Goal: Task Accomplishment & Management: Complete application form

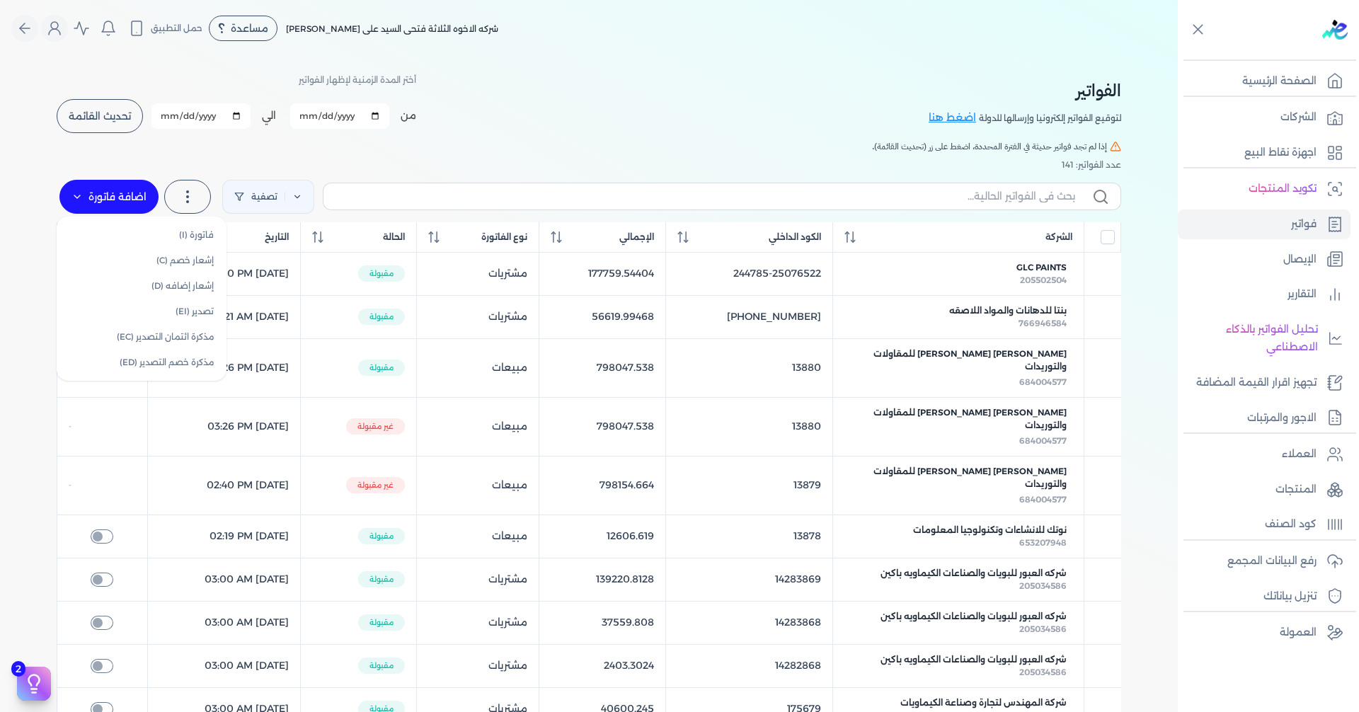
click at [107, 190] on label "اضافة فاتورة" at bounding box center [108, 197] width 99 height 34
click at [181, 232] on link "فاتورة (I)" at bounding box center [141, 234] width 159 height 25
select select "EGP"
select select "B"
select select "EGS"
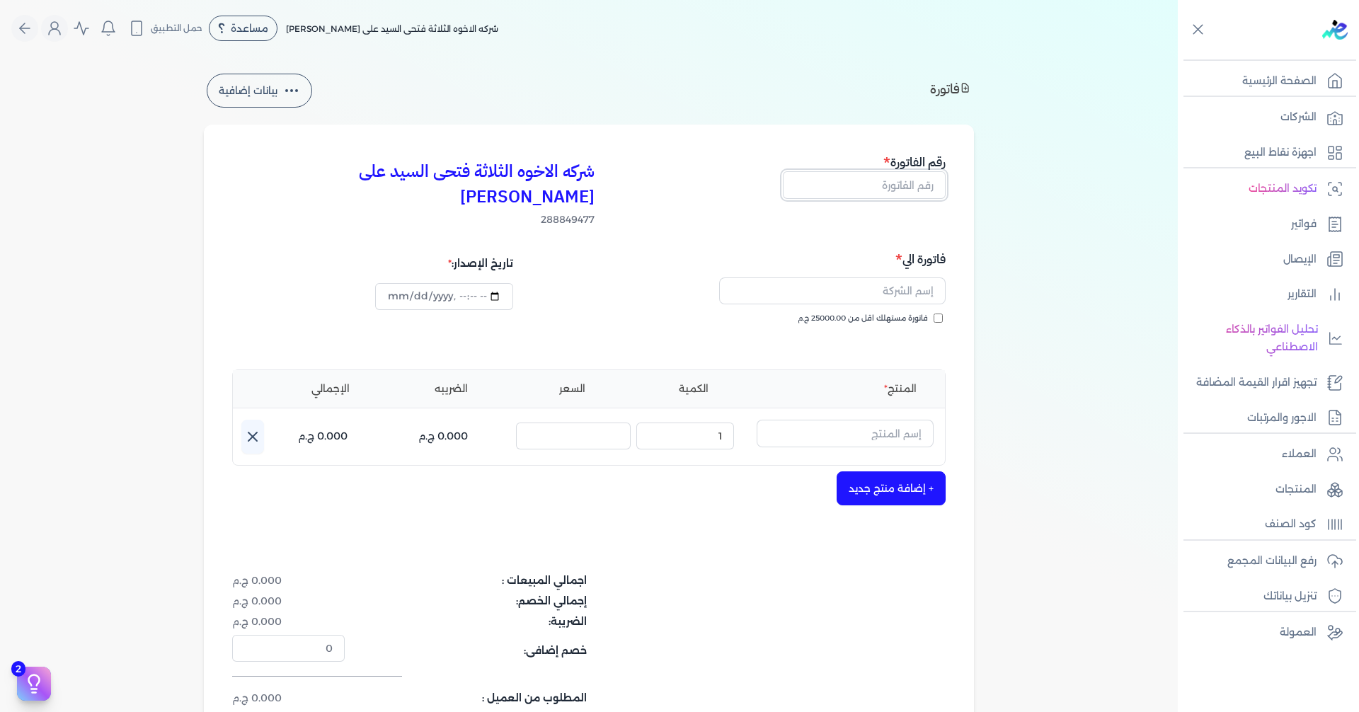
click at [936, 182] on input "text" at bounding box center [864, 184] width 163 height 27
type input "13881"
type input "[DATE]T16:20:06"
type input "13881"
click at [859, 277] on input "text" at bounding box center [832, 290] width 227 height 27
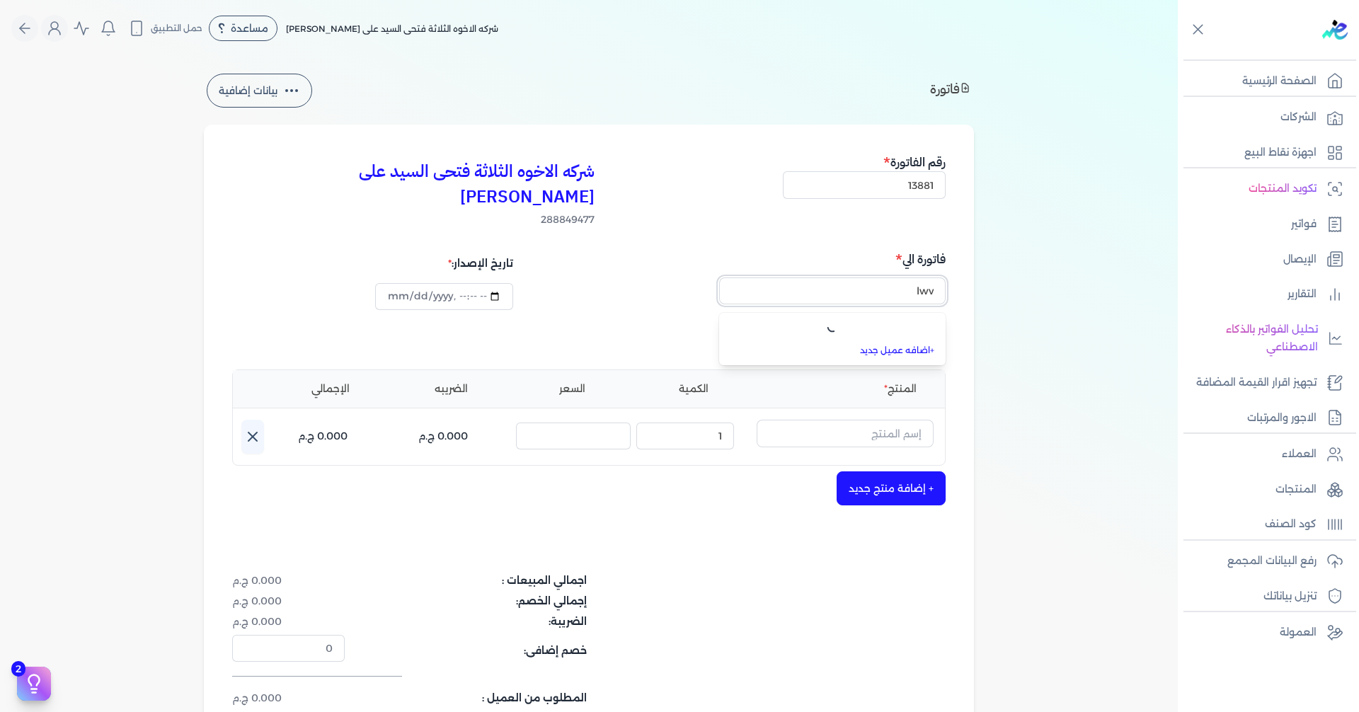
click at [719, 277] on button "lwv" at bounding box center [832, 293] width 227 height 33
type input "l"
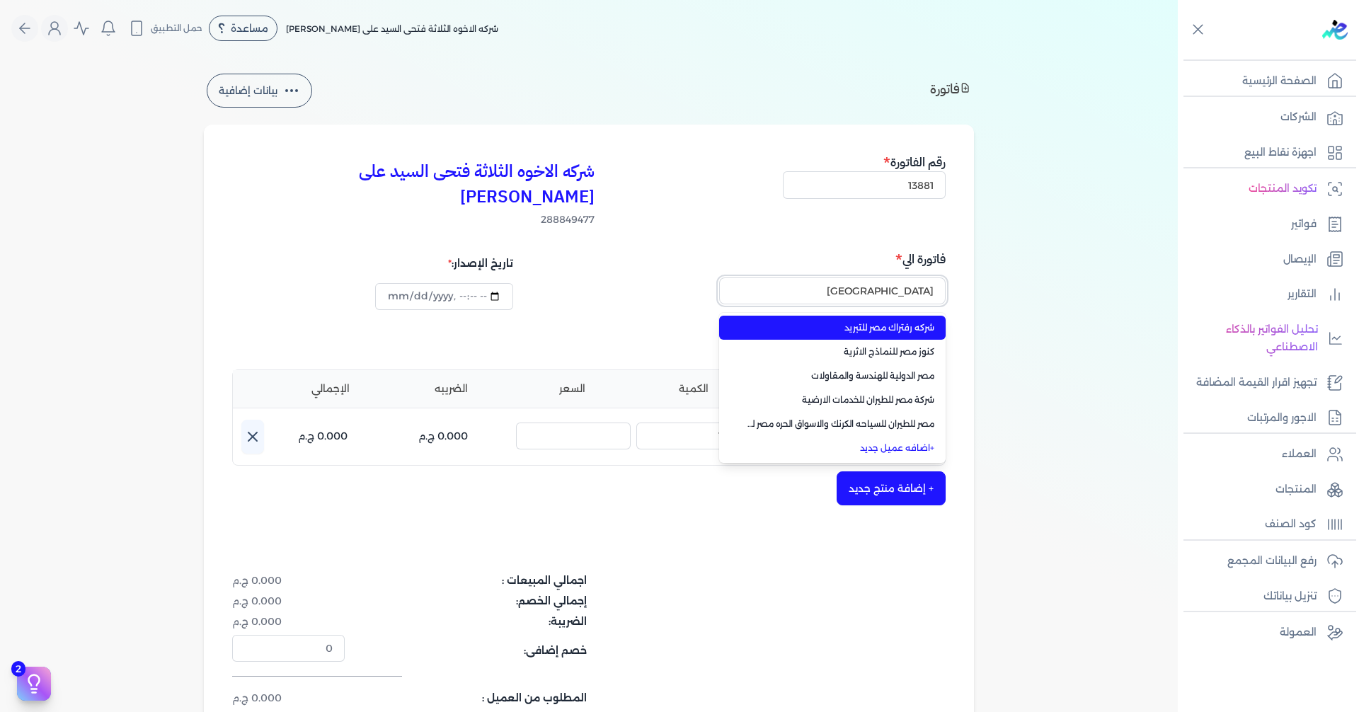
click at [719, 277] on button "[GEOGRAPHIC_DATA]" at bounding box center [832, 293] width 227 height 33
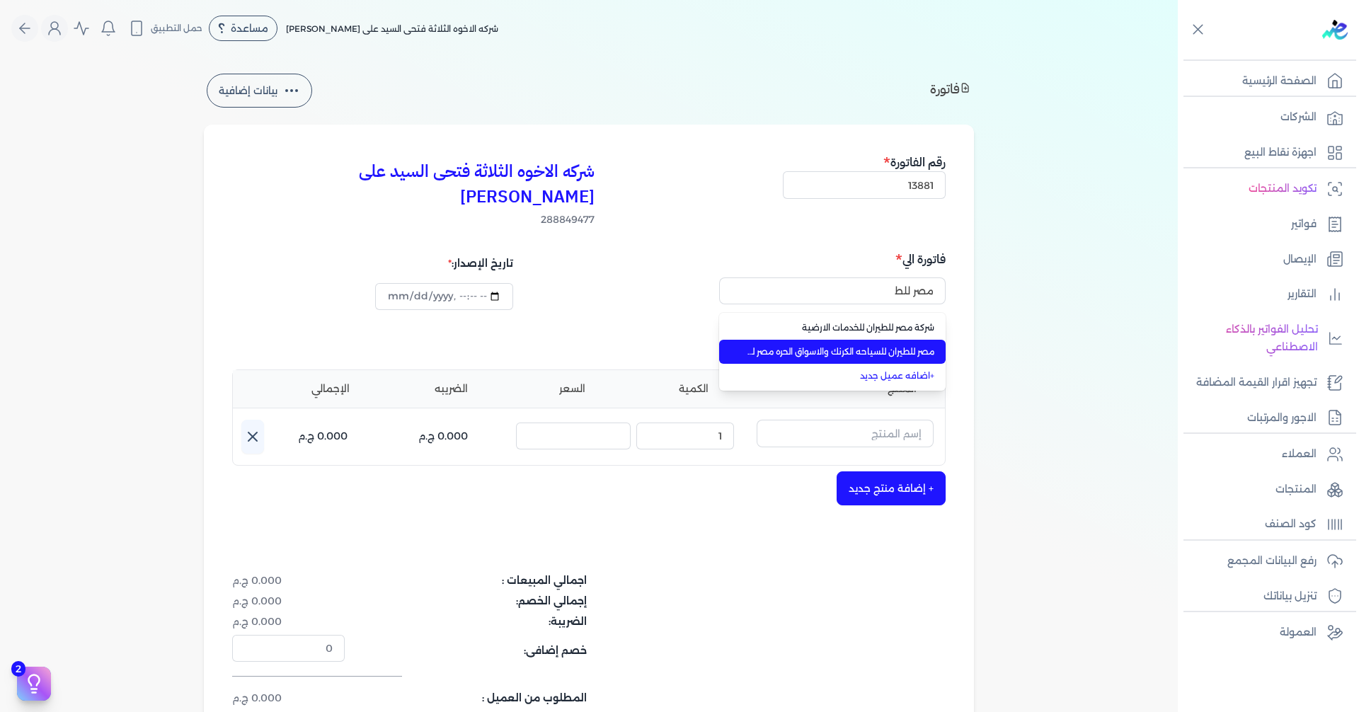
click at [866, 345] on span "مصر للطيران للسياحه الكرنك والاسواق الحره مصر للطيران للسياحه الكرنك والاسواق ا…" at bounding box center [840, 351] width 187 height 13
type input "مصر للطيران للسياحه الكرنك والاسواق الحره مصر للطيران للسياحه الكرنك والاسواق ا…"
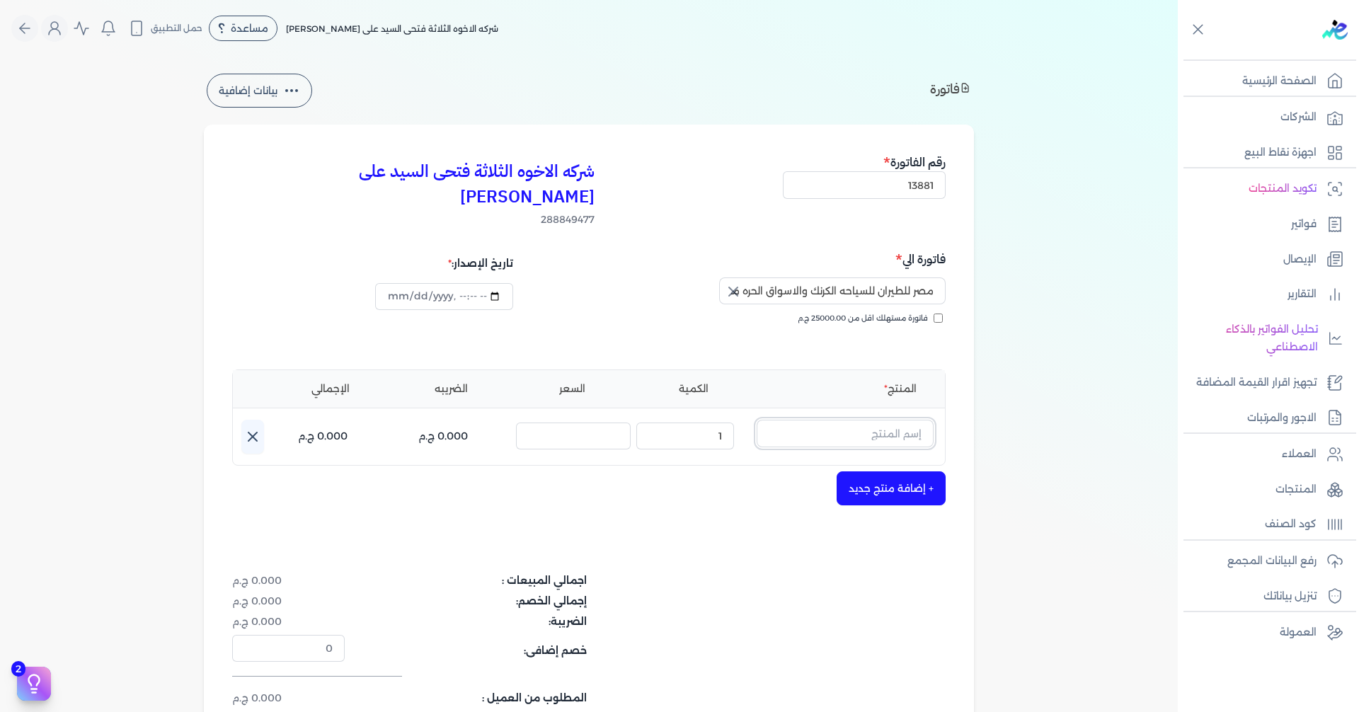
click at [859, 420] on input "text" at bounding box center [845, 433] width 177 height 27
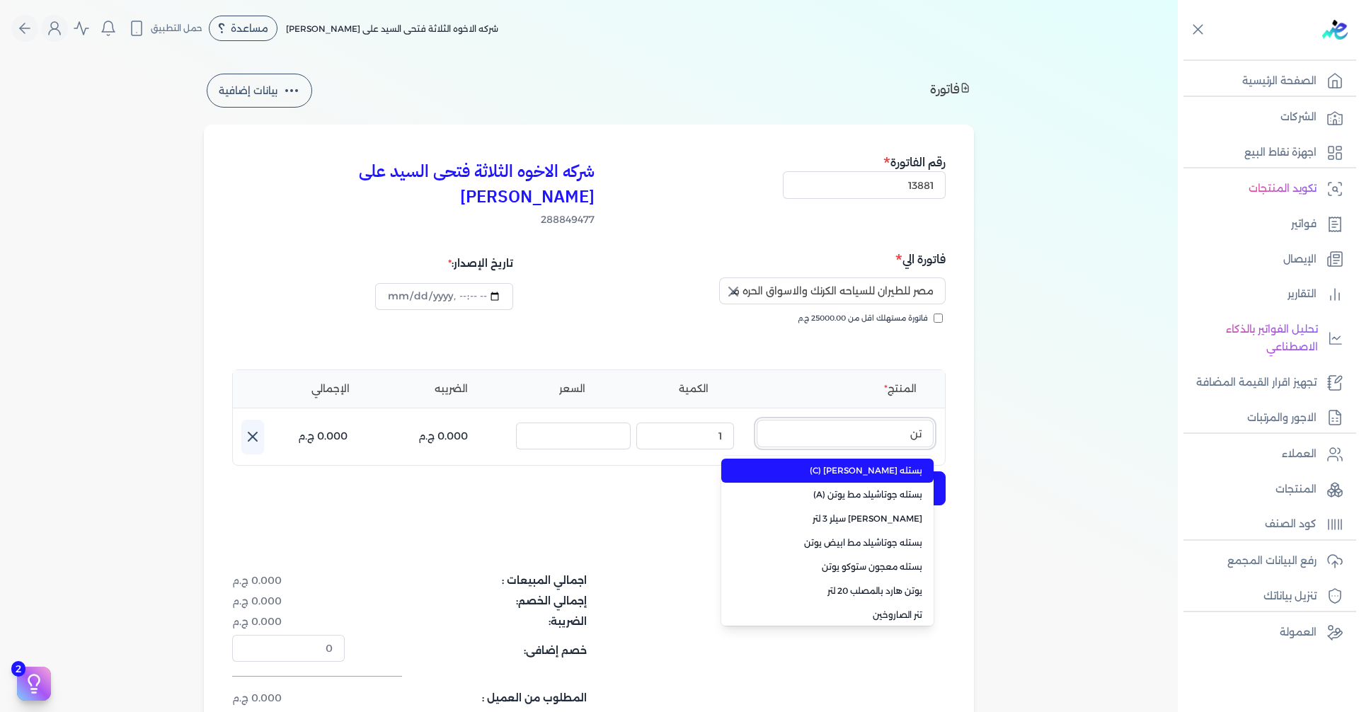
type input "تنر"
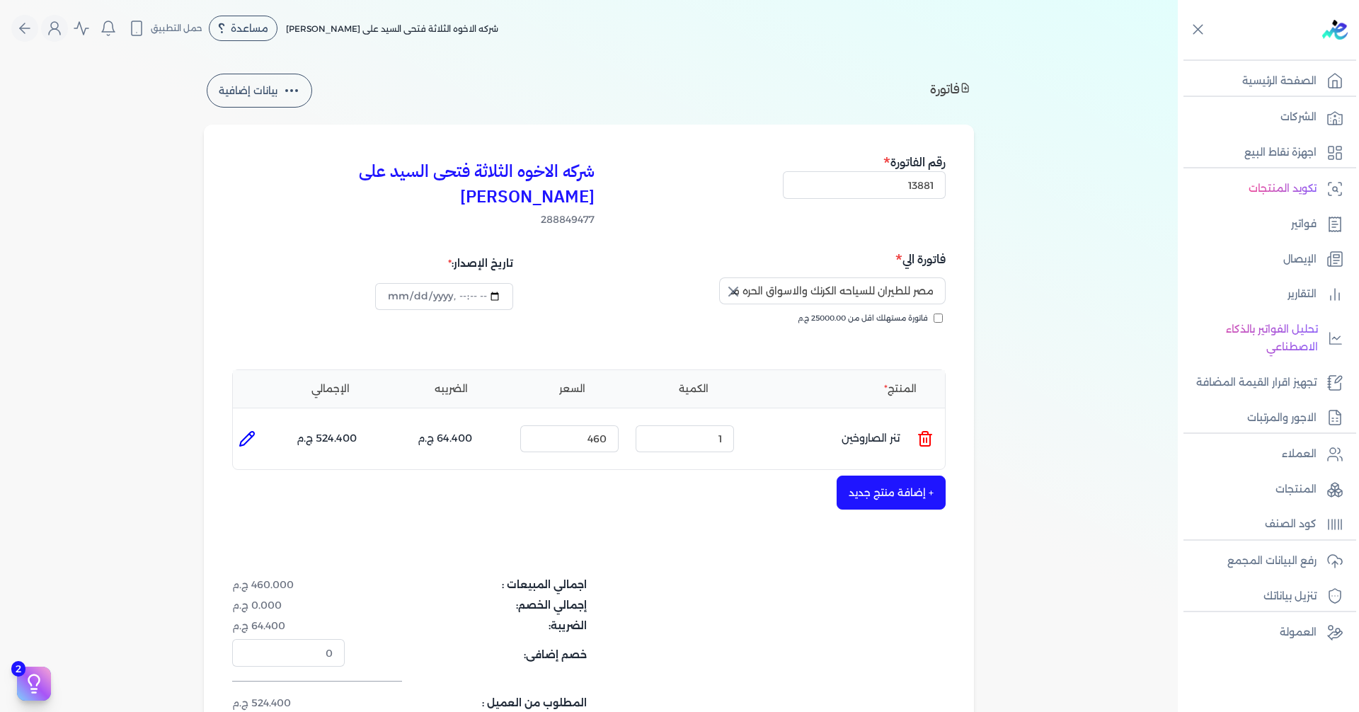
drag, startPoint x: 241, startPoint y: 407, endPoint x: 429, endPoint y: 487, distance: 203.9
click at [246, 430] on icon at bounding box center [247, 438] width 17 height 17
type input "تنر الصاروخين"
type input "460"
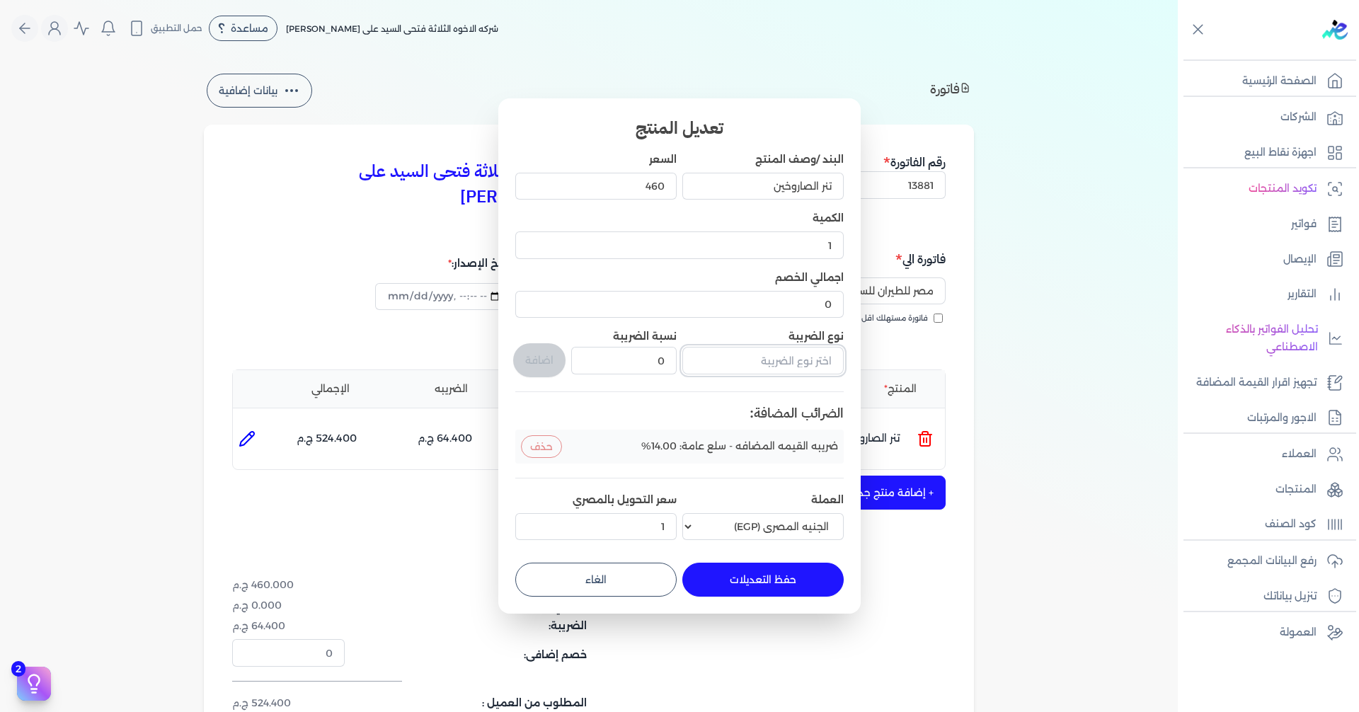
click at [801, 360] on input "text" at bounding box center [762, 360] width 161 height 27
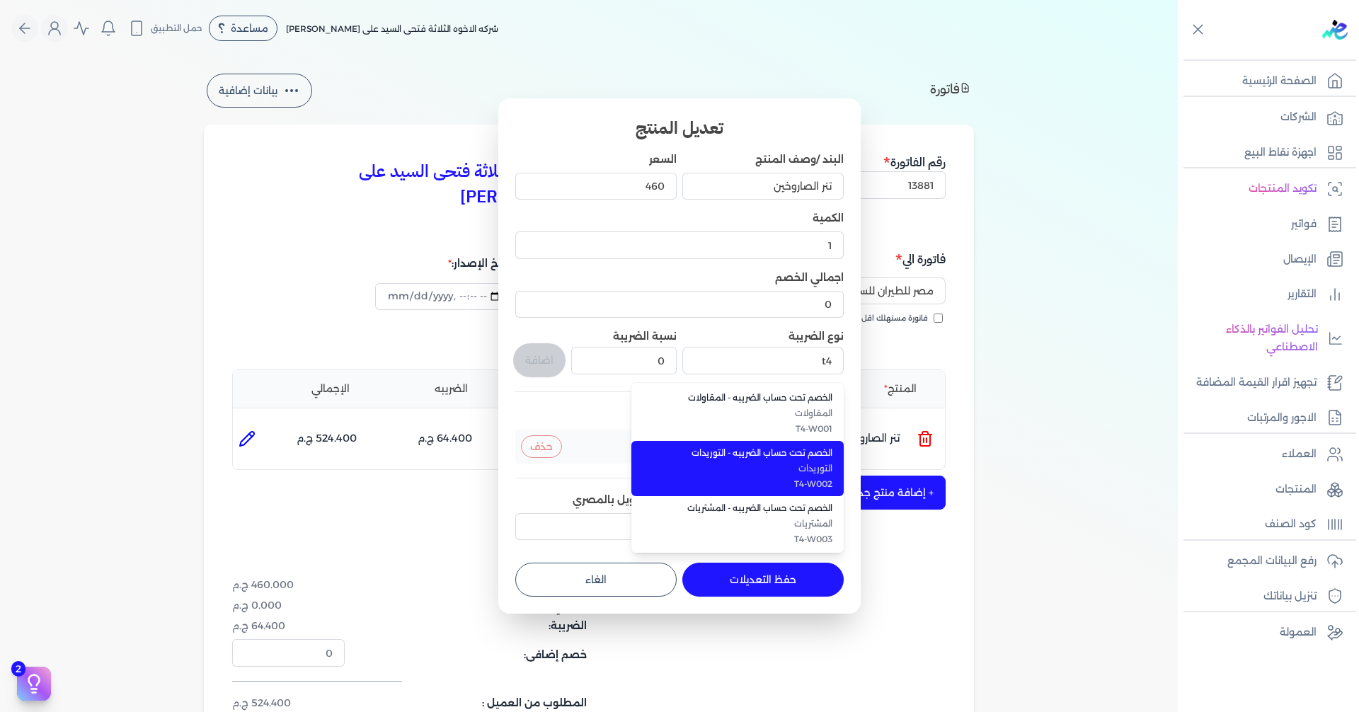
click at [810, 461] on li "الخصم تحت حساب الضريبه - التوريدات التوريدات T4-W002" at bounding box center [737, 468] width 212 height 55
type input "الخصم تحت حساب الضريبه - التوريدات"
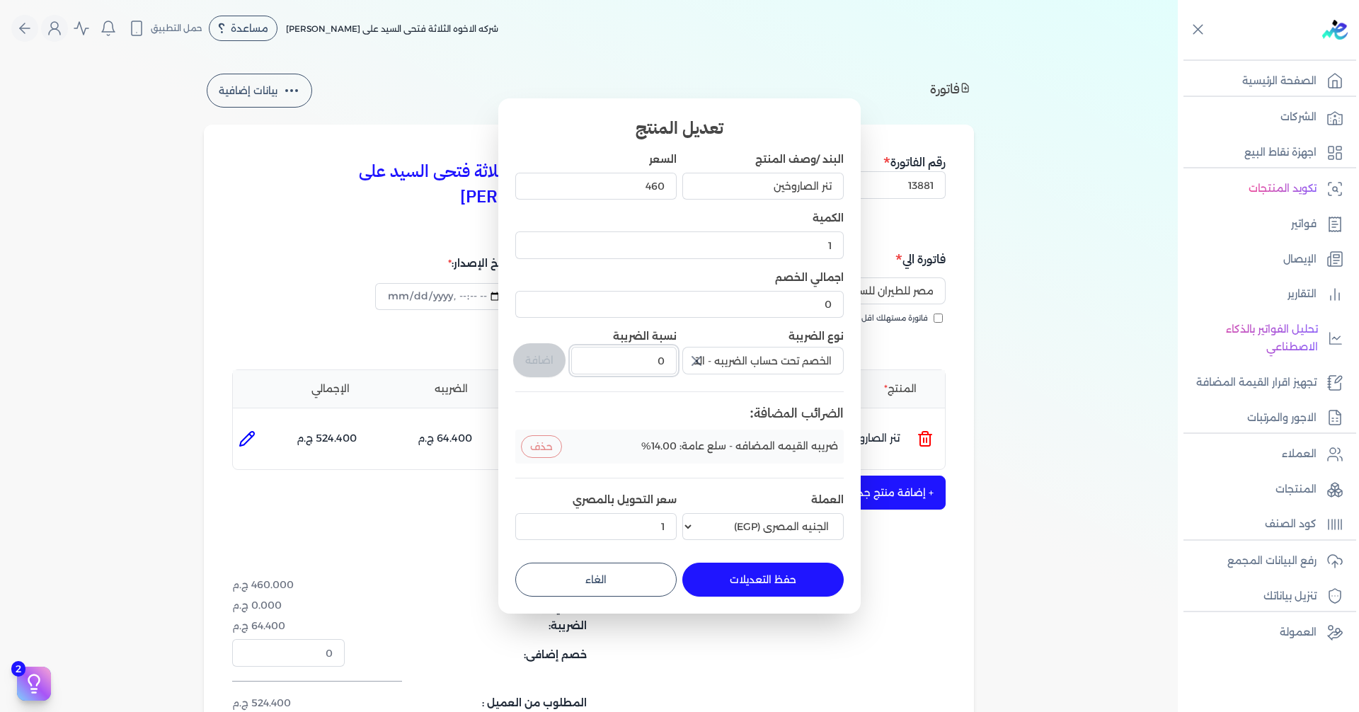
drag, startPoint x: 660, startPoint y: 357, endPoint x: 710, endPoint y: 364, distance: 50.8
click at [703, 363] on div "البند /وصف المنتج تنر الصاروخين السعر 460 الكمية 1 اجمالي الخصم 0 نوع الضريبة ا…" at bounding box center [679, 349] width 328 height 394
type input "1"
click at [536, 351] on button "اضافة" at bounding box center [539, 360] width 52 height 34
type input "0"
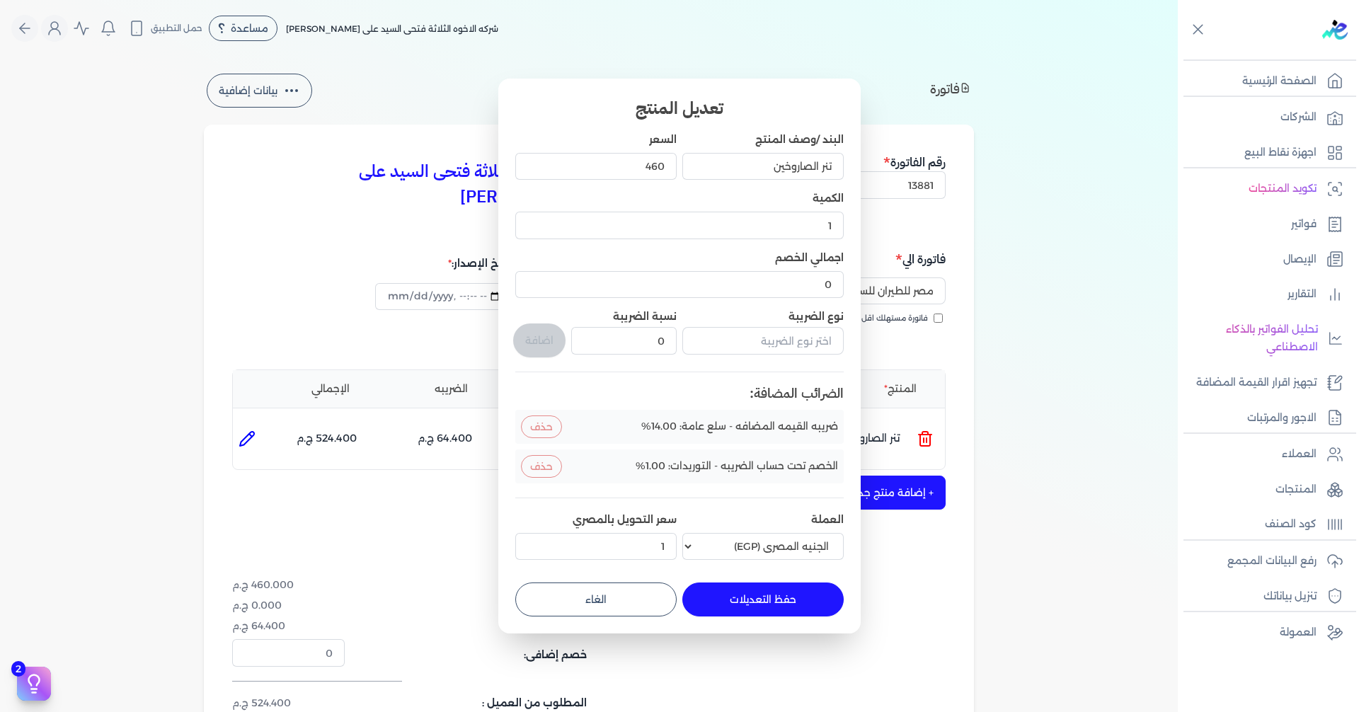
click at [818, 587] on button "حفظ التعديلات" at bounding box center [762, 600] width 161 height 34
type input "0"
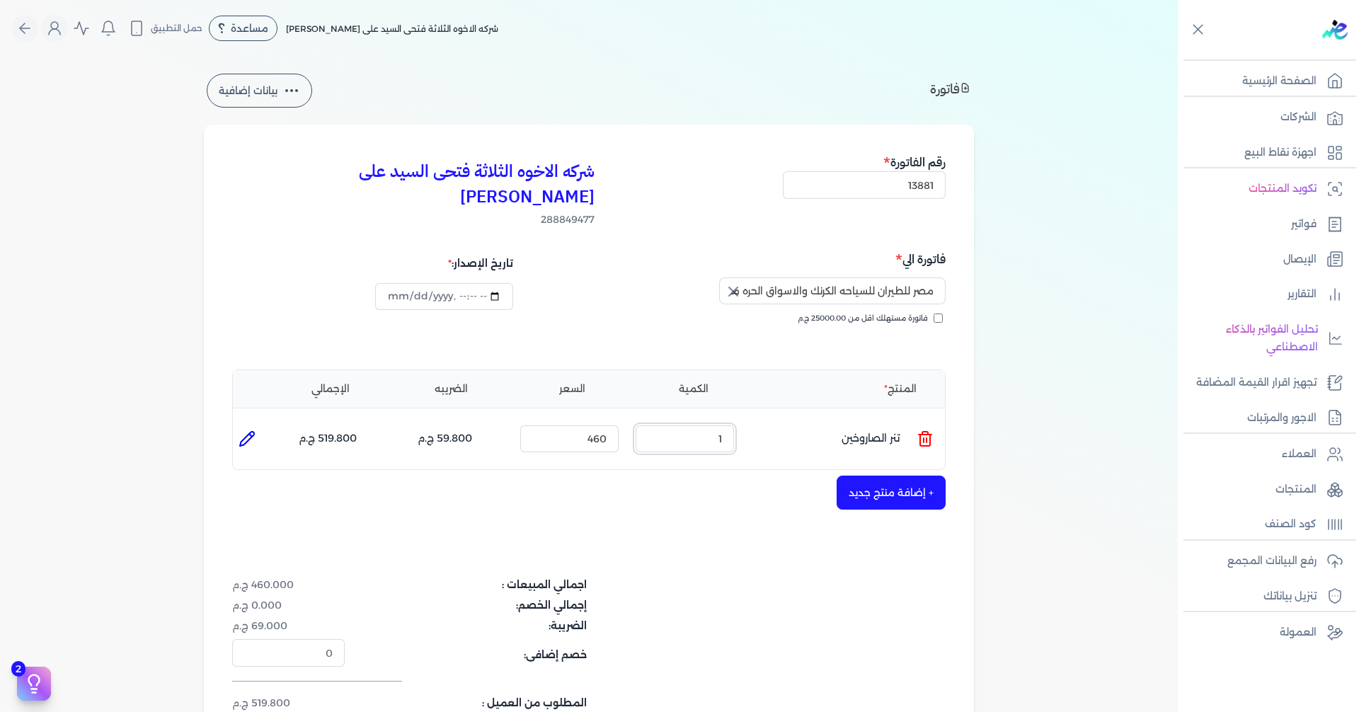
drag, startPoint x: 702, startPoint y: 413, endPoint x: 747, endPoint y: 413, distance: 45.3
click at [747, 420] on ul "المنتج : تنر الصاروخين الكمية : 1 السعر : 460 الضريبه : 59.800 ج.م الإجمالي : 5…" at bounding box center [589, 439] width 712 height 38
drag, startPoint x: 590, startPoint y: 409, endPoint x: 656, endPoint y: 411, distance: 65.8
click at [656, 420] on ul "المنتج : تنر الصاروخين الكمية : 1 السعر : 460 الضريبه : 59.800 ج.م الإجمالي : 5…" at bounding box center [589, 439] width 712 height 38
type input "450"
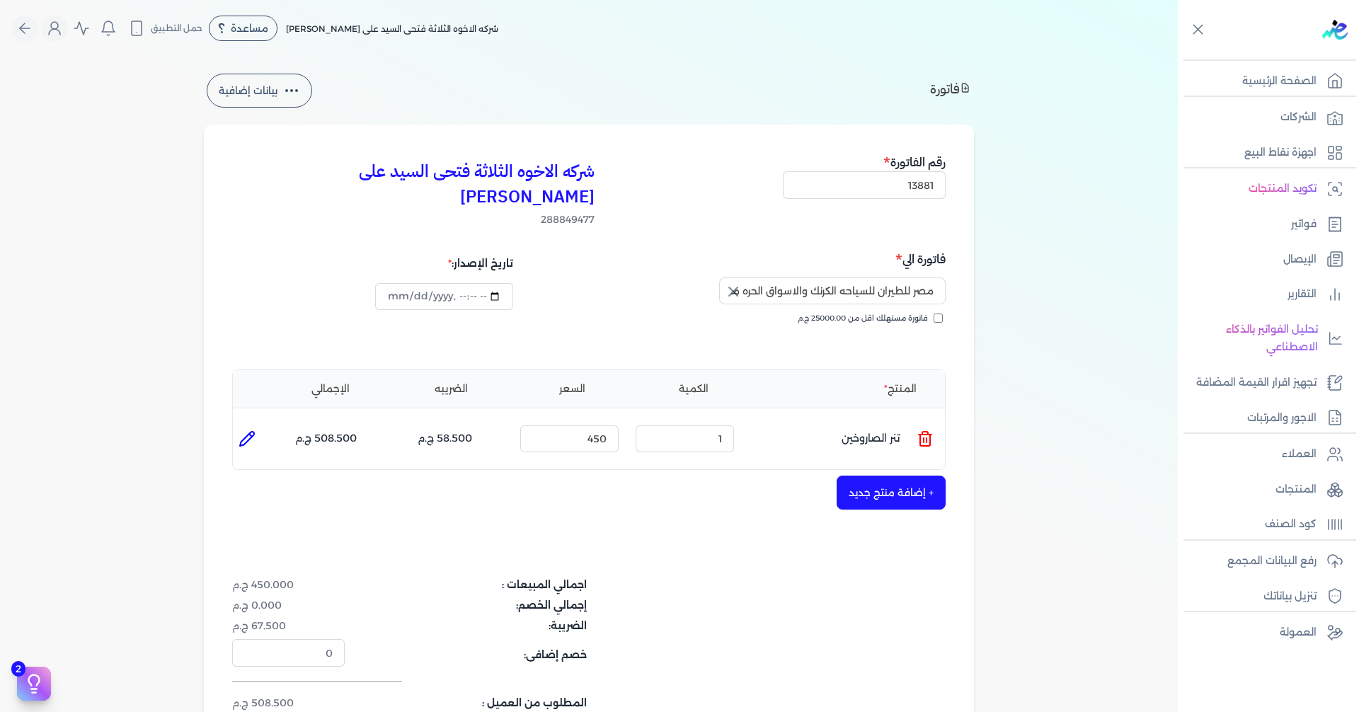
click at [888, 476] on button "+ إضافة منتج جديد" at bounding box center [891, 493] width 109 height 34
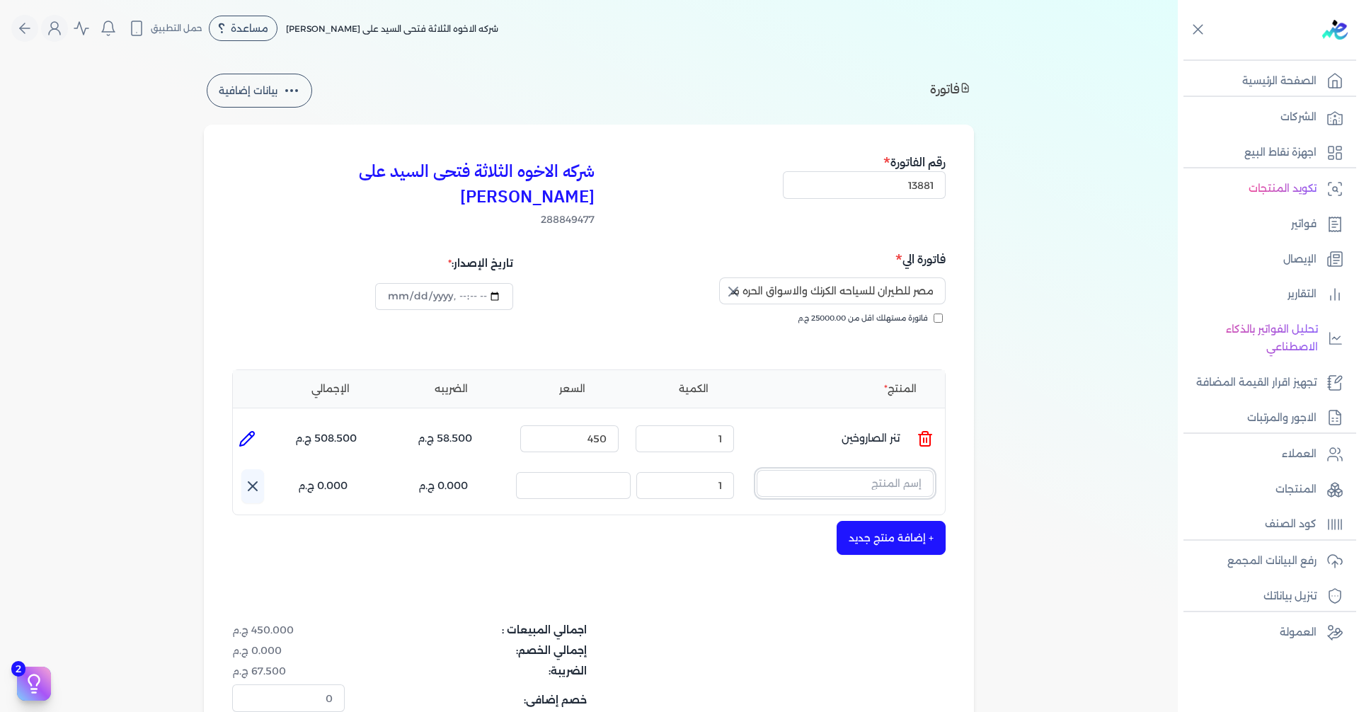
click at [888, 470] on input "text" at bounding box center [845, 483] width 177 height 27
type input "s"
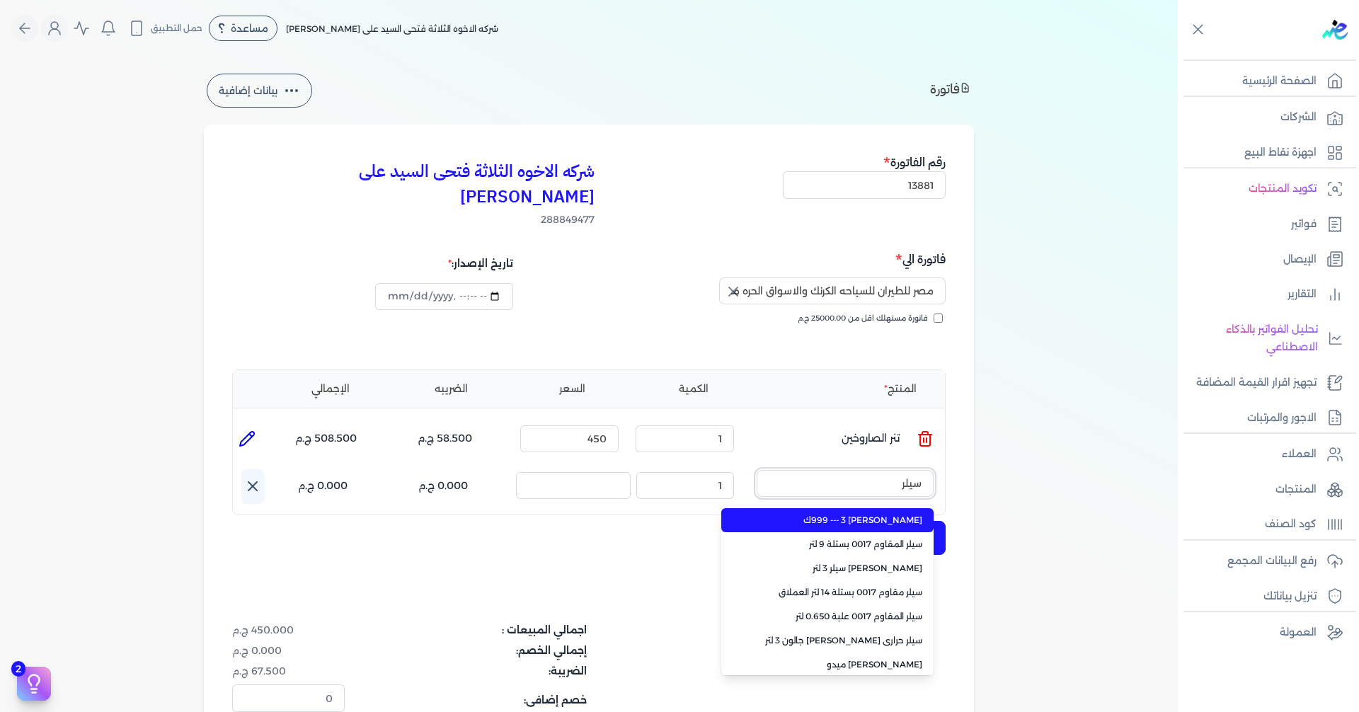
click at [757, 470] on button "سيلر" at bounding box center [845, 486] width 177 height 33
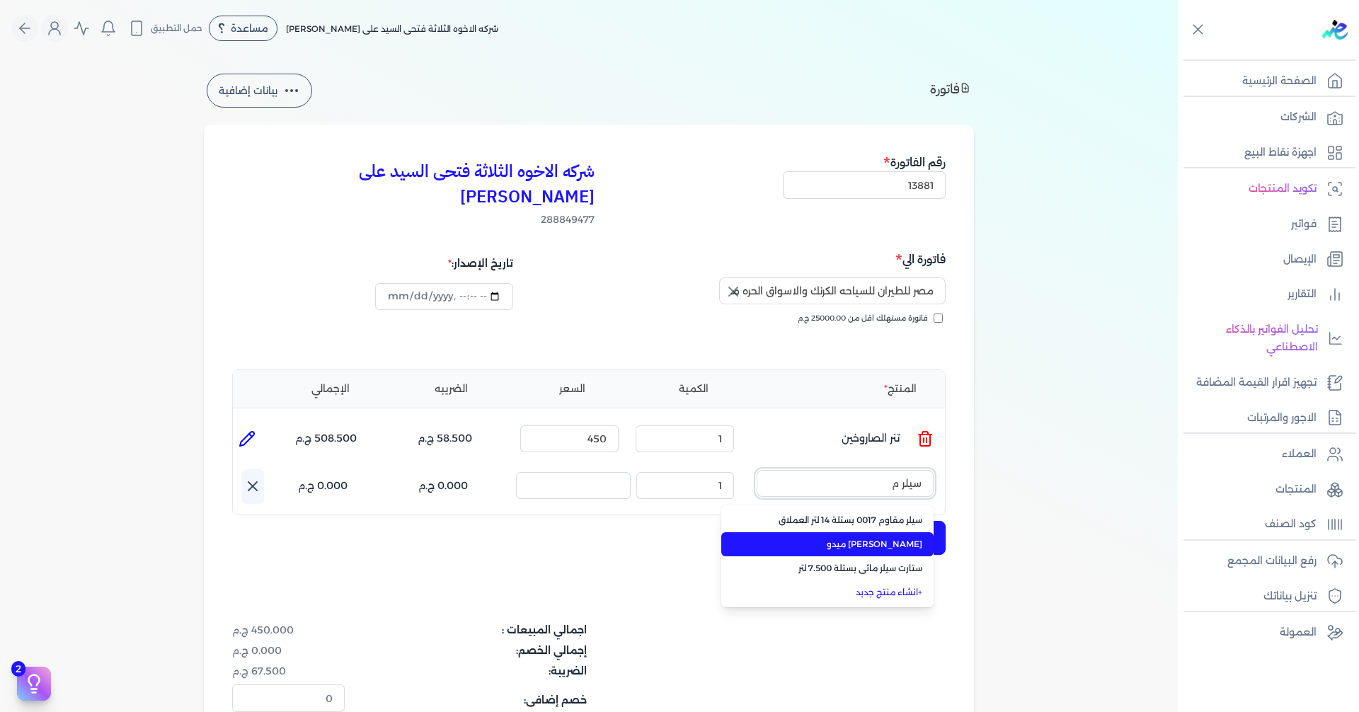
type input "سيلر م"
click at [893, 538] on span "[PERSON_NAME] ميدو" at bounding box center [836, 544] width 173 height 13
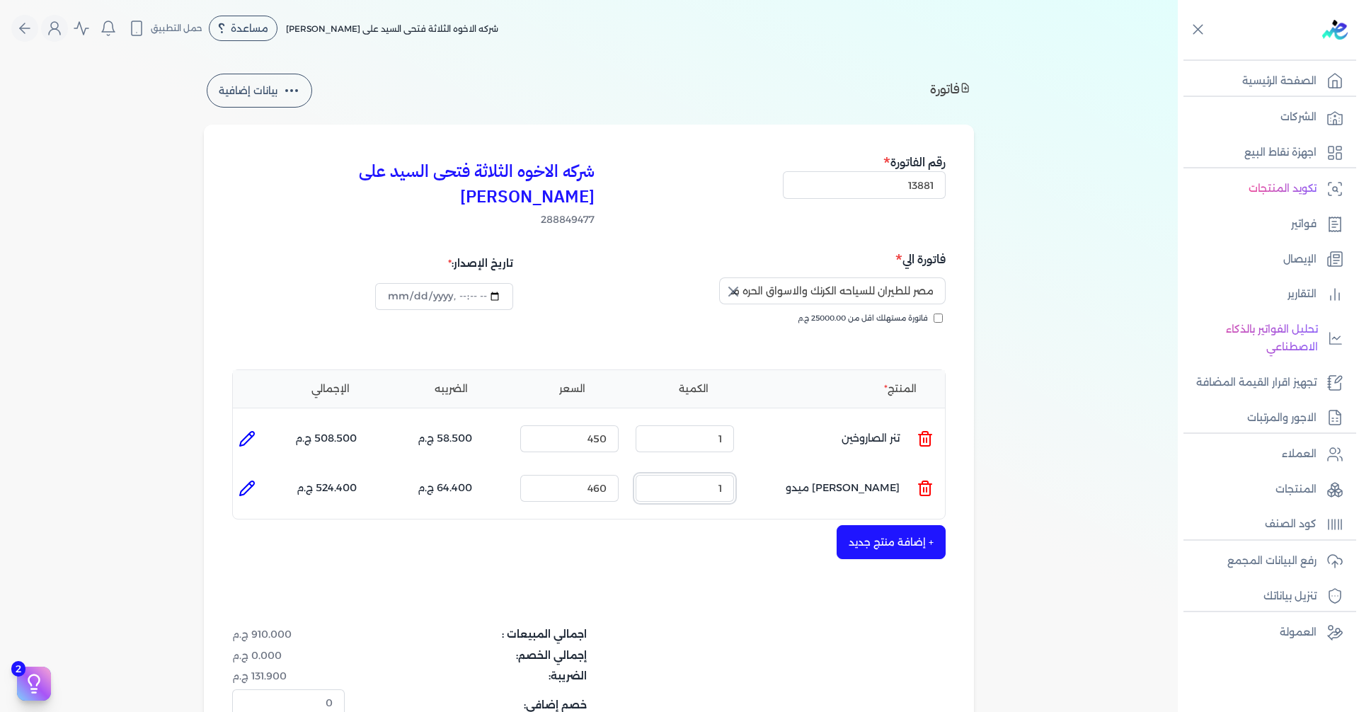
drag, startPoint x: 704, startPoint y: 465, endPoint x: 759, endPoint y: 464, distance: 55.2
click at [759, 469] on ul "المنتج : [PERSON_NAME] ميدو الكمية : 1 السعر : 460 الضريبه : 64.400 ج.م الإجمال…" at bounding box center [589, 488] width 712 height 38
type input "590"
click at [251, 480] on icon at bounding box center [247, 488] width 17 height 17
type input "[PERSON_NAME] ميدو"
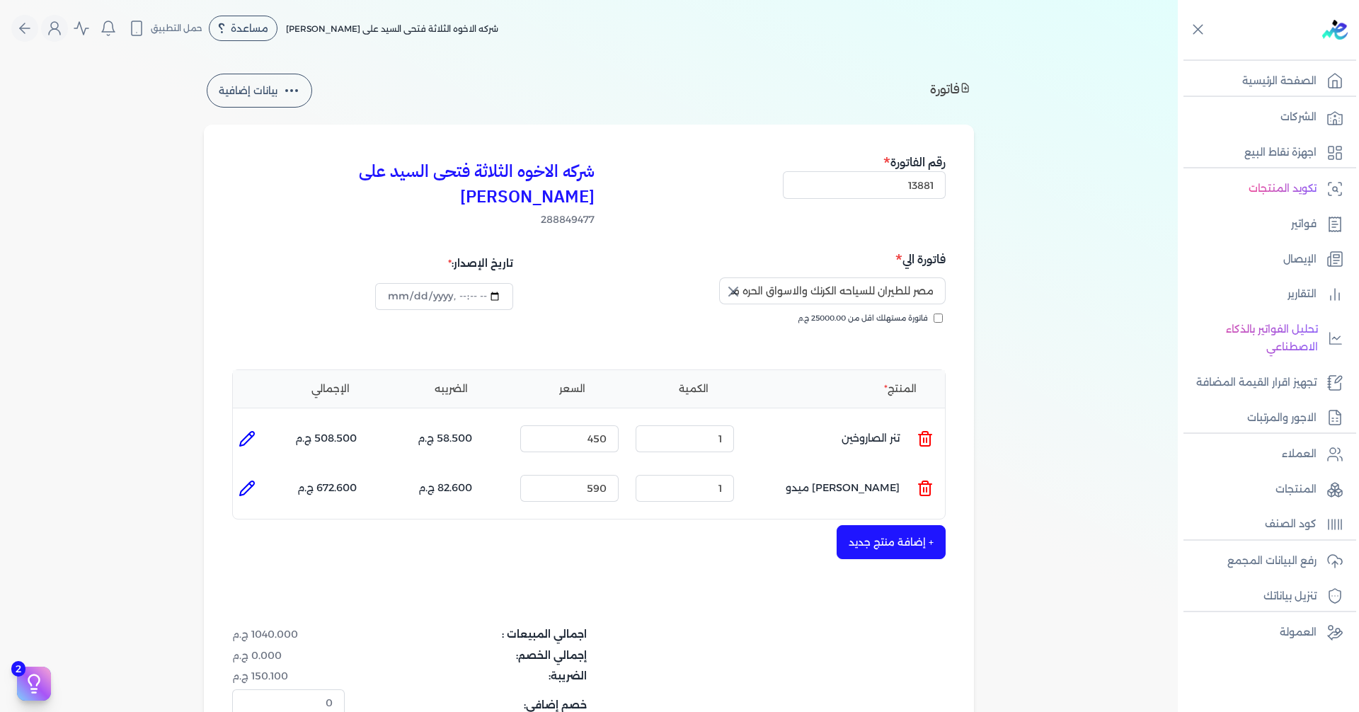
type input "590"
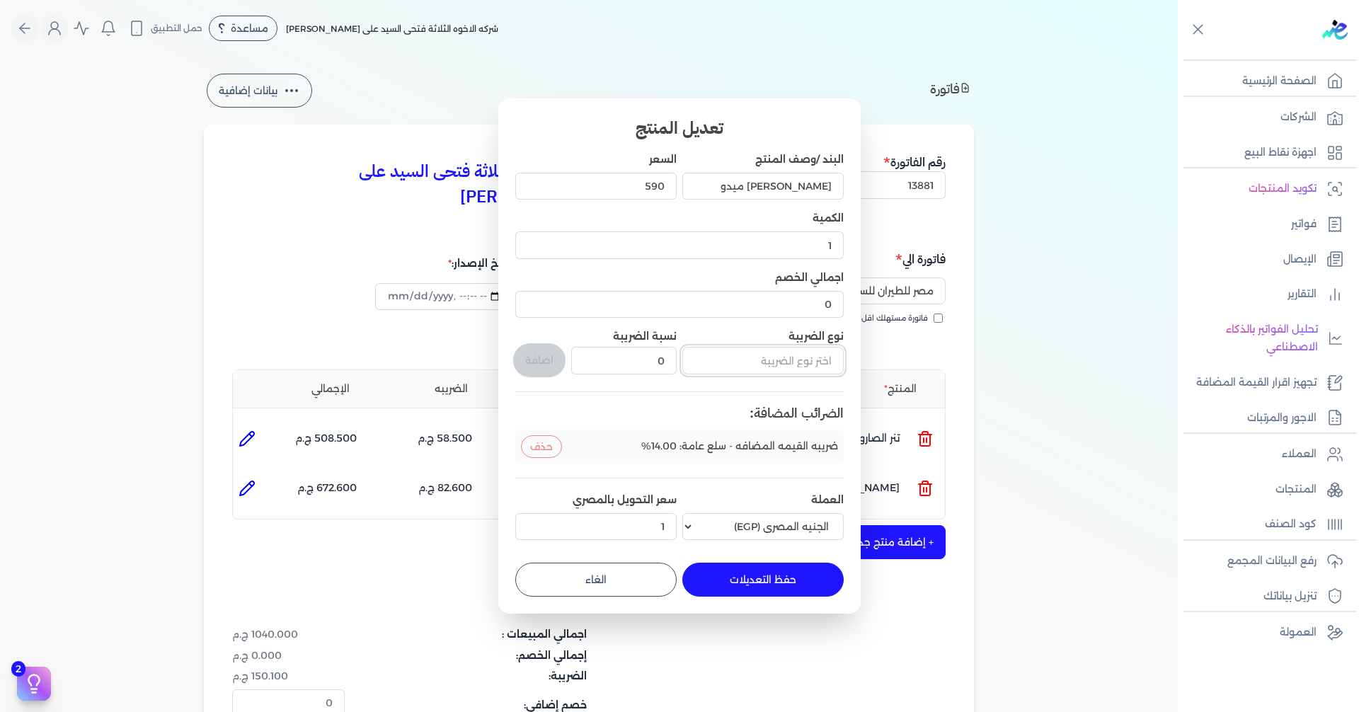
click at [757, 362] on input "text" at bounding box center [762, 360] width 161 height 27
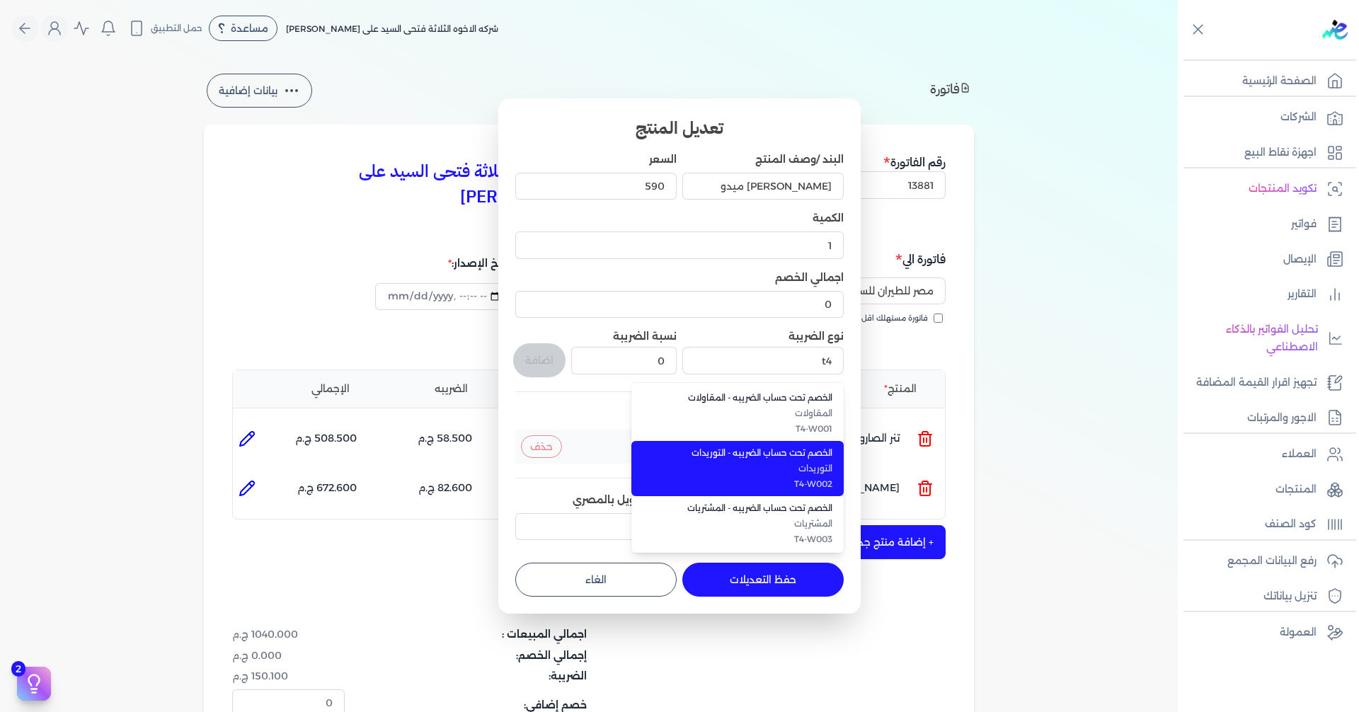
click at [767, 462] on span "التوريدات" at bounding box center [746, 468] width 173 height 13
type input "الخصم تحت حساب الضريبه - التوريدات"
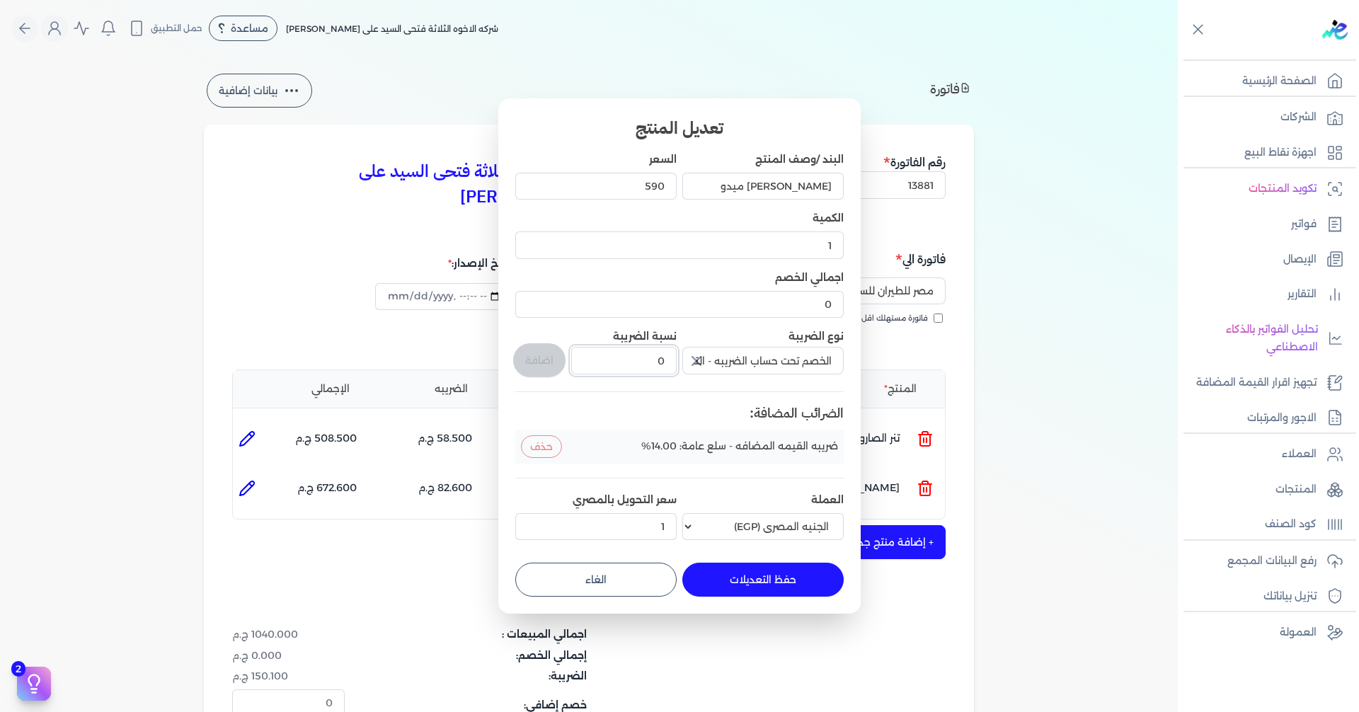
click at [710, 357] on div "البند /وصف المنتج [PERSON_NAME] ميدو السعر 590 الكمية 1 اجمالي الخصم 0 نوع الضر…" at bounding box center [679, 349] width 328 height 394
type input "1"
click at [530, 356] on button "اضافة" at bounding box center [539, 360] width 52 height 34
type input "0"
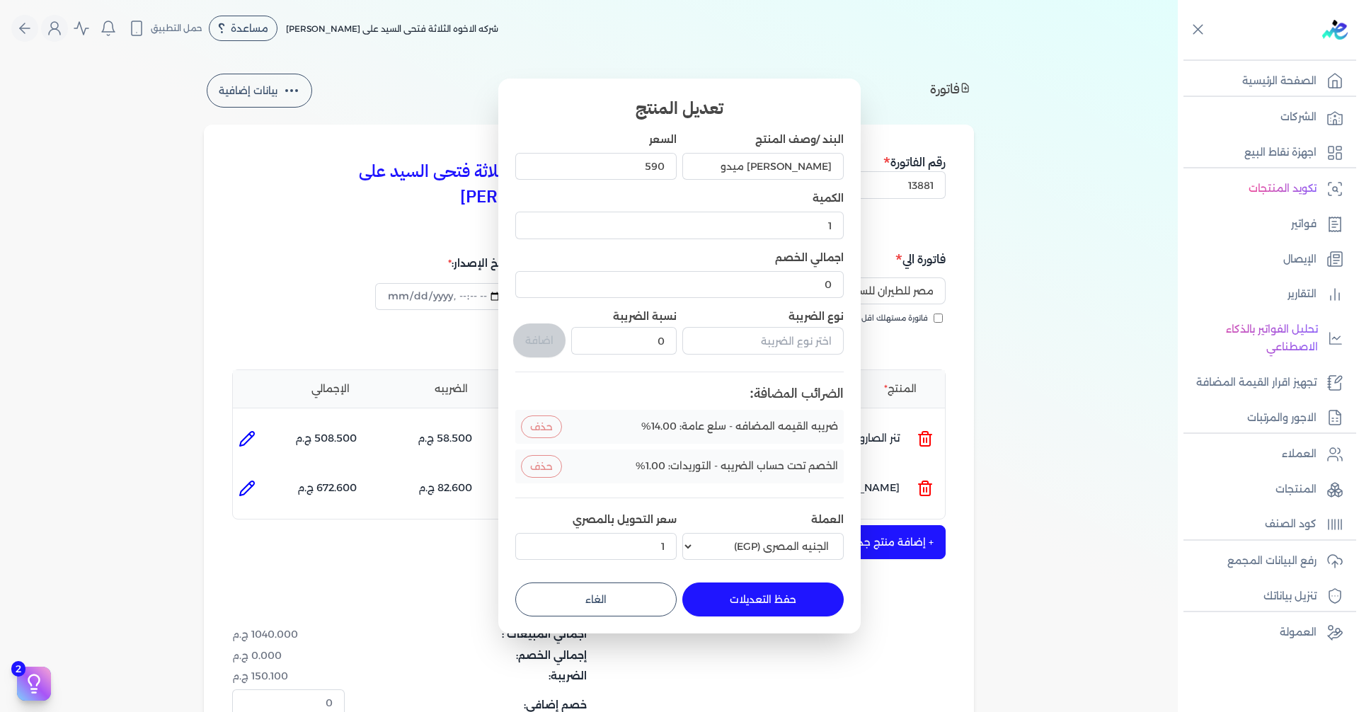
click at [774, 597] on button "حفظ التعديلات" at bounding box center [762, 600] width 161 height 34
type input "0"
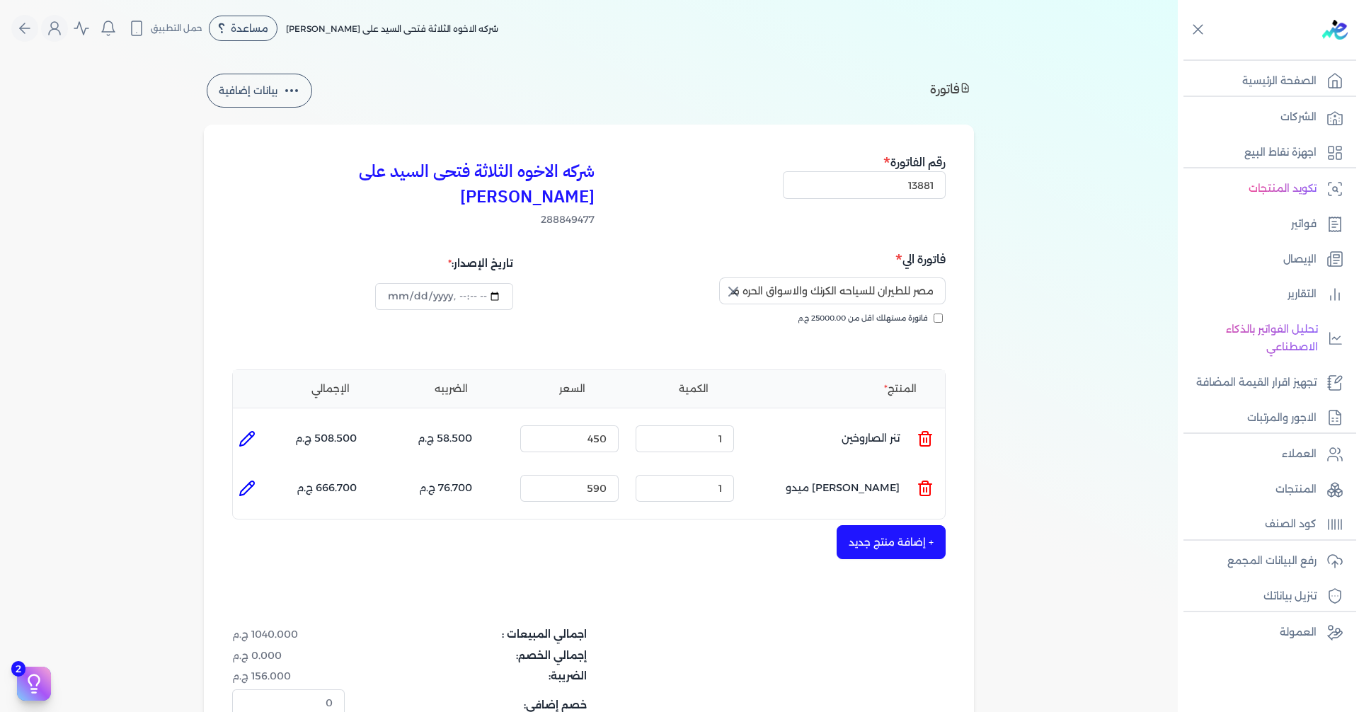
click at [874, 525] on button "+ إضافة منتج جديد" at bounding box center [891, 542] width 109 height 34
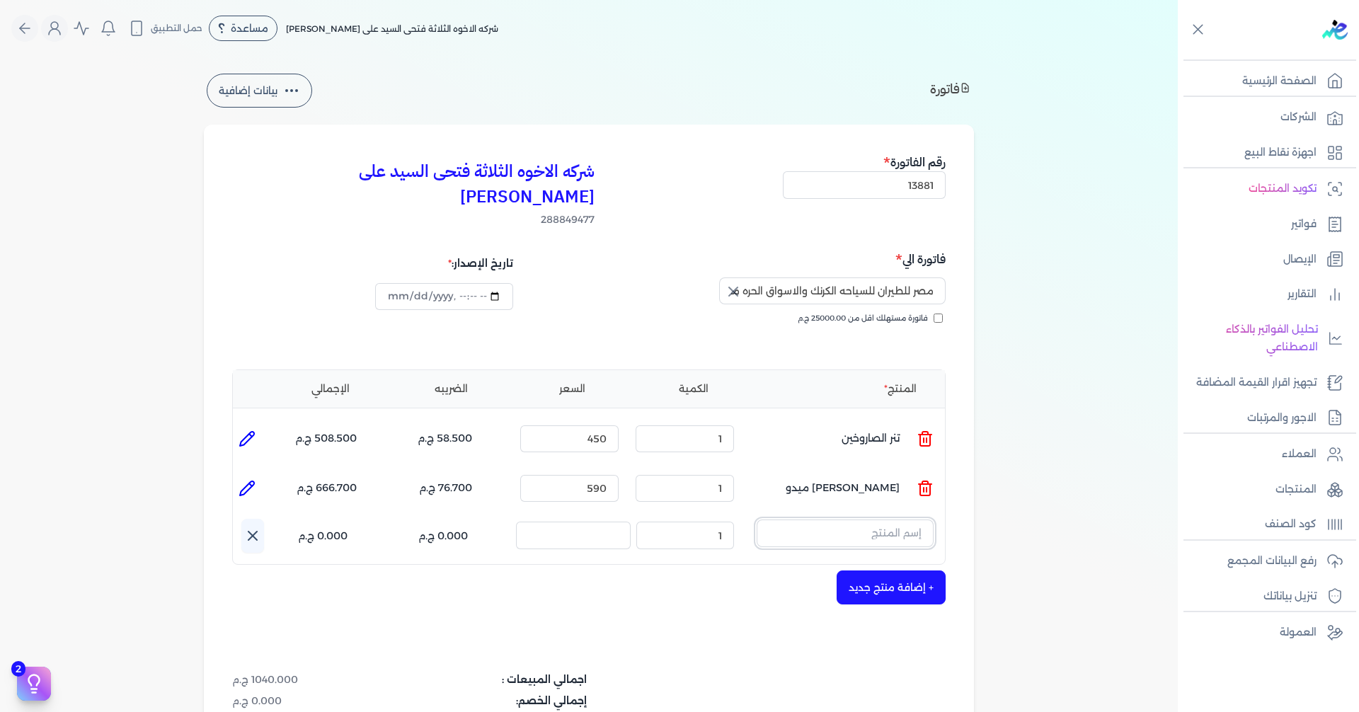
click at [870, 520] on input "text" at bounding box center [845, 533] width 177 height 27
click at [757, 520] on button "pwd" at bounding box center [845, 536] width 177 height 33
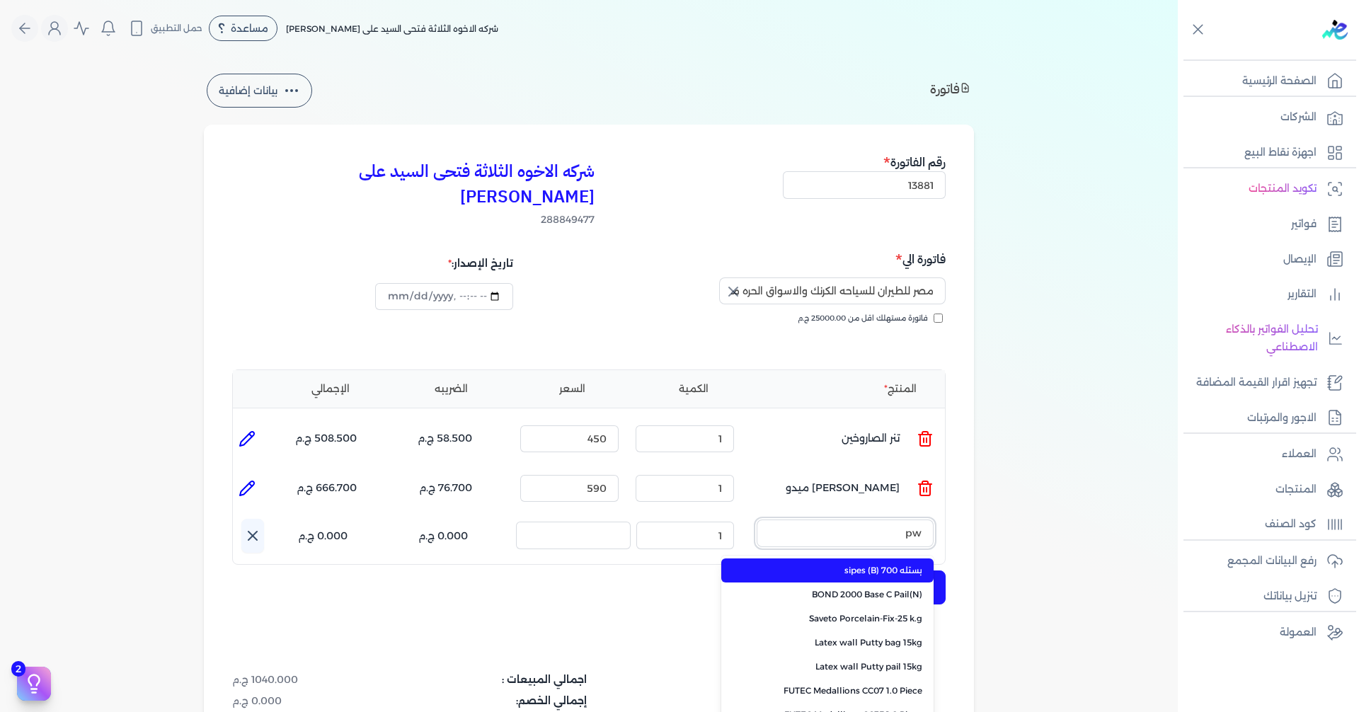
type input "p"
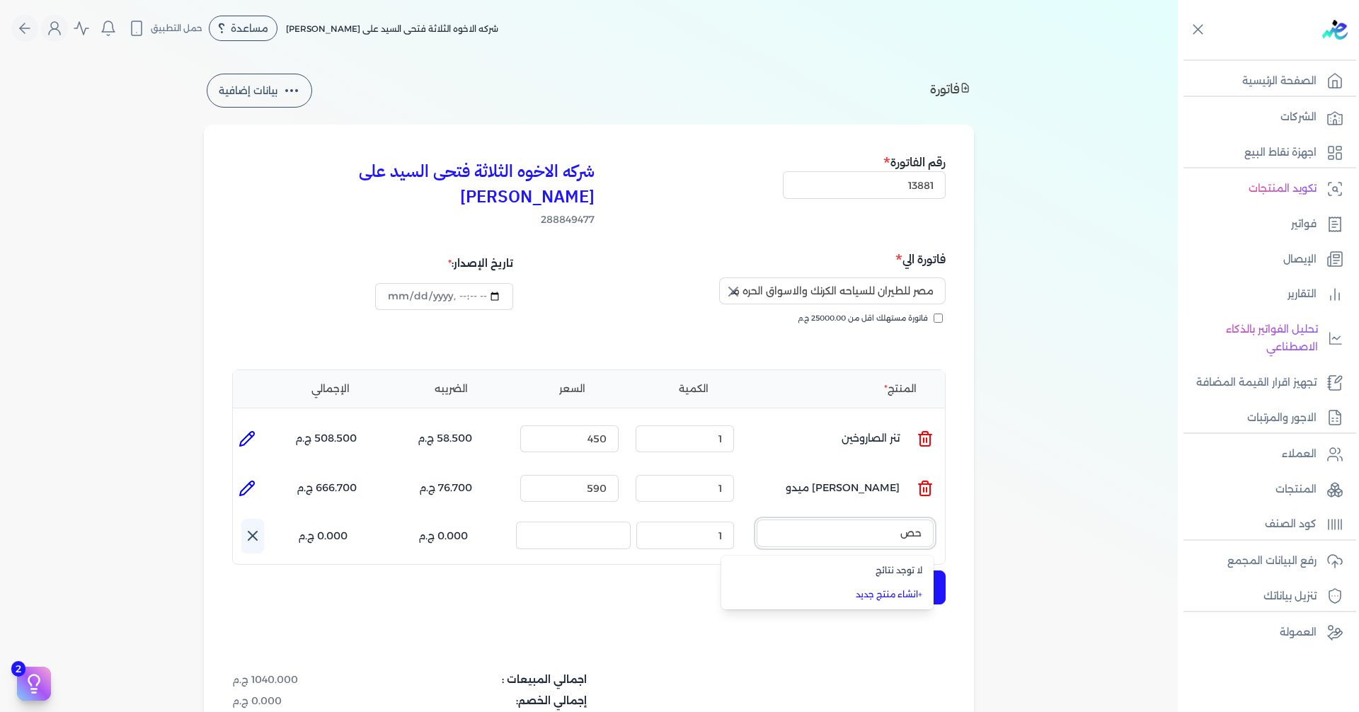
type input "ح"
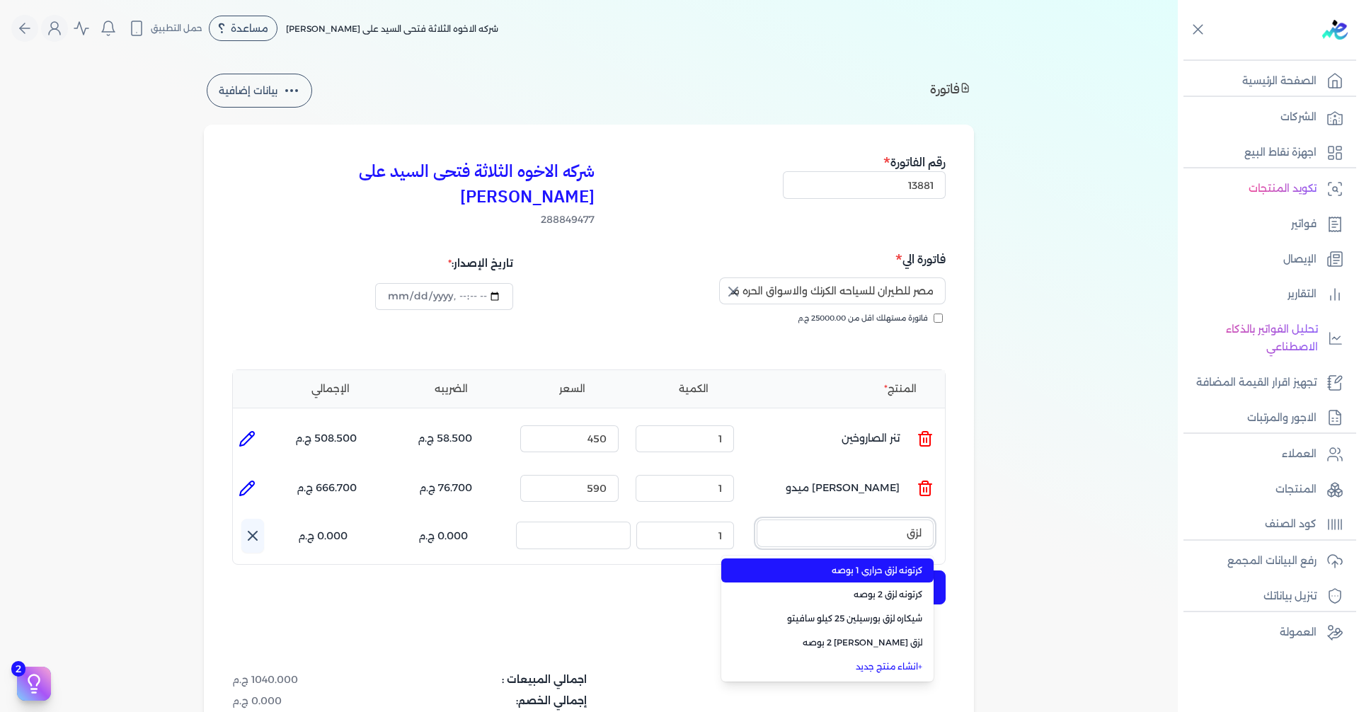
type input "لزق"
click at [883, 564] on span "كرتونه لزق حراري 1 بوصه" at bounding box center [836, 570] width 173 height 13
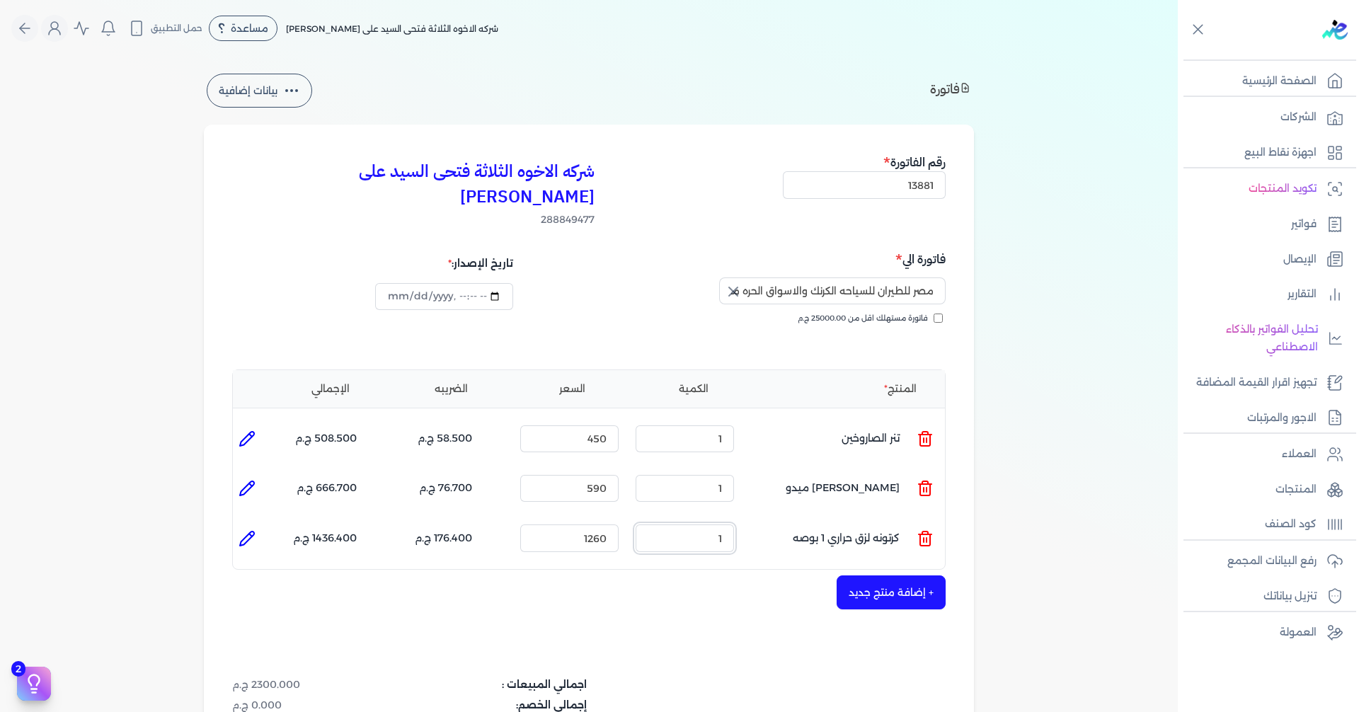
drag, startPoint x: 720, startPoint y: 513, endPoint x: 787, endPoint y: 511, distance: 67.3
click at [782, 519] on ul "المنتج : كرتونه لزق حراري 1 بوصه الكمية : 1 السعر : 1260 الضريبه : 176.400 ج.م …" at bounding box center [589, 538] width 712 height 38
type input "10"
drag, startPoint x: 566, startPoint y: 517, endPoint x: 698, endPoint y: 517, distance: 131.7
click at [698, 519] on ul "المنتج : كرتونه لزق حراري 1 بوصه الكمية : 10 السعر : 1260 الضريبه : 1764.000 ج.…" at bounding box center [589, 538] width 712 height 38
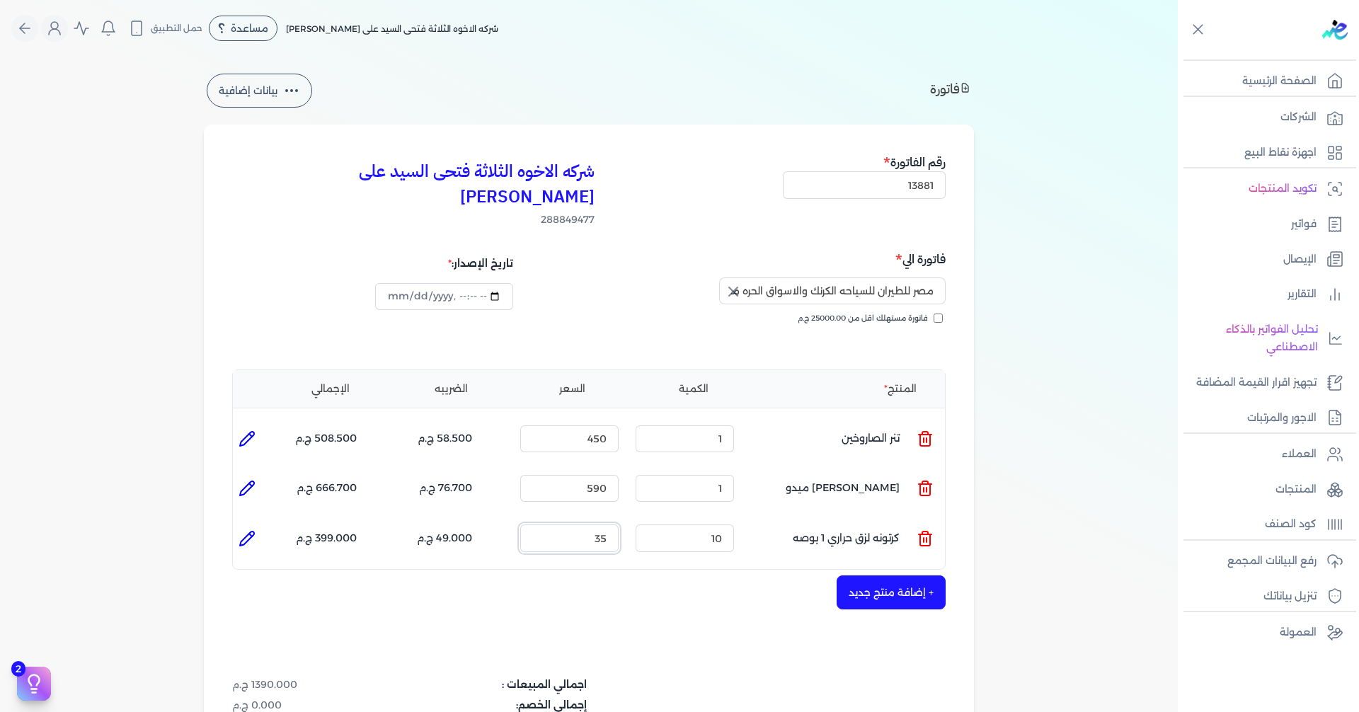
type input "35"
click at [248, 530] on icon at bounding box center [247, 538] width 17 height 17
type input "كرتونه لزق حراري 1 بوصه"
type input "35"
type input "10"
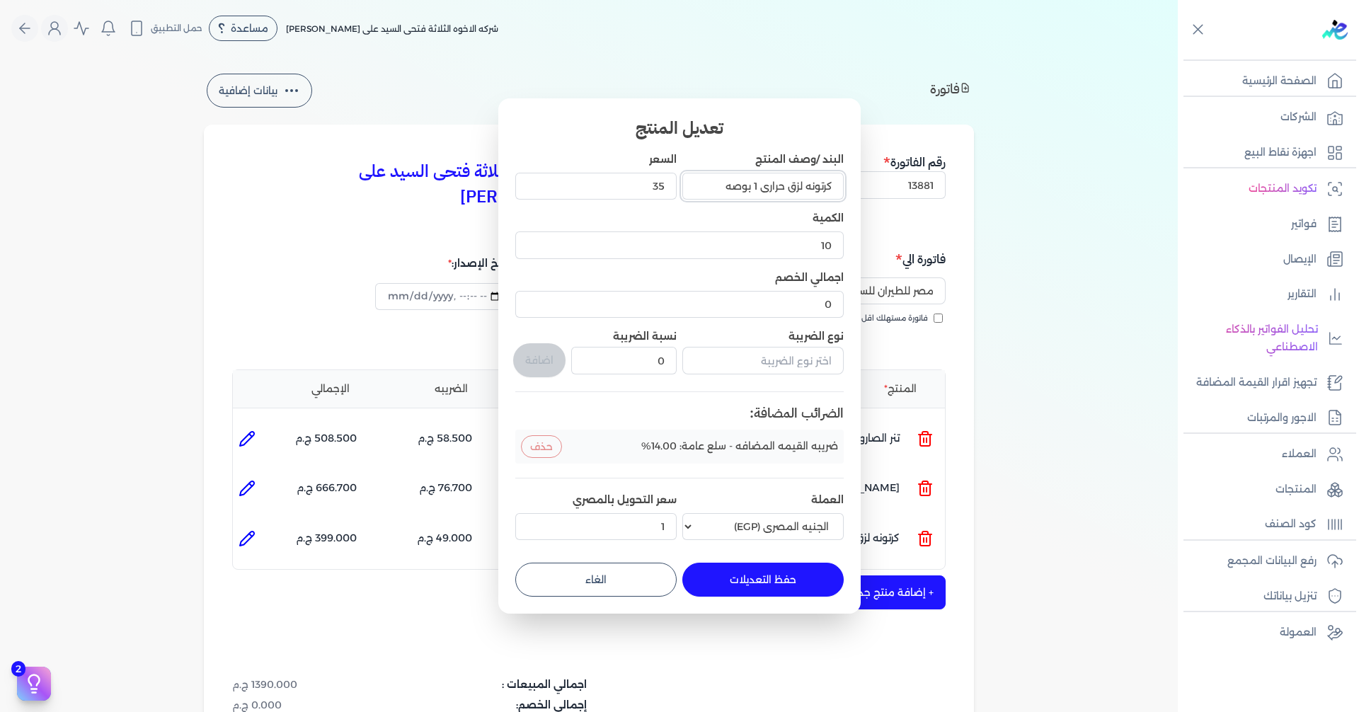
drag, startPoint x: 804, startPoint y: 186, endPoint x: 940, endPoint y: 195, distance: 136.2
click at [897, 186] on dialog "تعديل المنتج البند /وصف المنتج كرتونه لزق حراري 1 بوصه السعر 35 الكمية 10 اجمال…" at bounding box center [679, 356] width 1359 height 712
type input "لزق حراري 1 بوصه"
click at [779, 566] on button "حفظ التعديلات" at bounding box center [762, 580] width 161 height 34
type input "0"
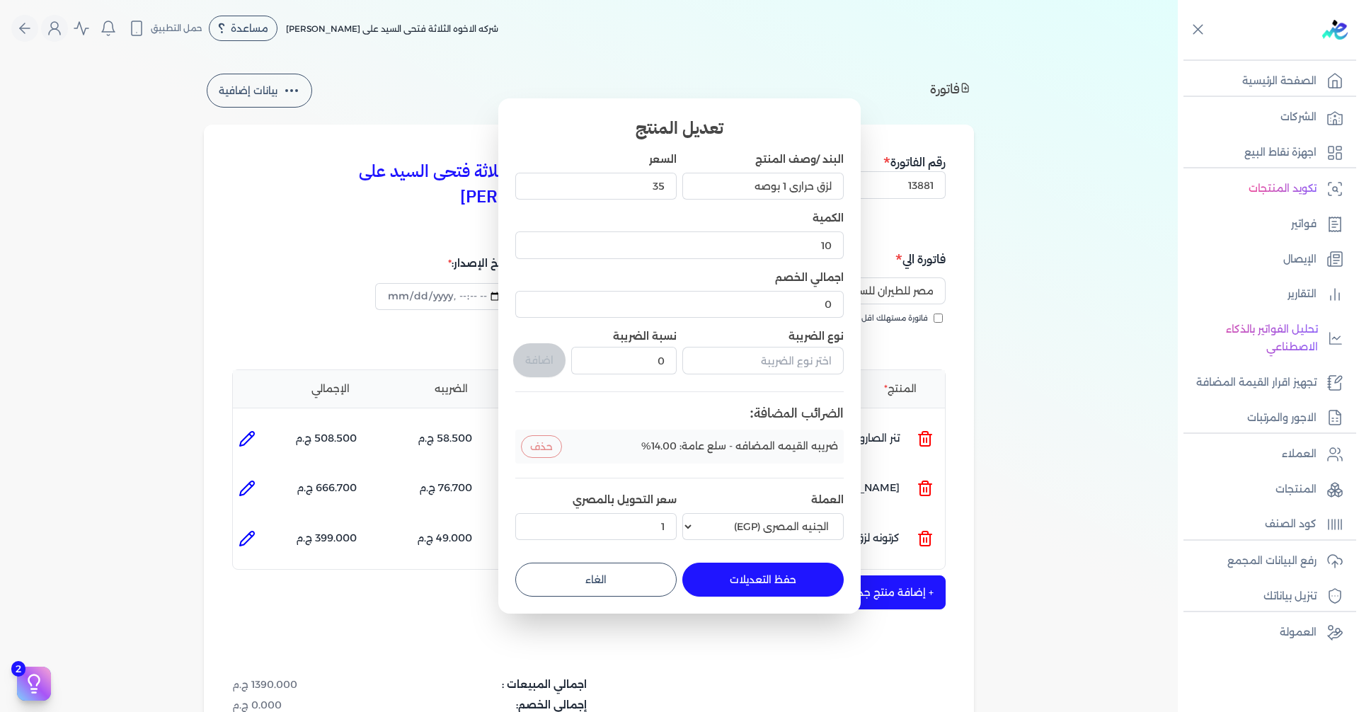
type input "1"
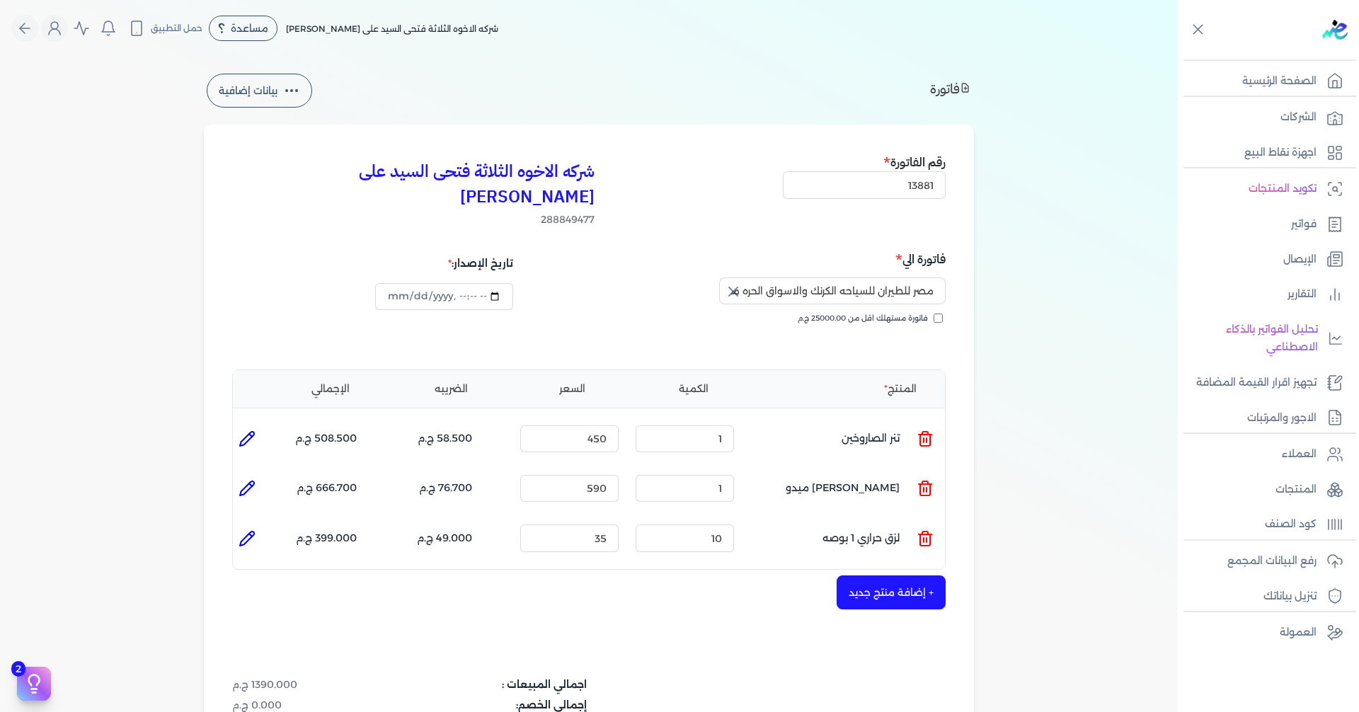
click at [913, 575] on button "+ إضافة منتج جديد" at bounding box center [891, 592] width 109 height 34
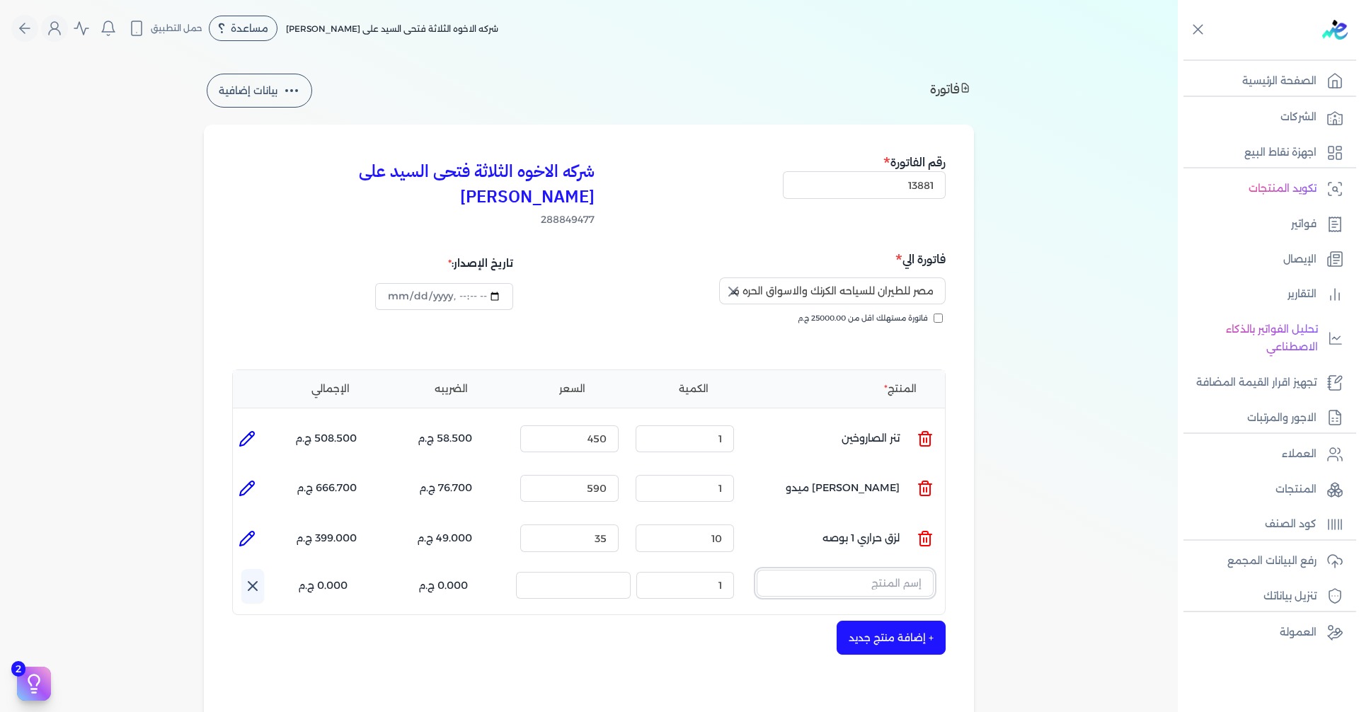
click at [842, 570] on input "text" at bounding box center [845, 583] width 177 height 27
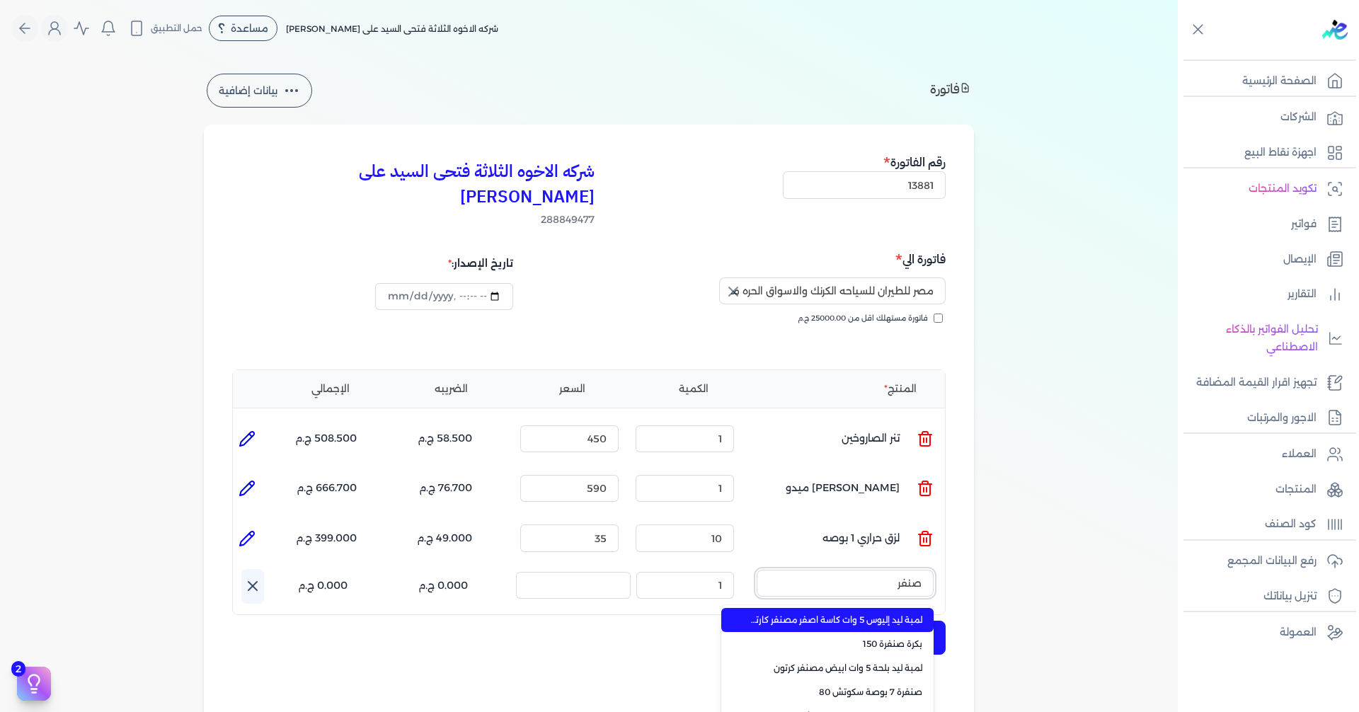
click at [757, 570] on button "صنفر" at bounding box center [845, 586] width 177 height 33
type input "صنفر"
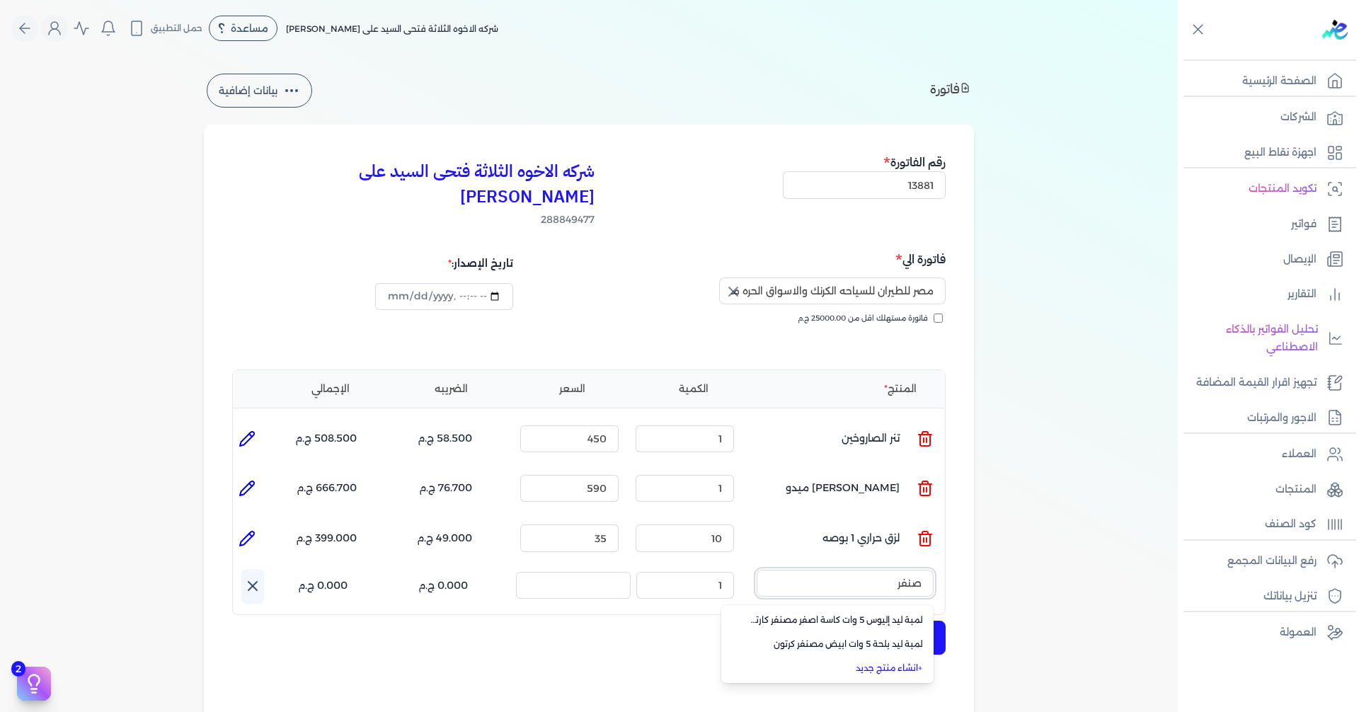
drag, startPoint x: 876, startPoint y: 555, endPoint x: 954, endPoint y: 564, distance: 79.1
click at [954, 564] on div "شركه الاخوه الثلاثة فتحى السيد على [PERSON_NAME] 288849477 رقم الفاتورة 13881 ف…" at bounding box center [589, 533] width 770 height 816
drag, startPoint x: 904, startPoint y: 554, endPoint x: 963, endPoint y: 558, distance: 58.9
click at [963, 558] on div "شركه الاخوه الثلاثة فتحى السيد على [PERSON_NAME] 288849477 رقم الفاتورة 13881 ف…" at bounding box center [589, 533] width 770 height 816
type input "صن"
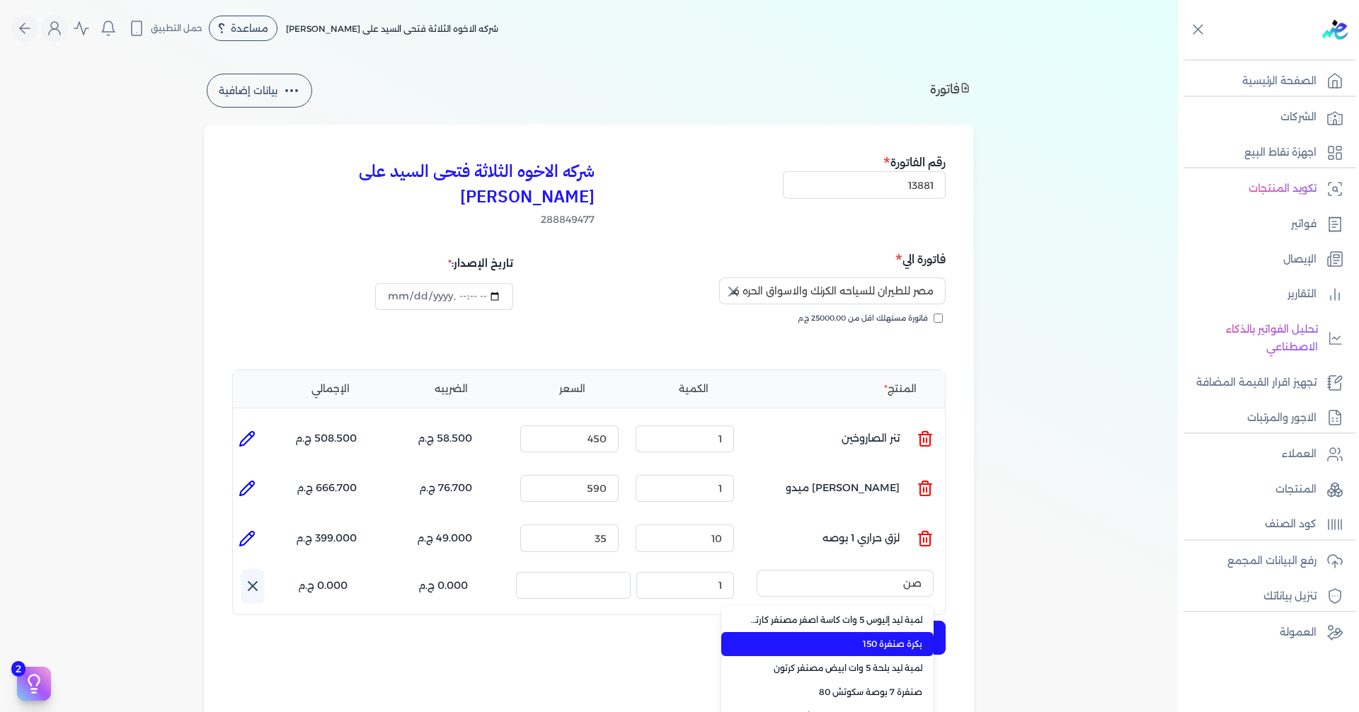
click at [901, 638] on span "بكرة صنفرة 150" at bounding box center [836, 644] width 173 height 13
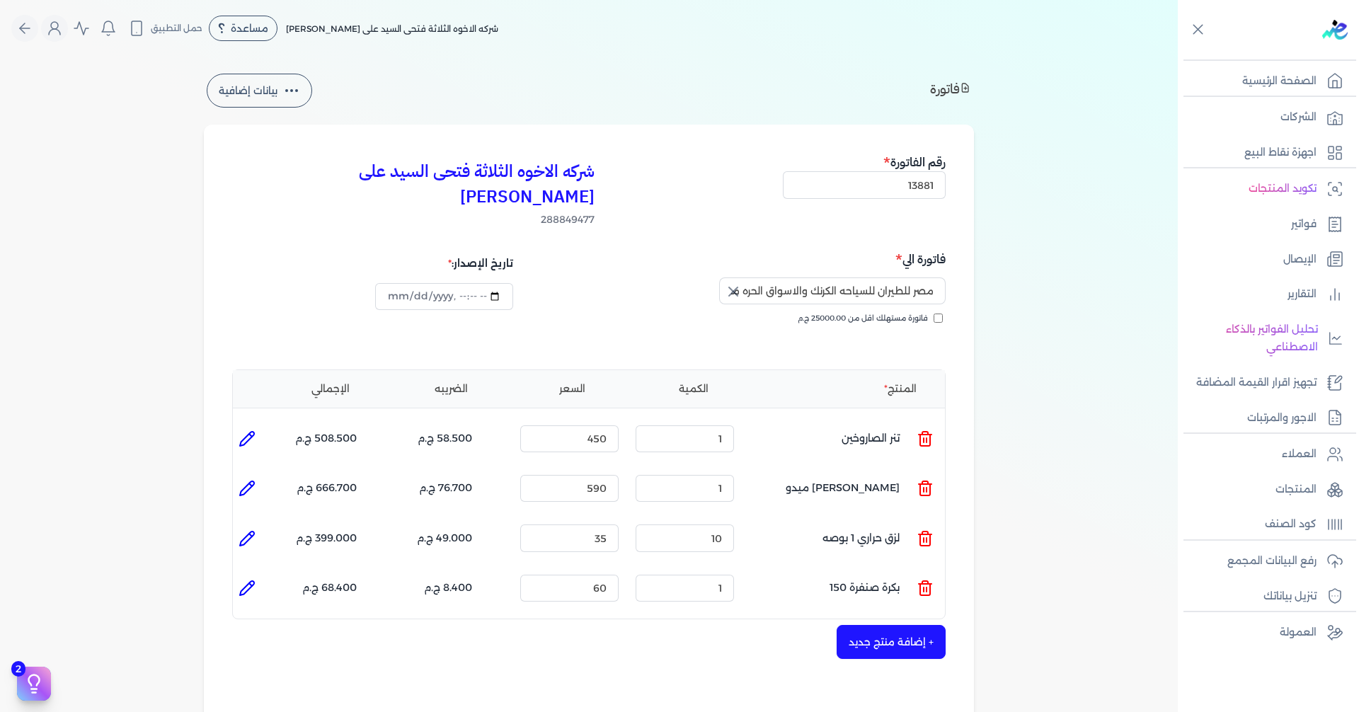
click at [254, 580] on icon at bounding box center [247, 588] width 17 height 17
type input "بكرة صنفرة 150"
type input "60"
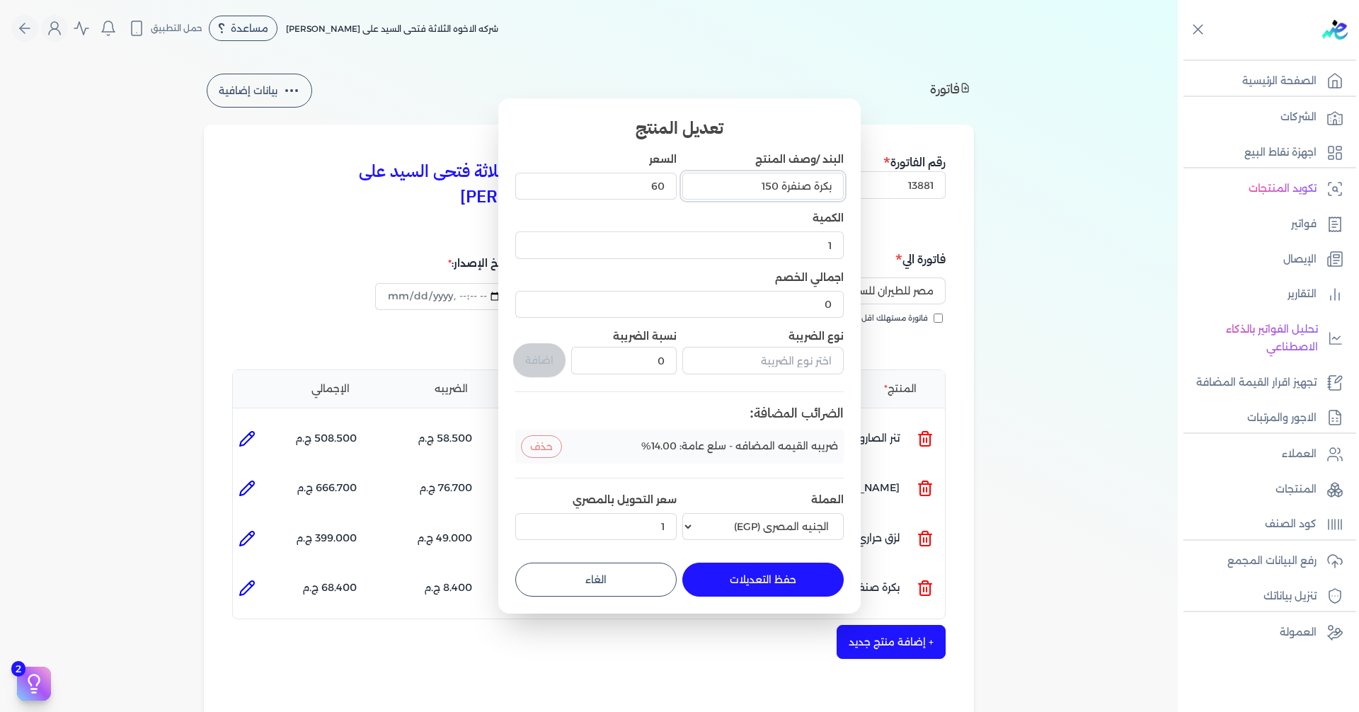
drag, startPoint x: 760, startPoint y: 185, endPoint x: 779, endPoint y: 188, distance: 18.5
click at [779, 188] on input "بكرة صنفرة 150" at bounding box center [762, 186] width 161 height 27
type input "بكرة صنفرة 220"
click at [784, 364] on input "text" at bounding box center [762, 360] width 161 height 27
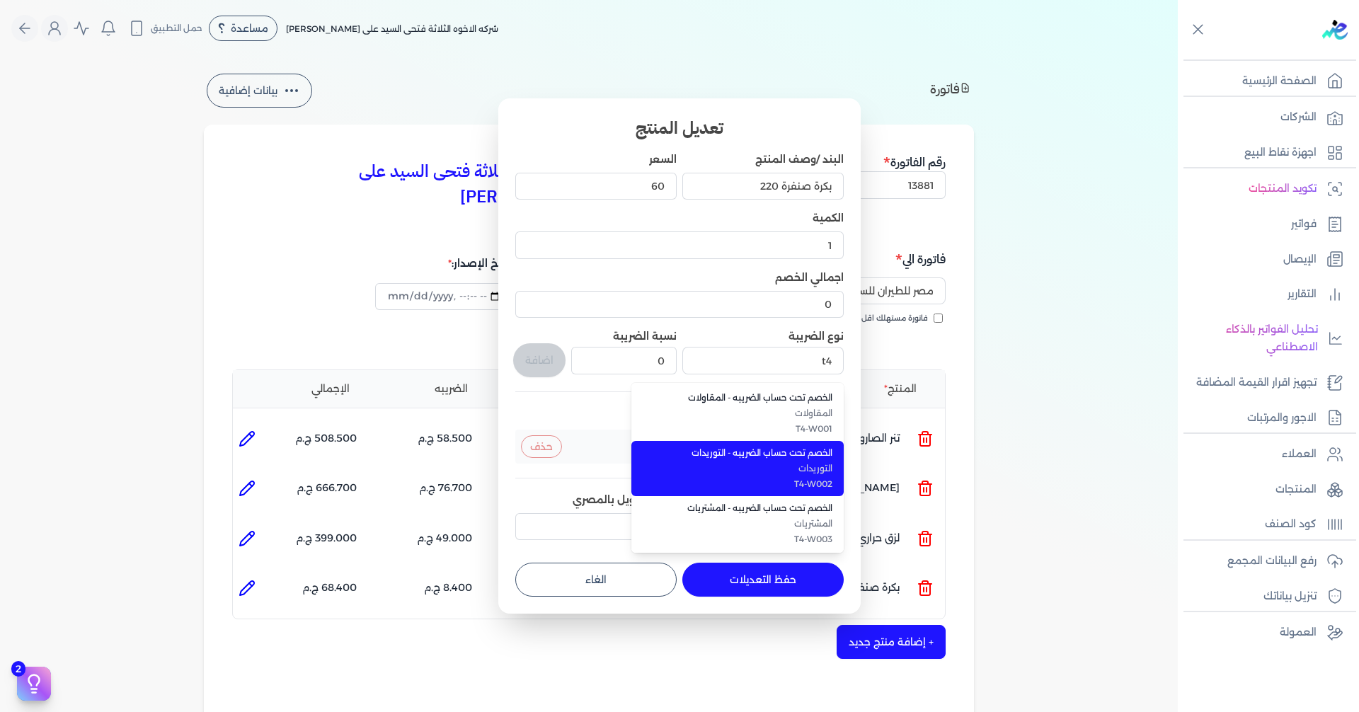
drag, startPoint x: 802, startPoint y: 481, endPoint x: 789, endPoint y: 481, distance: 13.5
click at [797, 481] on span "T4-W002" at bounding box center [746, 484] width 173 height 13
type input "الخصم تحت حساب الضريبه - التوريدات"
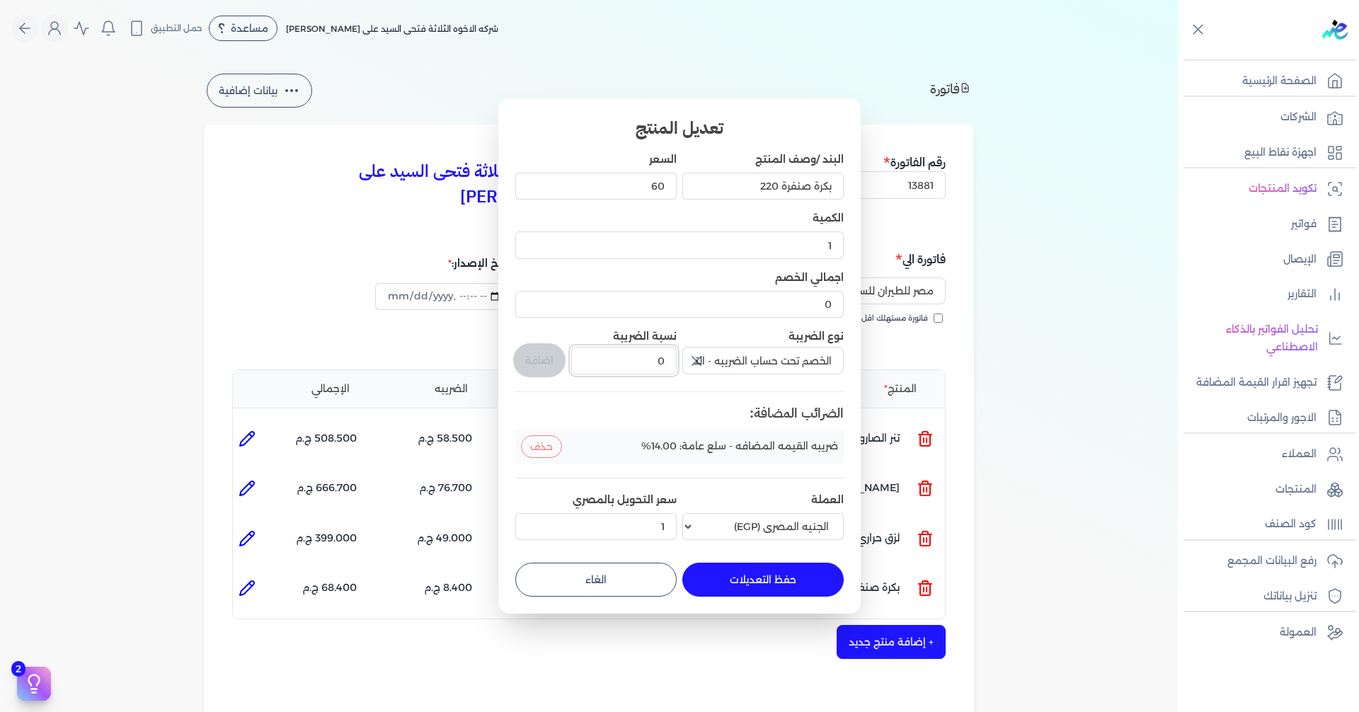
drag, startPoint x: 638, startPoint y: 352, endPoint x: 725, endPoint y: 362, distance: 86.9
click at [715, 362] on div "البند /وصف المنتج بكرة صنفرة 220 السعر 60 الكمية 1 اجمالي الخصم 0 نوع الضريبة ا…" at bounding box center [679, 349] width 328 height 394
type input "1"
drag, startPoint x: 540, startPoint y: 361, endPoint x: 709, endPoint y: 540, distance: 245.9
click at [540, 362] on button "اضافة" at bounding box center [539, 360] width 52 height 34
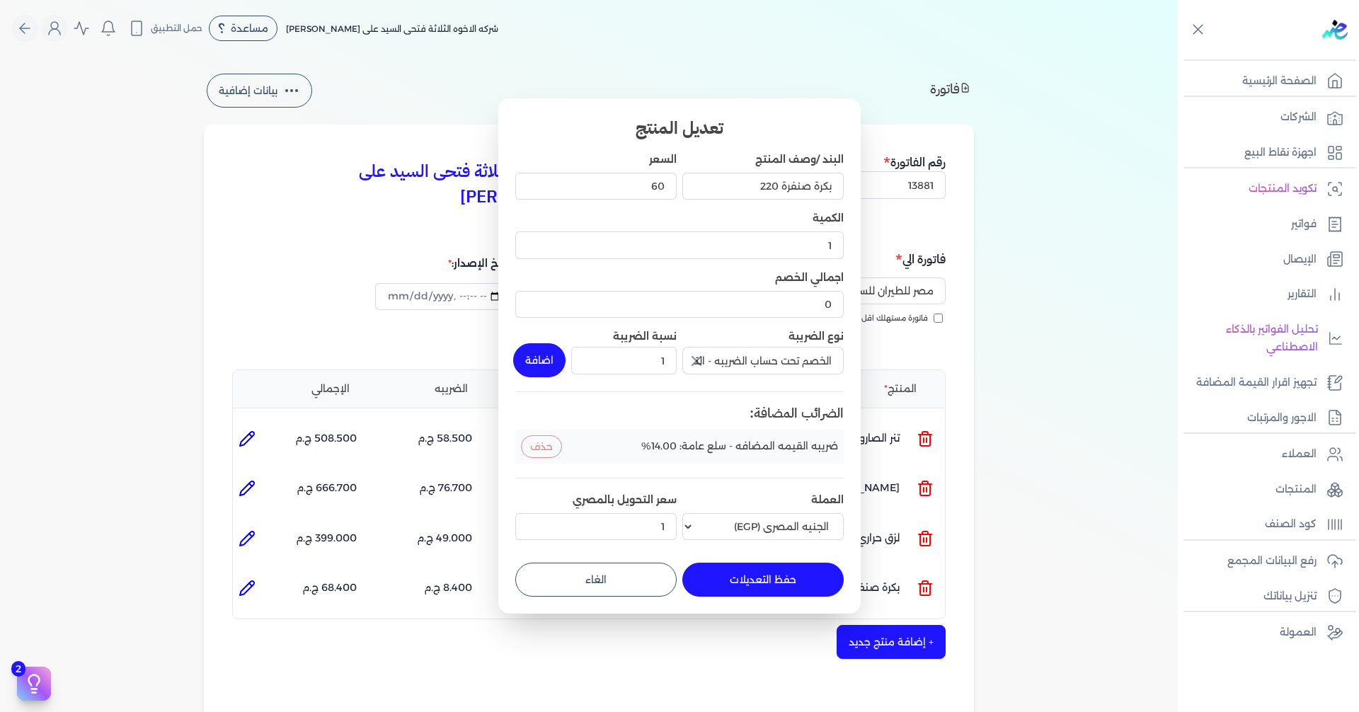
type input "0"
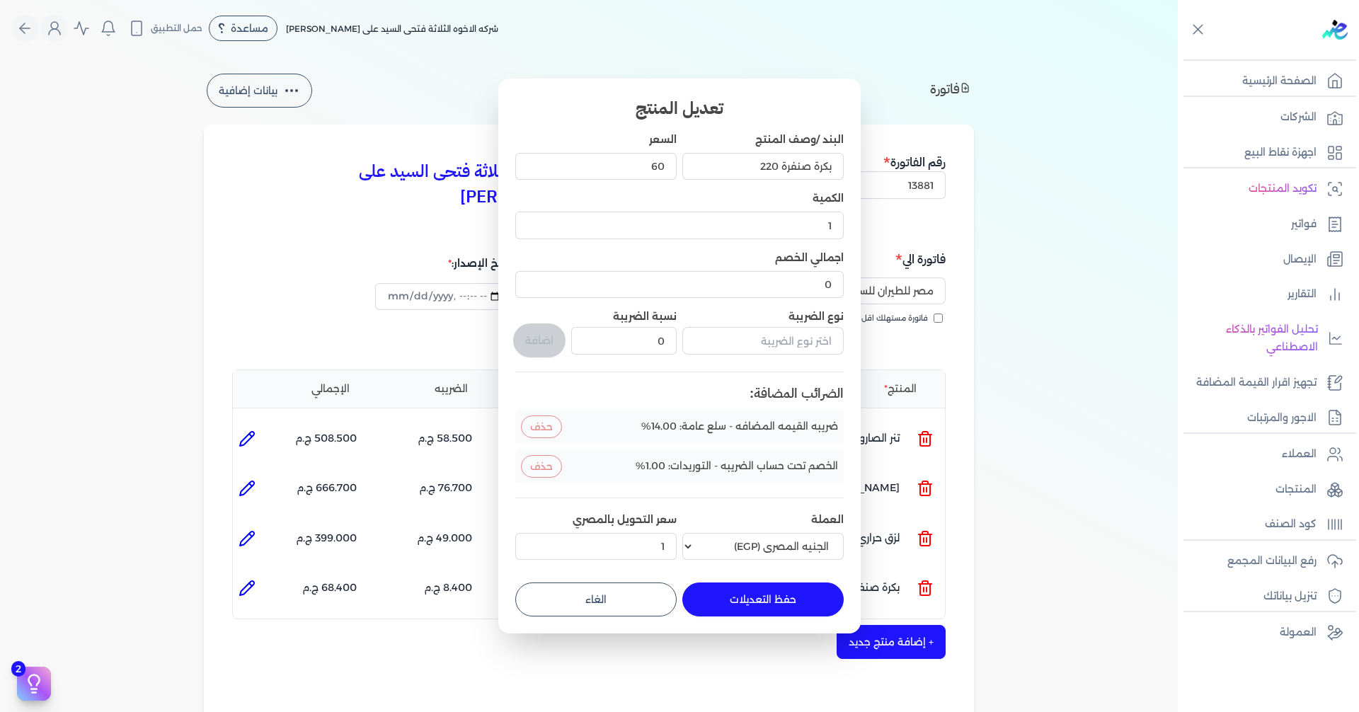
drag, startPoint x: 752, startPoint y: 597, endPoint x: 759, endPoint y: 591, distance: 9.0
click at [752, 597] on button "حفظ التعديلات" at bounding box center [762, 600] width 161 height 34
type input "0"
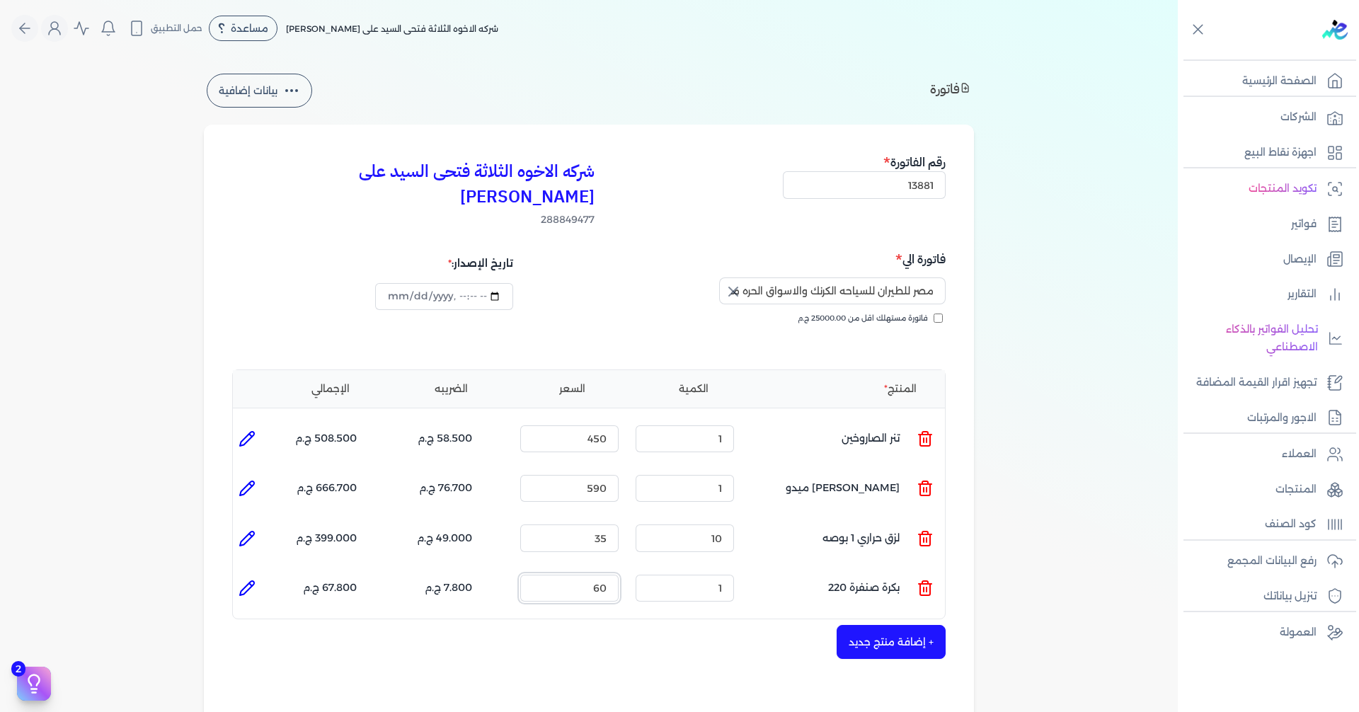
drag, startPoint x: 626, startPoint y: 563, endPoint x: 693, endPoint y: 561, distance: 66.6
click at [693, 569] on ul "المنتج : بكرة صنفرة 220 الكمية : 1 السعر : 60 الضريبه : 7.800 ج.م الإجمالي : 67…" at bounding box center [589, 588] width 712 height 38
type input "125"
click at [901, 625] on button "+ إضافة منتج جديد" at bounding box center [891, 642] width 109 height 34
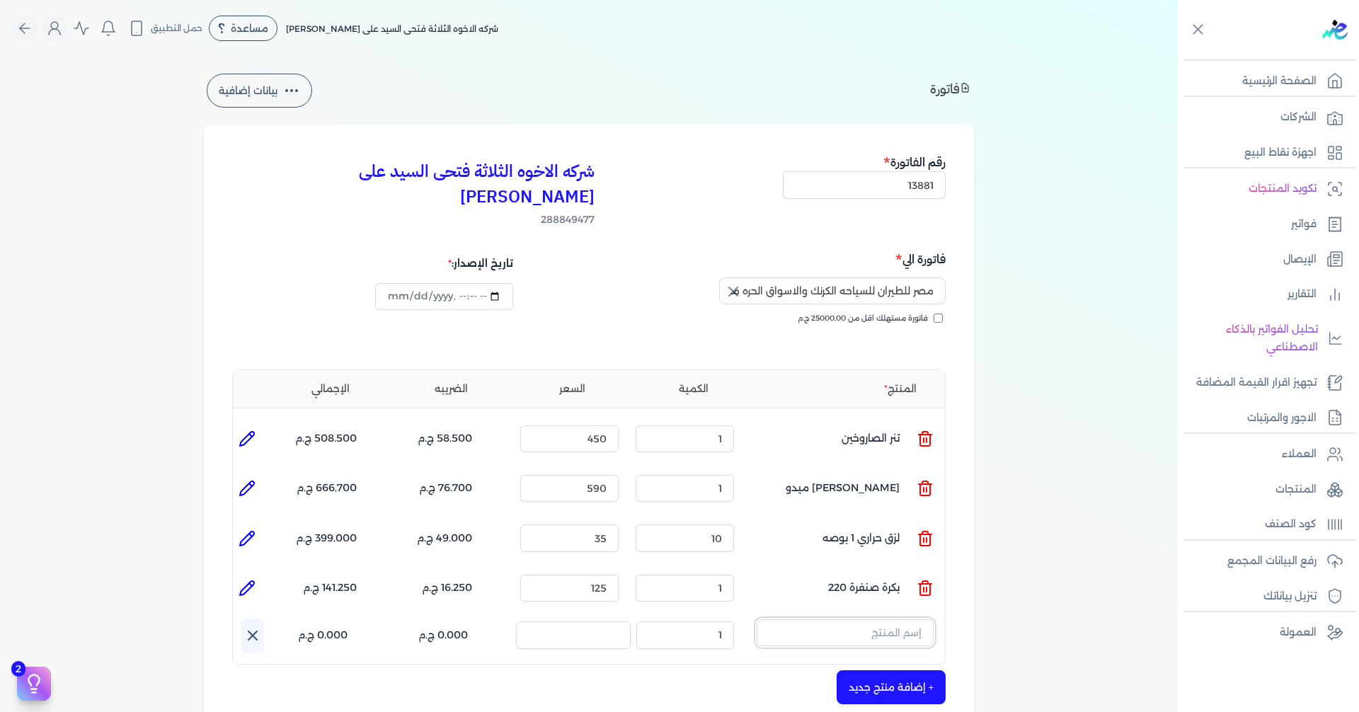
click at [860, 619] on input "text" at bounding box center [845, 632] width 177 height 27
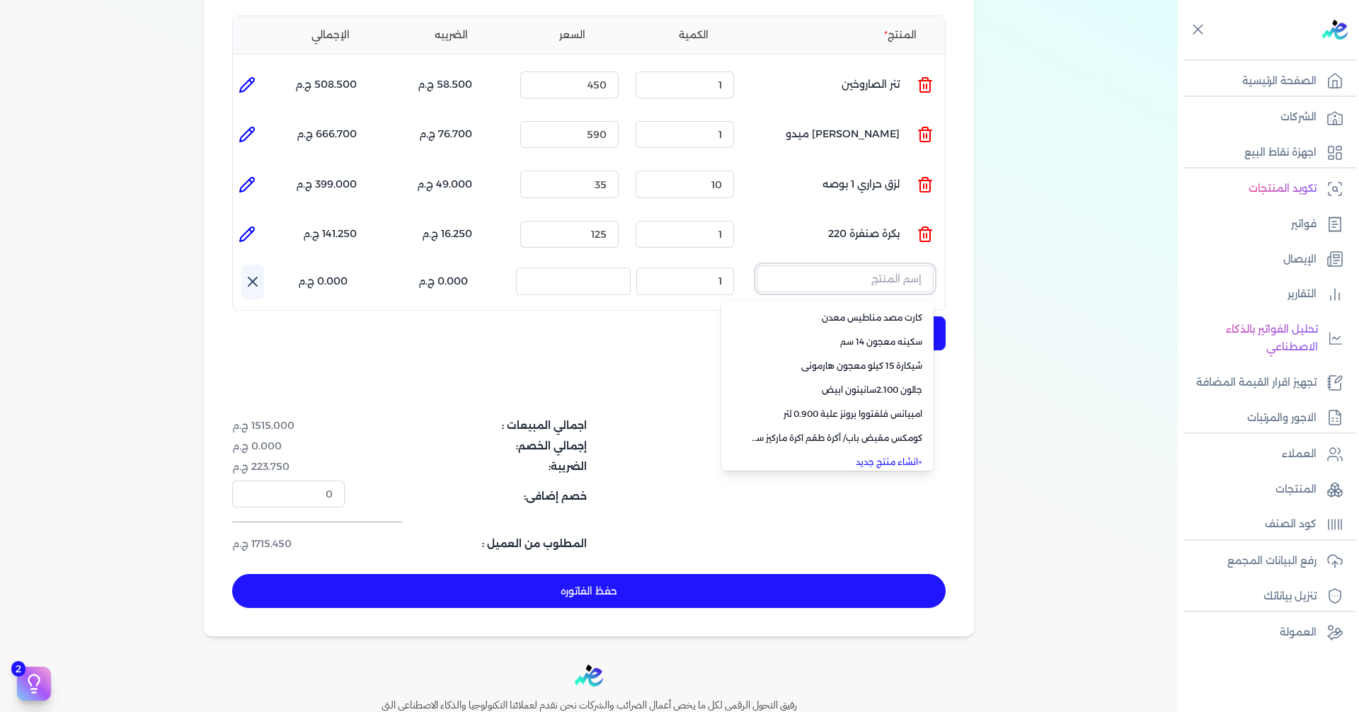
scroll to position [101, 0]
drag, startPoint x: 885, startPoint y: 426, endPoint x: 878, endPoint y: 430, distance: 8.6
click at [885, 449] on link "+ انشاء منتج جديد" at bounding box center [836, 455] width 173 height 13
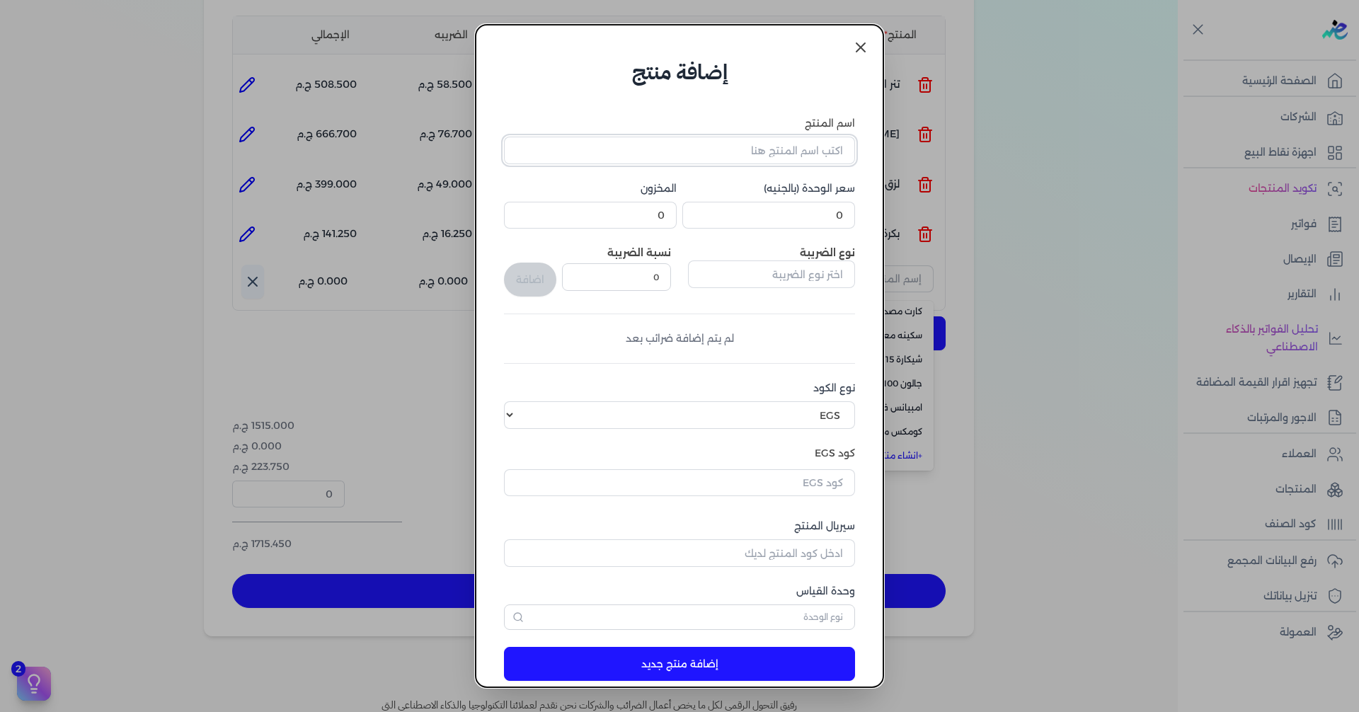
click at [767, 155] on input "اسم المنتج" at bounding box center [679, 150] width 351 height 27
type input "p"
type input "ح"
type input "[PERSON_NAME]"
click at [760, 416] on select "اختر نوع الكود EGS GS1" at bounding box center [679, 414] width 351 height 27
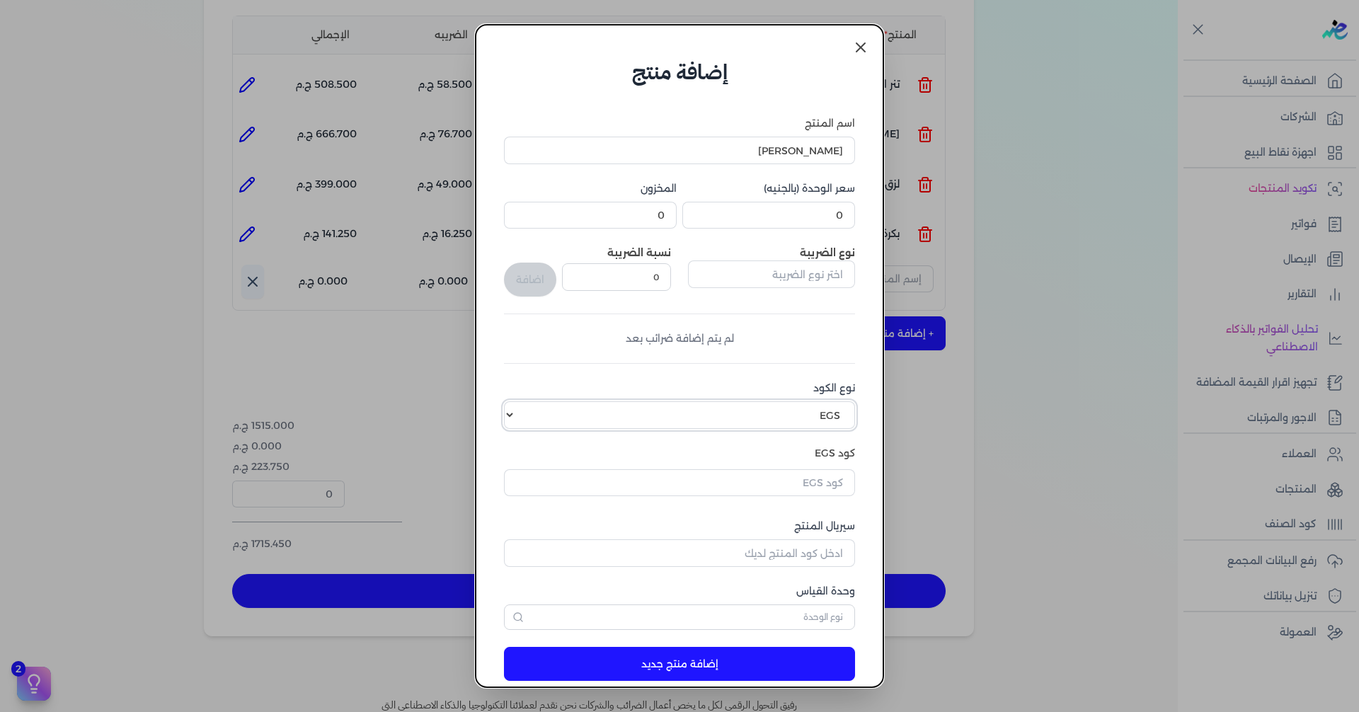
select select "GS1"
click at [515, 401] on select "اختر نوع الكود EGS GS1" at bounding box center [679, 414] width 351 height 27
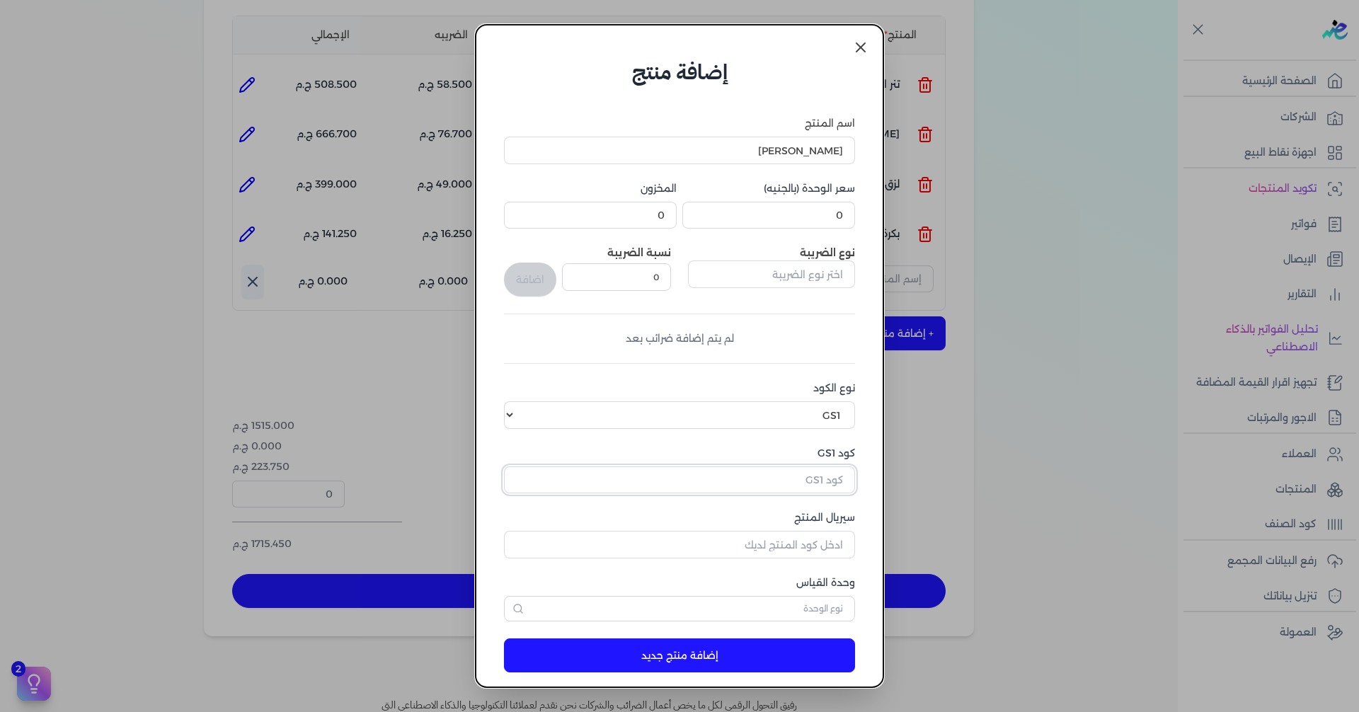
click at [791, 485] on input "كود GS1" at bounding box center [679, 479] width 351 height 27
paste input "10003608"
type input "10003608"
click at [801, 554] on input "سيريال المنتج" at bounding box center [679, 544] width 351 height 27
type input "458784"
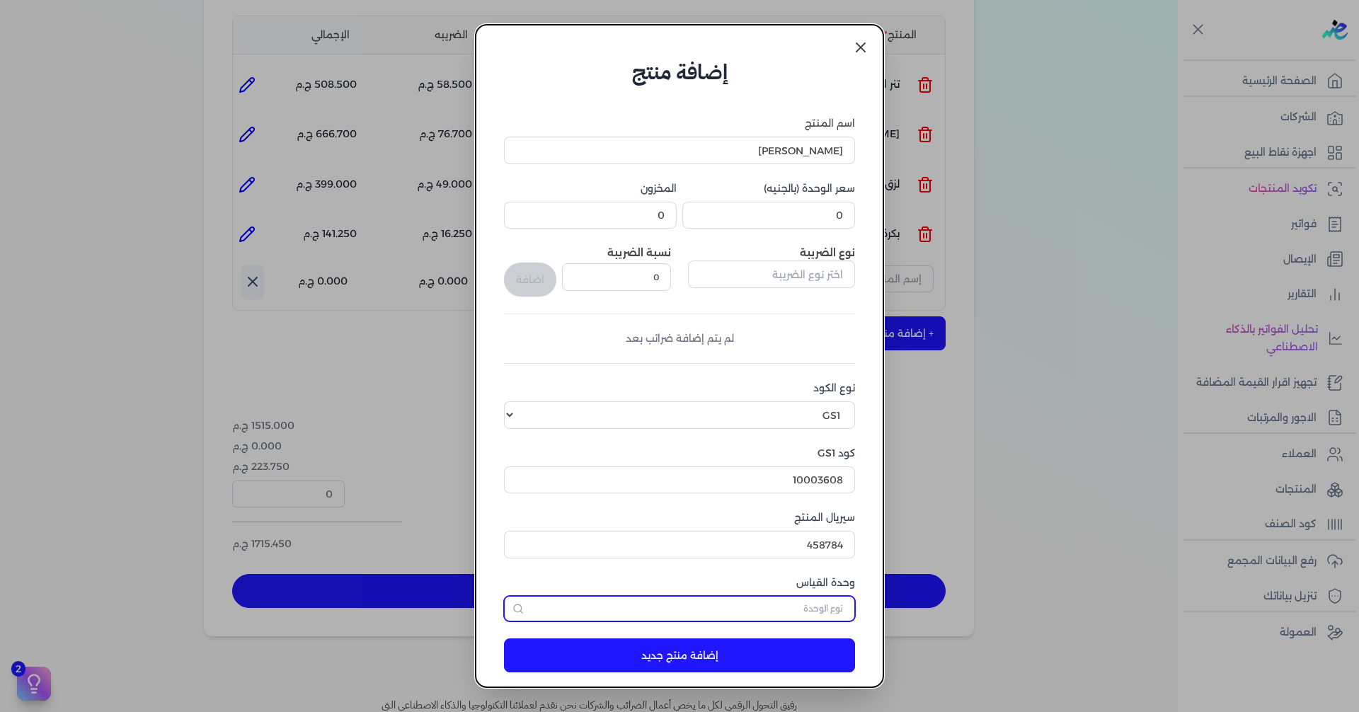
click at [831, 612] on input "text" at bounding box center [679, 608] width 351 height 25
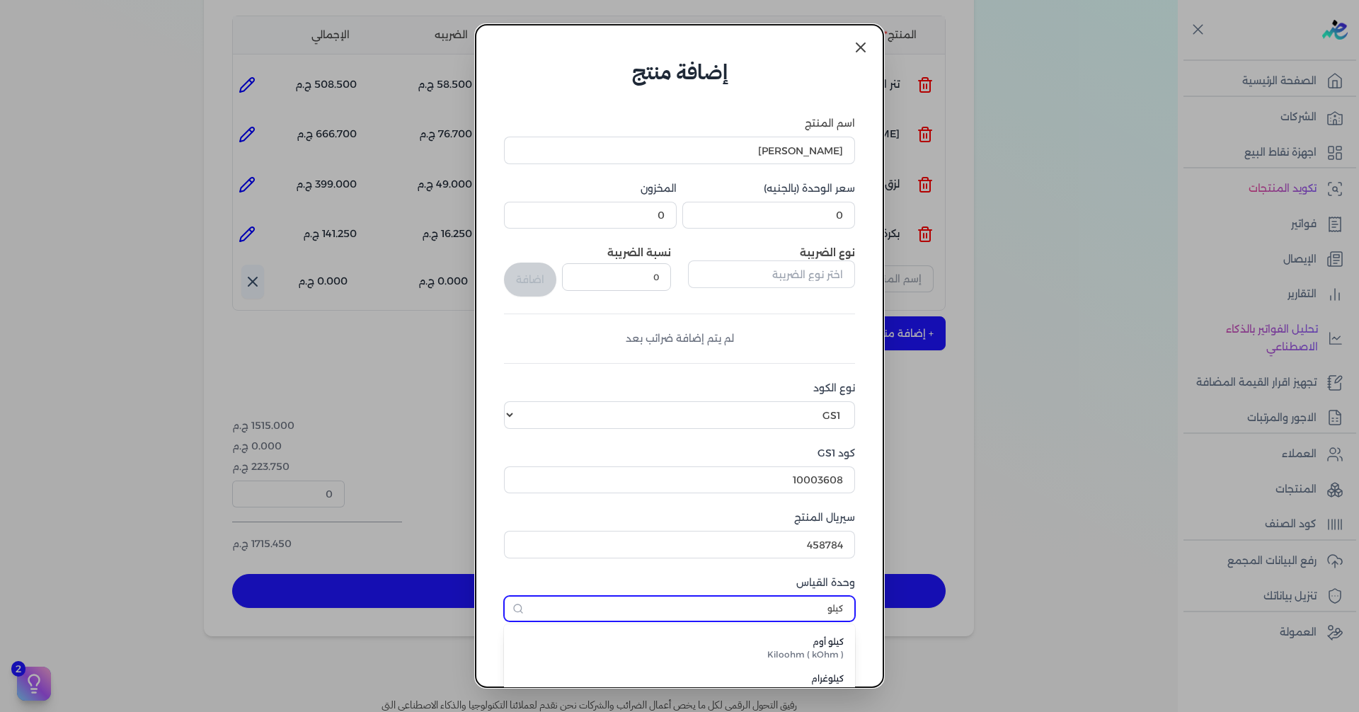
scroll to position [142, 0]
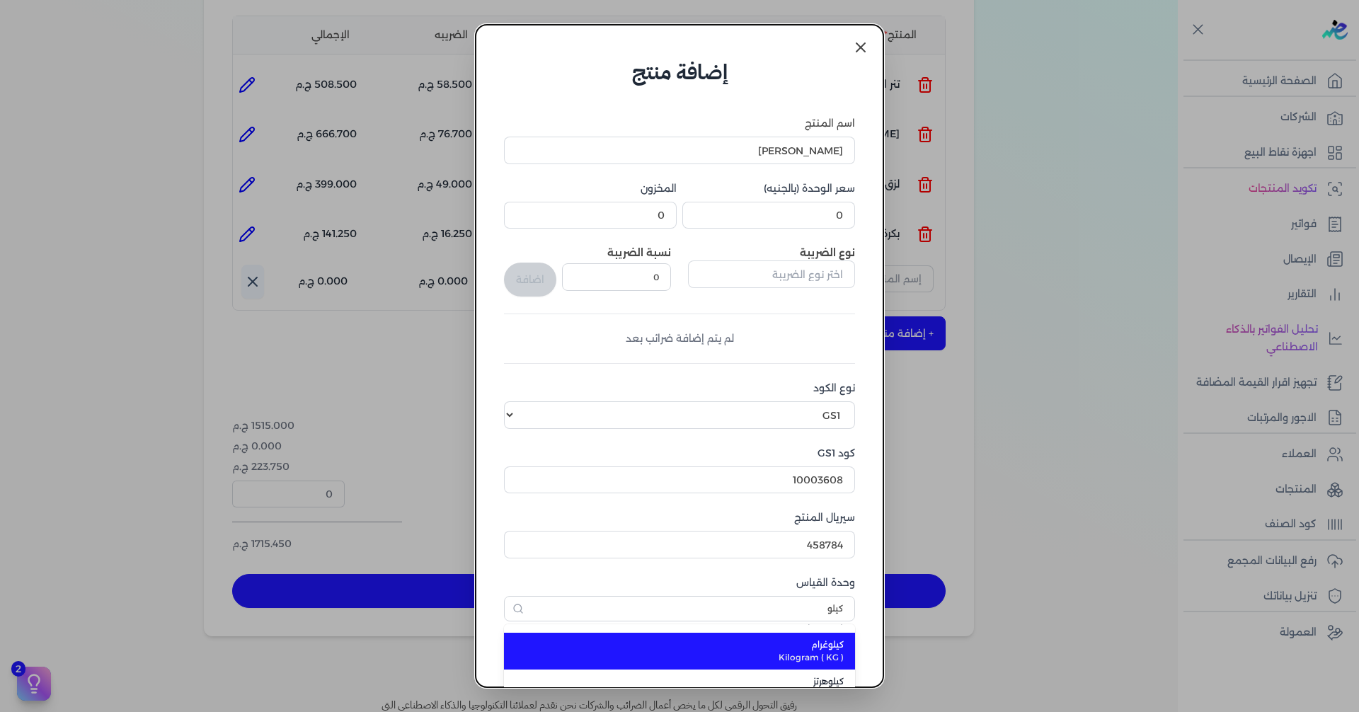
click at [825, 660] on span "Kilogram ( KG )" at bounding box center [687, 657] width 311 height 13
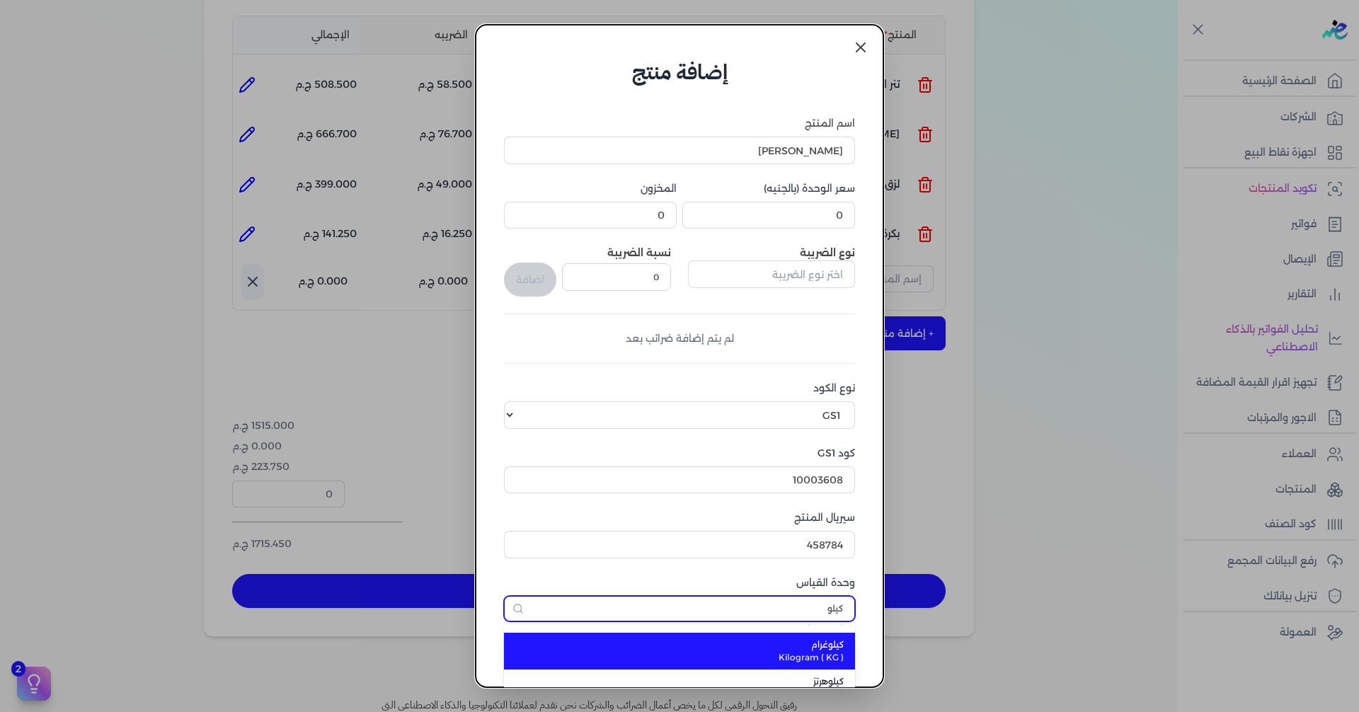
type input "كيلوغرام"
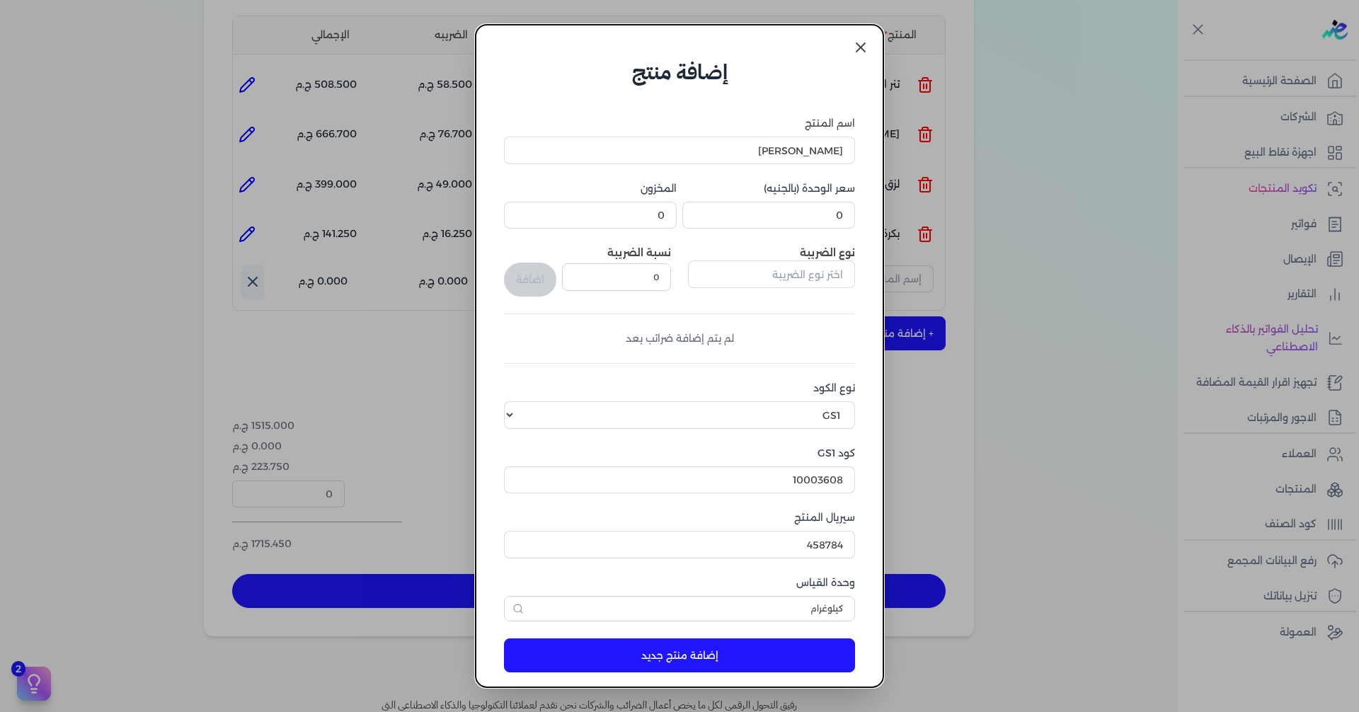
click at [793, 653] on button "إضافة منتج جديد" at bounding box center [679, 655] width 351 height 34
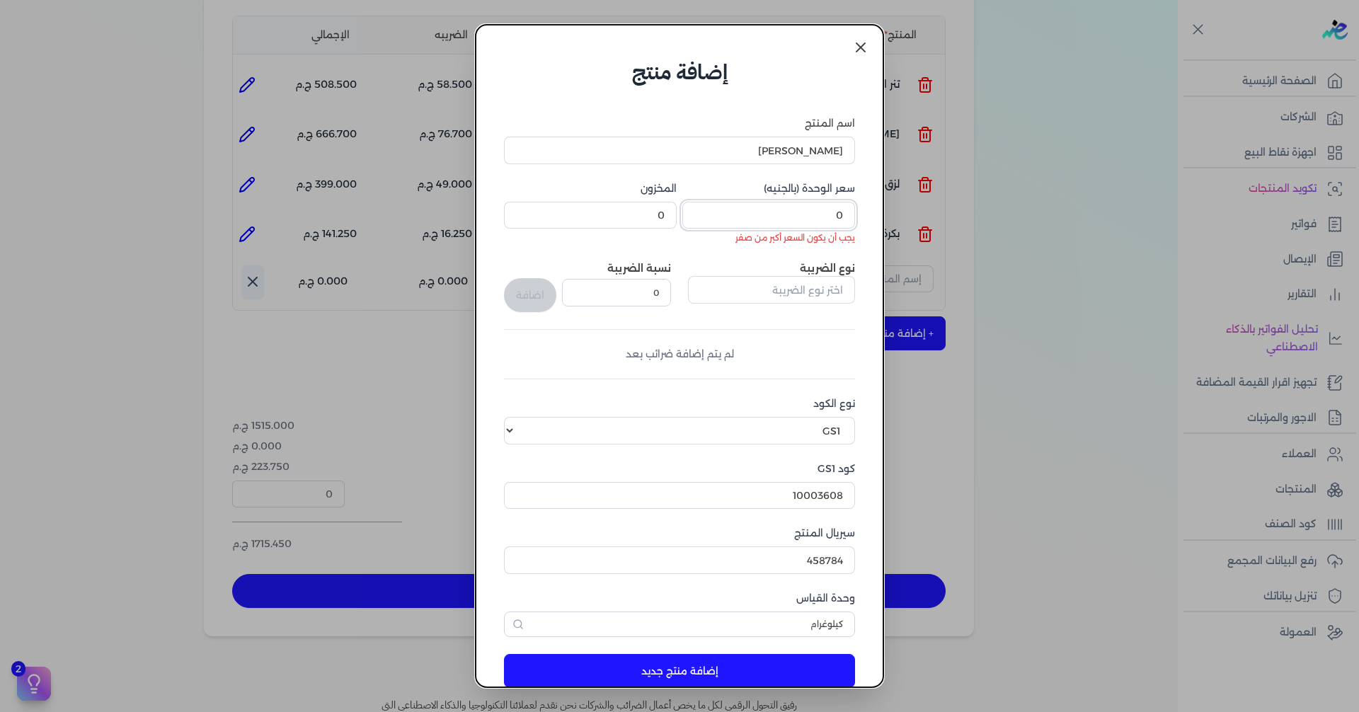
drag, startPoint x: 816, startPoint y: 213, endPoint x: 978, endPoint y: 213, distance: 162.1
click at [969, 213] on dialog "إضافة منتج اسم المنتج حصي جوز سعر الوحدة (بالجنيه) 0 يجب أن يكون السعر أكبر من …" at bounding box center [679, 356] width 1359 height 712
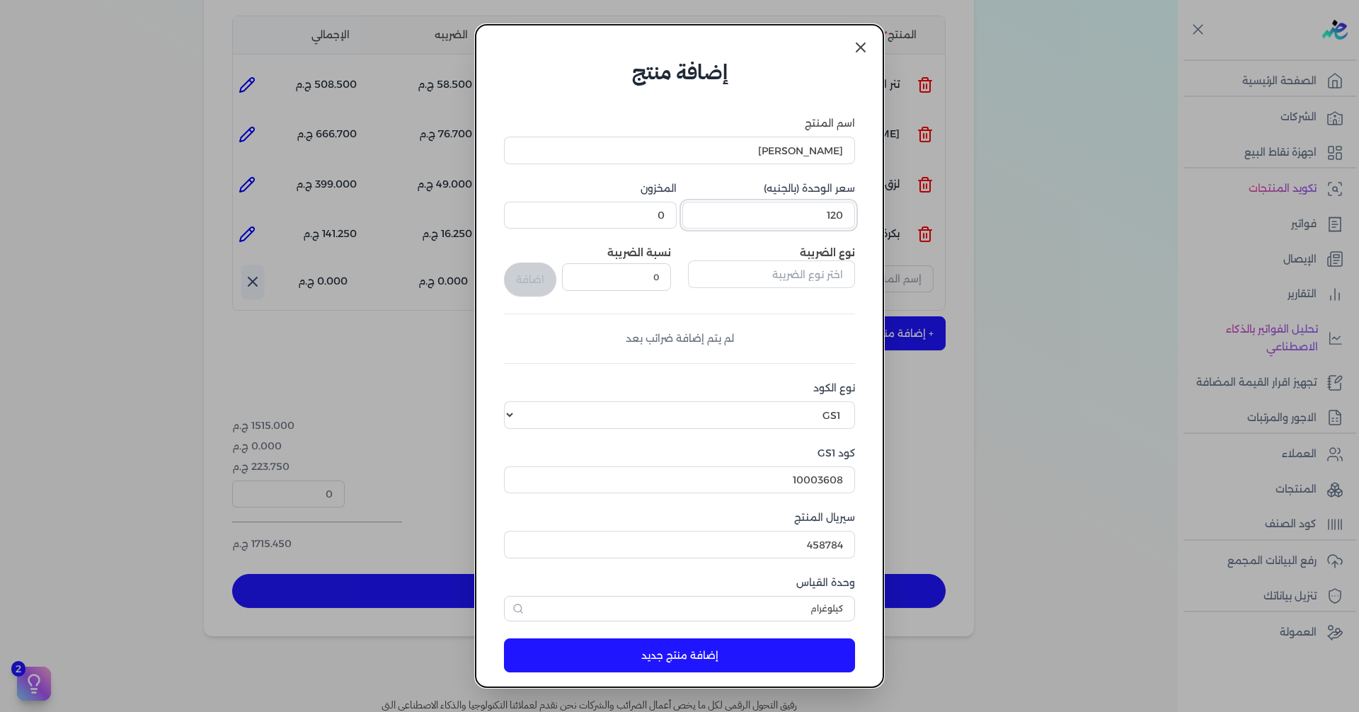
type input "120"
click at [759, 271] on input "text" at bounding box center [771, 273] width 167 height 27
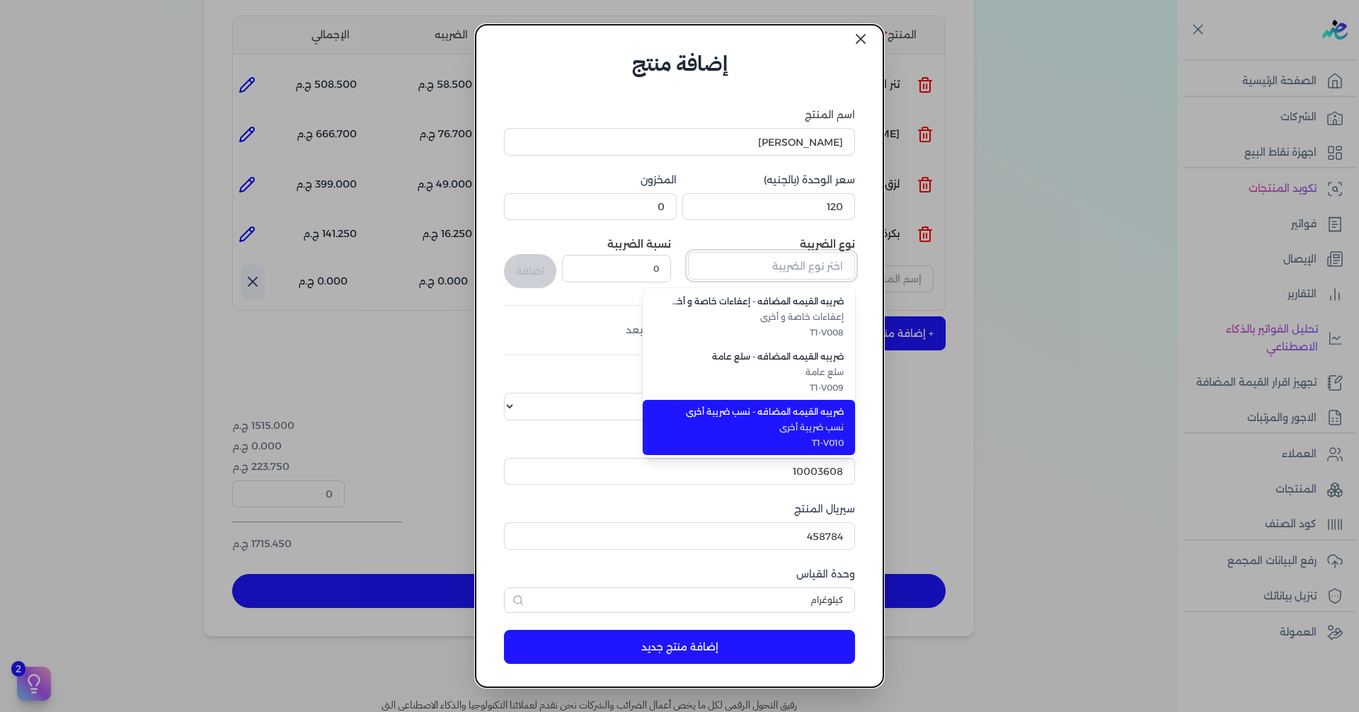
scroll to position [13, 0]
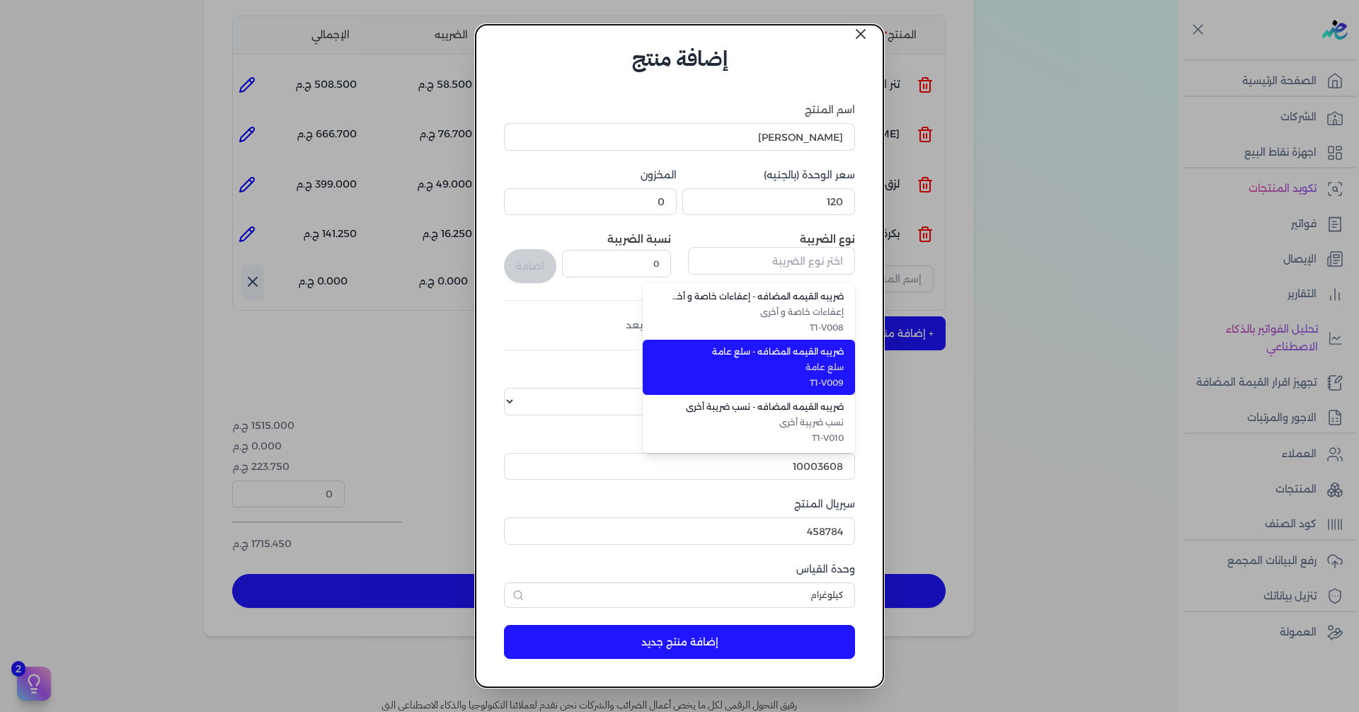
click at [807, 380] on span "T1-V009" at bounding box center [757, 383] width 173 height 13
type input "ضريبه القيمه المضافه - سلع عامة"
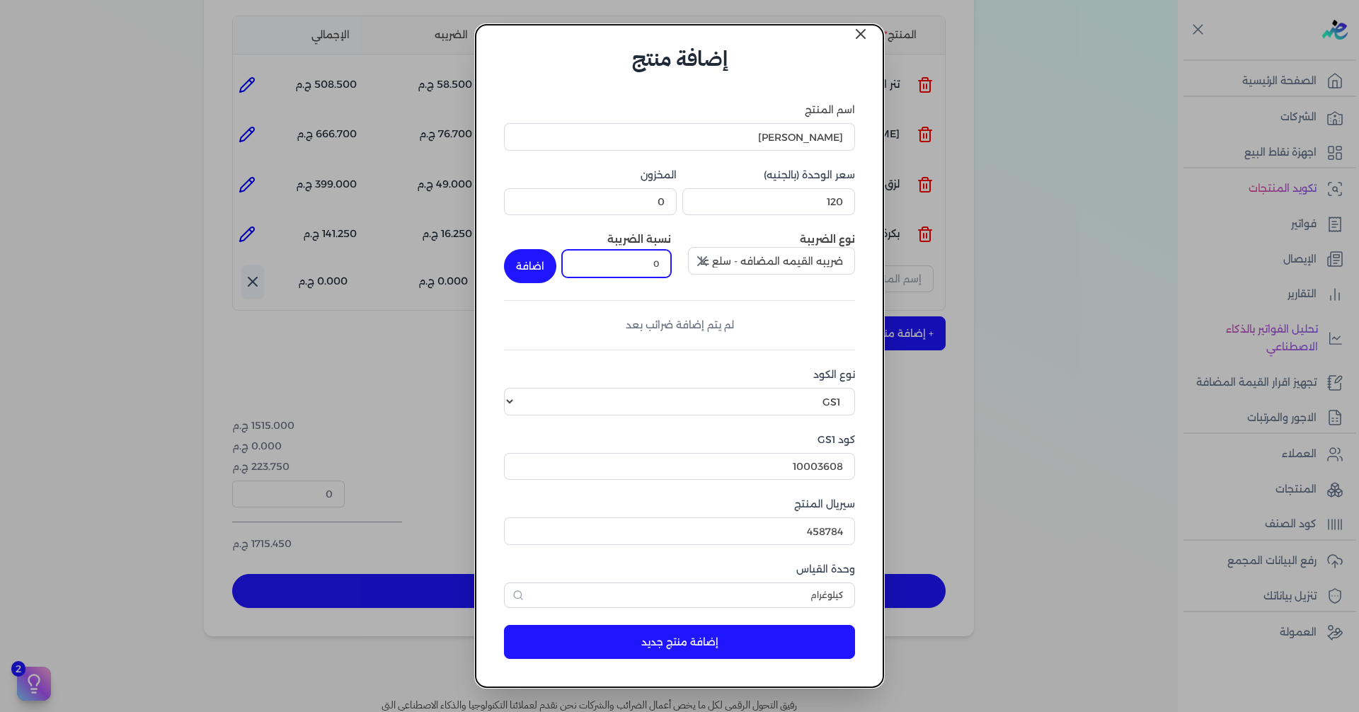
drag, startPoint x: 691, startPoint y: 256, endPoint x: 701, endPoint y: 256, distance: 10.6
click at [701, 253] on div "نوع الضريبة ضريبه القيمه المضافه - سلع عامة نسبة الضريبة 0 اضافة" at bounding box center [679, 257] width 351 height 51
type input "14"
click at [543, 286] on div "اسم المنتج حصي جوز سعر الوحدة (بالجنيه) 120 المخزون 0 نوع الضريبة ضريبه القيمه …" at bounding box center [679, 355] width 351 height 505
click at [544, 276] on button "اضافة" at bounding box center [530, 266] width 52 height 34
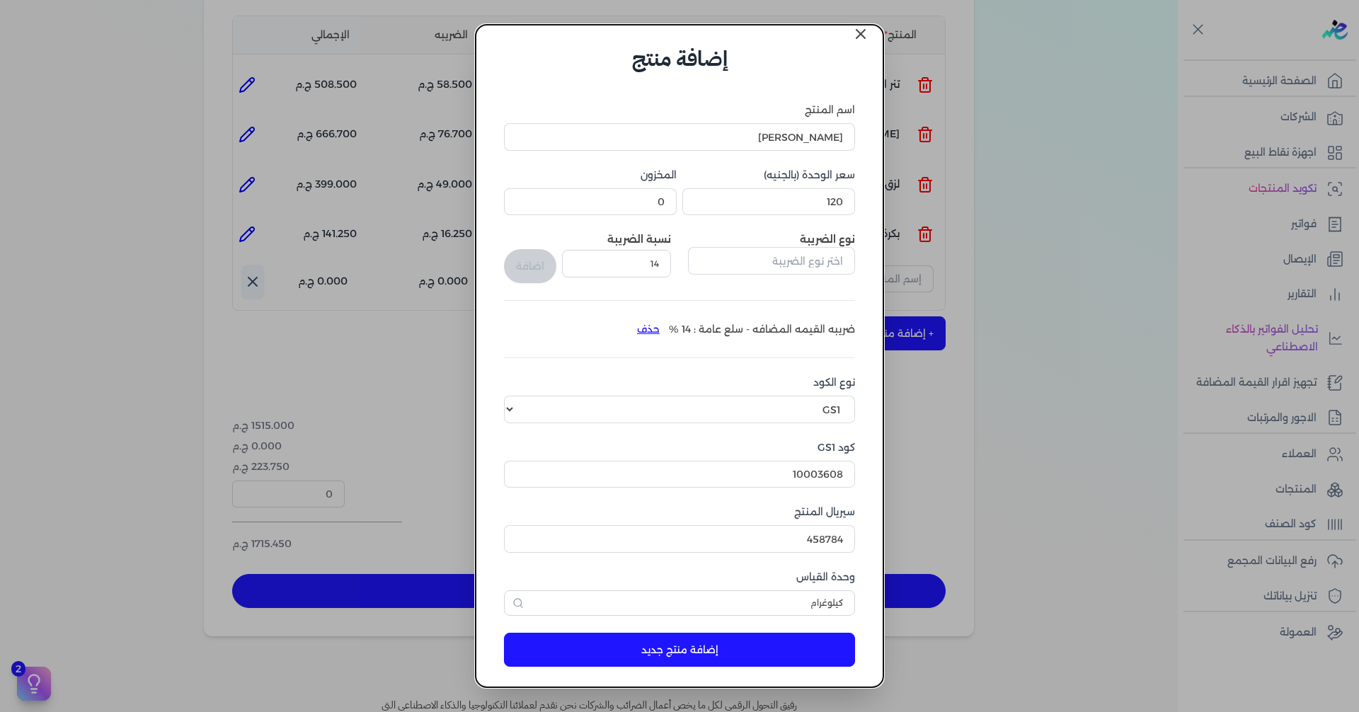
click at [739, 634] on button "إضافة منتج جديد" at bounding box center [679, 650] width 351 height 34
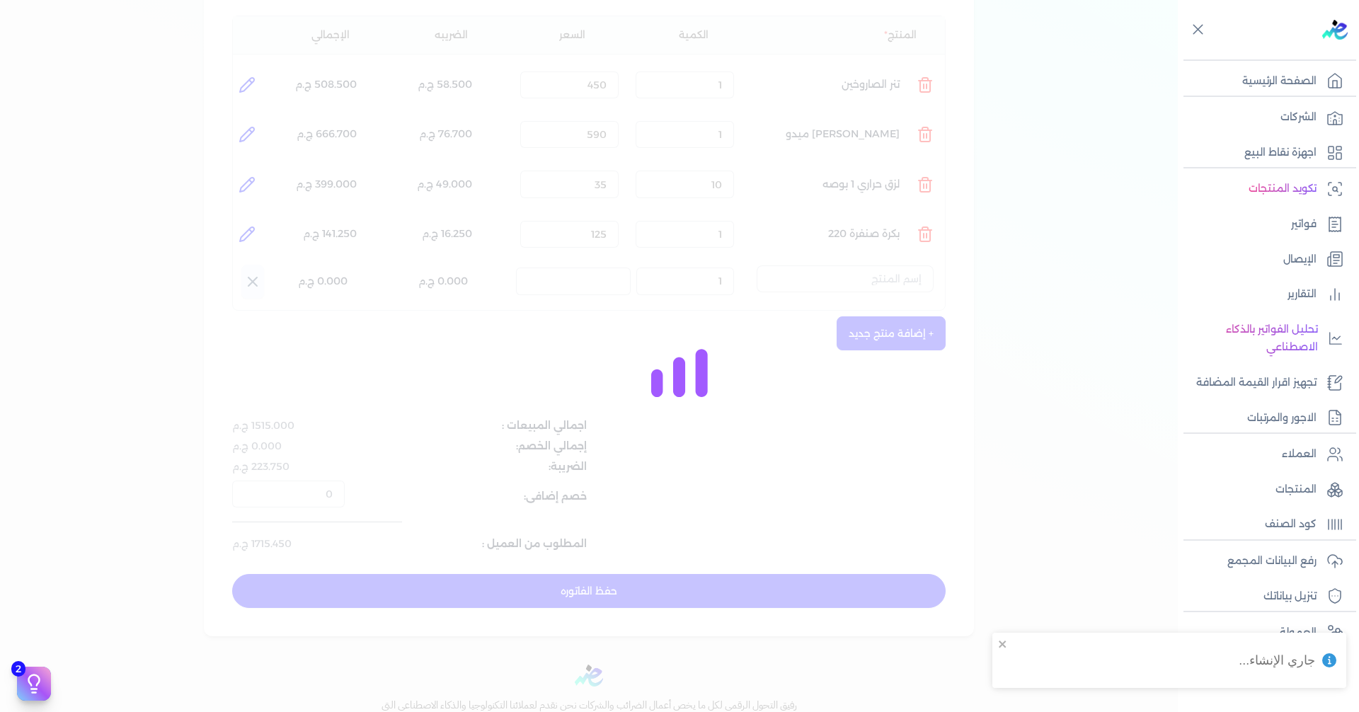
select select "EGS"
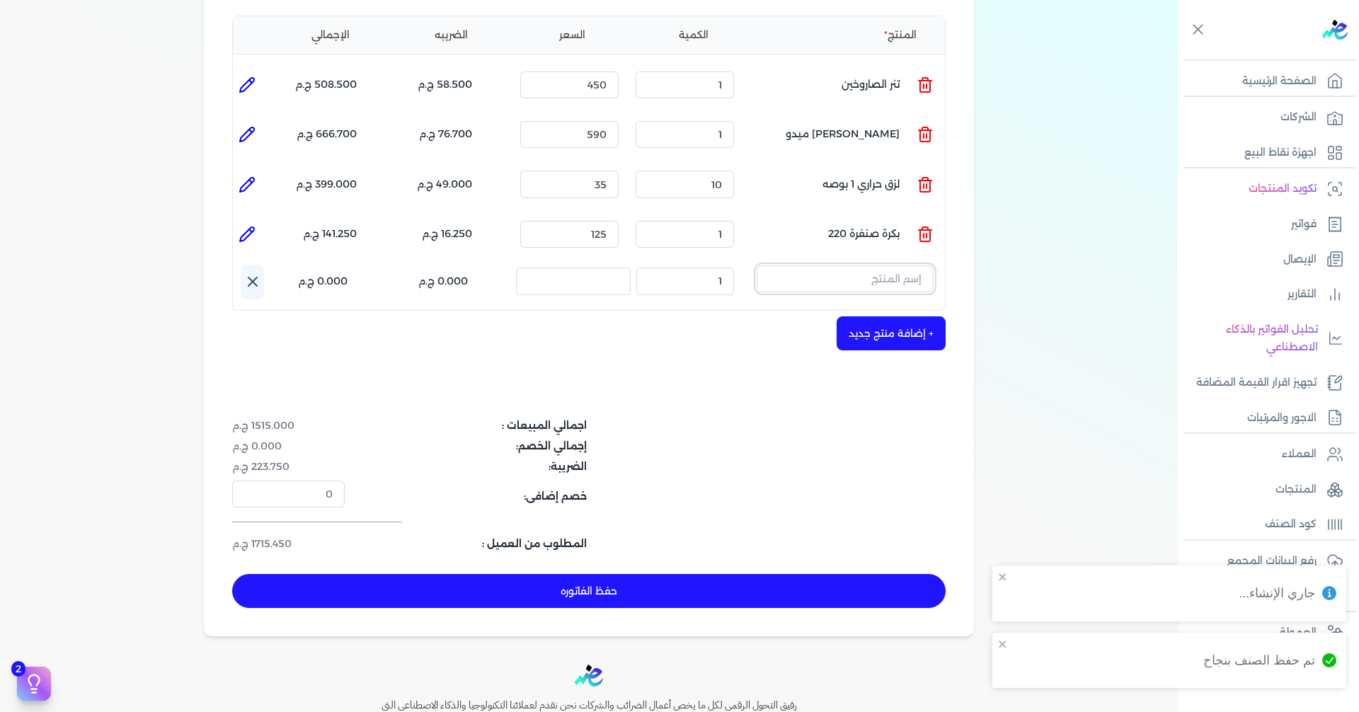
drag, startPoint x: 862, startPoint y: 254, endPoint x: 854, endPoint y: 259, distance: 9.2
click at [862, 265] on input "text" at bounding box center [845, 278] width 177 height 27
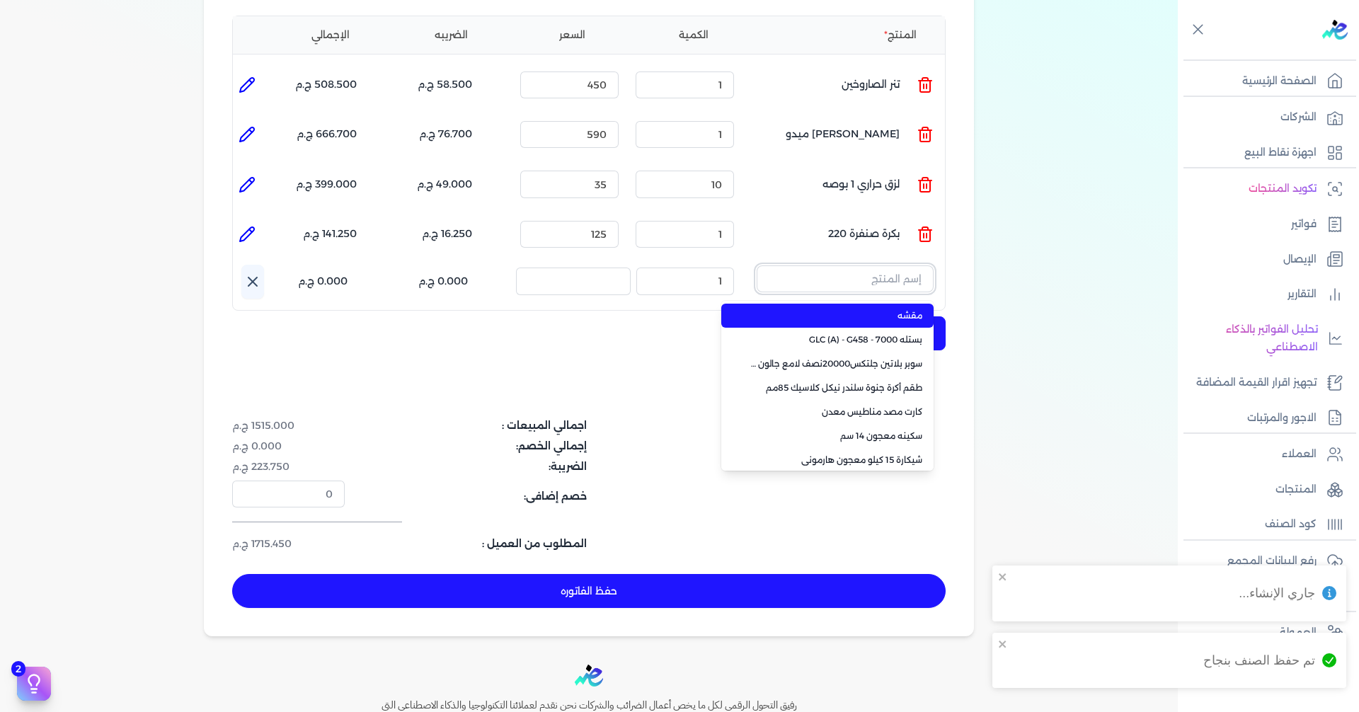
type input "ط"
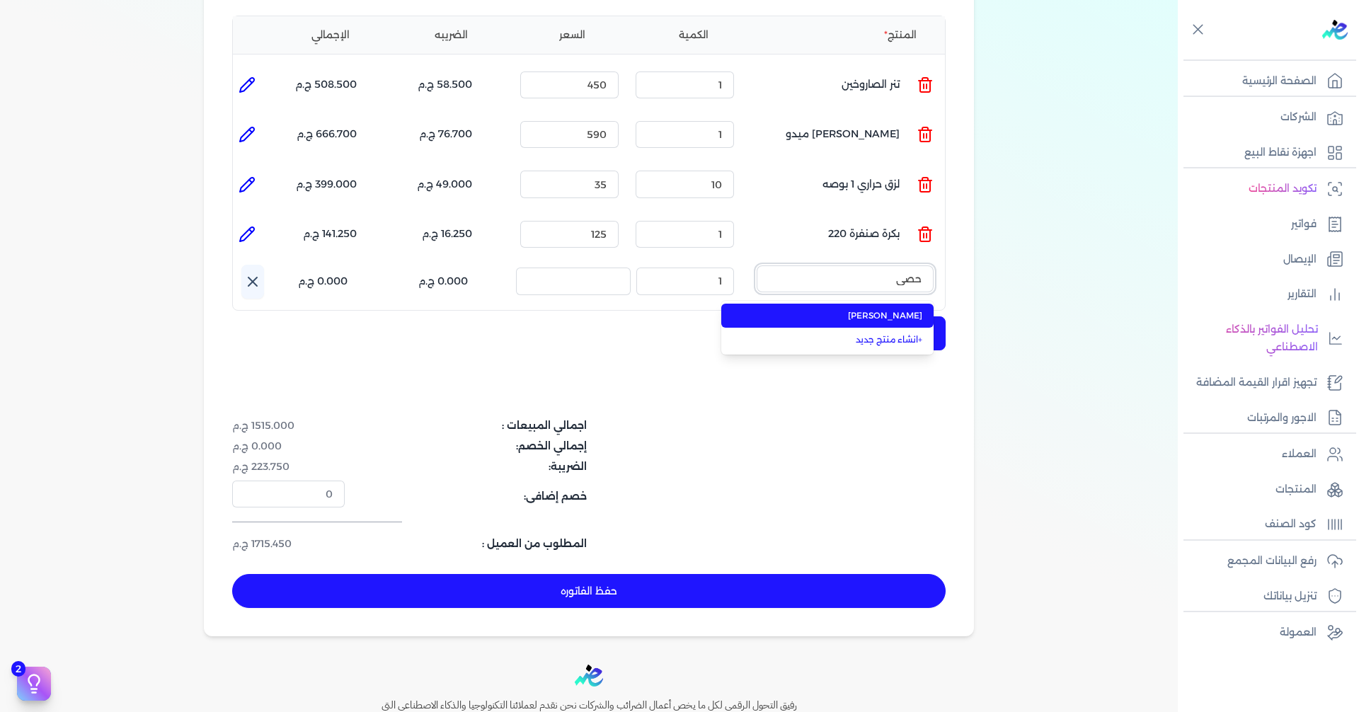
type input "حصي"
click at [833, 309] on span "[PERSON_NAME]" at bounding box center [836, 315] width 173 height 13
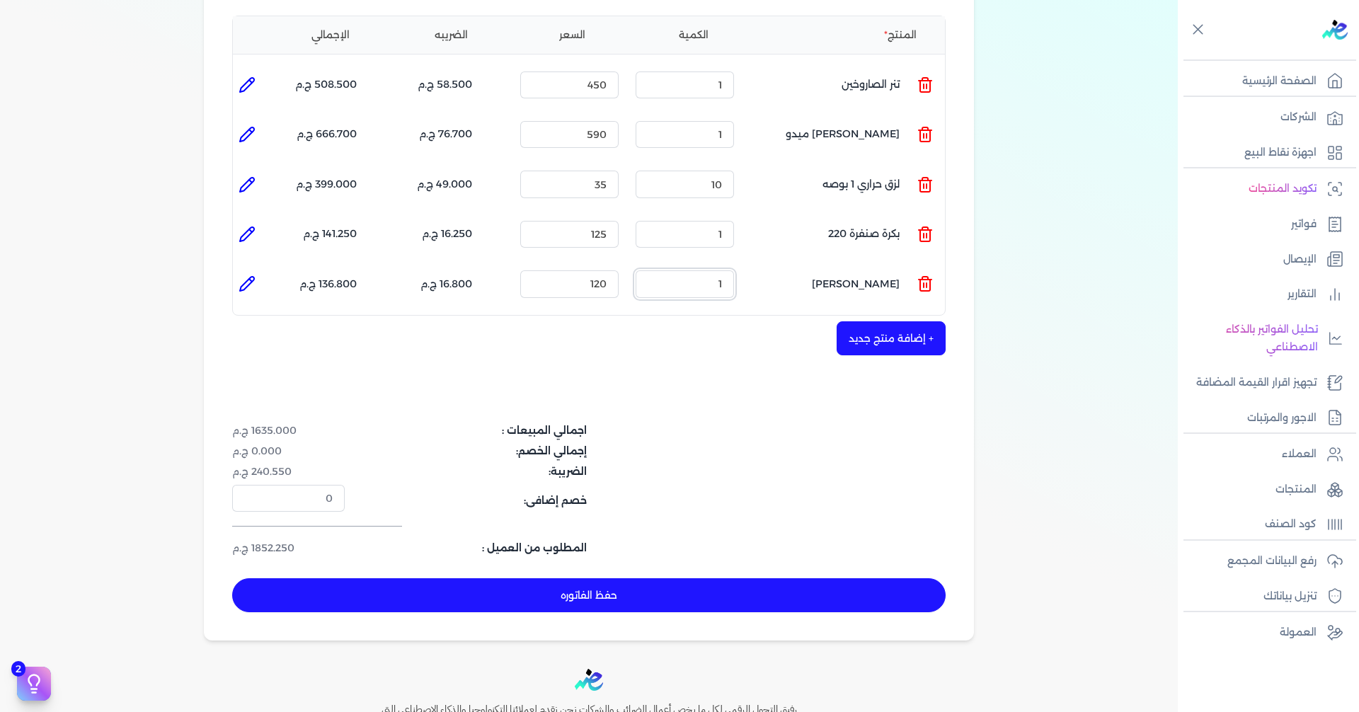
click at [814, 271] on ul "المنتج : حصي جوز الكمية : 1 السعر : 120 الضريبه : 16.800 ج.م الإجمالي : 136.800…" at bounding box center [589, 284] width 712 height 38
type input "250"
click at [624, 325] on div "+ إضافة منتج جديد" at bounding box center [588, 338] width 713 height 34
click at [254, 270] on li at bounding box center [247, 284] width 28 height 28
type input "[PERSON_NAME]"
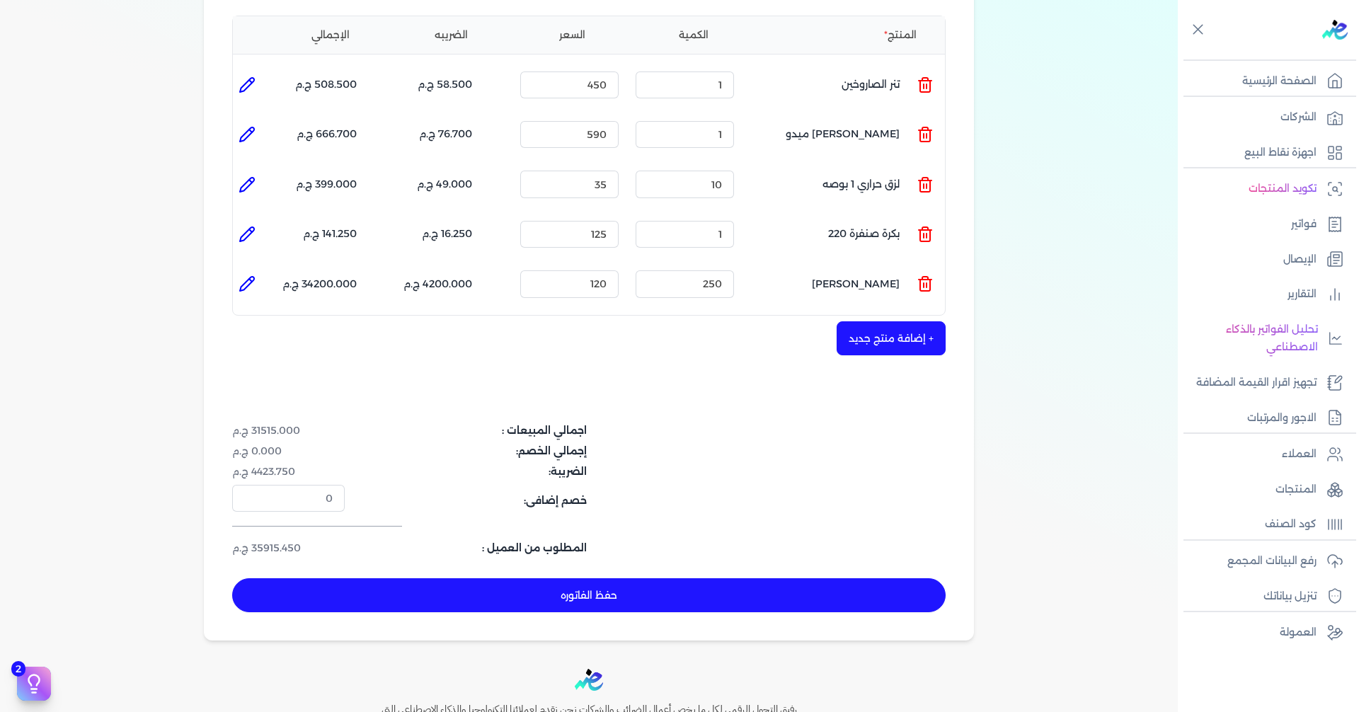
type input "120"
type input "250"
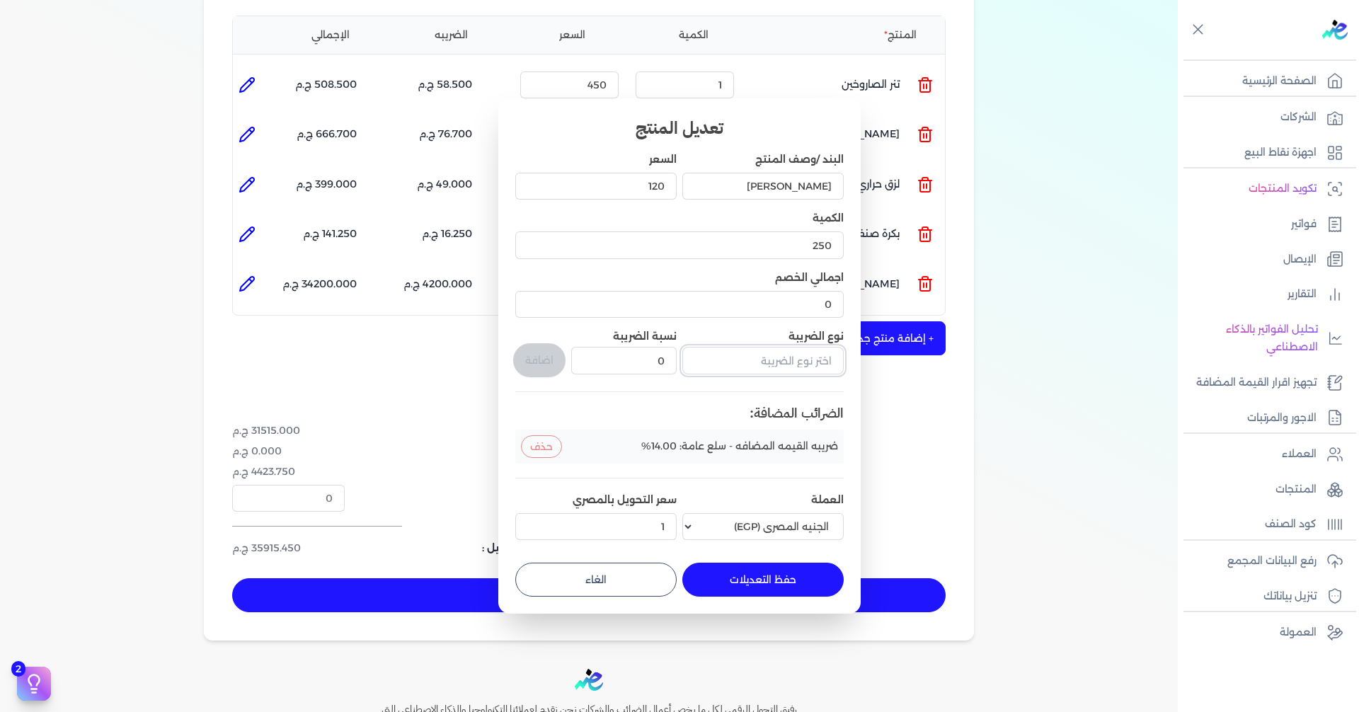
click at [757, 367] on input "text" at bounding box center [762, 360] width 161 height 27
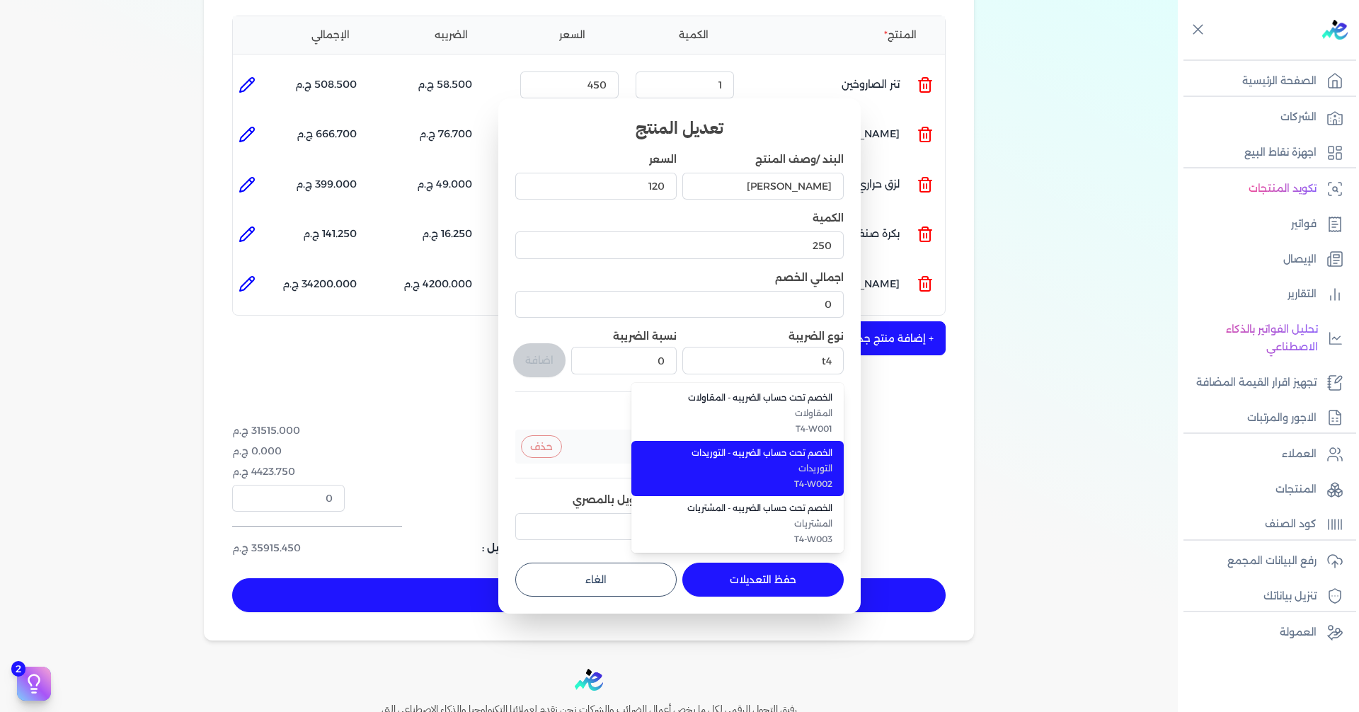
click at [732, 447] on span "الخصم تحت حساب الضريبه - التوريدات" at bounding box center [746, 453] width 173 height 13
type input "الخصم تحت حساب الضريبه - التوريدات"
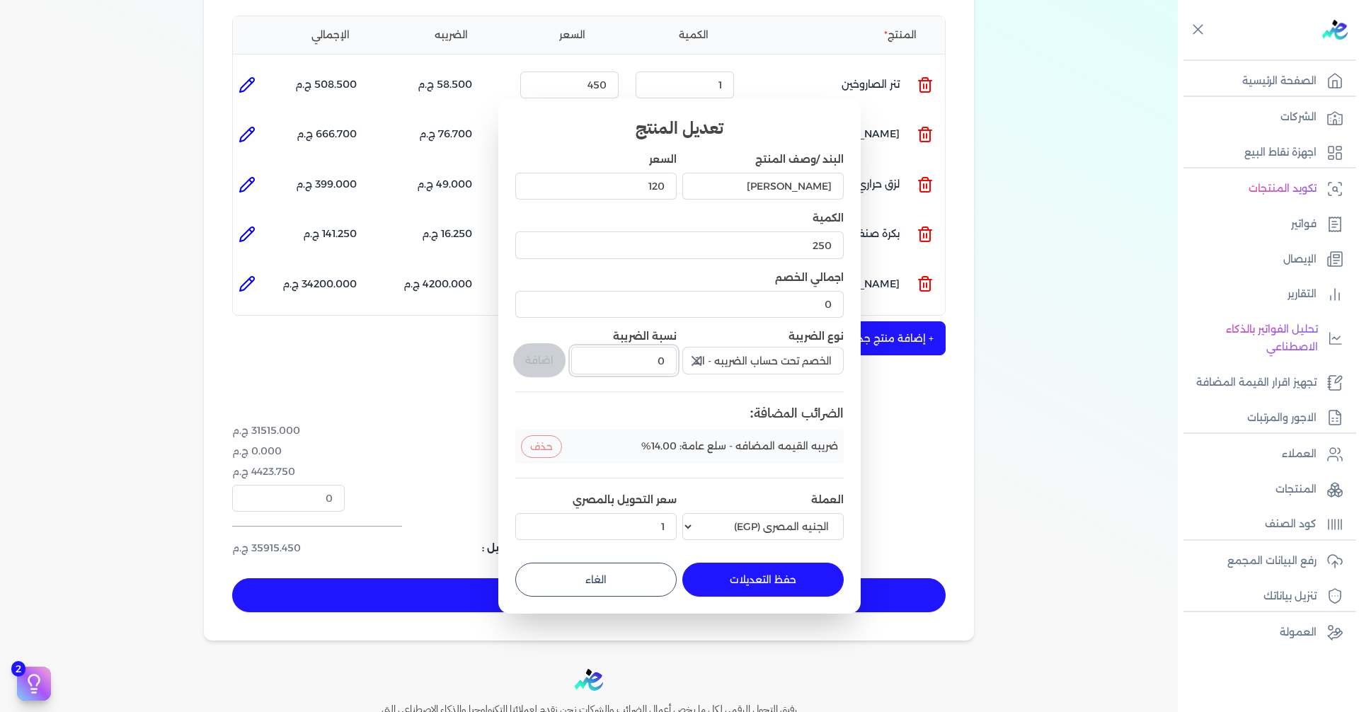
drag, startPoint x: 648, startPoint y: 356, endPoint x: 694, endPoint y: 368, distance: 47.6
click at [694, 368] on div "البند /وصف المنتج حصي جوز السعر 120 الكمية 250 اجمالي الخصم 0 نوع الضريبة الخصم…" at bounding box center [679, 349] width 328 height 394
type input "1"
click at [541, 357] on button "اضافة" at bounding box center [539, 360] width 52 height 34
type input "0"
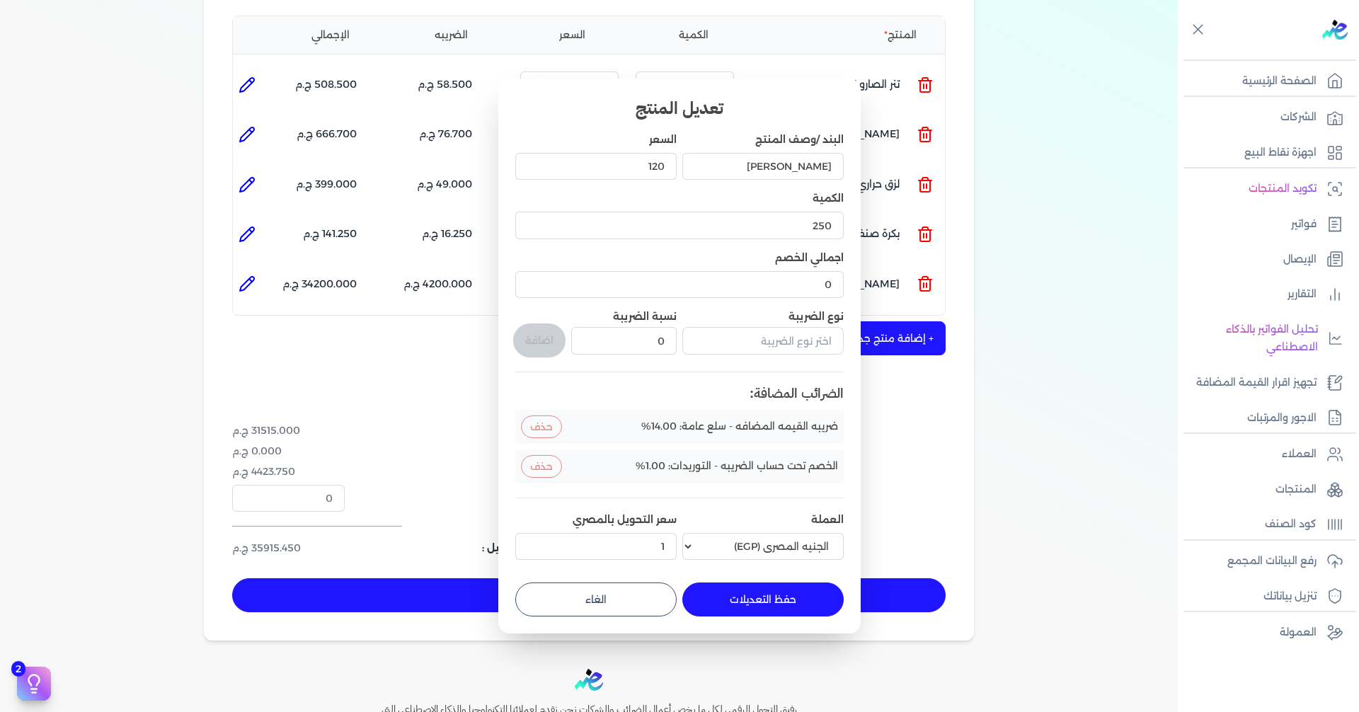
click at [748, 592] on button "حفظ التعديلات" at bounding box center [762, 600] width 161 height 34
type input "0"
type input "1"
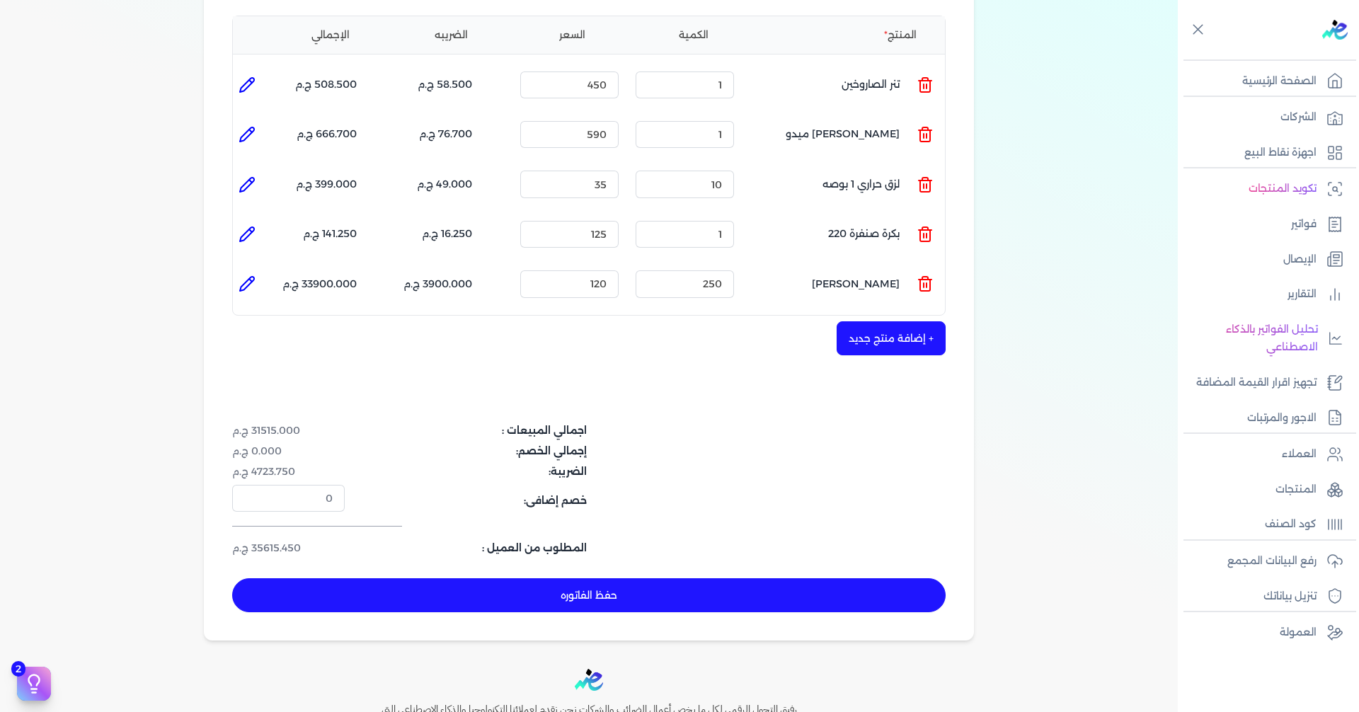
scroll to position [283, 0]
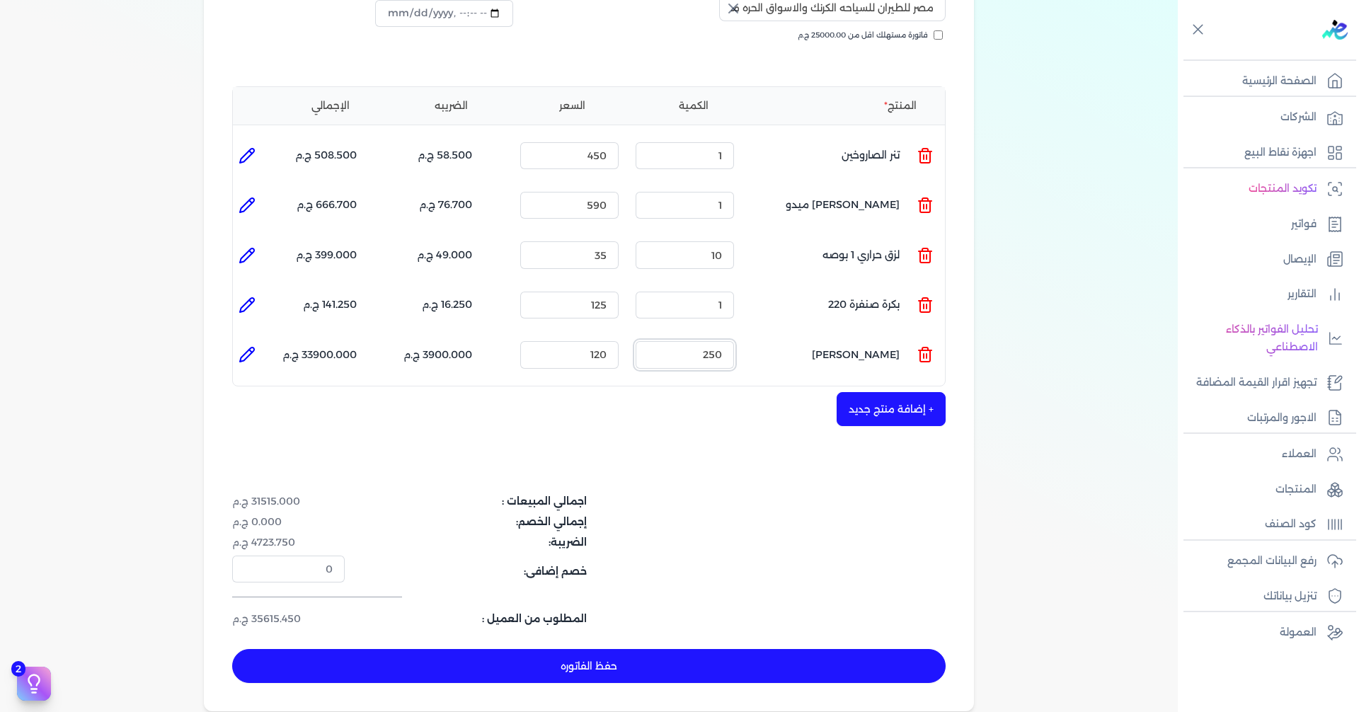
drag, startPoint x: 701, startPoint y: 331, endPoint x: 767, endPoint y: 333, distance: 66.6
click at [767, 336] on ul "المنتج : حصي جوز الكمية : 250 السعر : 120 الضريبه : 3900.000 ج.م الإجمالي : 339…" at bounding box center [589, 355] width 712 height 38
type input "2"
type input "0.250"
click at [762, 494] on div "اجمالي المبيعات : 1545.000 ج.م إجمالي الخصم: 0.000 ج.م الضريبة: 228.250 ج.م خصم…" at bounding box center [588, 560] width 713 height 133
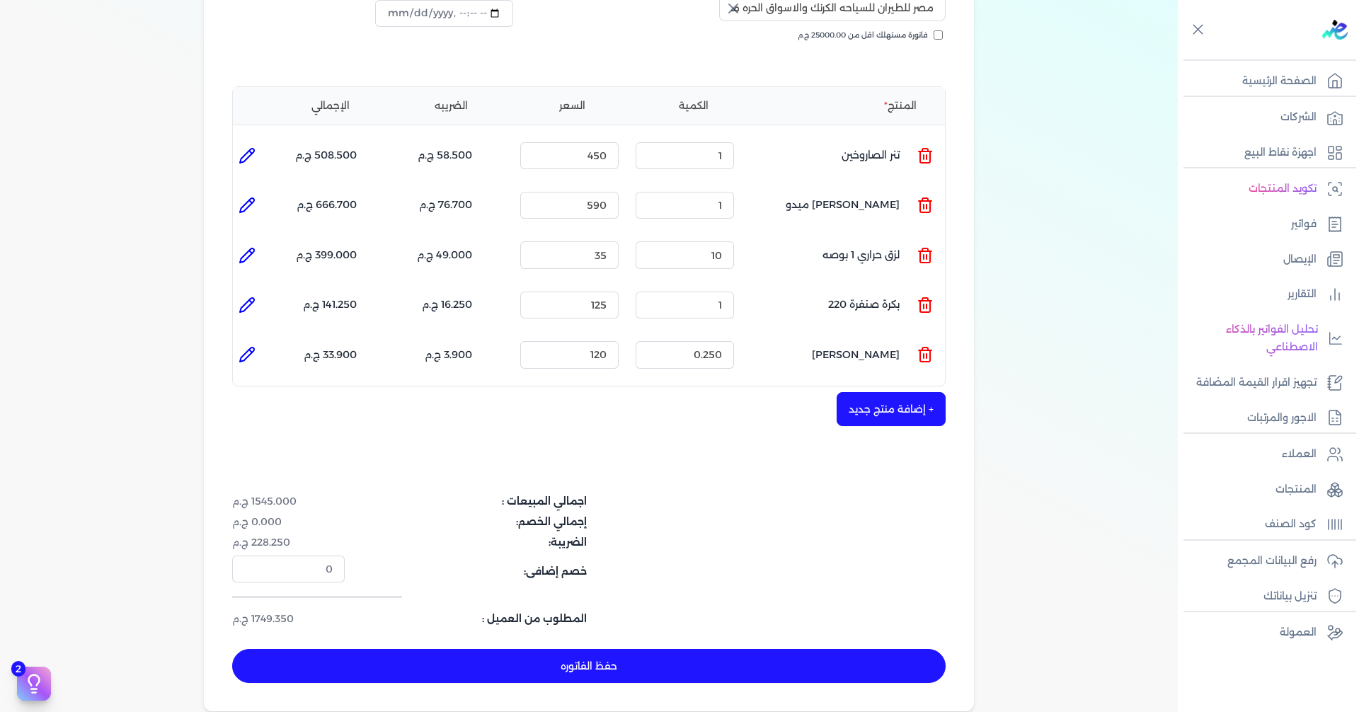
click at [641, 197] on div "الكمية : 1" at bounding box center [685, 205] width 110 height 38
click at [704, 441] on div "شركه الاخوه الثلاثة فتحى السيد على [PERSON_NAME] 288849477 رقم الفاتورة 13881 ف…" at bounding box center [589, 276] width 770 height 870
click at [248, 149] on icon at bounding box center [247, 156] width 14 height 14
type input "تنر الصاروخين"
type input "450"
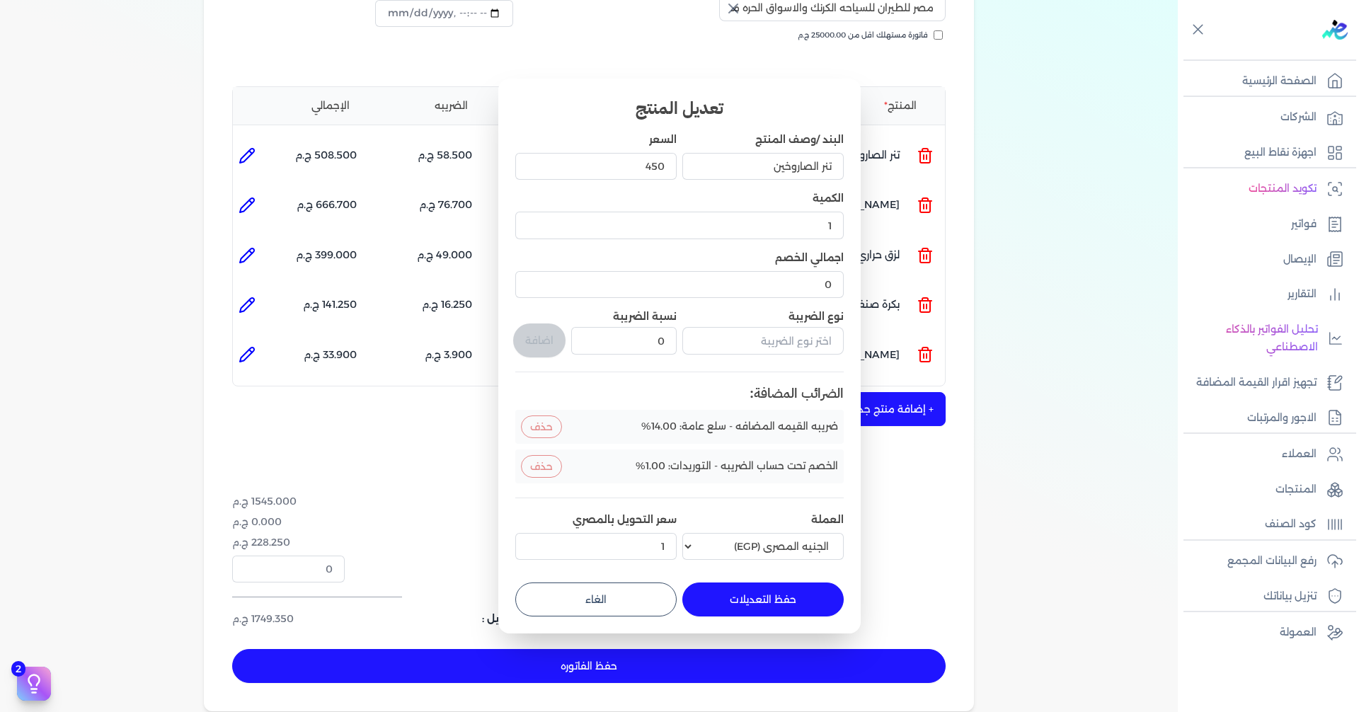
click at [624, 584] on button "الغاء" at bounding box center [595, 600] width 161 height 34
type input "0"
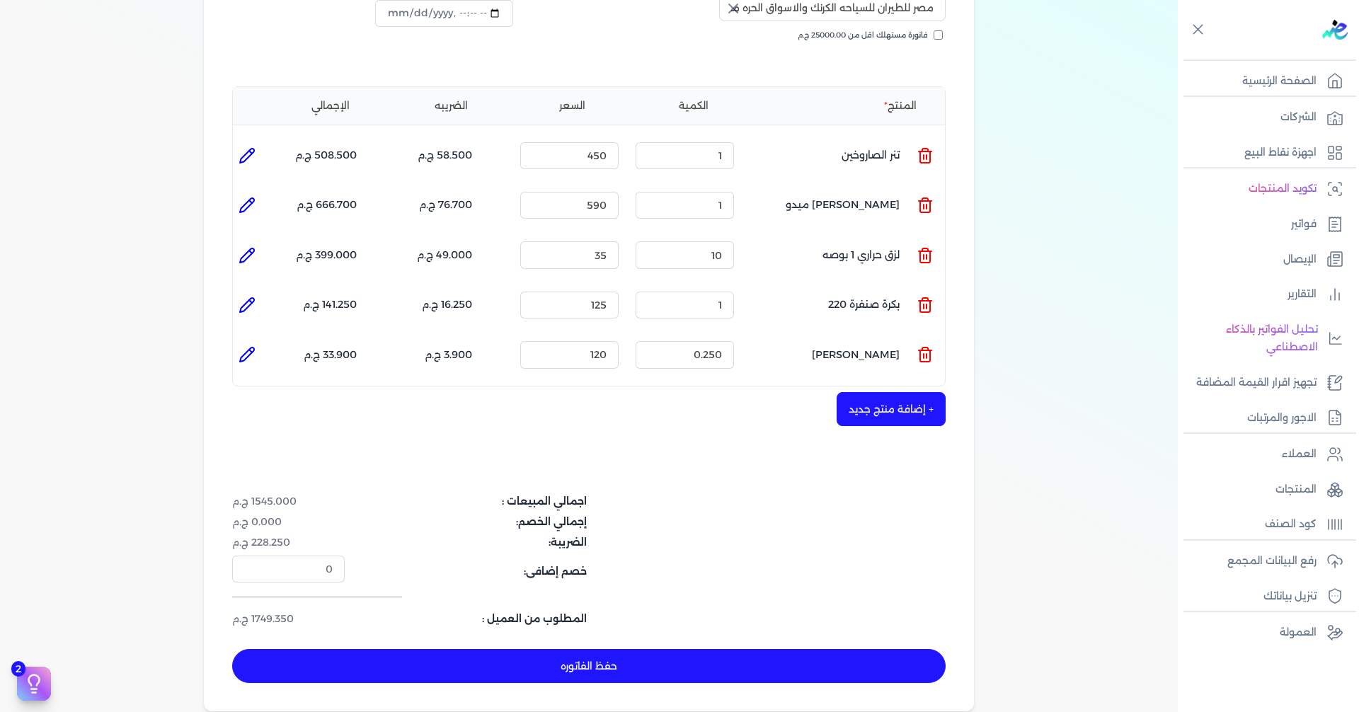
click at [248, 197] on icon at bounding box center [247, 205] width 17 height 17
type input "[PERSON_NAME] ميدو"
type input "590"
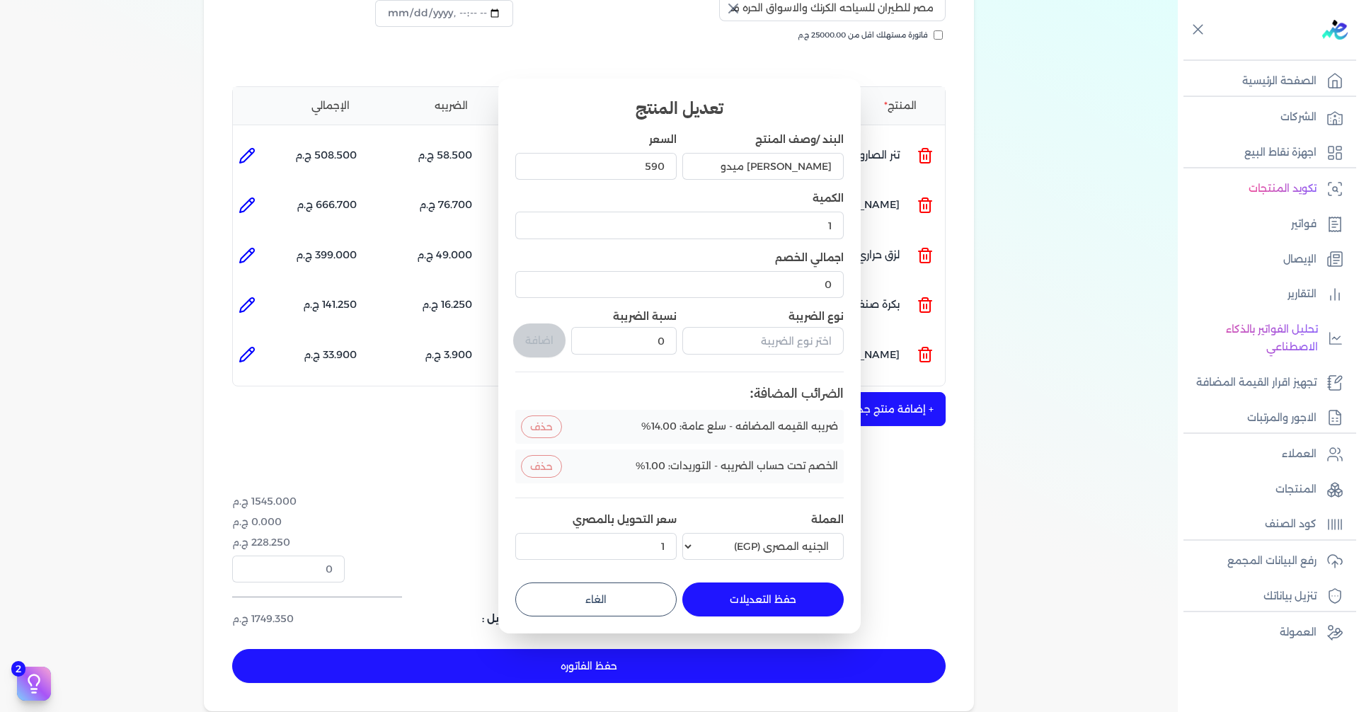
drag, startPoint x: 650, startPoint y: 597, endPoint x: 445, endPoint y: 488, distance: 232.1
click at [648, 597] on button "الغاء" at bounding box center [595, 600] width 161 height 34
type input "0"
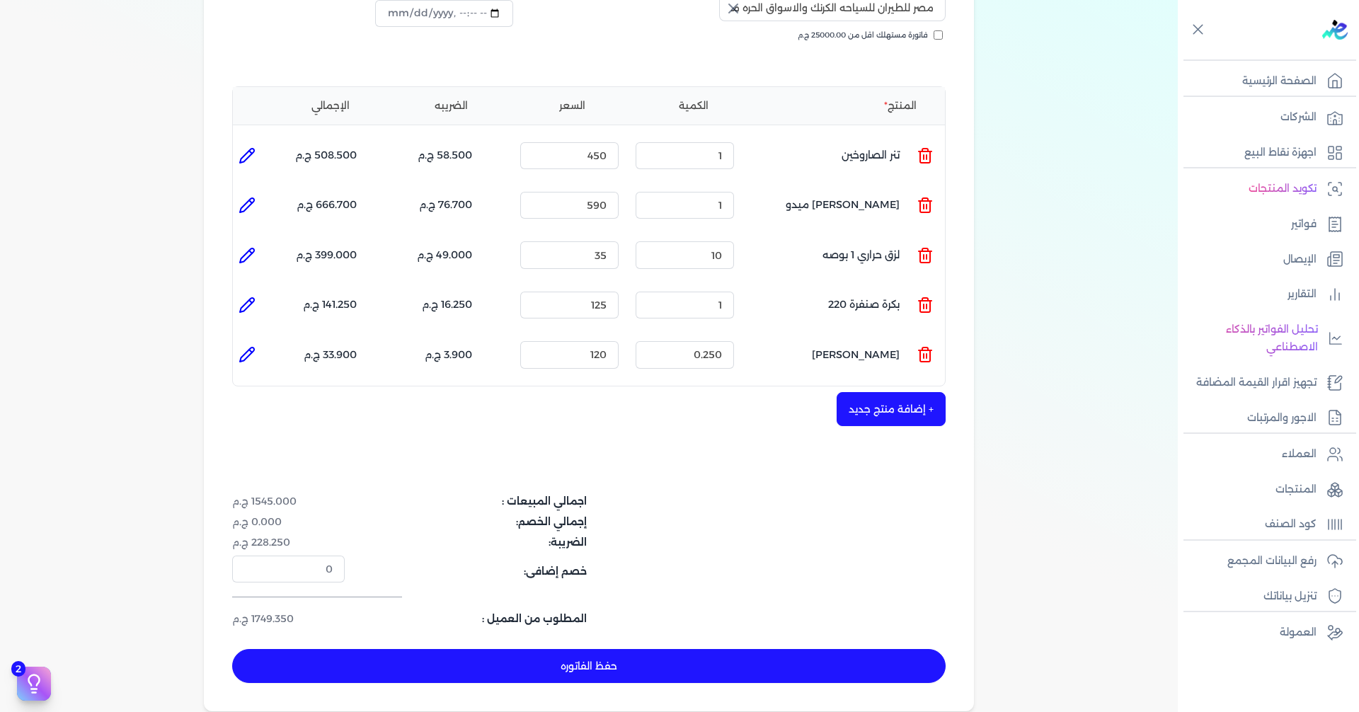
click at [250, 241] on li at bounding box center [247, 255] width 28 height 28
type input "لزق حراري 1 بوصه"
type input "35"
type input "10"
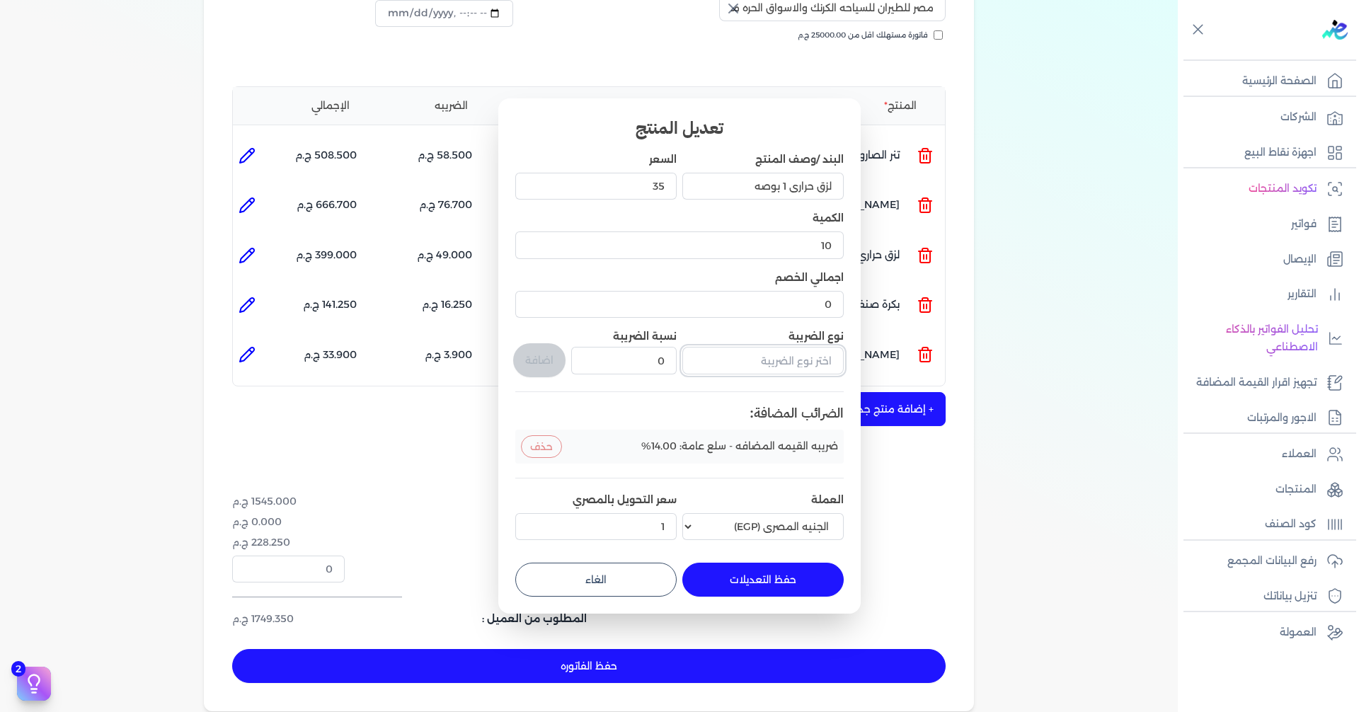
click at [761, 366] on input "text" at bounding box center [762, 360] width 161 height 27
type input "ف"
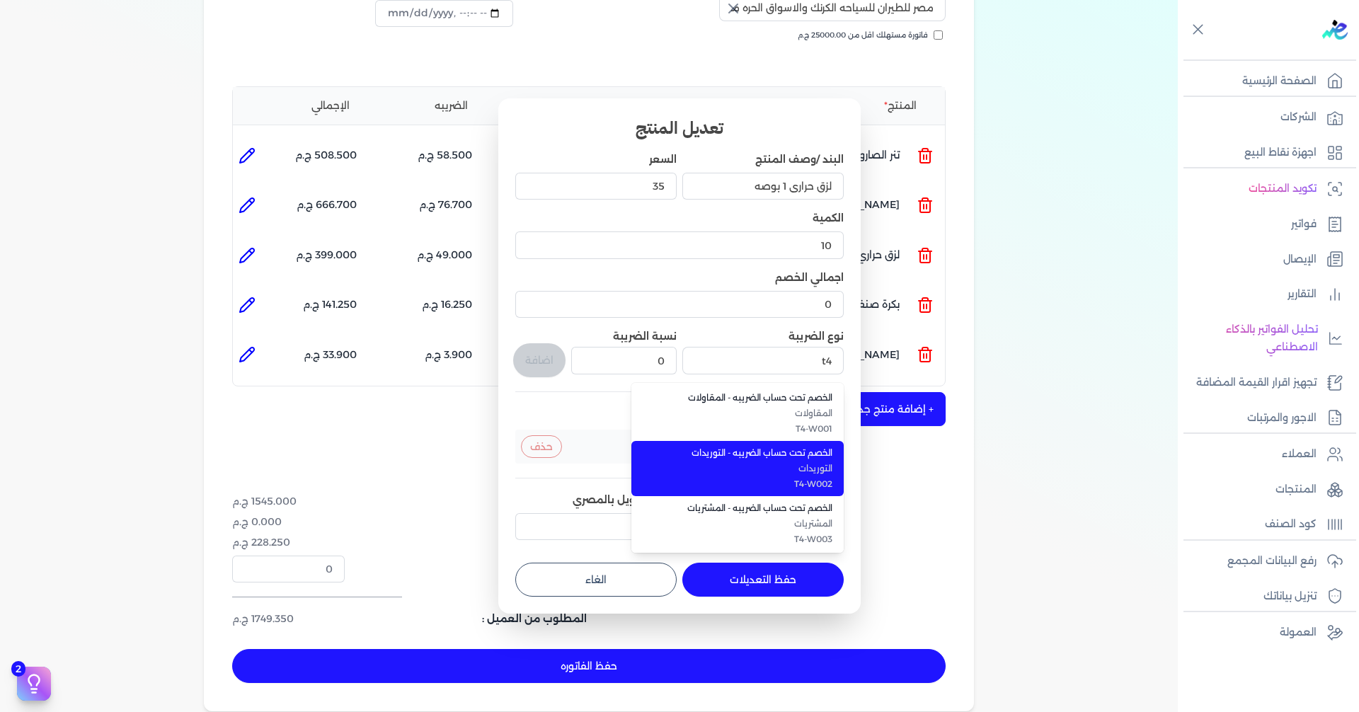
click at [753, 459] on li "الخصم تحت حساب الضريبه - التوريدات التوريدات T4-W002" at bounding box center [737, 468] width 212 height 55
type input "الخصم تحت حساب الضريبه - التوريدات"
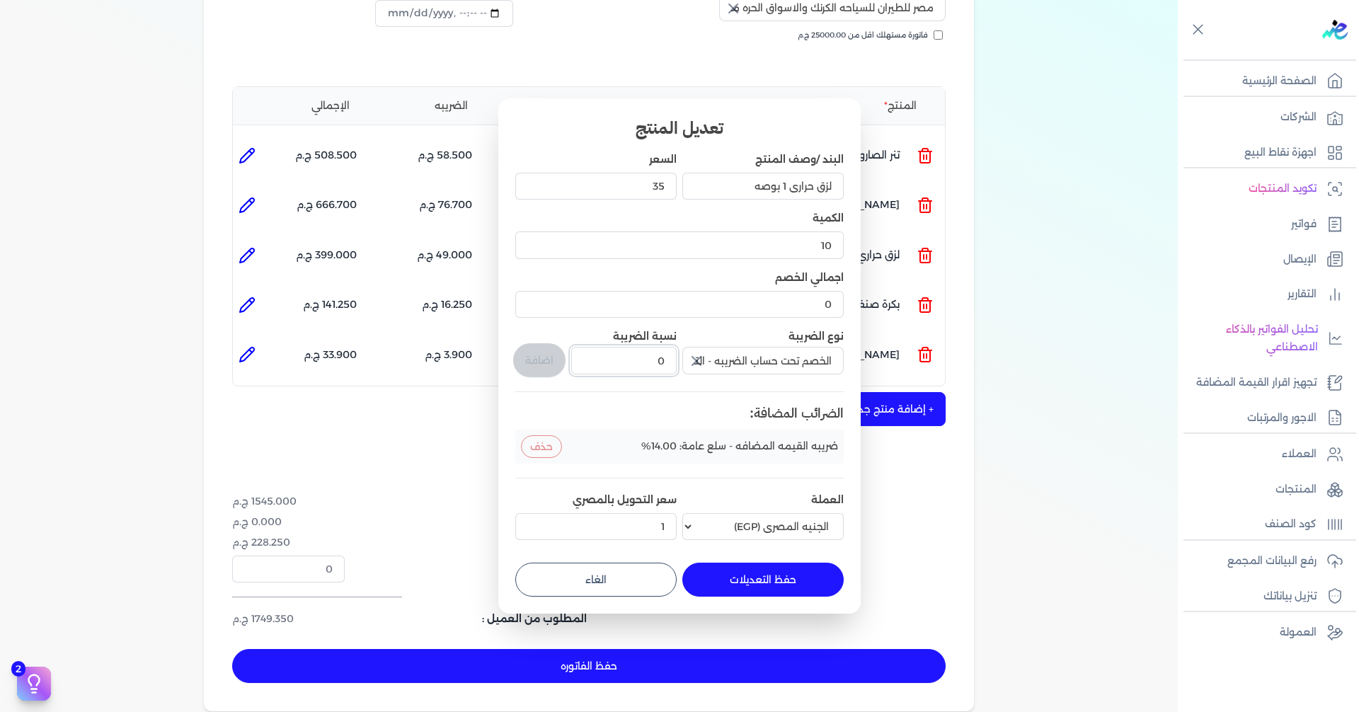
drag, startPoint x: 638, startPoint y: 357, endPoint x: 755, endPoint y: 369, distance: 117.3
click at [731, 369] on div "البند /وصف المنتج لزق حراري 1 بوصه السعر 35 الكمية 10 اجمالي الخصم 0 نوع الضريب…" at bounding box center [679, 349] width 328 height 394
type input "1"
click at [542, 358] on button "اضافة" at bounding box center [539, 360] width 52 height 34
type input "0"
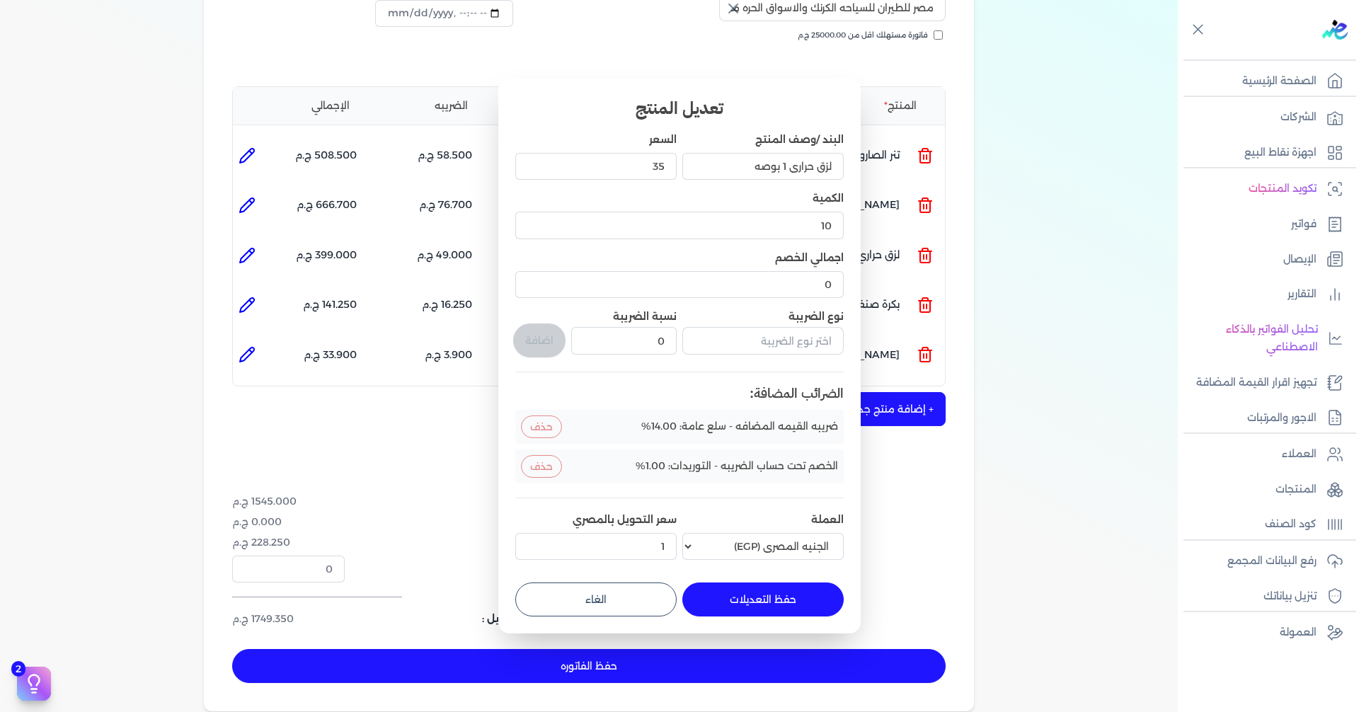
click at [752, 593] on button "حفظ التعديلات" at bounding box center [762, 600] width 161 height 34
type input "0"
type input "1"
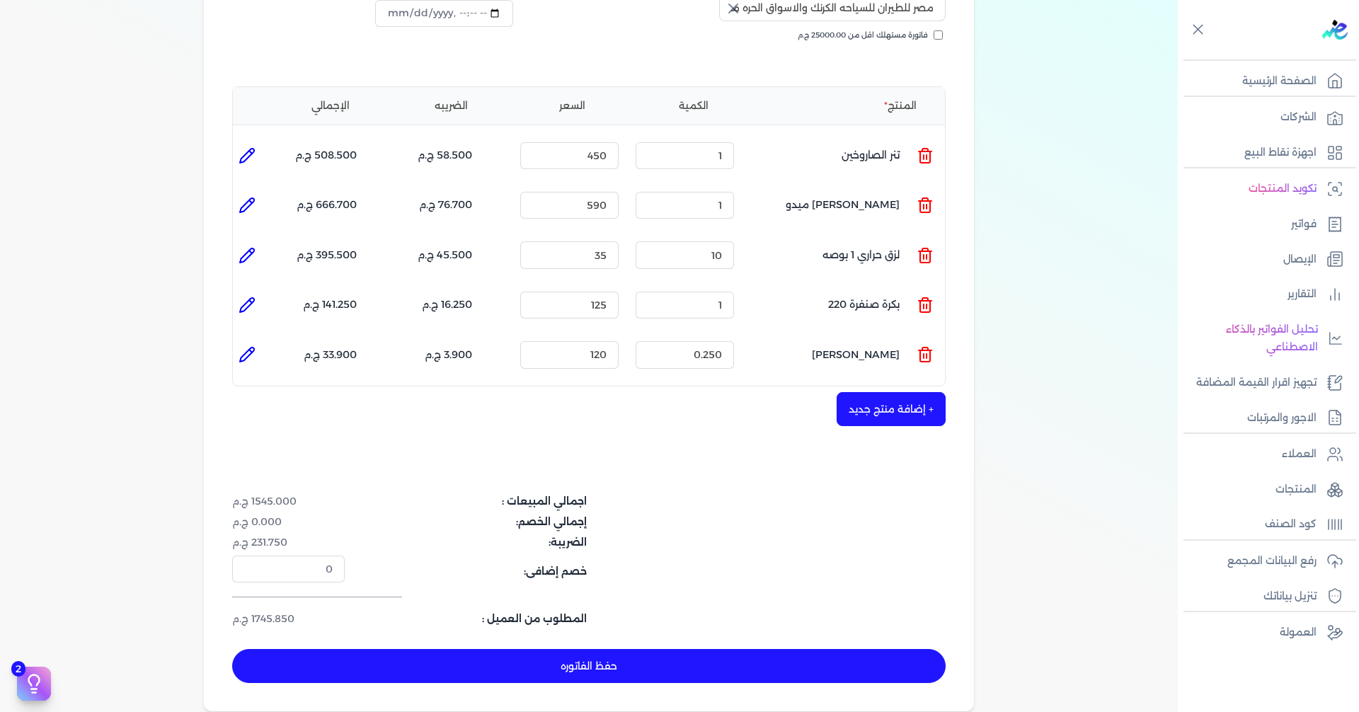
click at [241, 297] on icon at bounding box center [247, 305] width 17 height 17
type input "بكرة صنفرة 220"
type input "125"
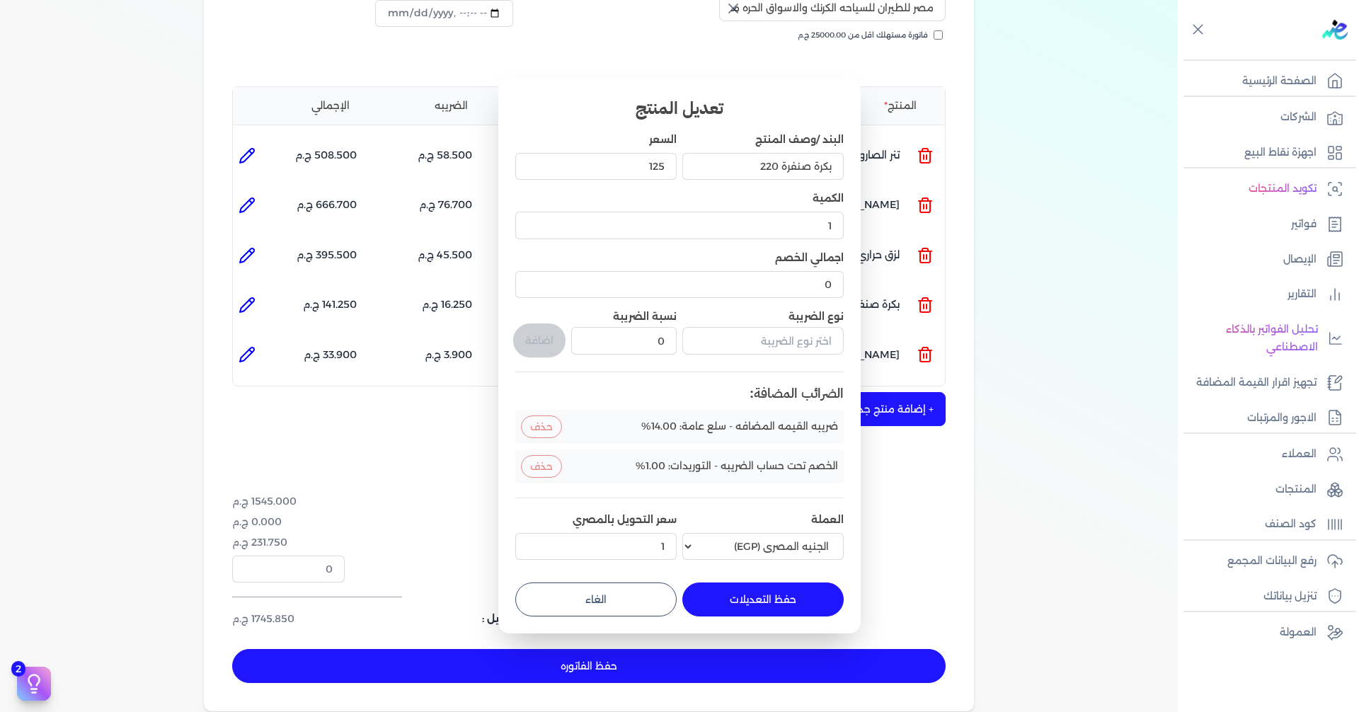
click at [595, 590] on button "الغاء" at bounding box center [595, 600] width 161 height 34
type input "0"
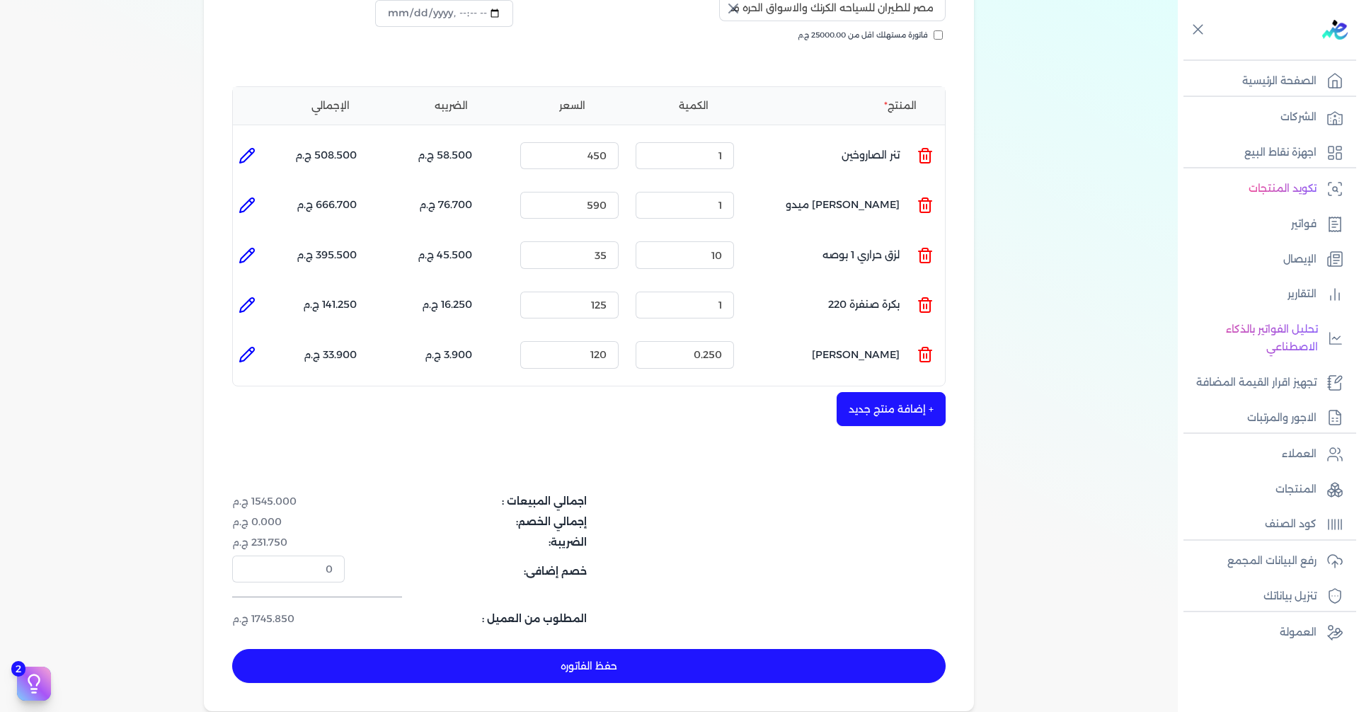
click at [241, 340] on li at bounding box center [247, 354] width 28 height 28
type input "[PERSON_NAME]"
type input "120"
type input "0.25"
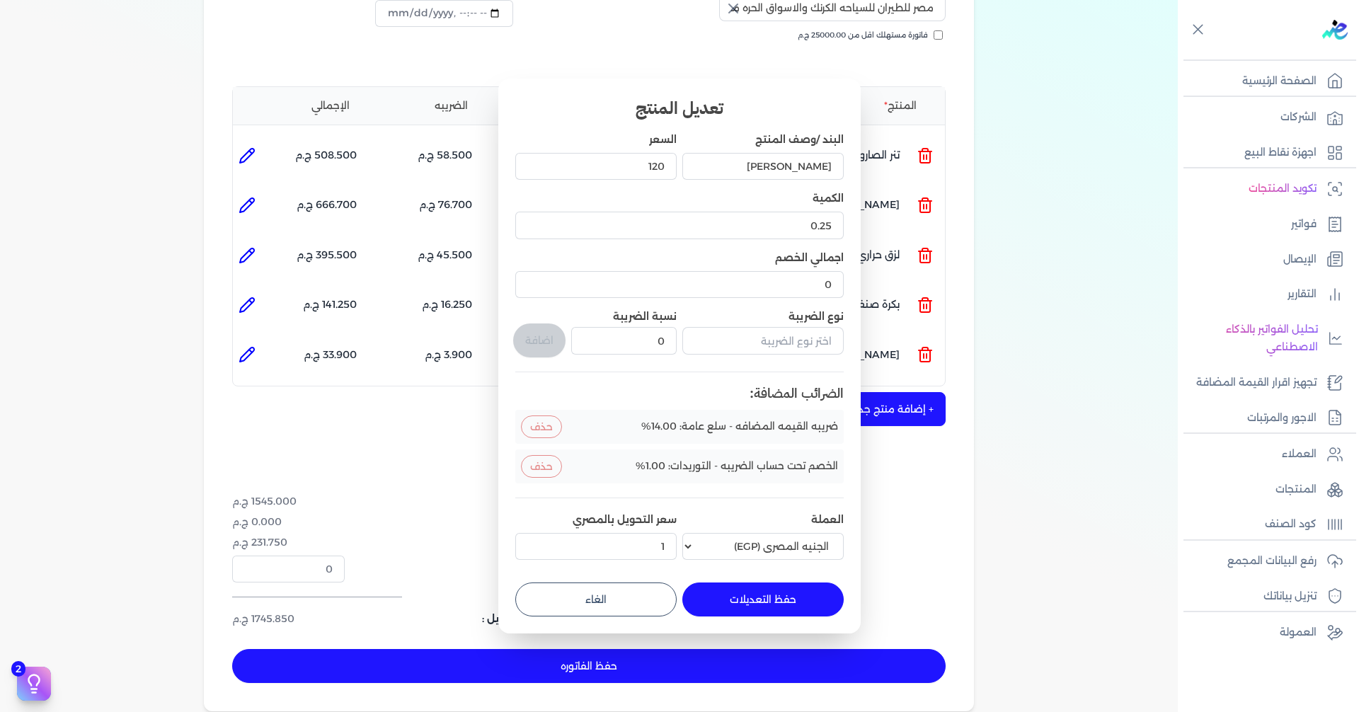
click at [589, 589] on button "الغاء" at bounding box center [595, 600] width 161 height 34
type input "0"
type input "1"
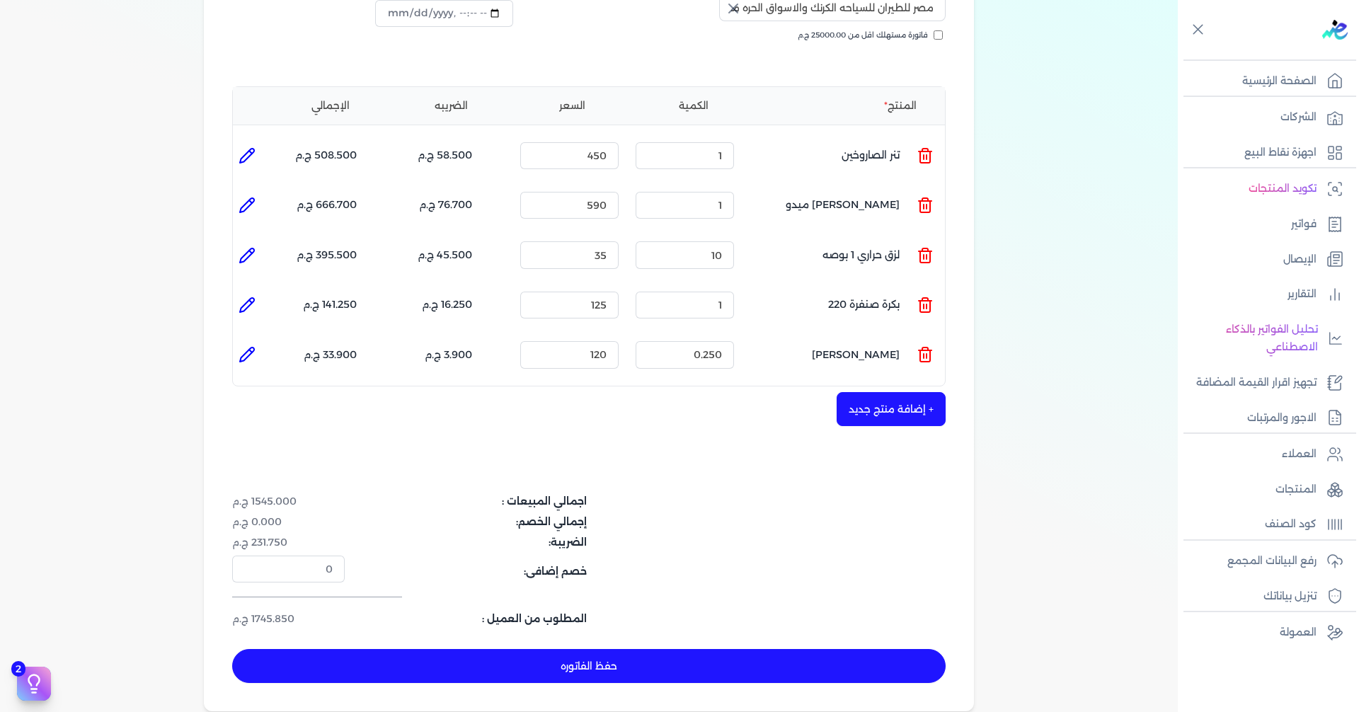
click at [856, 649] on button "حفظ الفاتوره" at bounding box center [588, 666] width 713 height 34
type input "[DATE]"
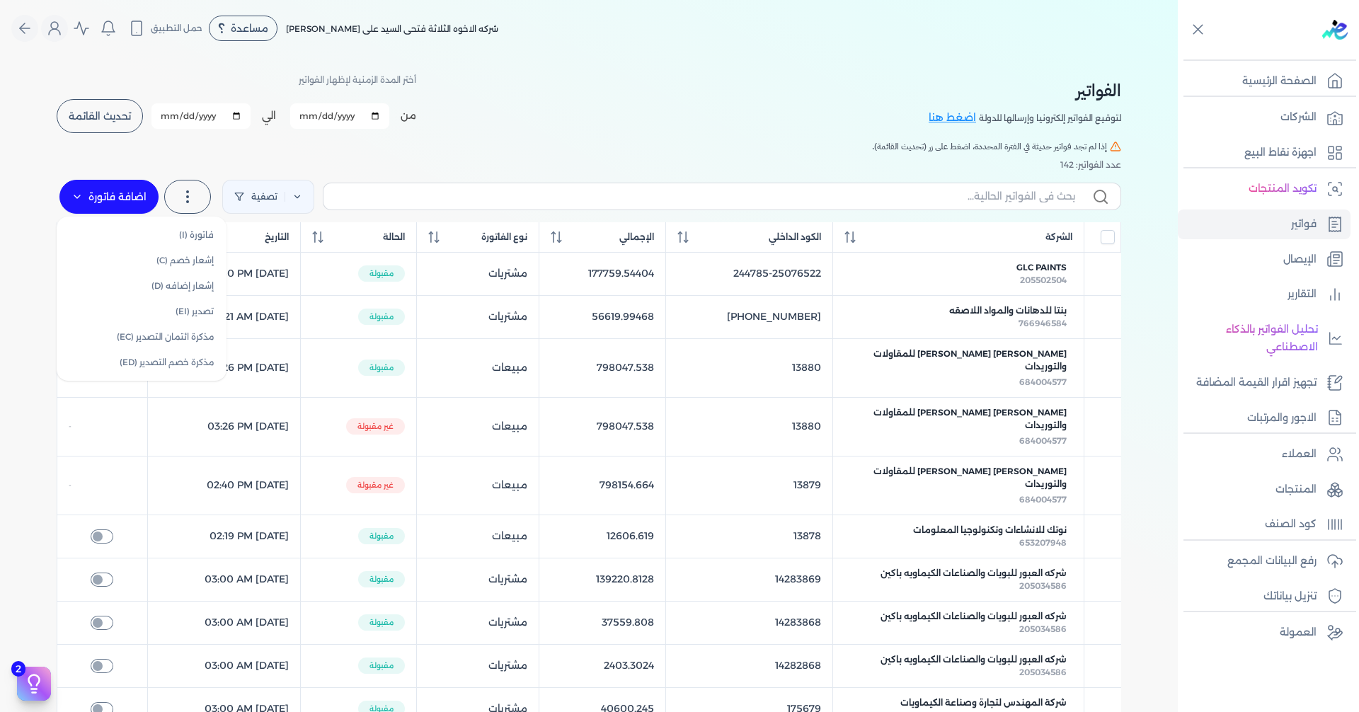
click at [114, 189] on label "اضافة فاتورة" at bounding box center [108, 197] width 99 height 34
click at [197, 235] on link "فاتورة (I)" at bounding box center [141, 234] width 159 height 25
select select "EGP"
select select "B"
select select "EGS"
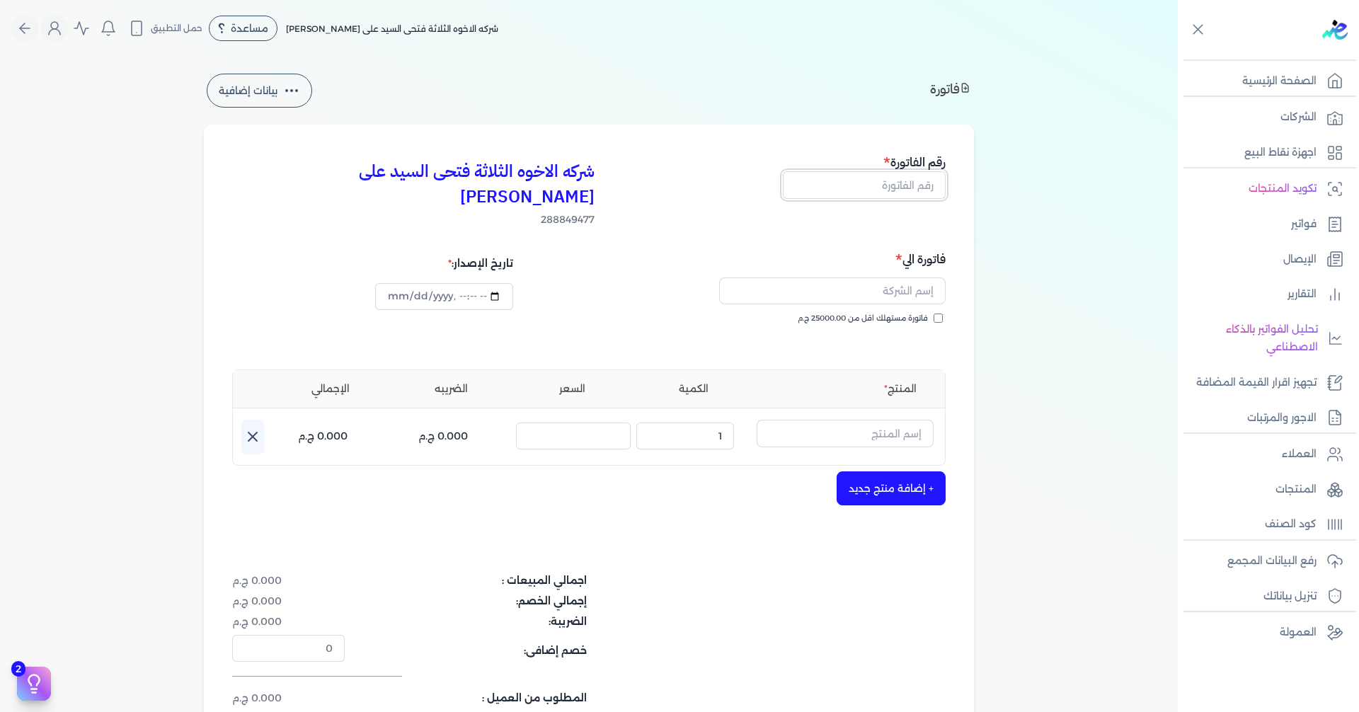
click at [866, 182] on input "text" at bounding box center [864, 184] width 163 height 27
type input "13882"
click at [888, 277] on input "text" at bounding box center [832, 290] width 227 height 27
click at [636, 277] on div "الوحده الحسابيه بالمركزيه ايتاس للمقاولات والتوريدات شاكر [PERSON_NAME] بيبى [P…" at bounding box center [769, 293] width 352 height 33
click at [874, 277] on input "text" at bounding box center [832, 290] width 227 height 27
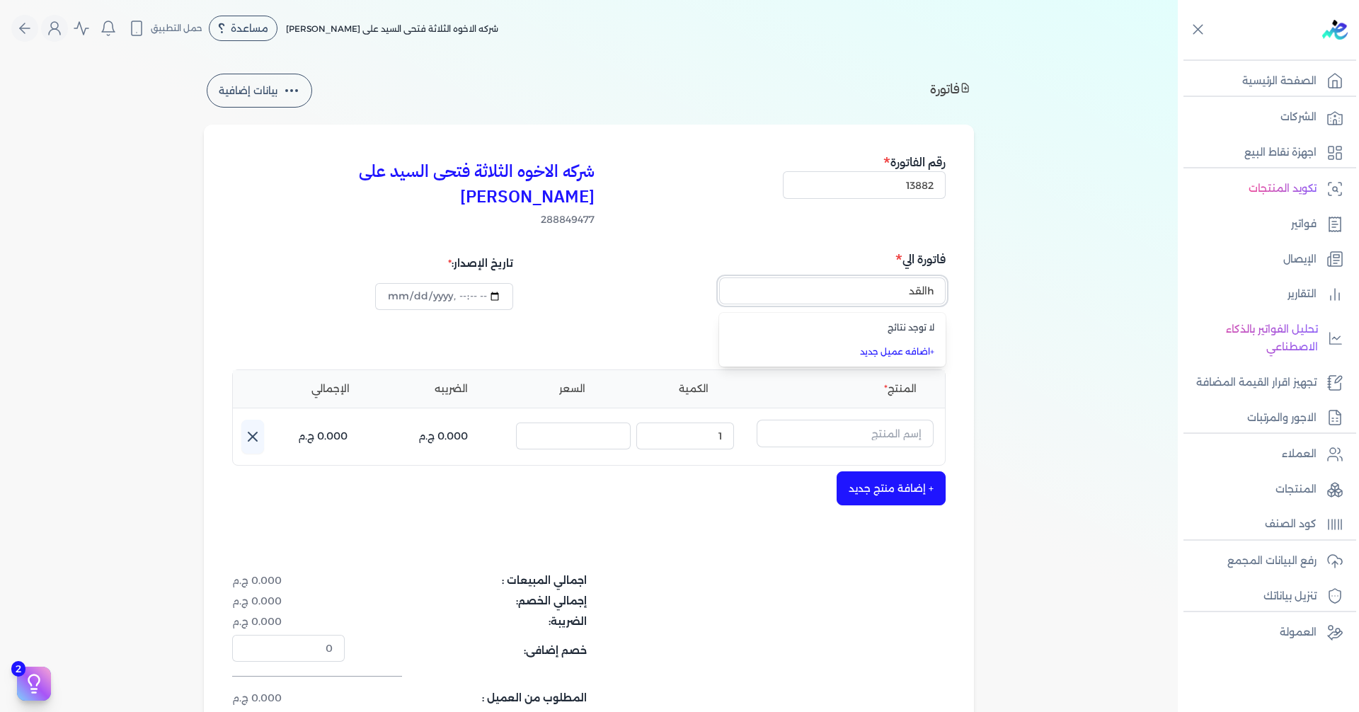
type input "hالقدي"
type input "[DATE]T16:29:48"
type input "h"
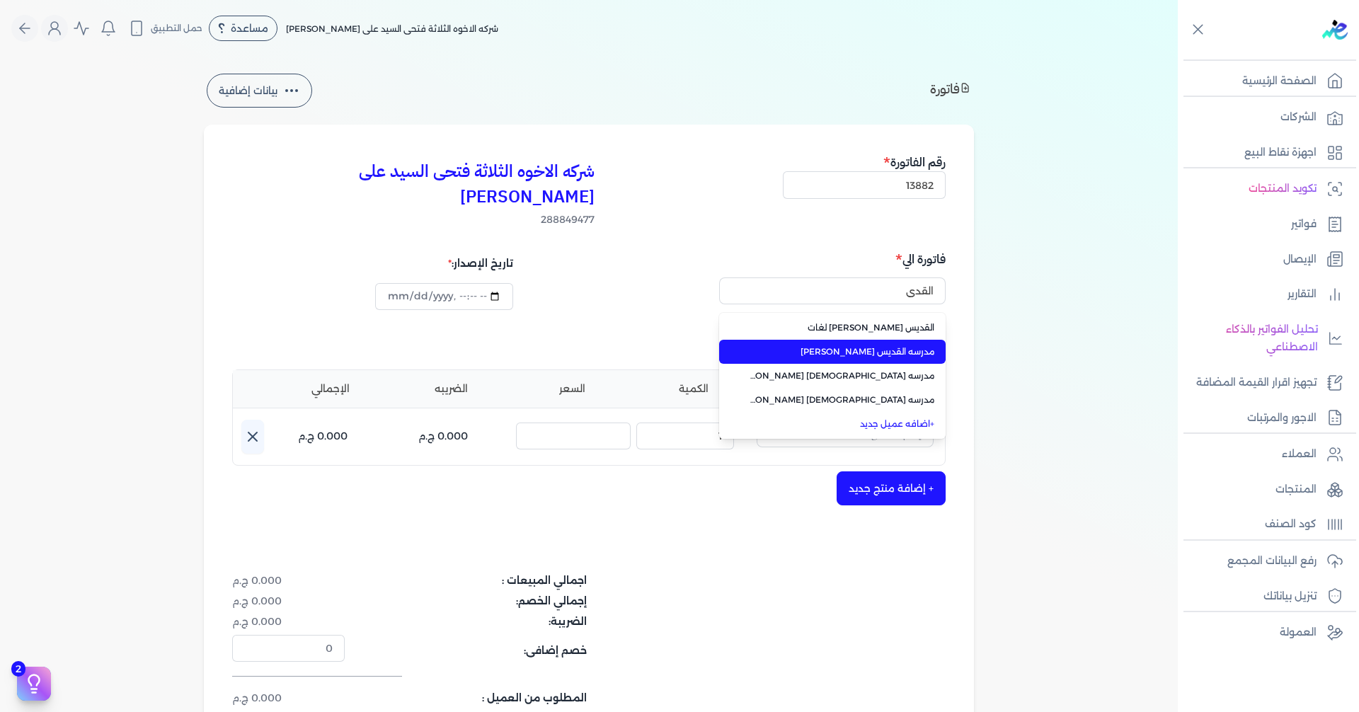
click at [869, 345] on span "مدرسه القديس [PERSON_NAME]" at bounding box center [840, 351] width 187 height 13
type input "مدرسه القديس [PERSON_NAME]"
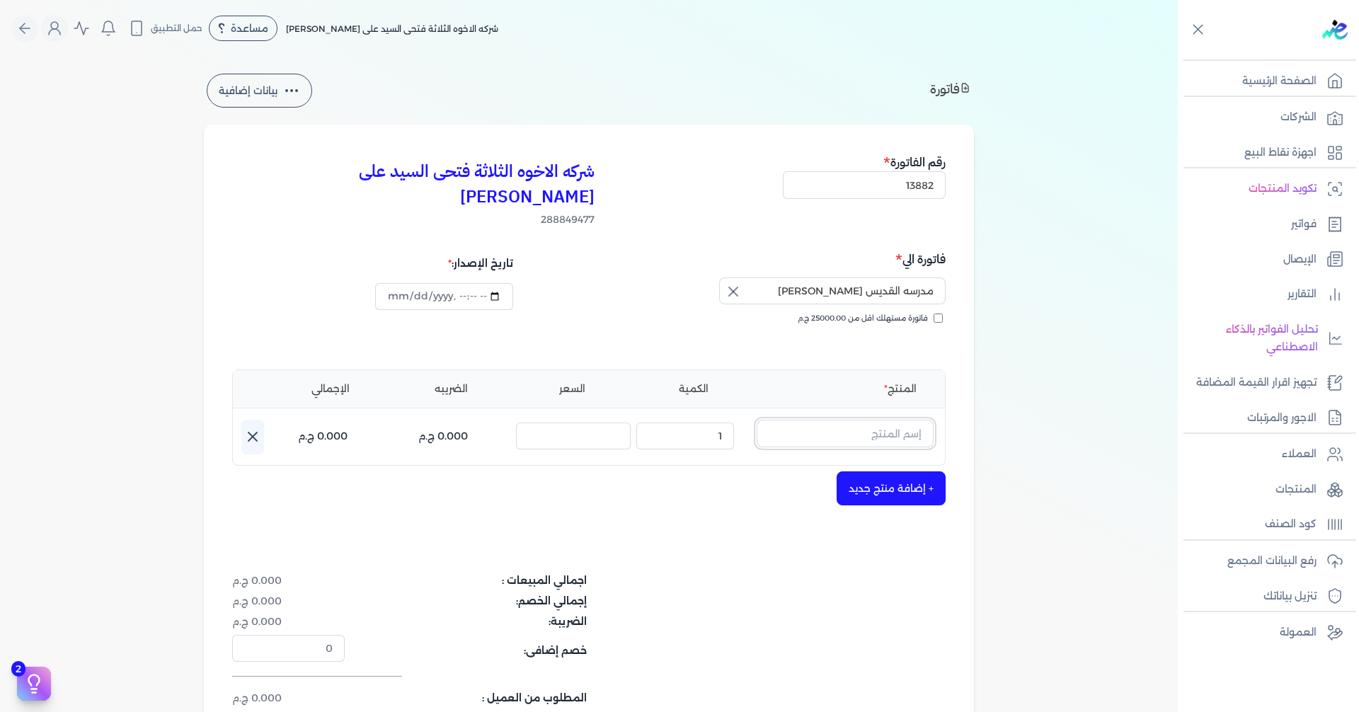
click at [862, 420] on input "text" at bounding box center [845, 433] width 177 height 27
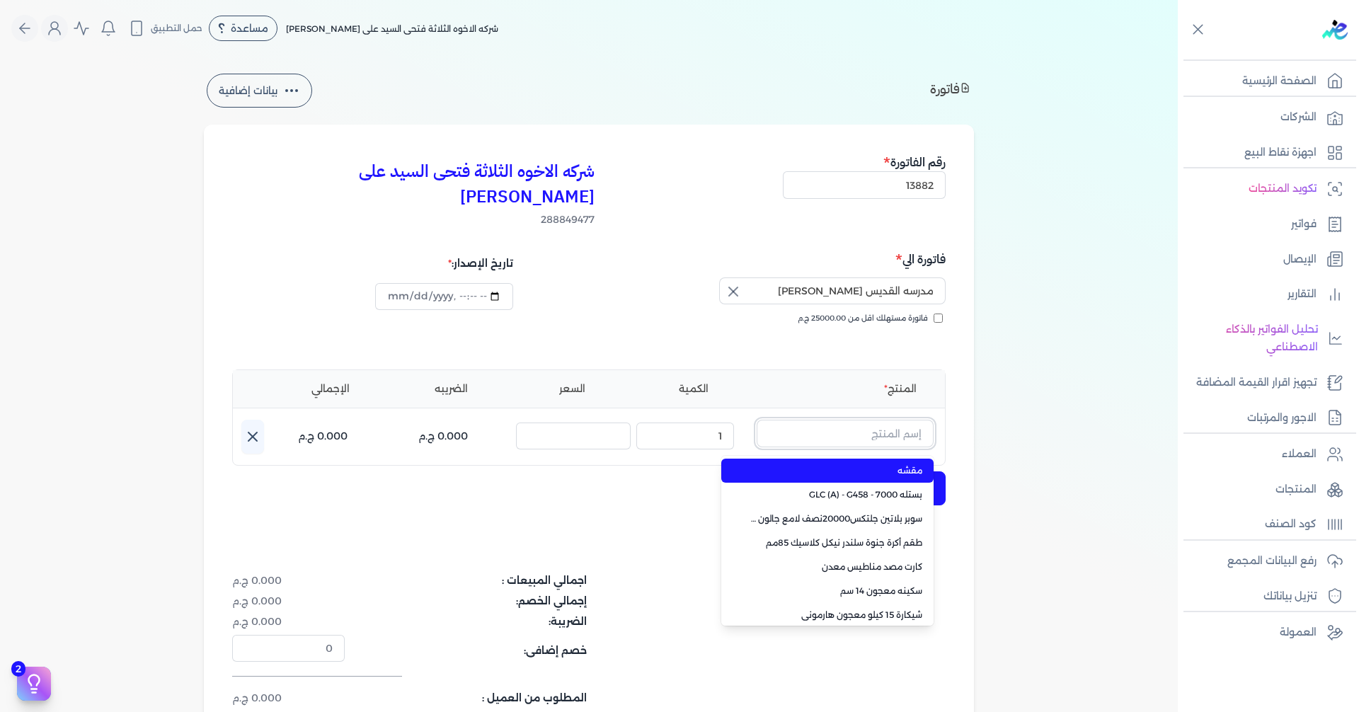
paste input "جلتكس 15000 بستلة 9 لتر"
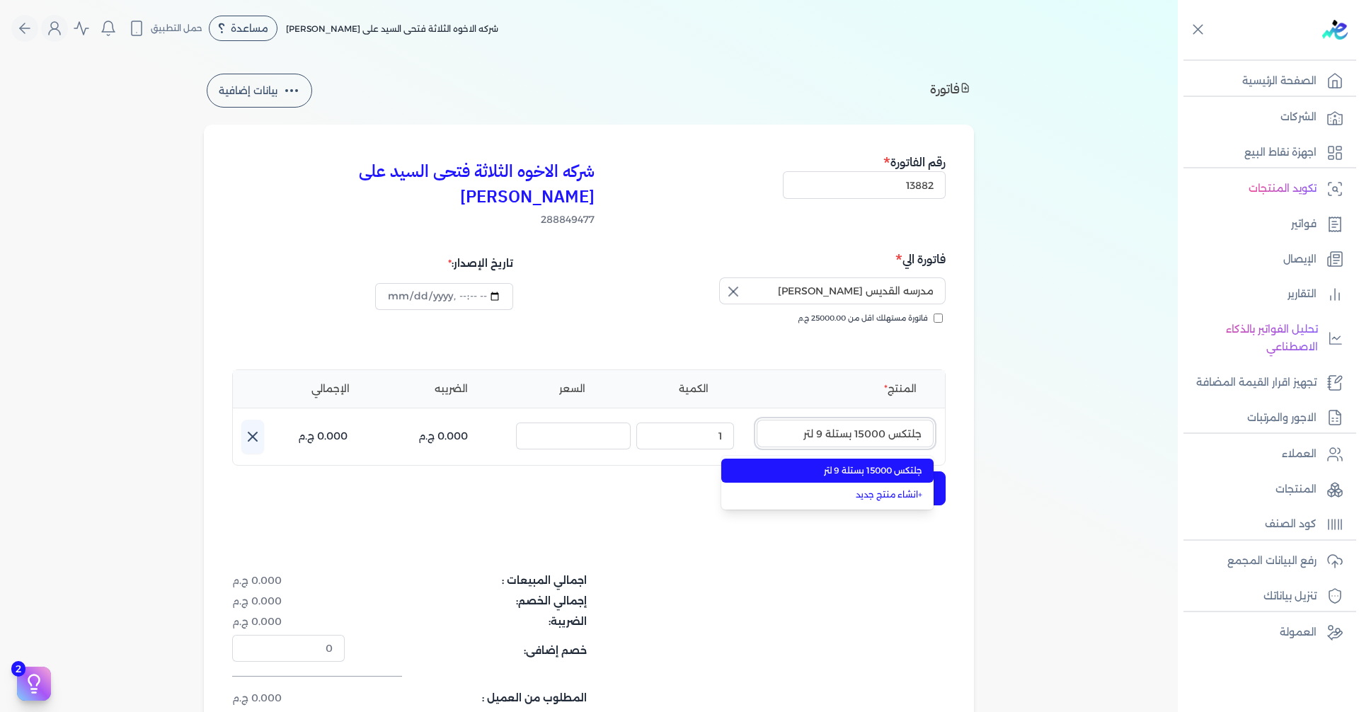
type input "جلتكس 15000 بستلة 9 لتر"
click at [866, 464] on span "جلتكس 15000 بستلة 9 لتر" at bounding box center [836, 470] width 173 height 13
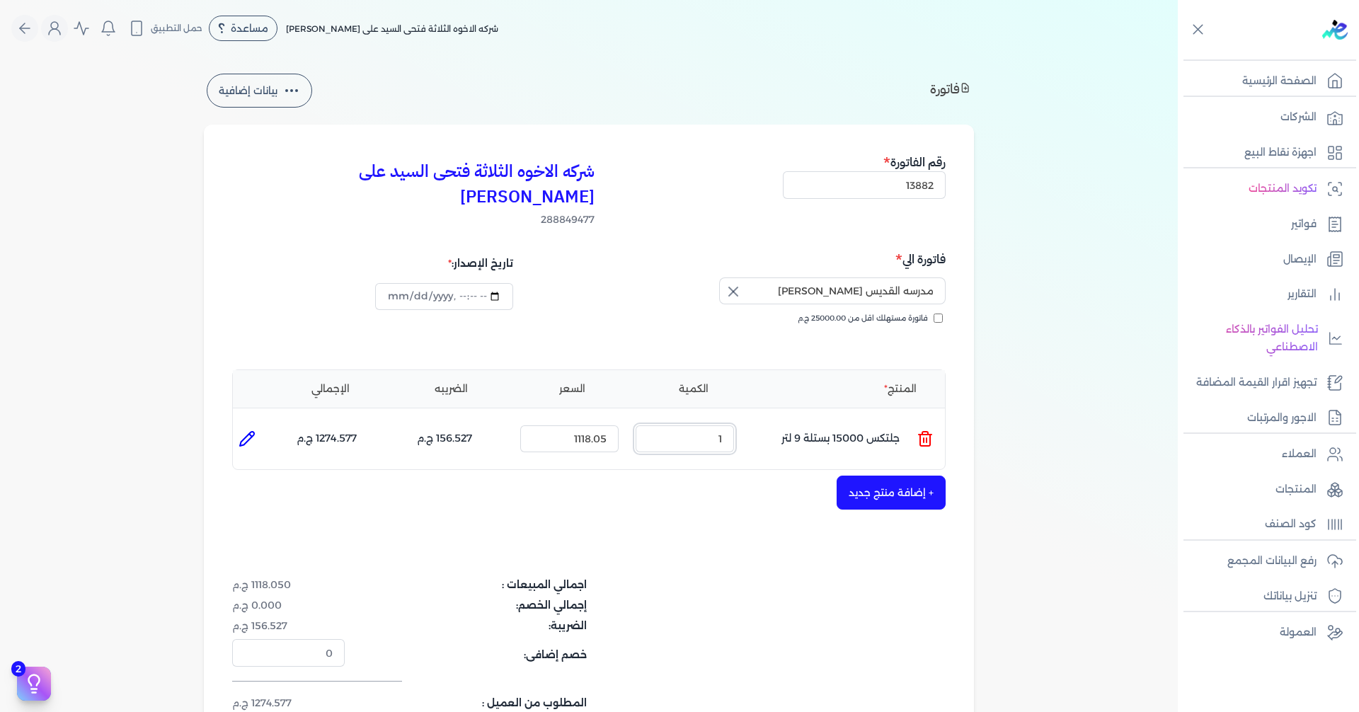
drag, startPoint x: 710, startPoint y: 411, endPoint x: 784, endPoint y: 413, distance: 73.6
click at [756, 420] on ul "المنتج : جلتكس 15000 بستلة 9 لتر الكمية : 1 السعر : 1118.05 الضريبه : 156.527 ج…" at bounding box center [589, 439] width 712 height 38
type input "20"
click at [897, 476] on button "+ إضافة منتج جديد" at bounding box center [891, 493] width 109 height 34
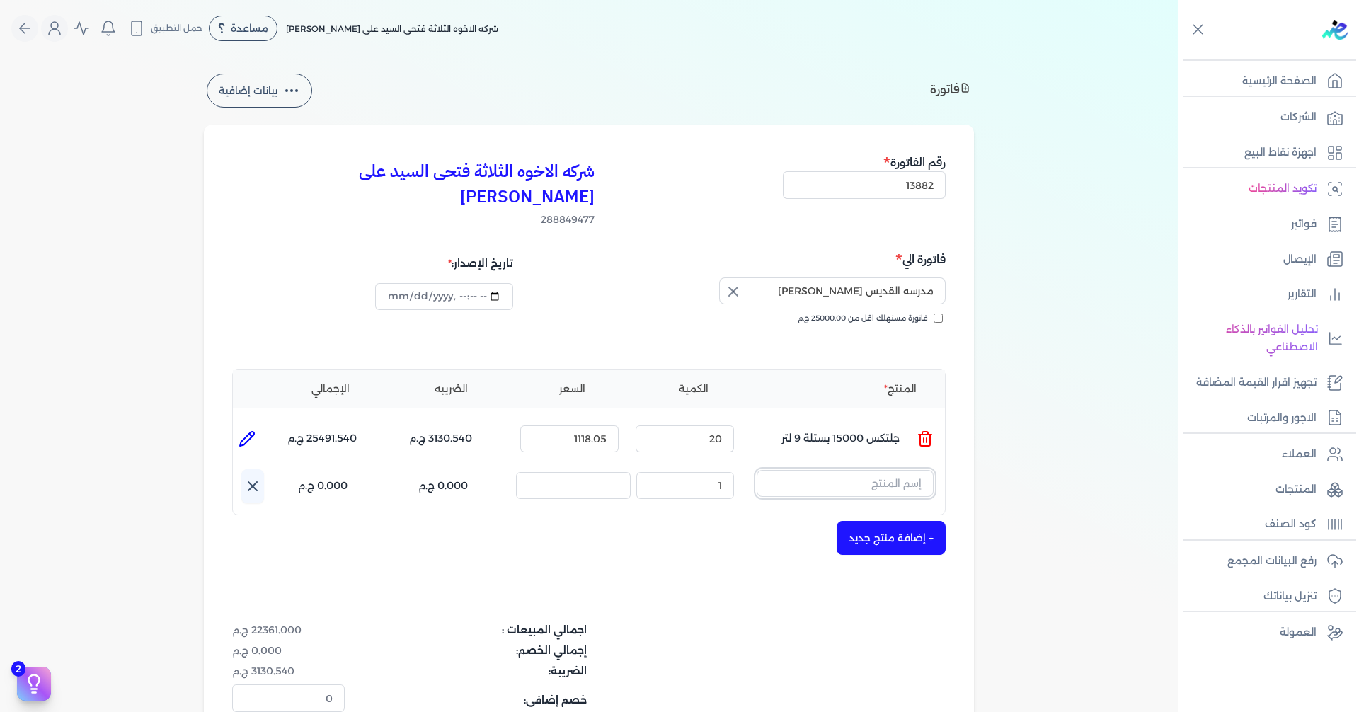
click at [856, 470] on input "text" at bounding box center [845, 483] width 177 height 27
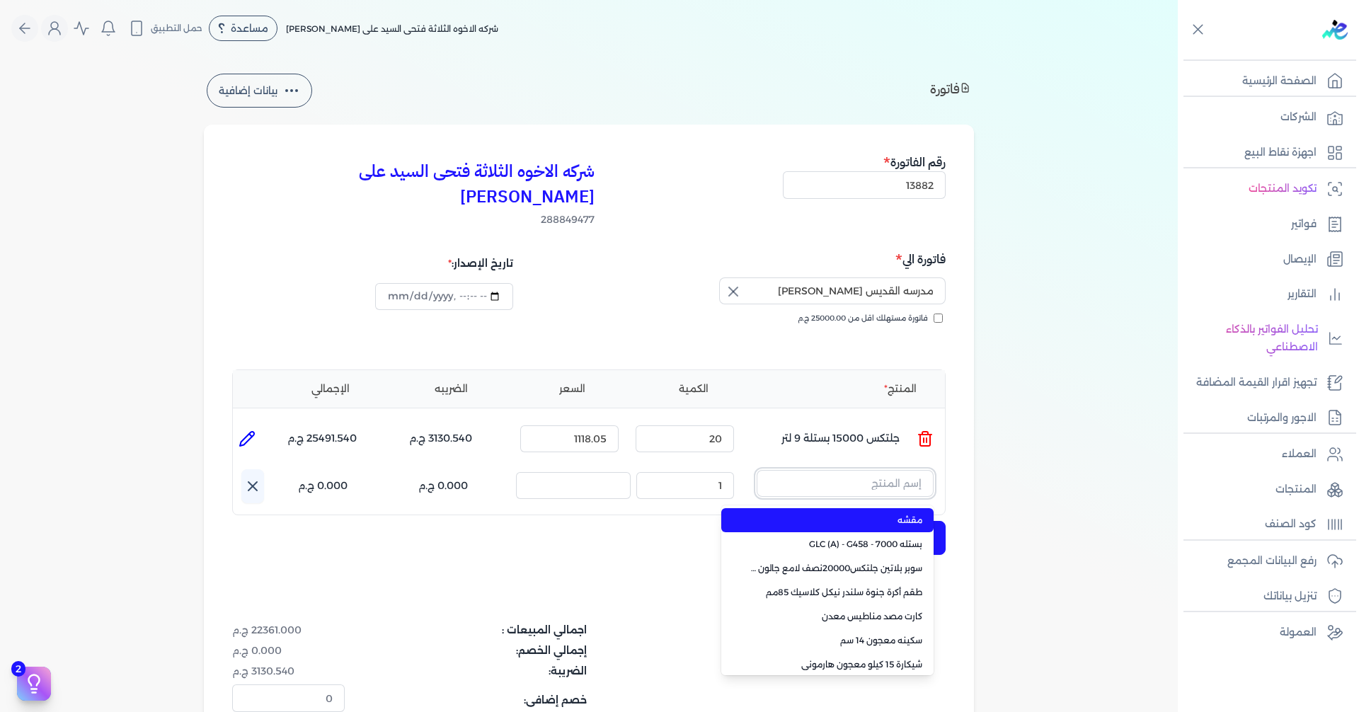
paste input "داي ستون 7070 بستلة 9 لتر"
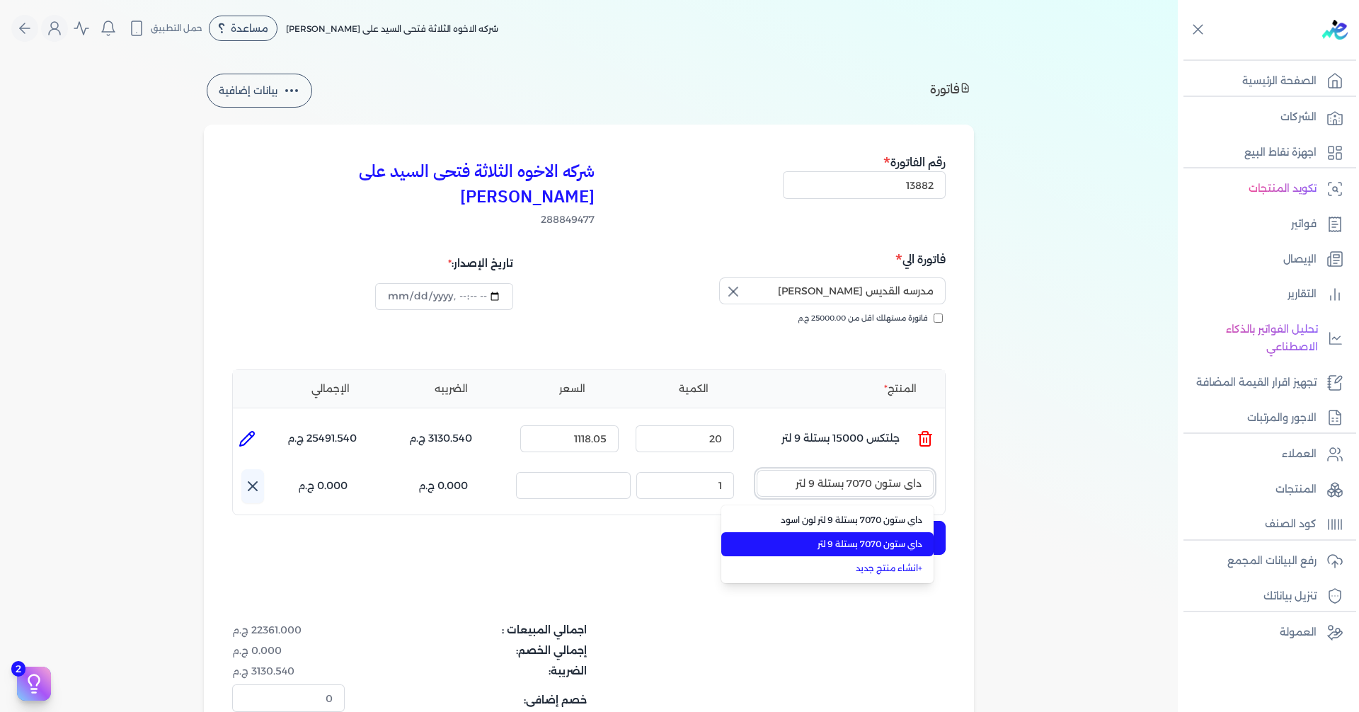
type input "داي ستون 7070 بستلة 9 لتر"
click at [860, 532] on li "داي ستون 7070 بستلة 9 لتر" at bounding box center [827, 544] width 212 height 24
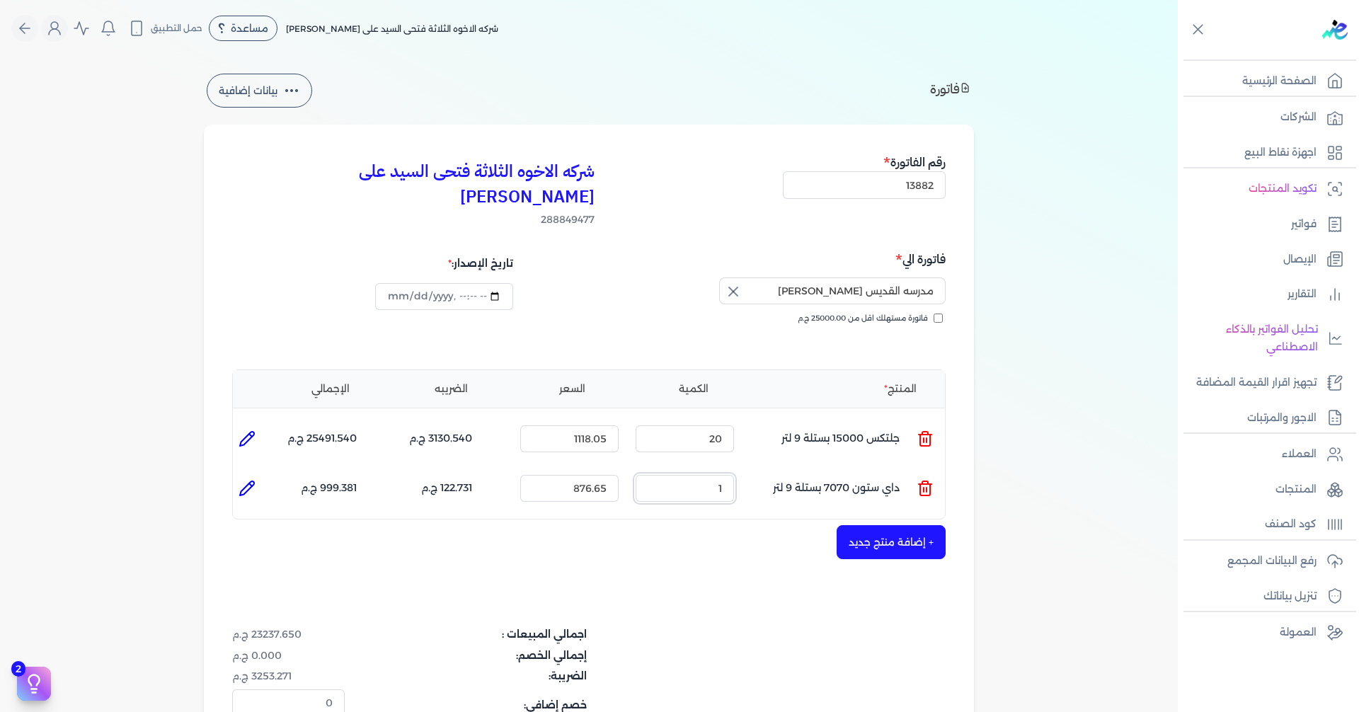
drag, startPoint x: 709, startPoint y: 459, endPoint x: 789, endPoint y: 473, distance: 81.1
click at [759, 469] on ul "المنتج : داي ستون 7070 بستلة 9 لتر الكمية : 1 السعر : 876.65 الضريبه : 122.731 …" at bounding box center [589, 488] width 712 height 38
drag, startPoint x: 692, startPoint y: 471, endPoint x: 764, endPoint y: 473, distance: 72.2
click at [764, 473] on ul "المنتج : داي ستون 7070 بستلة 9 لتر الكمية : 40 السعر : 876.65 الضريبه : 4909.24…" at bounding box center [589, 488] width 712 height 38
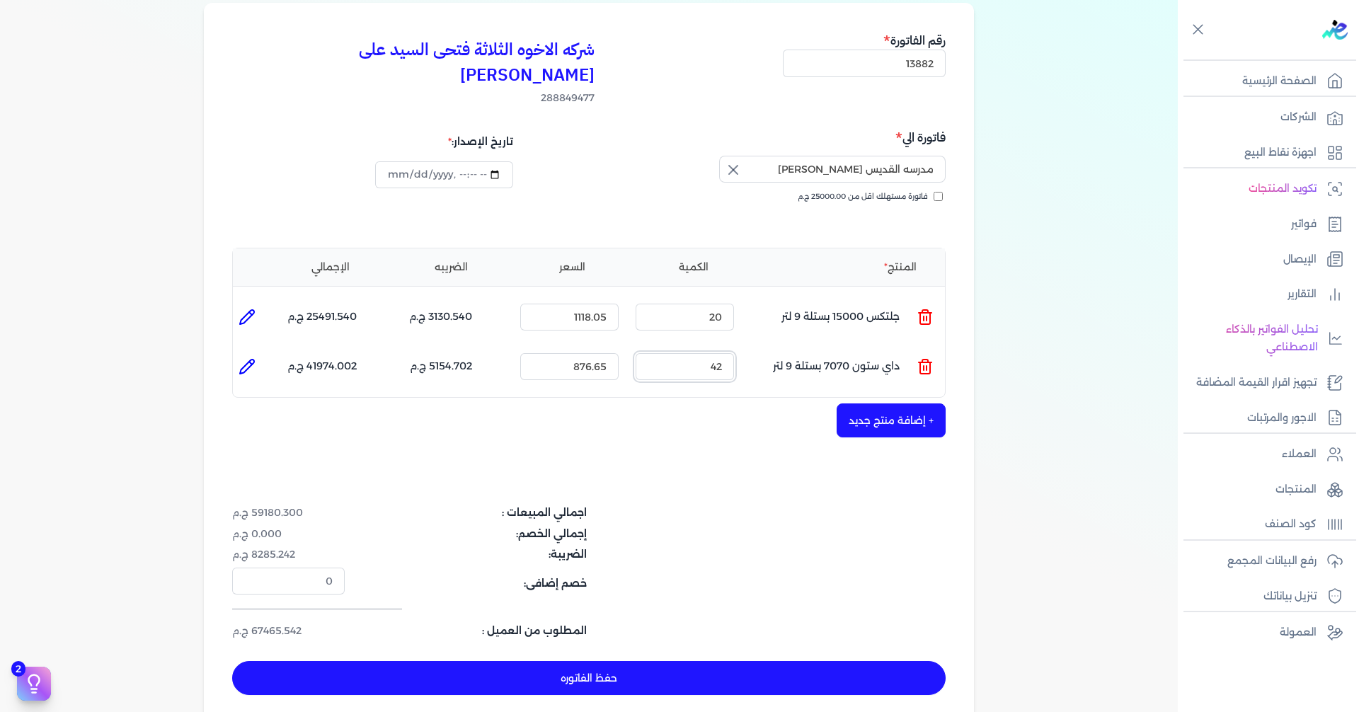
scroll to position [212, 0]
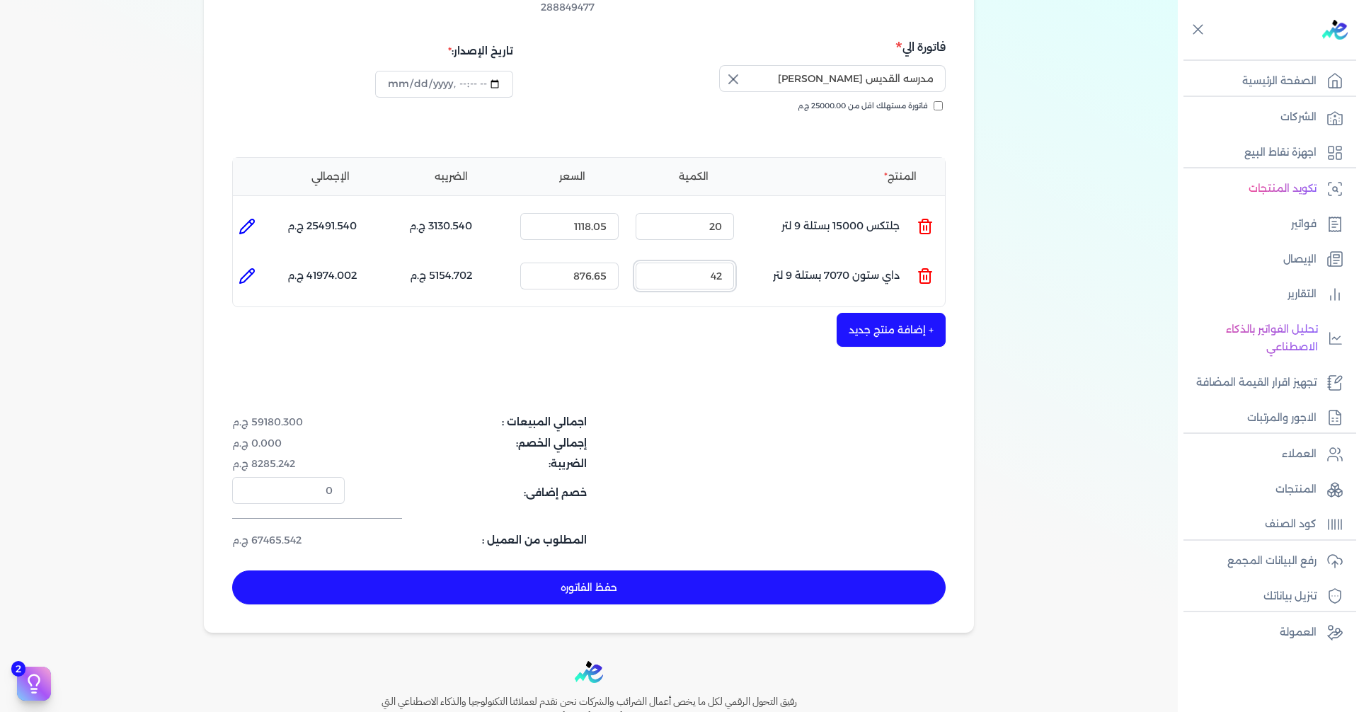
drag, startPoint x: 689, startPoint y: 251, endPoint x: 796, endPoint y: 251, distance: 106.9
click at [796, 257] on ul "المنتج : داي ستون 7070 بستلة 9 لتر الكمية : 42 السعر : 876.65 الضريبه : 5154.70…" at bounding box center [589, 276] width 712 height 38
type input "25"
drag, startPoint x: 705, startPoint y: 207, endPoint x: 791, endPoint y: 208, distance: 86.4
click at [784, 207] on ul "المنتج : جلتكس 15000 بستلة 9 لتر الكمية : 20 السعر : 1118.05 الضريبه : 3130.540…" at bounding box center [589, 226] width 712 height 38
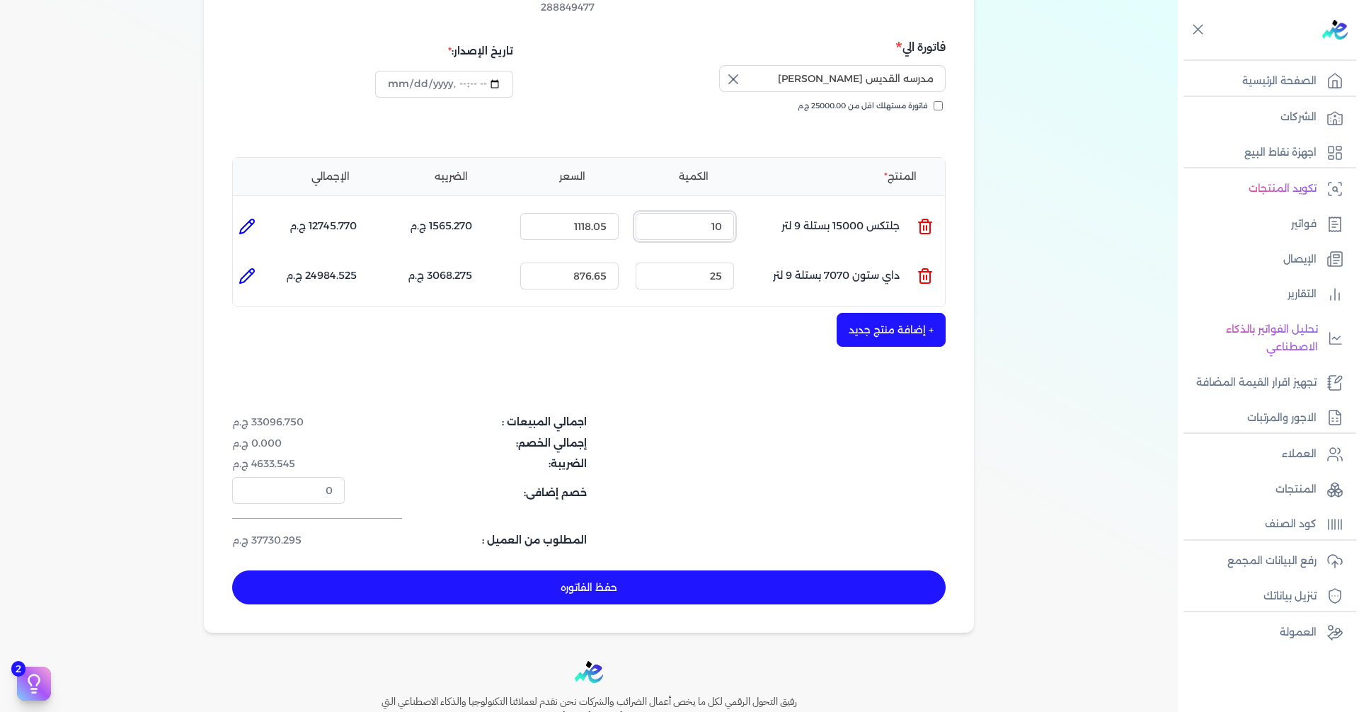
type input "10"
click at [885, 313] on button "+ إضافة منتج جديد" at bounding box center [891, 330] width 109 height 34
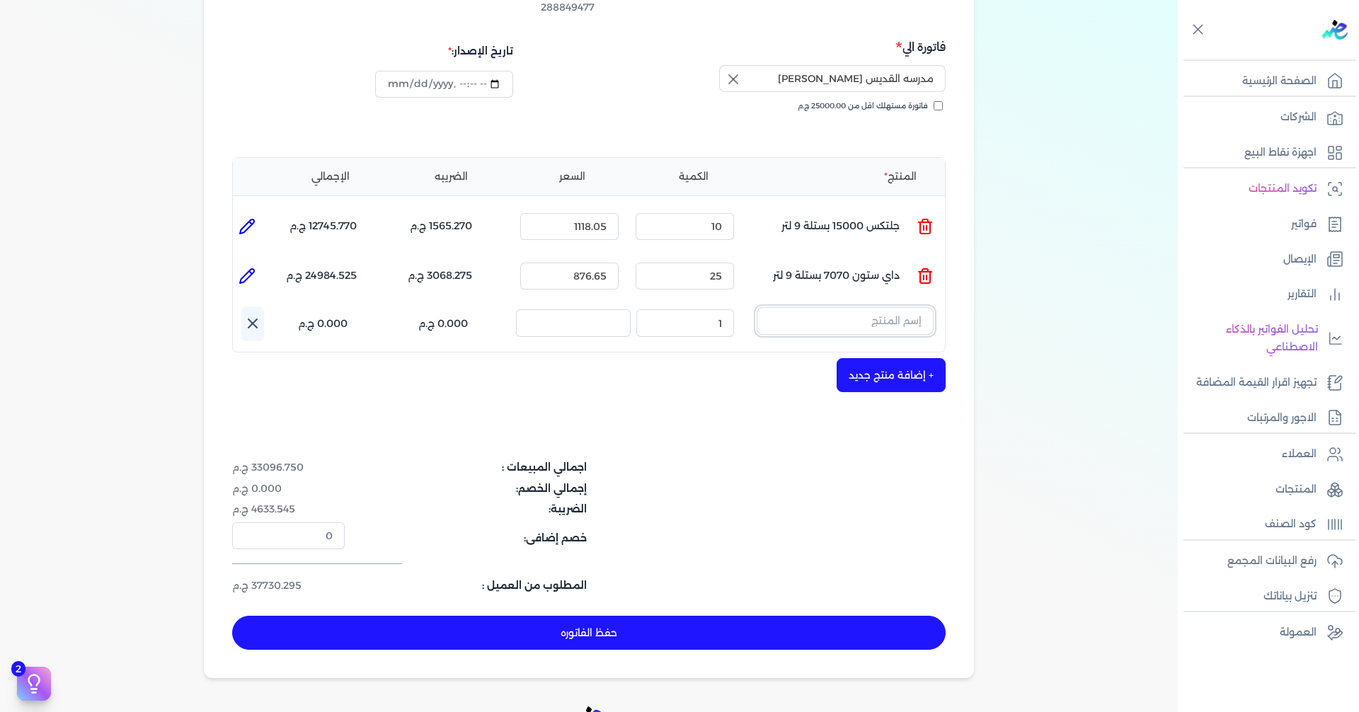
click at [903, 307] on input "text" at bounding box center [845, 320] width 177 height 27
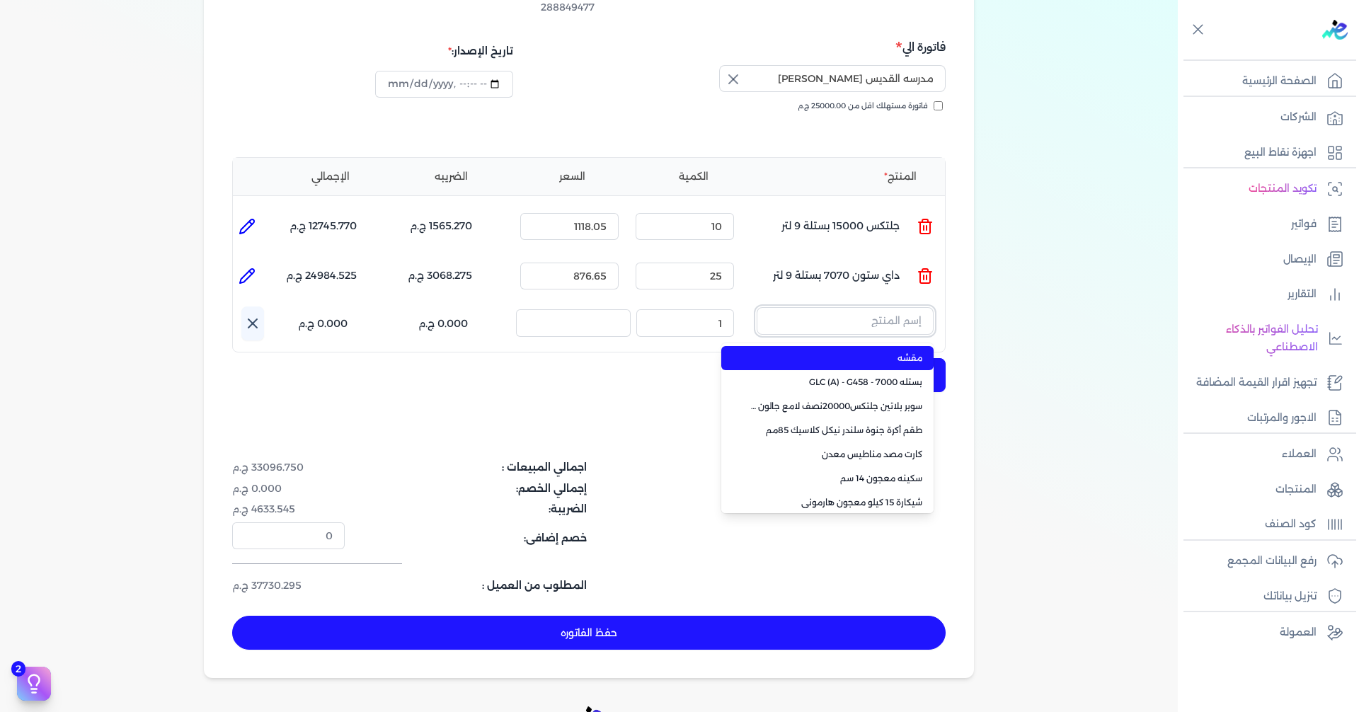
paste input "سيلر المقاوم 0017 علبة 0.650 لتر"
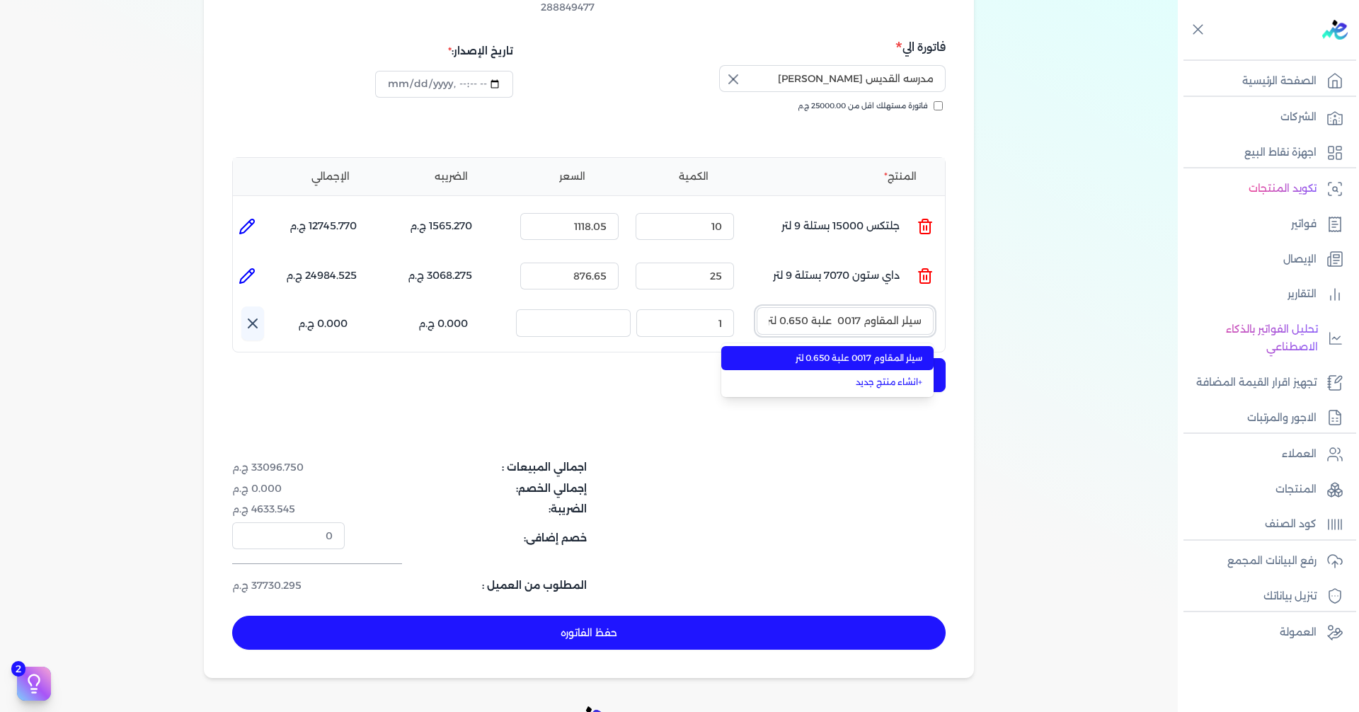
type input "سيلر المقاوم 0017 علبة 0.650 لتر"
click at [888, 352] on span "سيلر المقاوم 0017 علبة 0.650 لتر" at bounding box center [836, 358] width 173 height 13
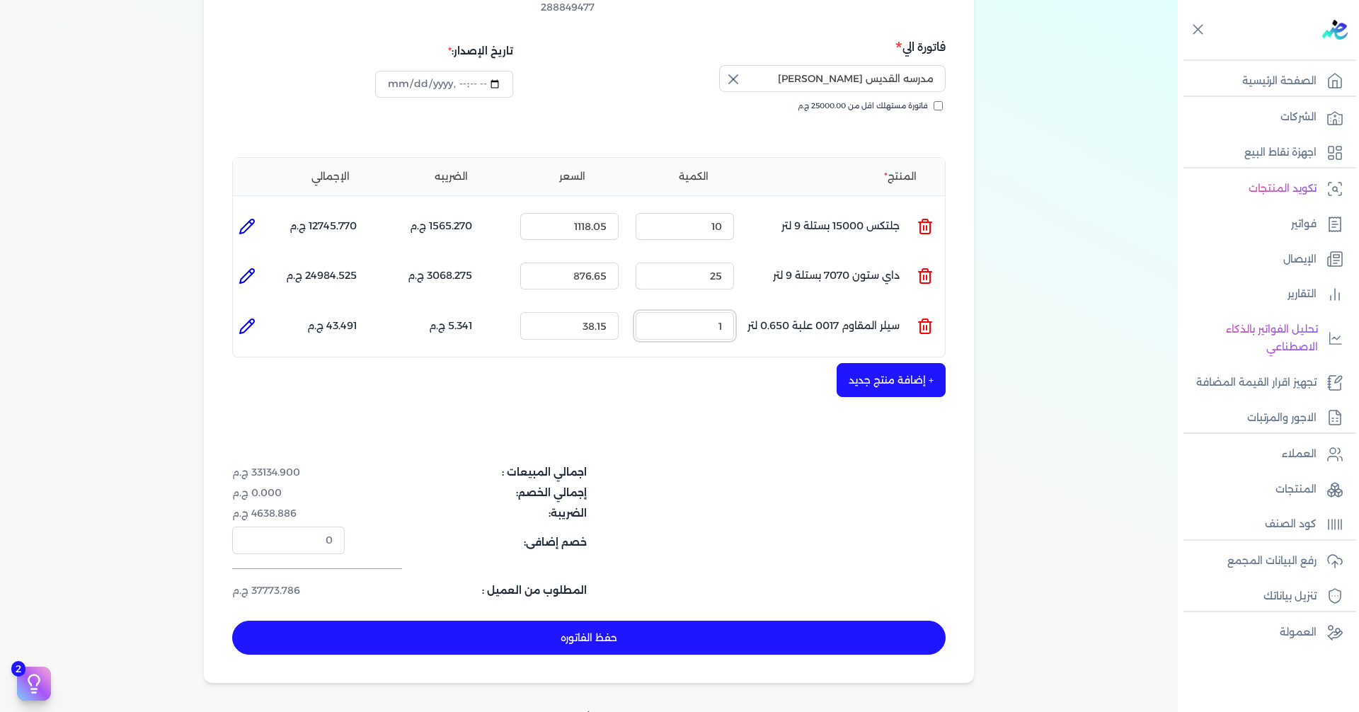
click at [845, 306] on ul "المنتج : سيلر المقاوم 0017 علبة 0.650 لتر الكمية : 1 السعر : 38.15 الضريبه : 5.…" at bounding box center [589, 325] width 712 height 38
drag, startPoint x: 707, startPoint y: 295, endPoint x: 759, endPoint y: 294, distance: 51.7
click at [757, 306] on ul "المنتج : سيلر المقاوم 0017 علبة 0.650 لتر الكمية : 30 السعر : 38.15 الضريبه : 1…" at bounding box center [589, 325] width 712 height 38
type input "32"
click at [888, 363] on button "+ إضافة منتج جديد" at bounding box center [891, 380] width 109 height 34
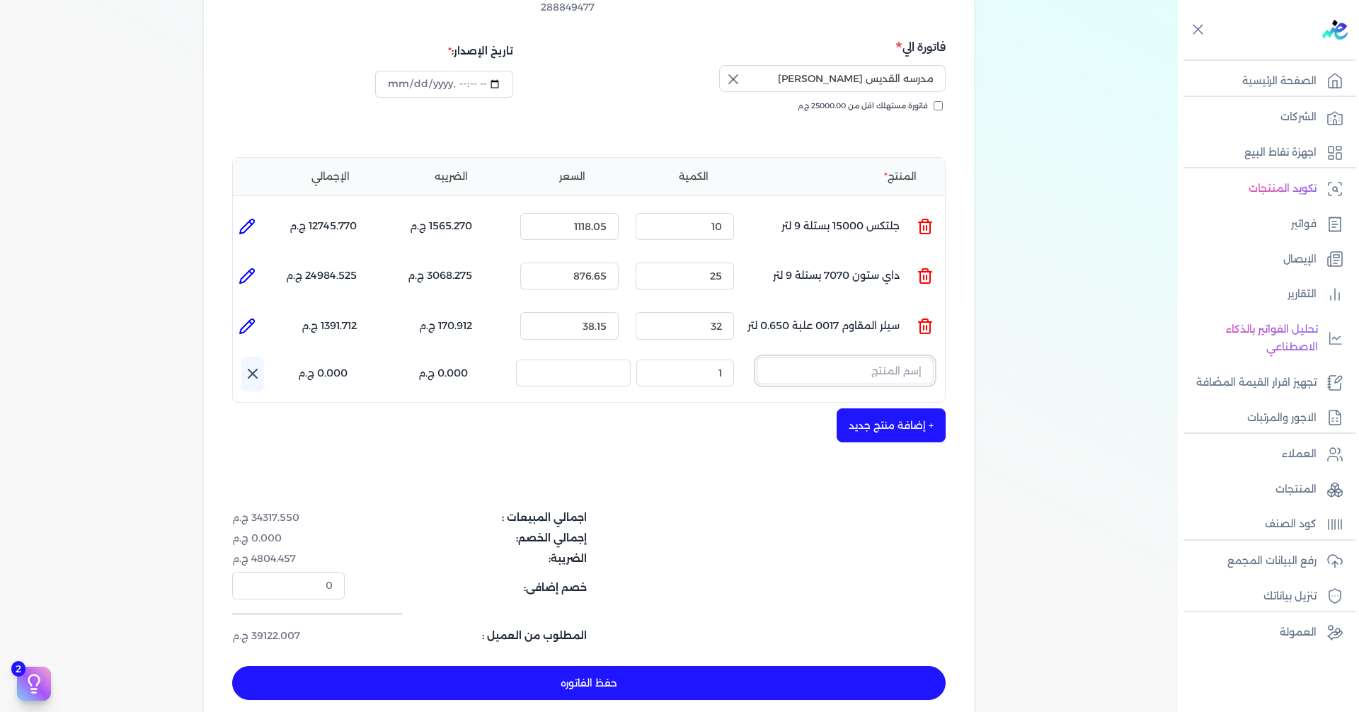
click at [869, 357] on input "text" at bounding box center [845, 370] width 177 height 27
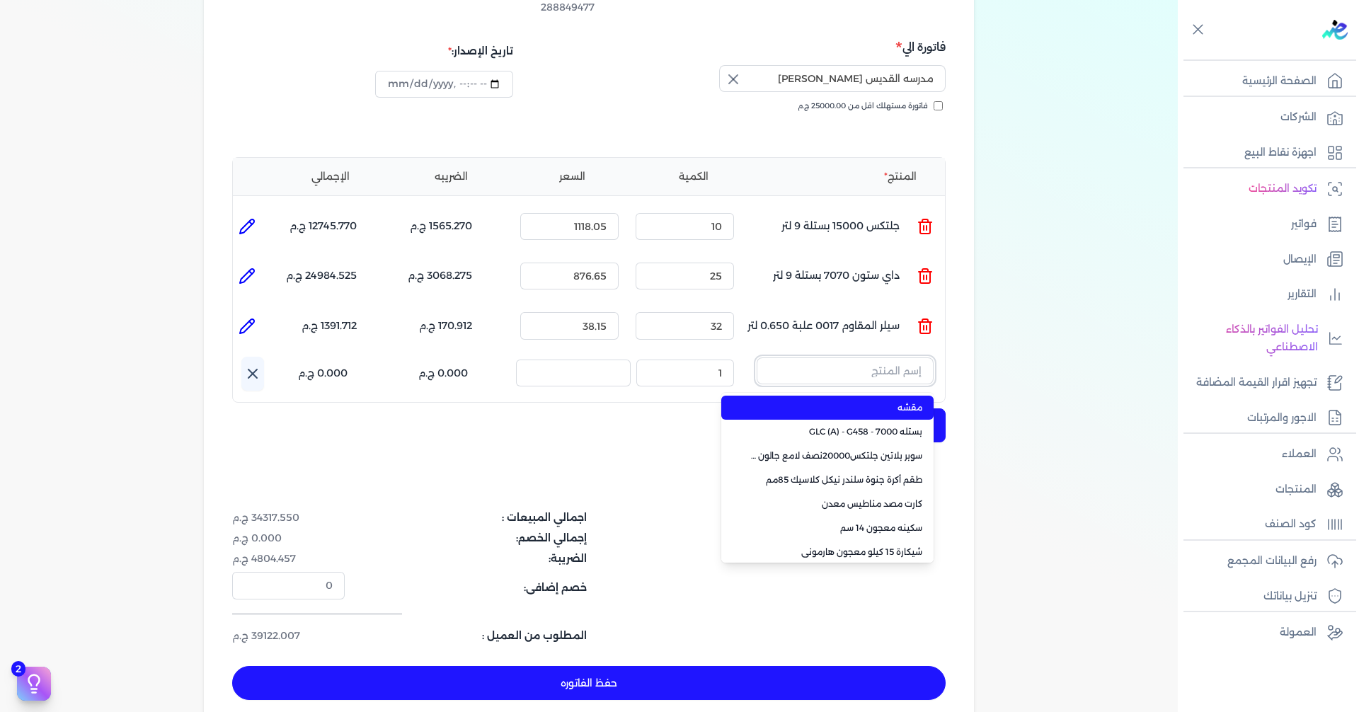
paste input "ستارت ميتاليك فضي علبة 0.190 لتر"
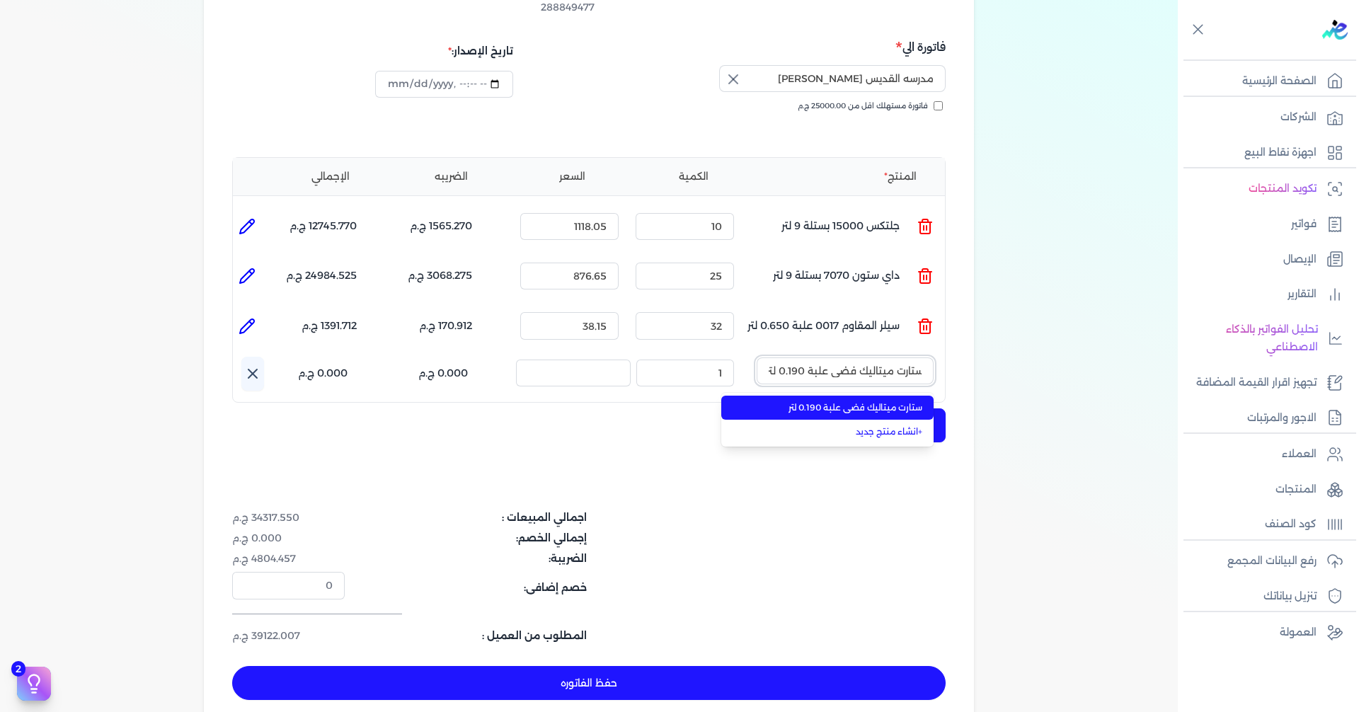
type input "ستارت ميتاليك فضي علبة 0.190 لتر"
click at [871, 401] on span "ستارت ميتاليك فضي علبة 0.190 لتر" at bounding box center [836, 407] width 173 height 13
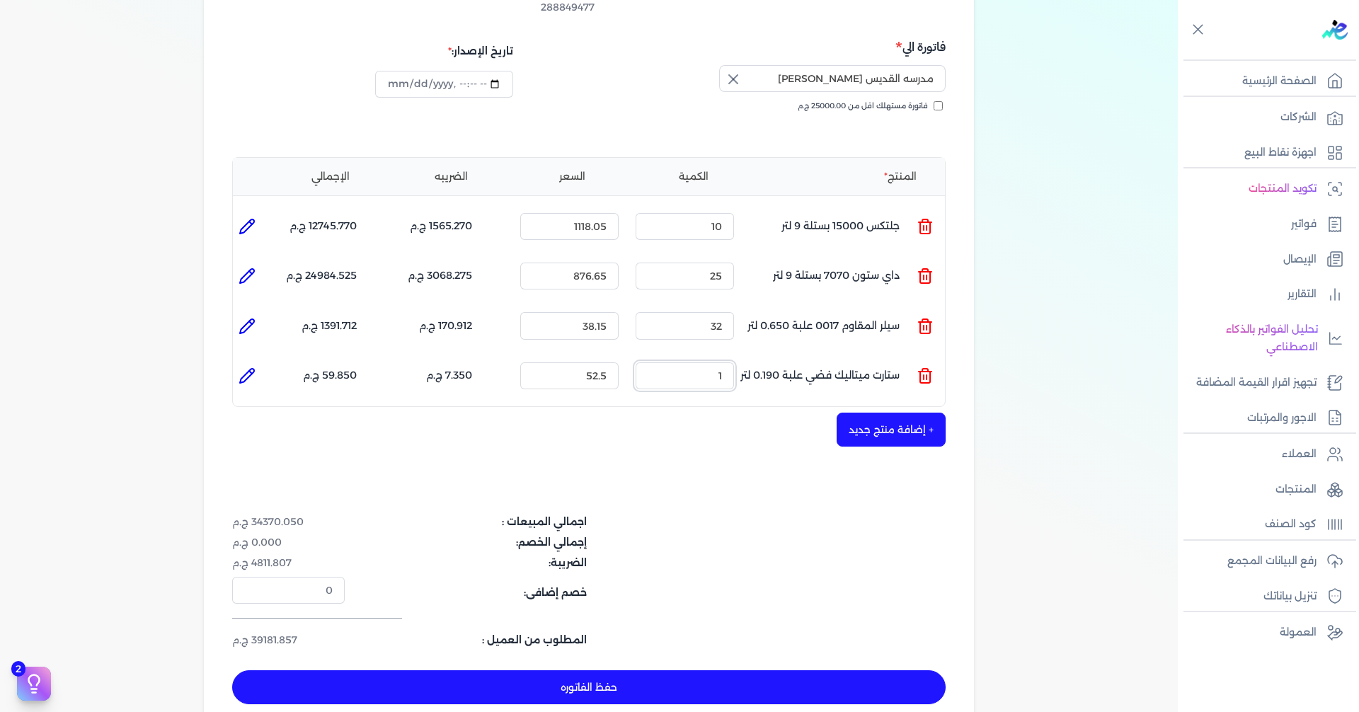
drag, startPoint x: 709, startPoint y: 352, endPoint x: 801, endPoint y: 343, distance: 93.2
click at [795, 357] on ul "المنتج : ستارت ميتاليك فضي علبة 0.190 لتر الكمية : 1 السعر : 52.5 الضريبه : 7.3…" at bounding box center [589, 376] width 712 height 38
type input "12"
click at [882, 413] on button "+ إضافة منتج جديد" at bounding box center [891, 430] width 109 height 34
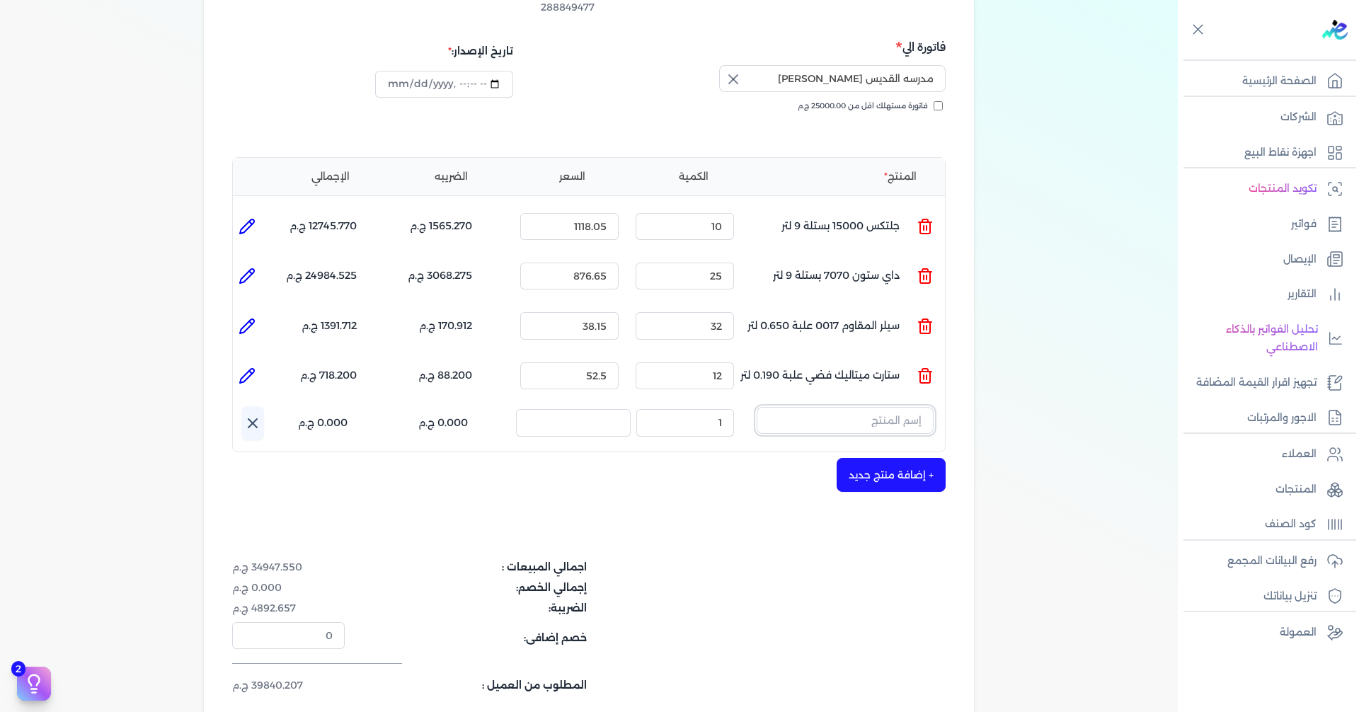
click at [861, 407] on input "text" at bounding box center [845, 420] width 177 height 27
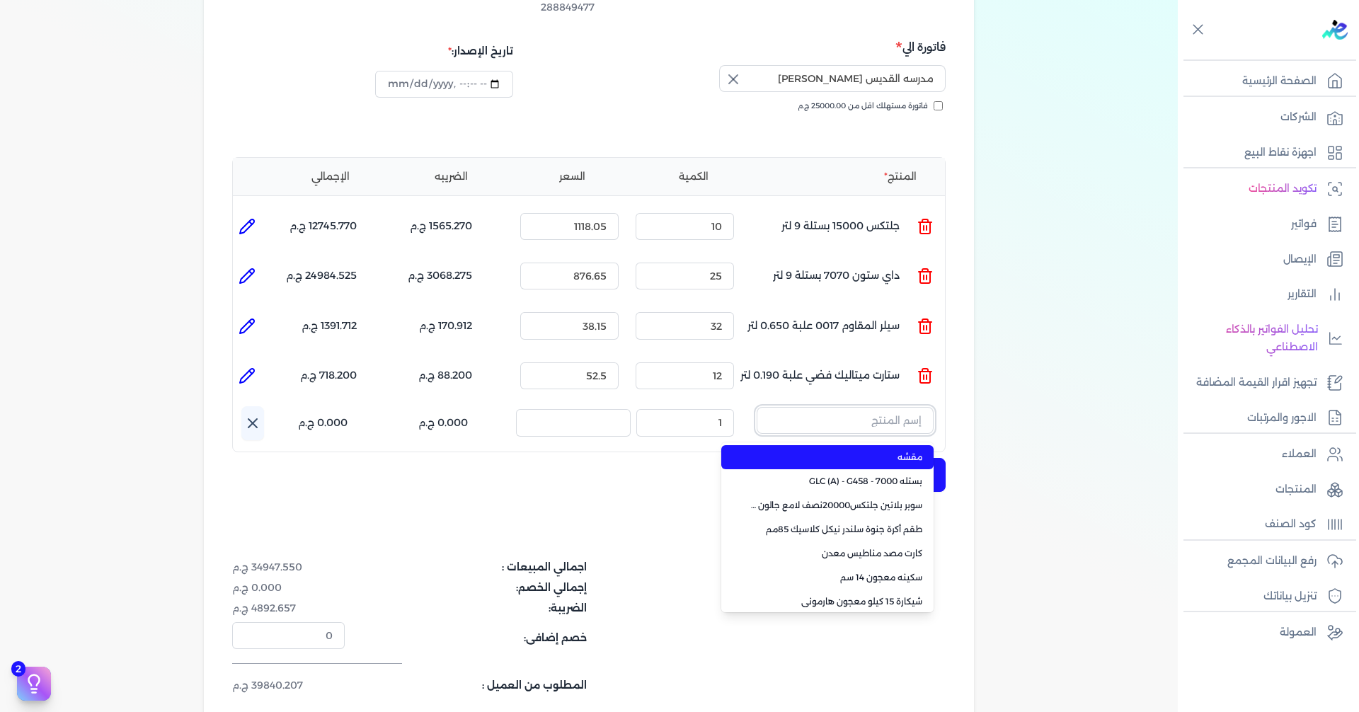
paste input "سيلر المقاوم 0017 بستلة 9 لتر"
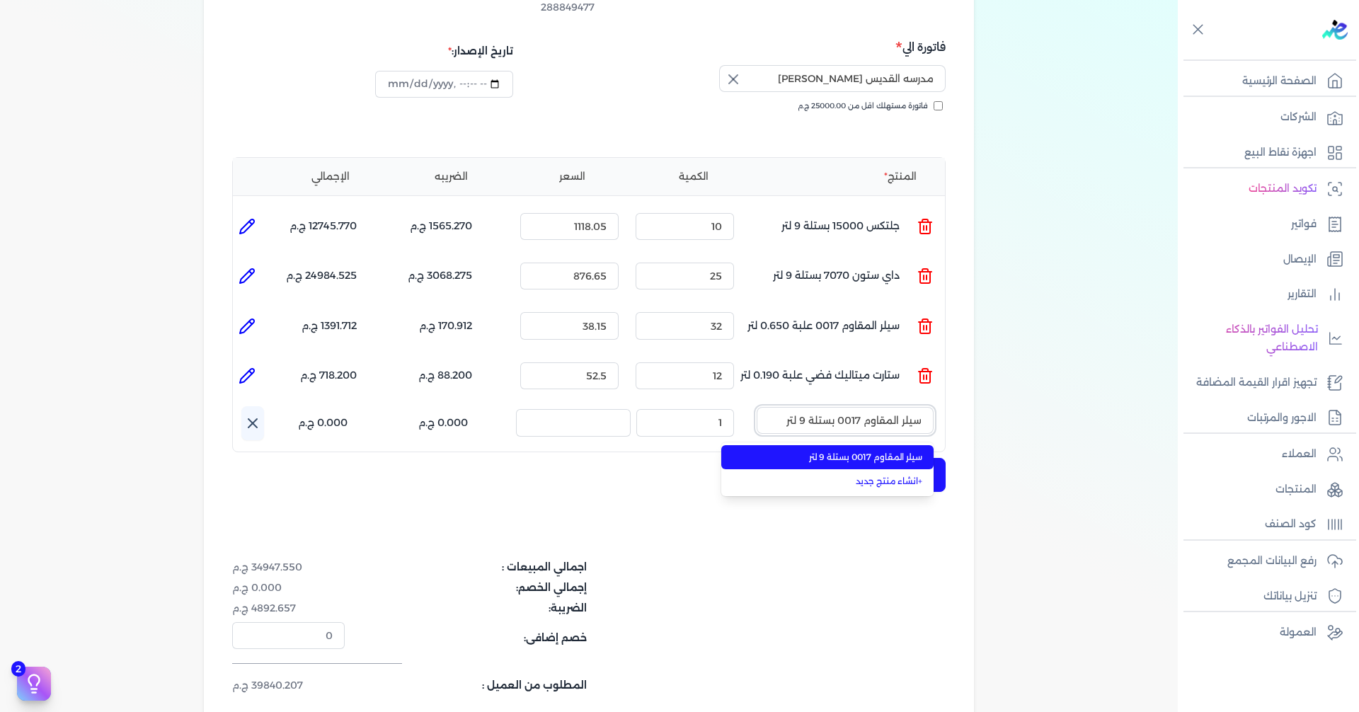
type input "سيلر المقاوم 0017 بستلة 9 لتر"
drag, startPoint x: 868, startPoint y: 434, endPoint x: 776, endPoint y: 434, distance: 92.0
click at [868, 451] on span "سيلر المقاوم 0017 بستلة 9 لتر" at bounding box center [836, 457] width 173 height 13
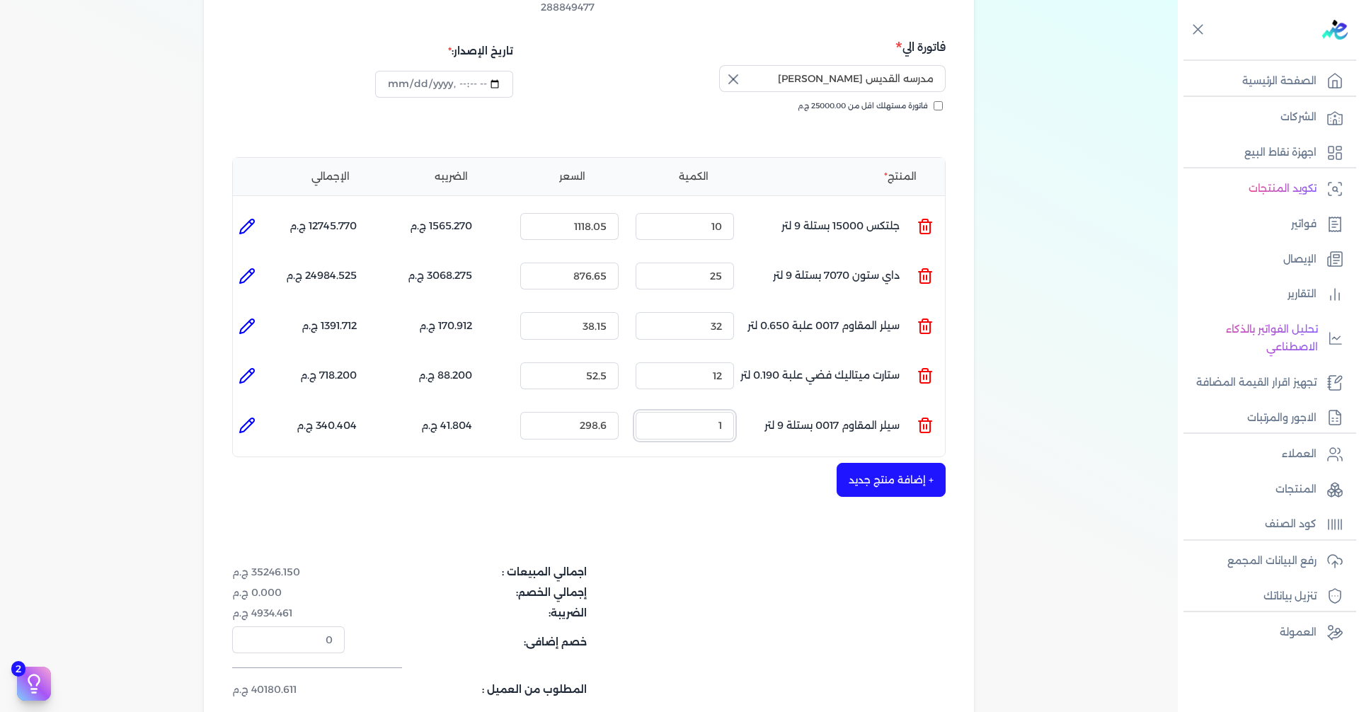
drag, startPoint x: 791, startPoint y: 387, endPoint x: 896, endPoint y: 380, distance: 105.7
click at [869, 406] on ul "المنتج : سيلر المقاوم 0017 بستلة 9 لتر الكمية : 1 السعر : 298.6 الضريبه : 41.80…" at bounding box center [589, 425] width 712 height 38
type input "45"
click at [911, 463] on button "+ إضافة منتج جديد" at bounding box center [891, 480] width 109 height 34
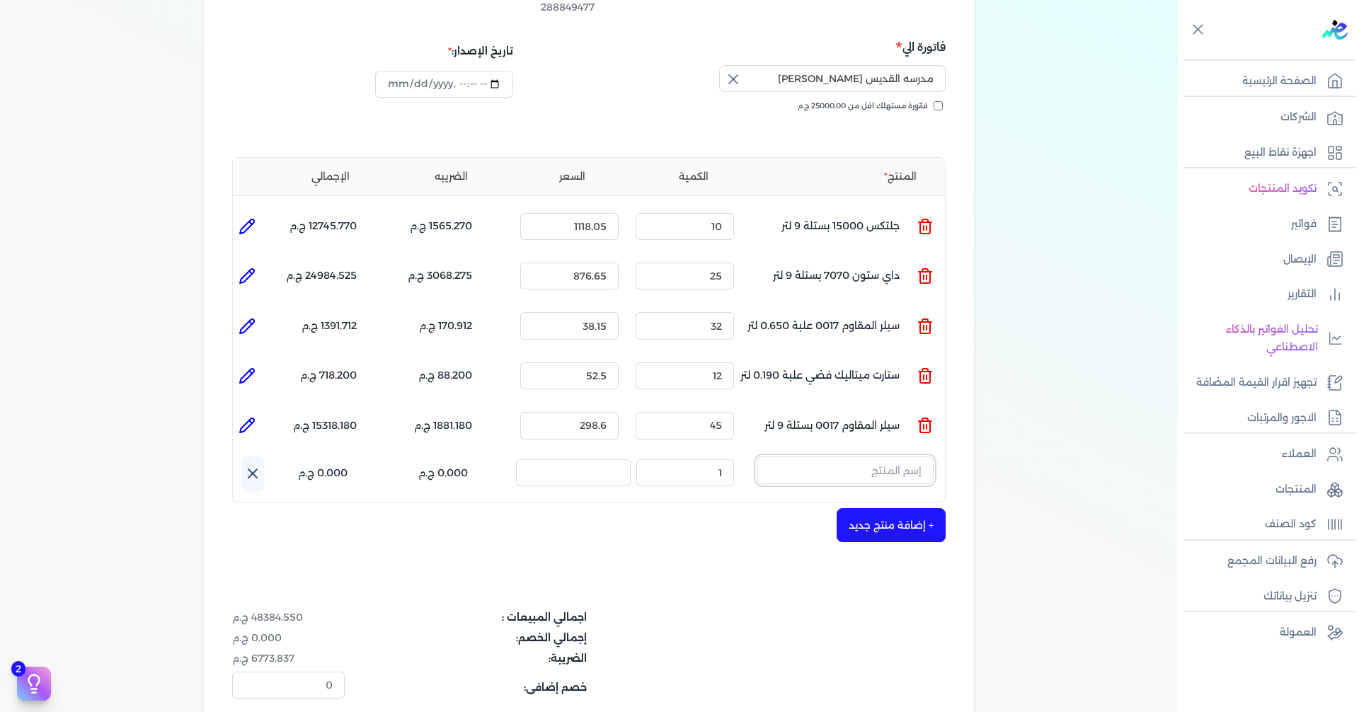
click at [797, 457] on input "text" at bounding box center [845, 470] width 177 height 27
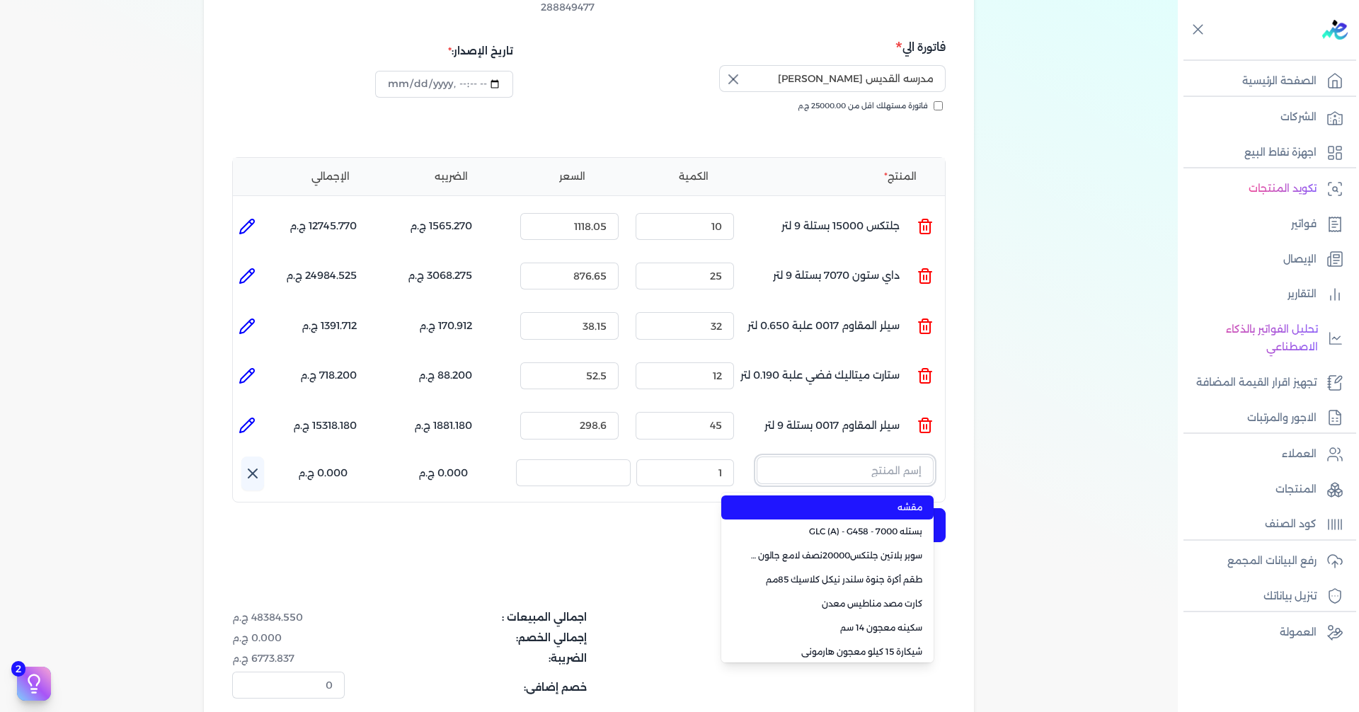
paste input "سوبر داي تون 3030 بستلة 14 كجم"
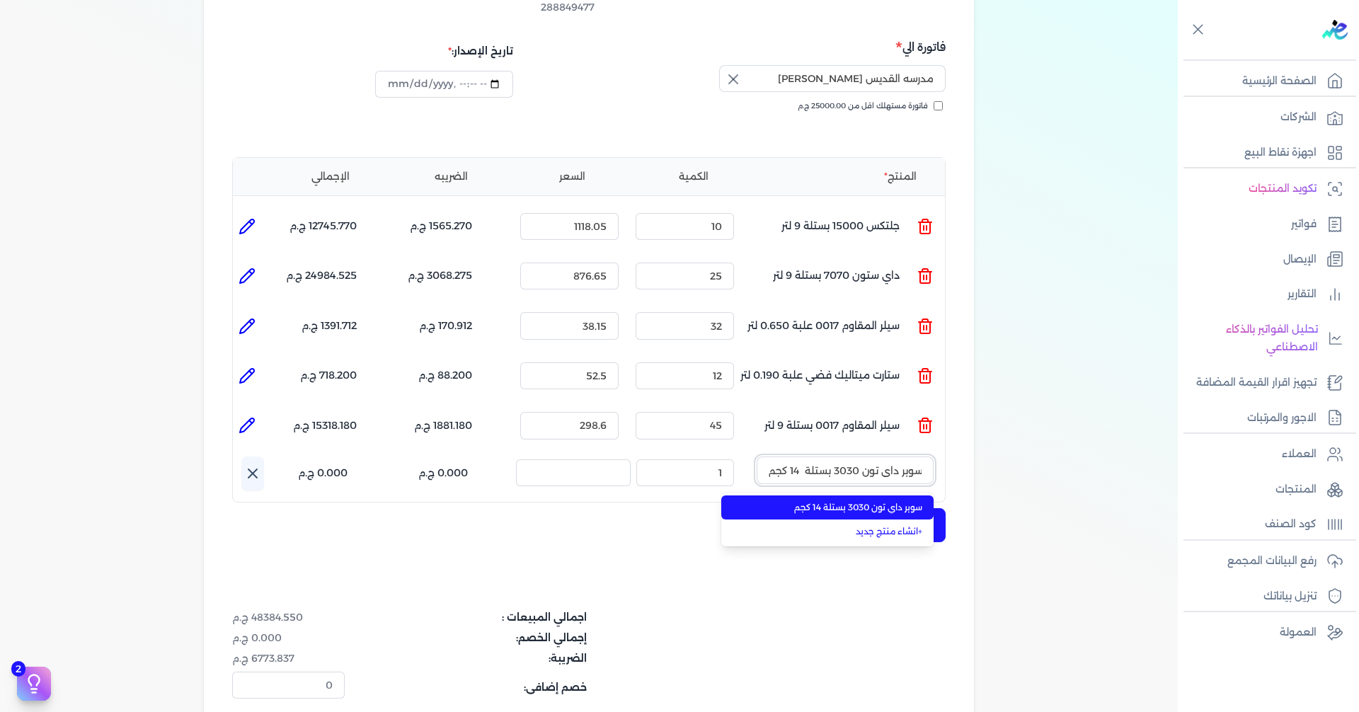
type input "سوبر داي تون 3030 بستلة 14 كجم"
click at [873, 501] on span "سوبر داي تون 3030 بستلة 14 كجم" at bounding box center [836, 507] width 173 height 13
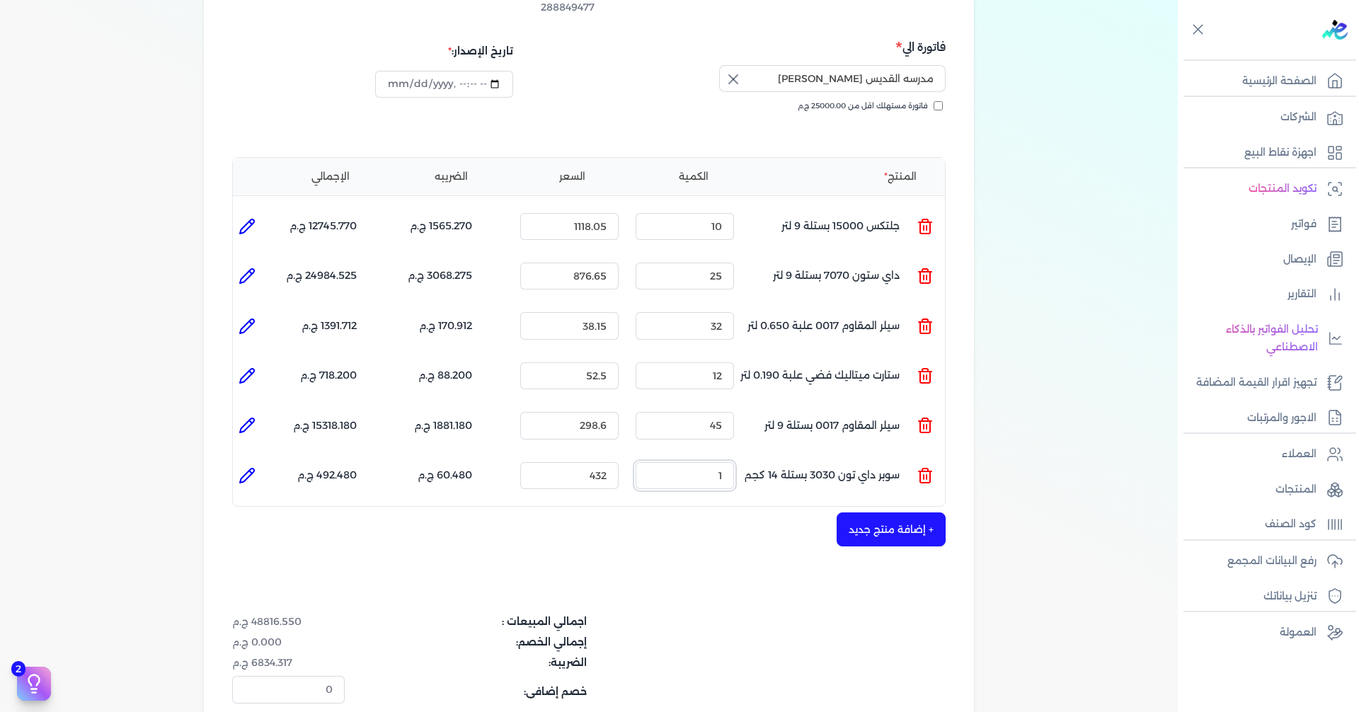
drag, startPoint x: 705, startPoint y: 454, endPoint x: 808, endPoint y: 453, distance: 102.6
click at [806, 457] on ul "المنتج : سوبر داي تون 3030 بستلة 14 كجم الكمية : 1 السعر : 432 الضريبه : 60.480…" at bounding box center [589, 476] width 712 height 38
drag, startPoint x: 780, startPoint y: 456, endPoint x: 843, endPoint y: 458, distance: 63.0
click at [823, 457] on ul "المنتج : سوبر داي تون 3030 بستلة 14 كجم الكمية : 25 السعر : 432 الضريبه : 1512.…" at bounding box center [589, 476] width 712 height 38
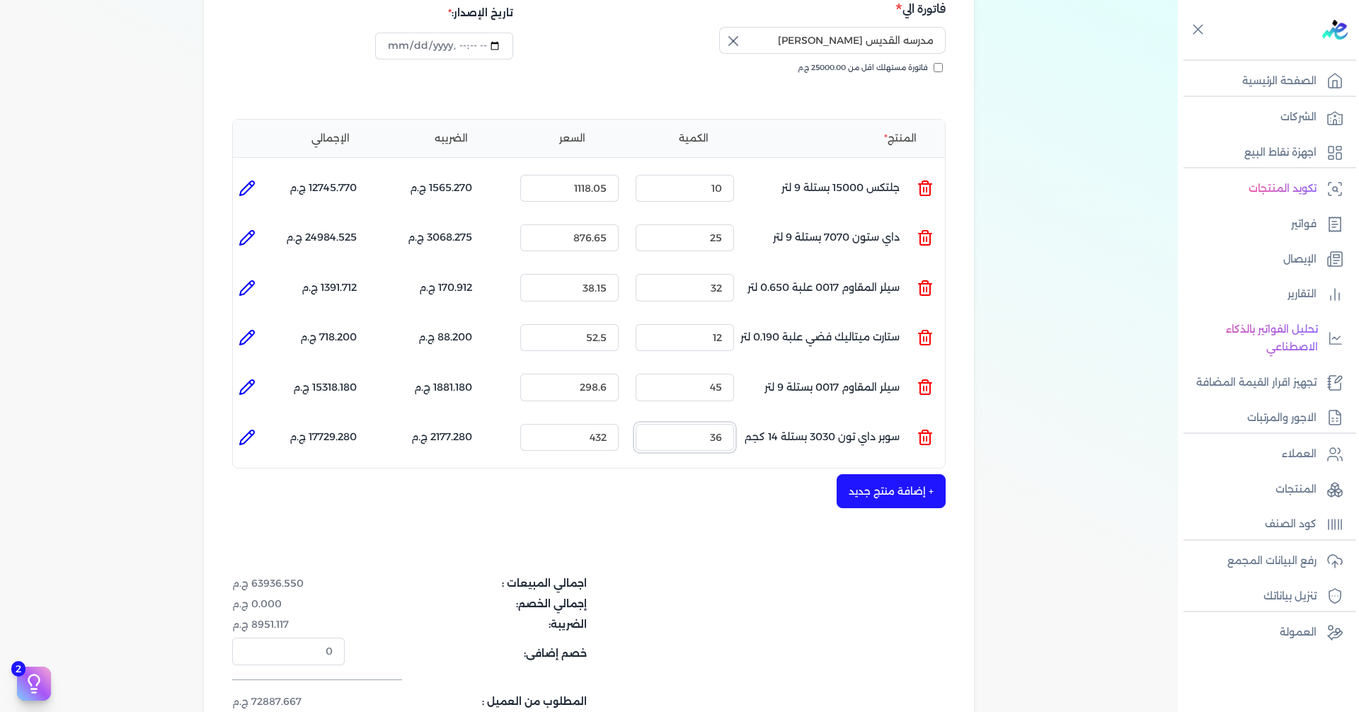
scroll to position [354, 0]
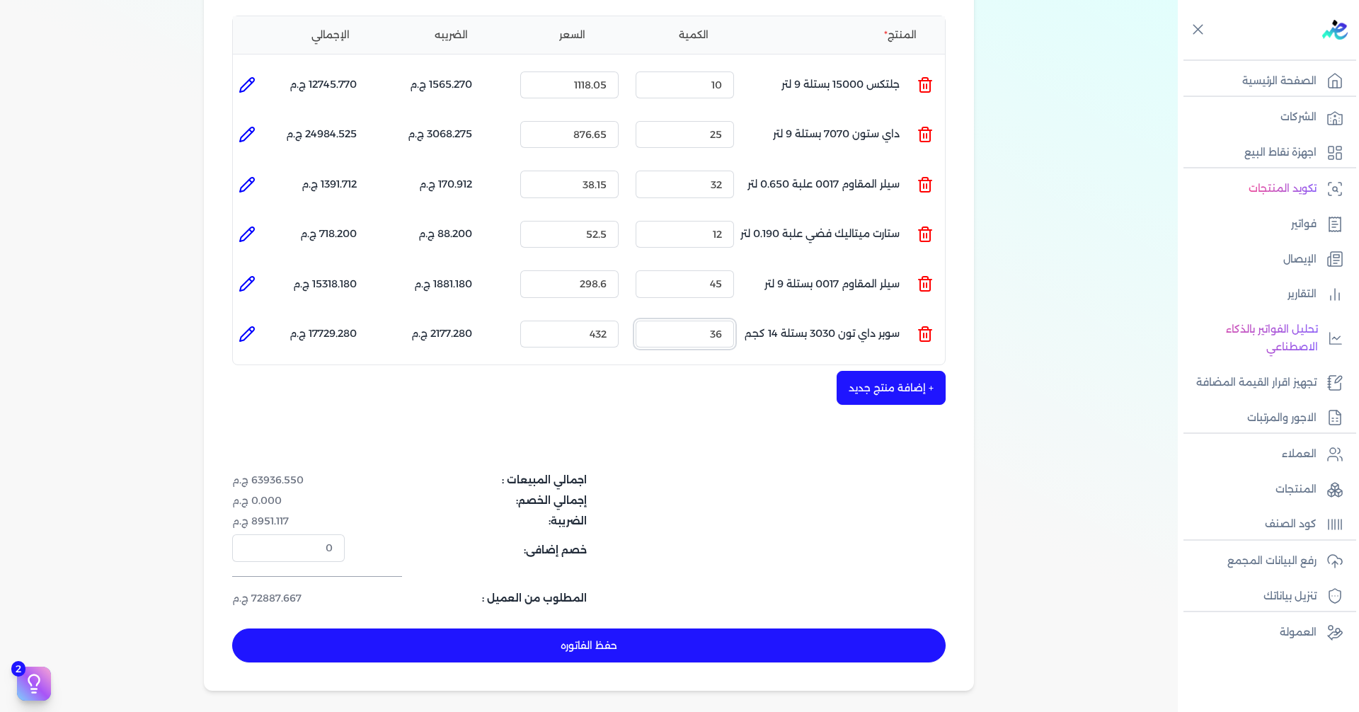
type input "36"
click at [904, 371] on button "+ إضافة منتج جديد" at bounding box center [891, 388] width 109 height 34
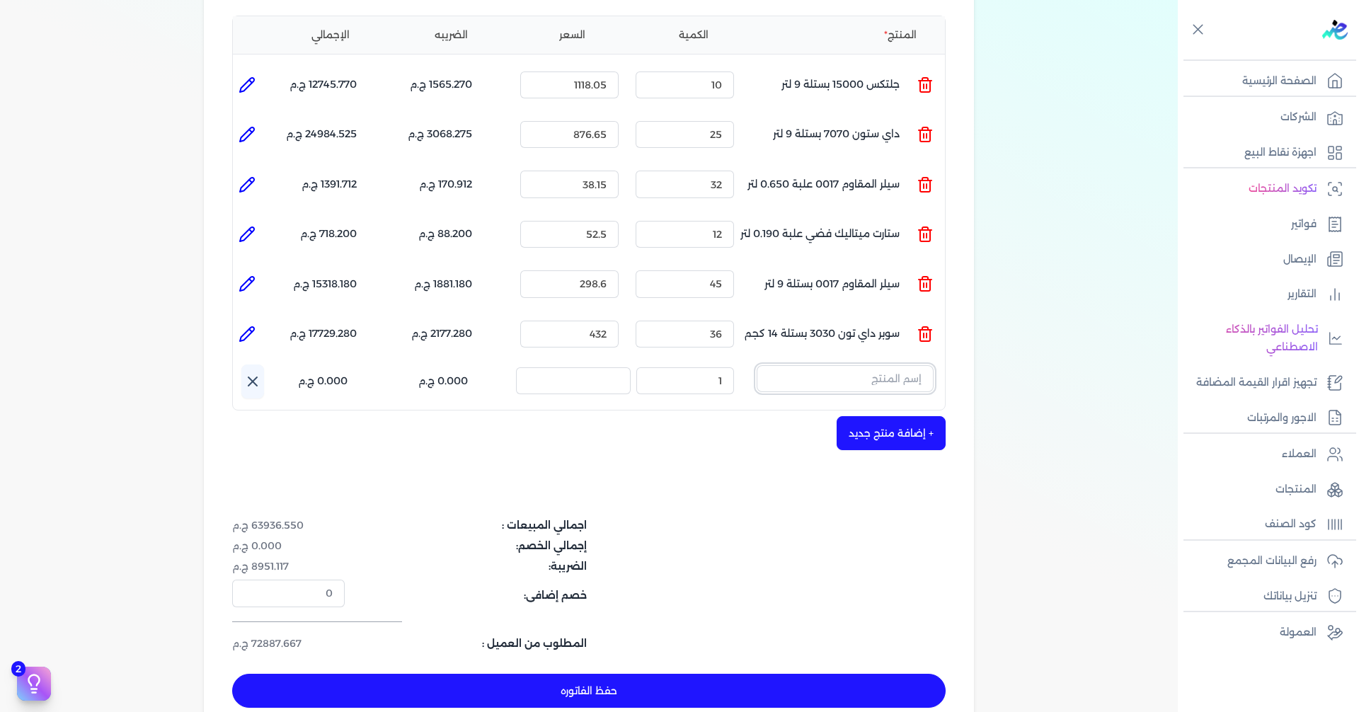
click at [873, 365] on input "text" at bounding box center [845, 378] width 177 height 27
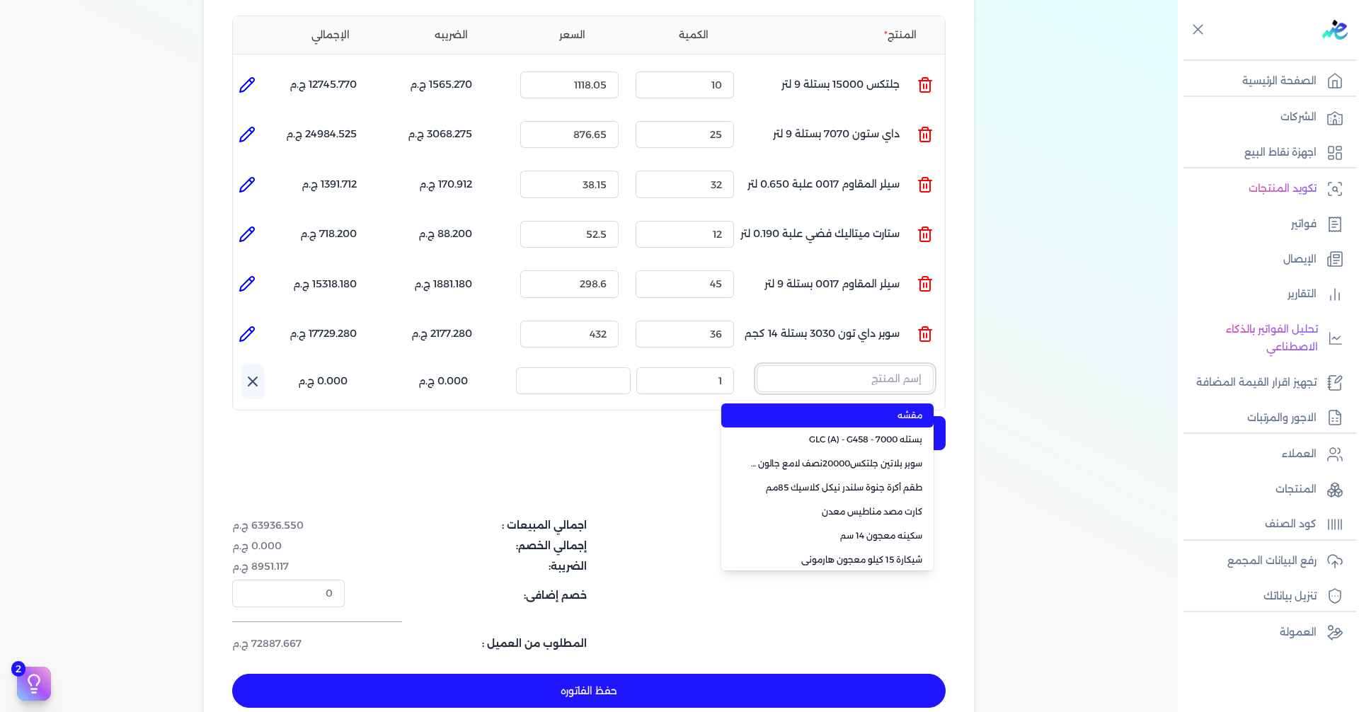
paste input "معجون داي تون 100 شيكارة 15 كجم"
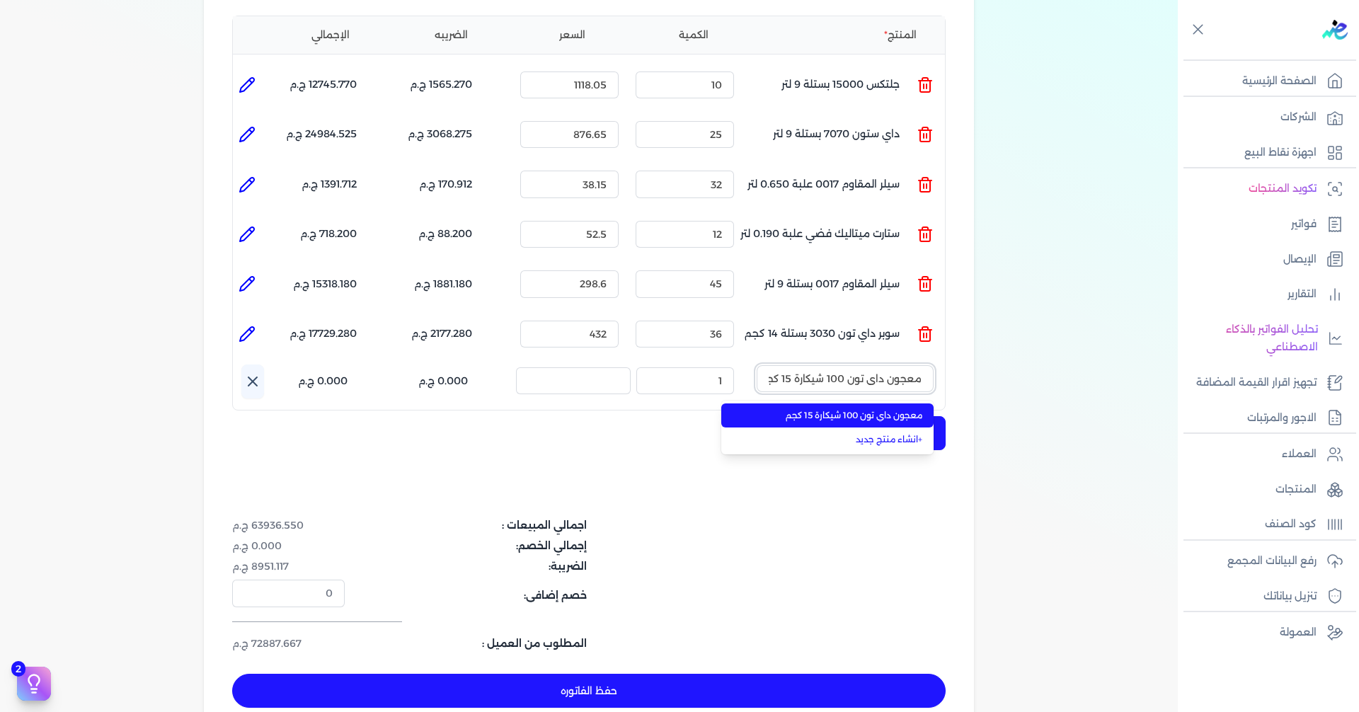
scroll to position [0, -8]
type input "معجون داي تون 100 شيكارة 15 كجم"
click at [890, 403] on li "معجون داي تون 100 شيكارة 15 كجم" at bounding box center [827, 415] width 212 height 24
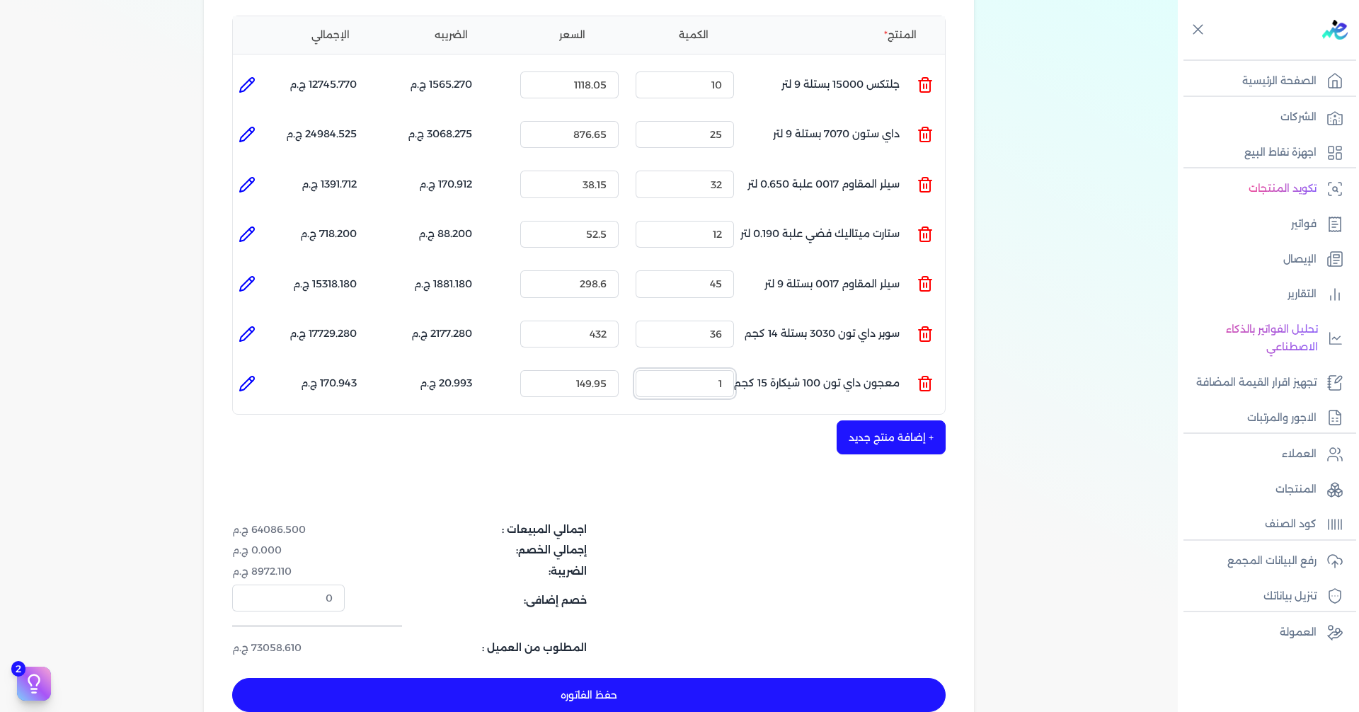
drag, startPoint x: 699, startPoint y: 354, endPoint x: 815, endPoint y: 361, distance: 117.0
click at [779, 365] on ul "المنتج : معجون داي تون 100 شيكارة 15 كجم الكمية : 1 السعر : 149.95 الضريبه : 20…" at bounding box center [589, 384] width 712 height 38
type input "27"
click at [881, 420] on button "+ إضافة منتج جديد" at bounding box center [891, 437] width 109 height 34
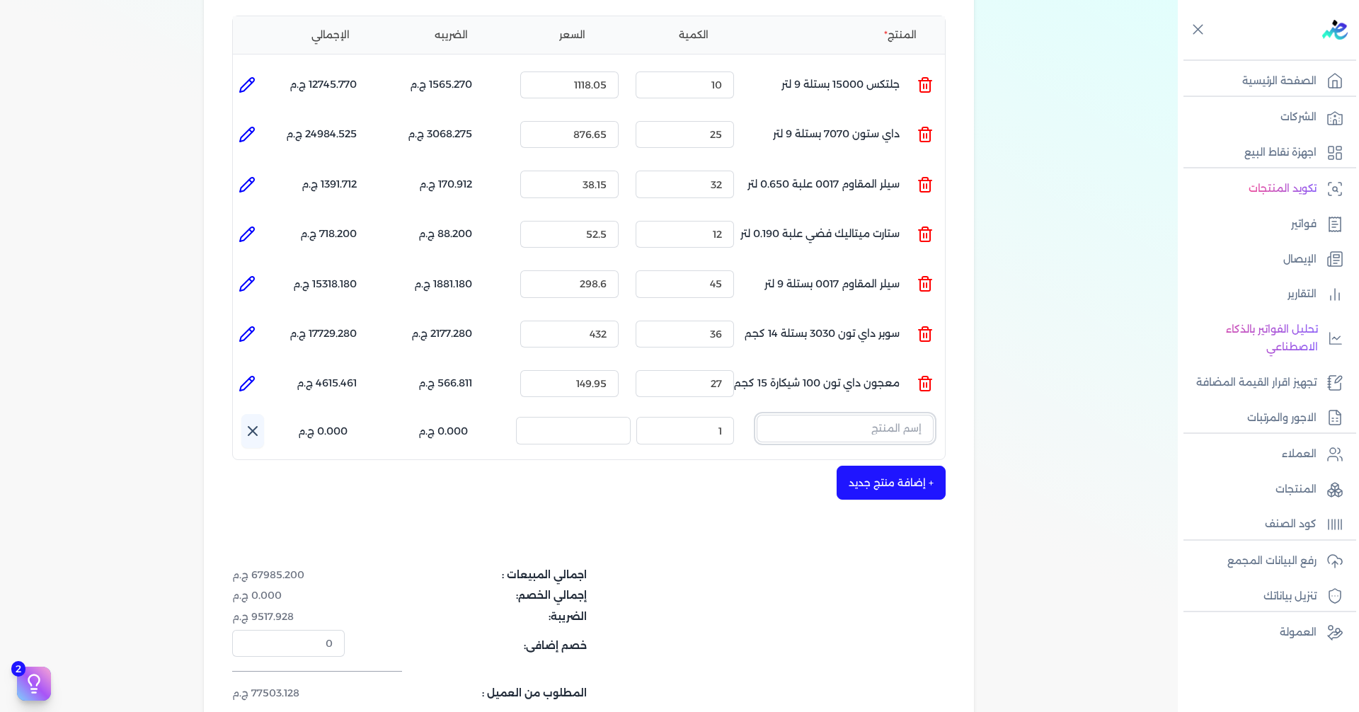
click at [820, 415] on input "text" at bounding box center [845, 428] width 177 height 27
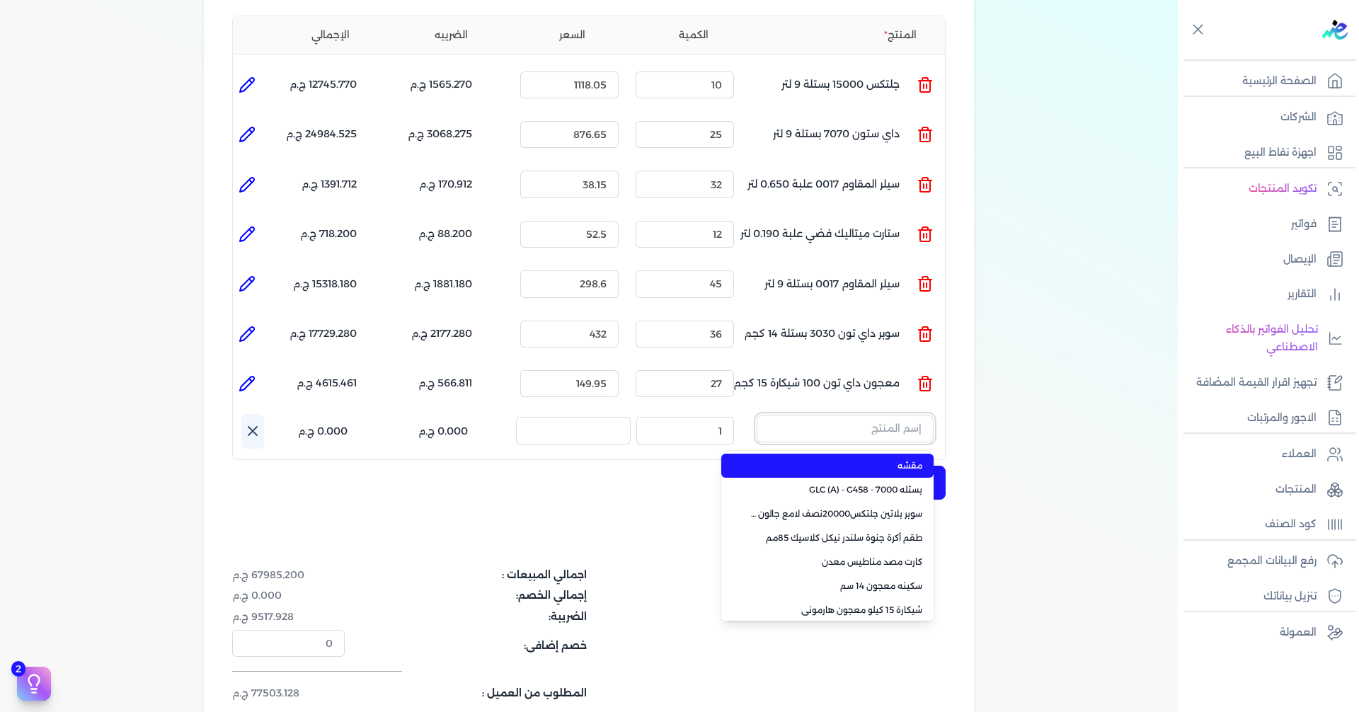
paste input "سوبر داي تون 3030 جالون 4.250 كجم قائم"
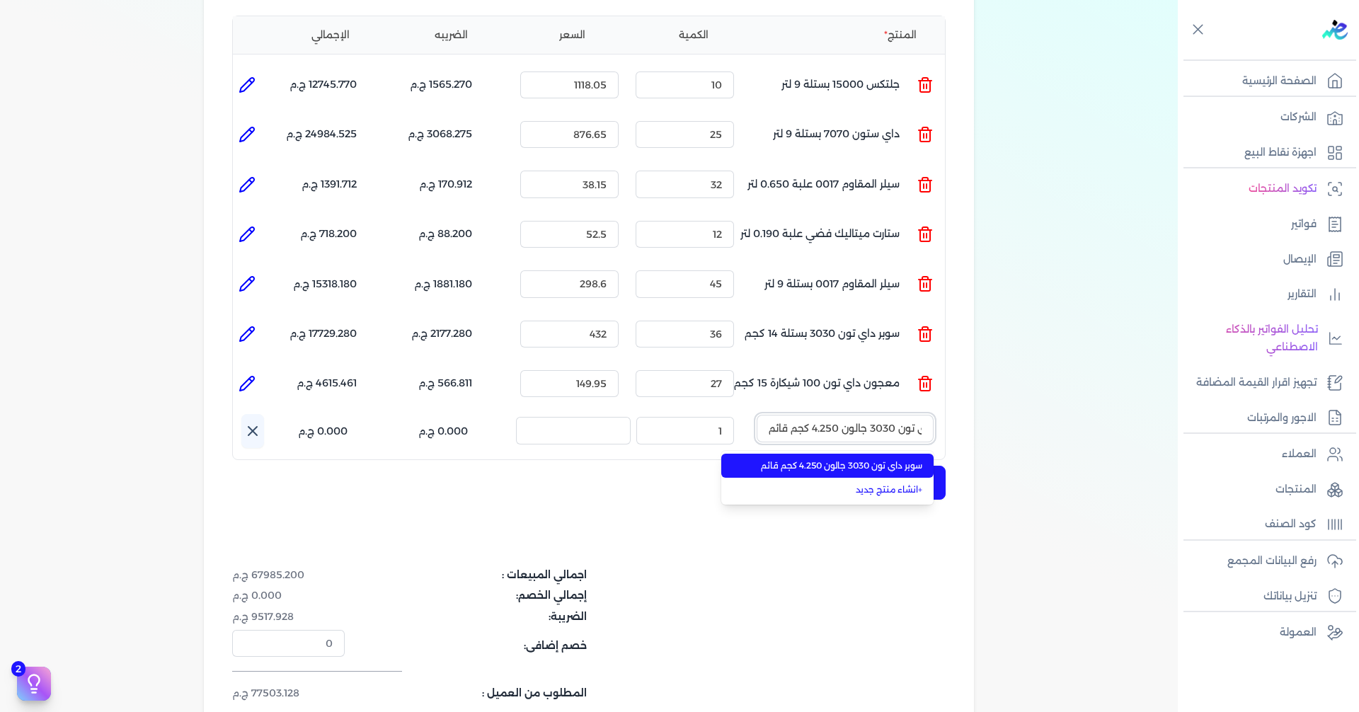
type input "سوبر داي تون 3030 جالون 4.250 كجم قائم"
click at [839, 459] on span "سوبر داي تون 3030 جالون 4.250 كجم قائم" at bounding box center [836, 465] width 173 height 13
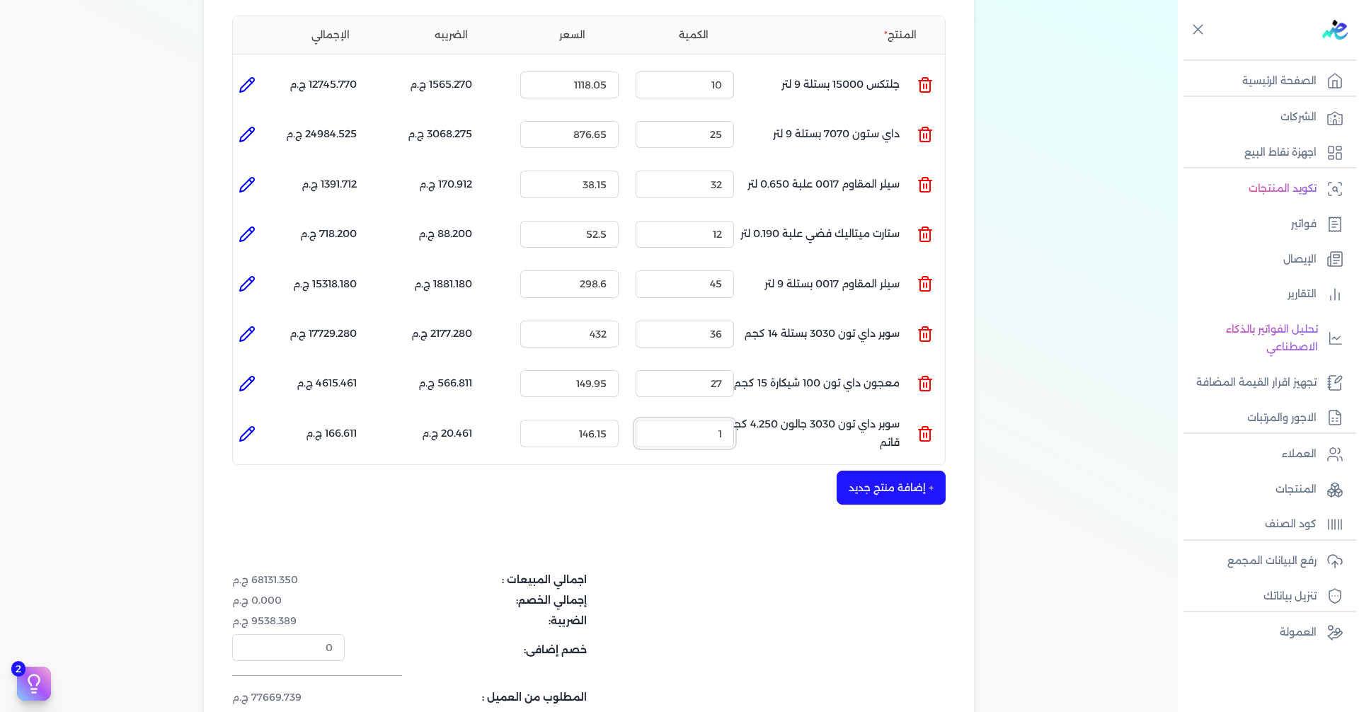
drag, startPoint x: 711, startPoint y: 413, endPoint x: 743, endPoint y: 415, distance: 31.2
click at [737, 415] on div "الكمية : 1" at bounding box center [685, 433] width 110 height 38
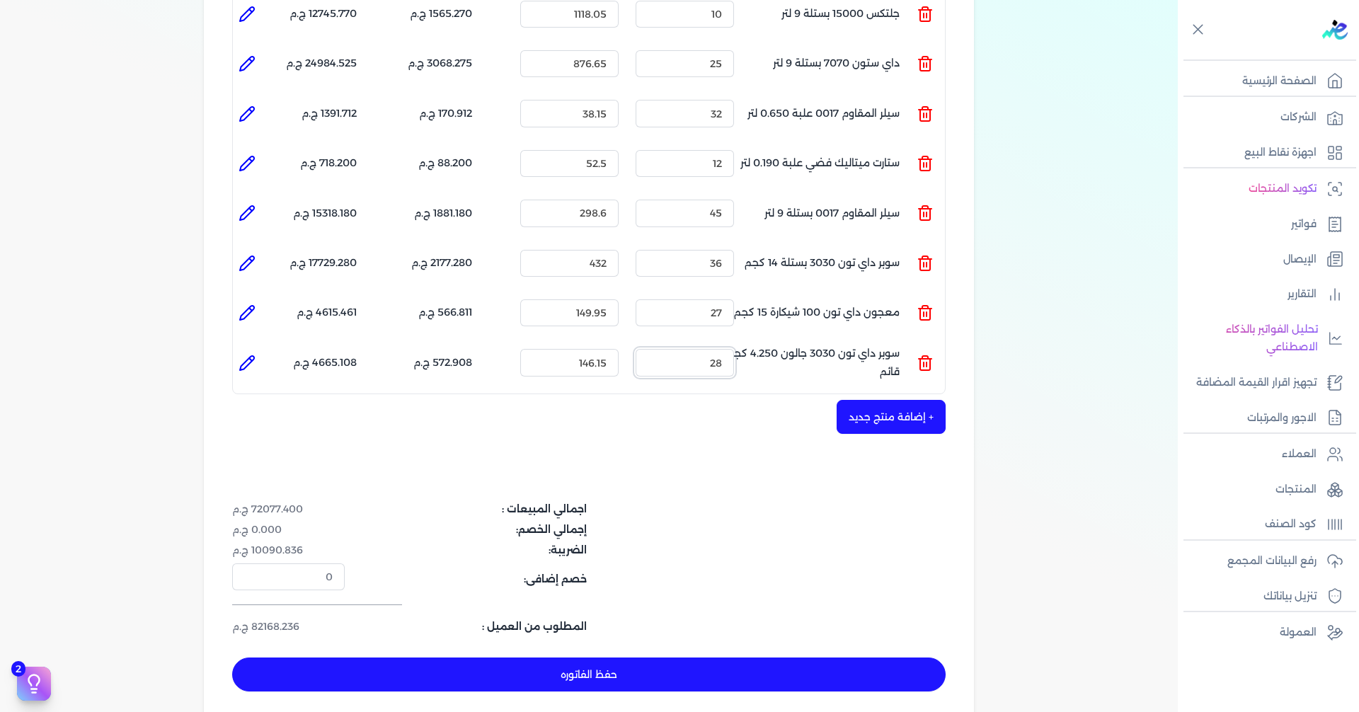
type input "28"
click at [856, 400] on button "+ إضافة منتج جديد" at bounding box center [891, 417] width 109 height 34
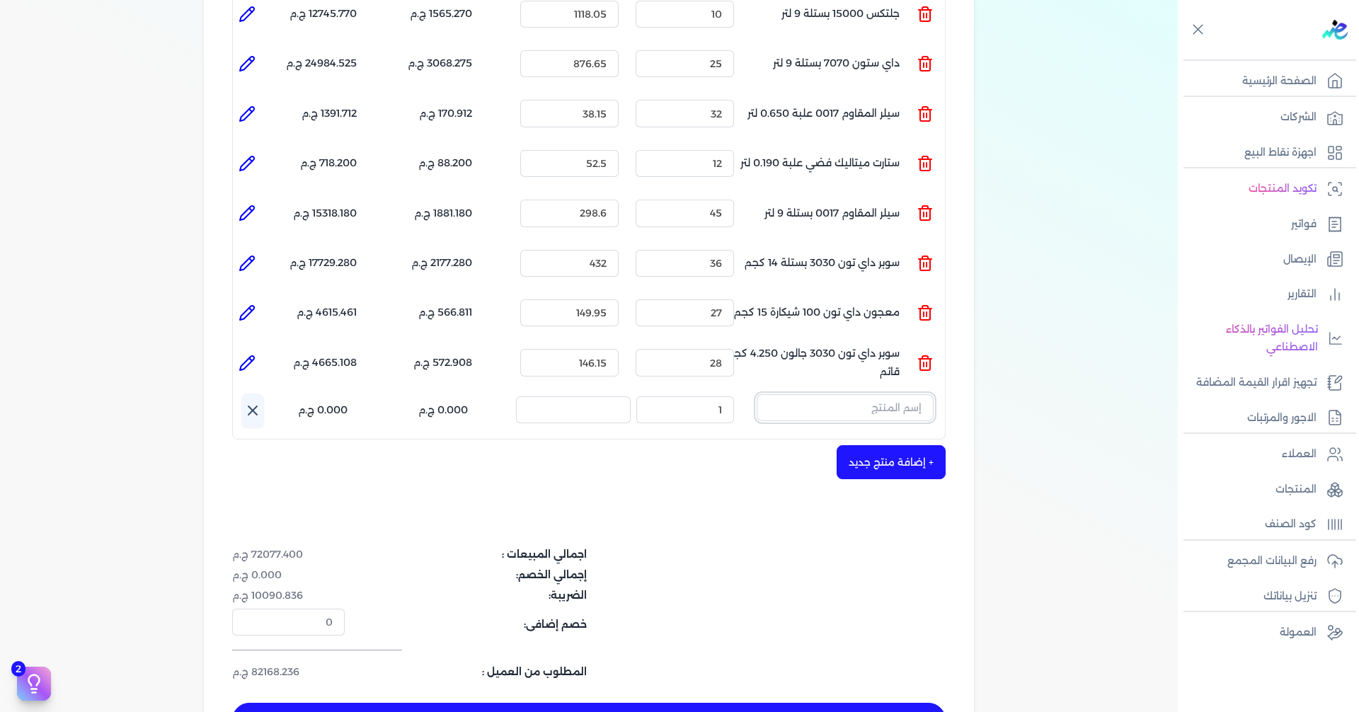
click at [870, 394] on input "text" at bounding box center [845, 407] width 177 height 27
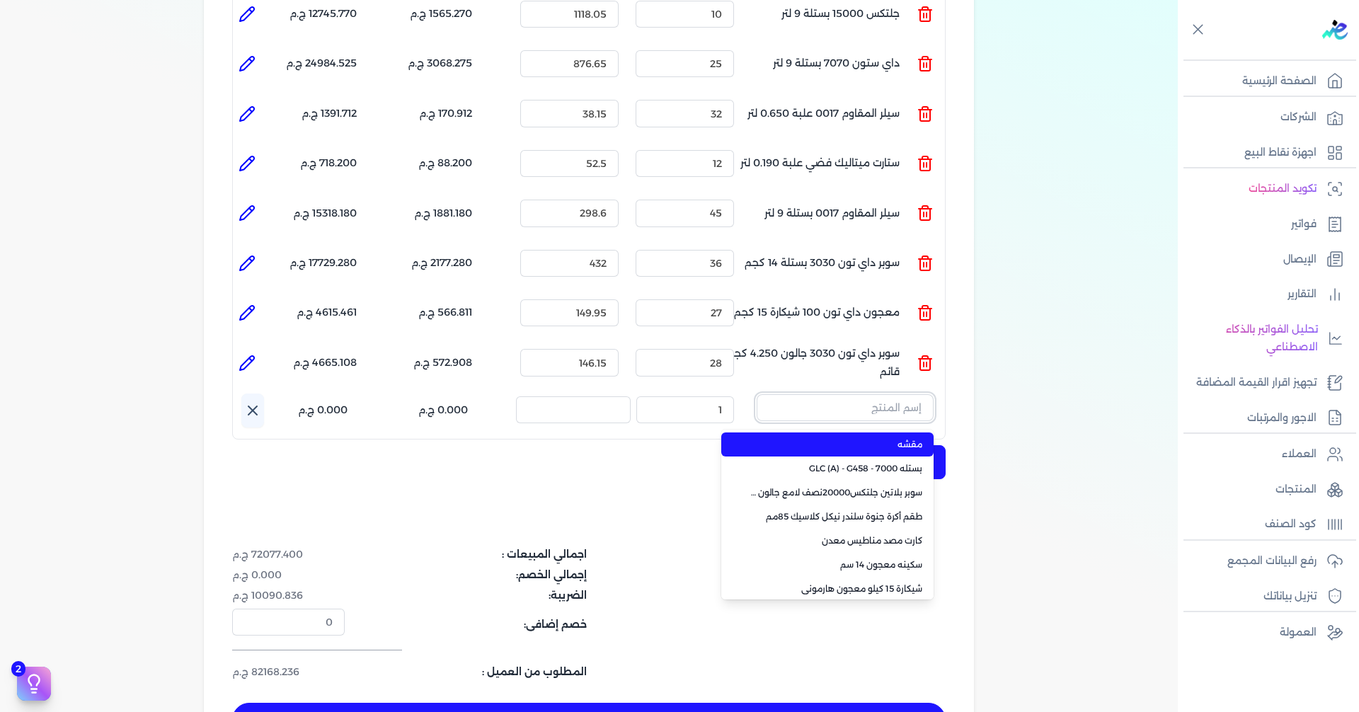
paste input "معجون داي تون 100 بستلة 15 كجم"
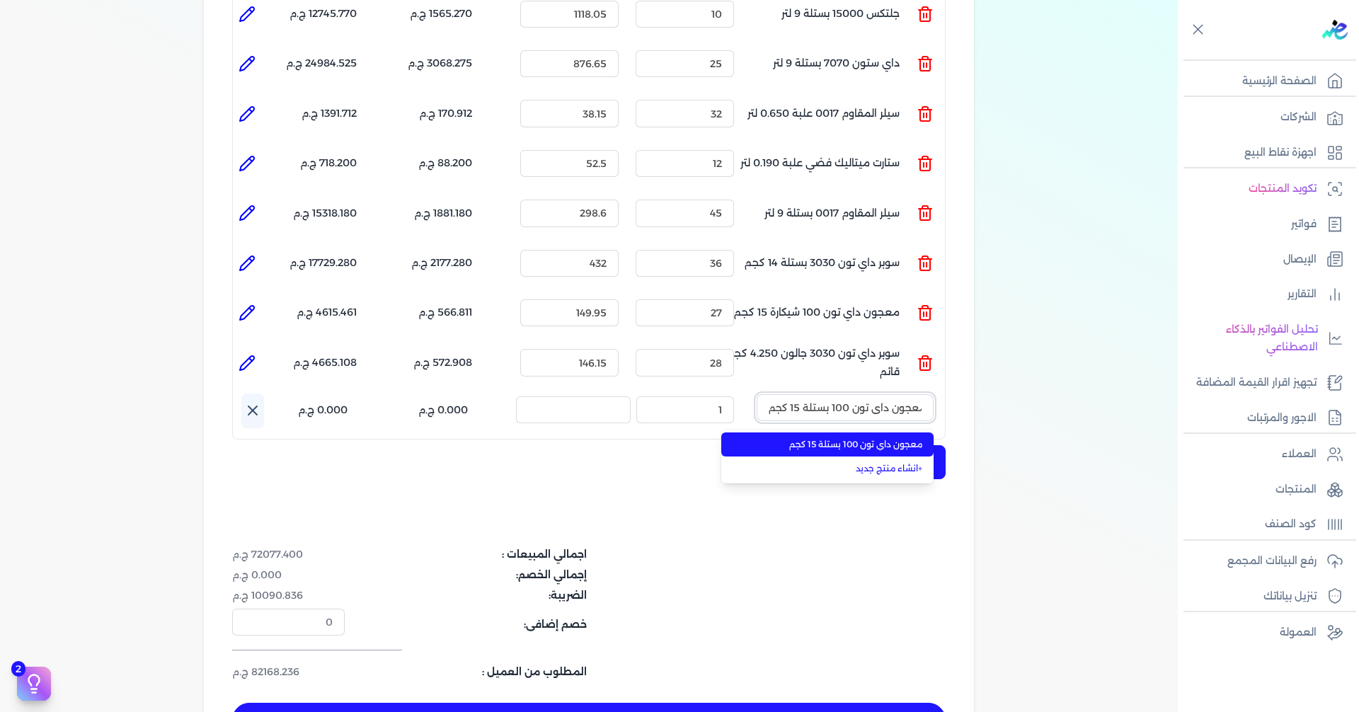
type input "معجون داي تون 100 بستلة 15 كجم"
click at [886, 438] on span "معجون داي تون 100 بستلة 15 كجم" at bounding box center [836, 444] width 173 height 13
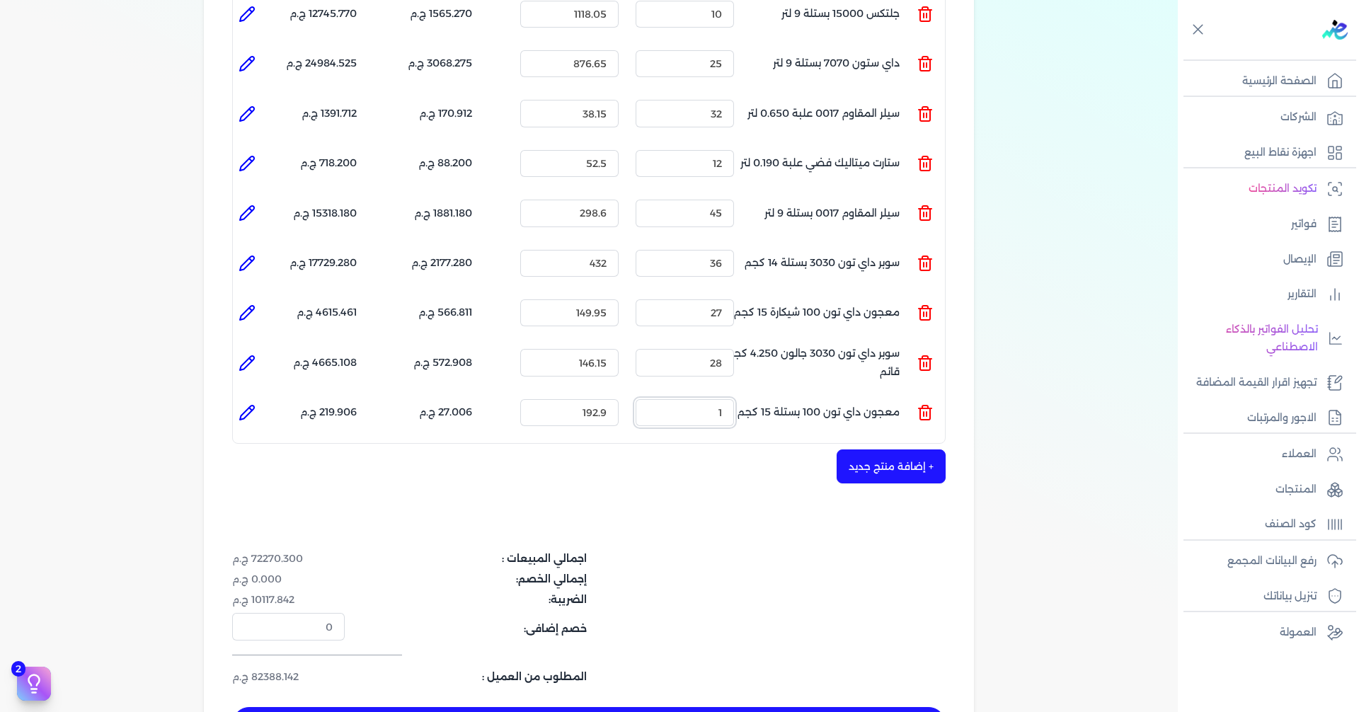
drag, startPoint x: 697, startPoint y: 388, endPoint x: 823, endPoint y: 373, distance: 127.6
click at [810, 394] on ul "المنتج : معجون داي تون 100 بستلة 15 كجم الكمية : 1 السعر : 192.9 الضريبه : 27.0…" at bounding box center [589, 413] width 712 height 38
type input "9"
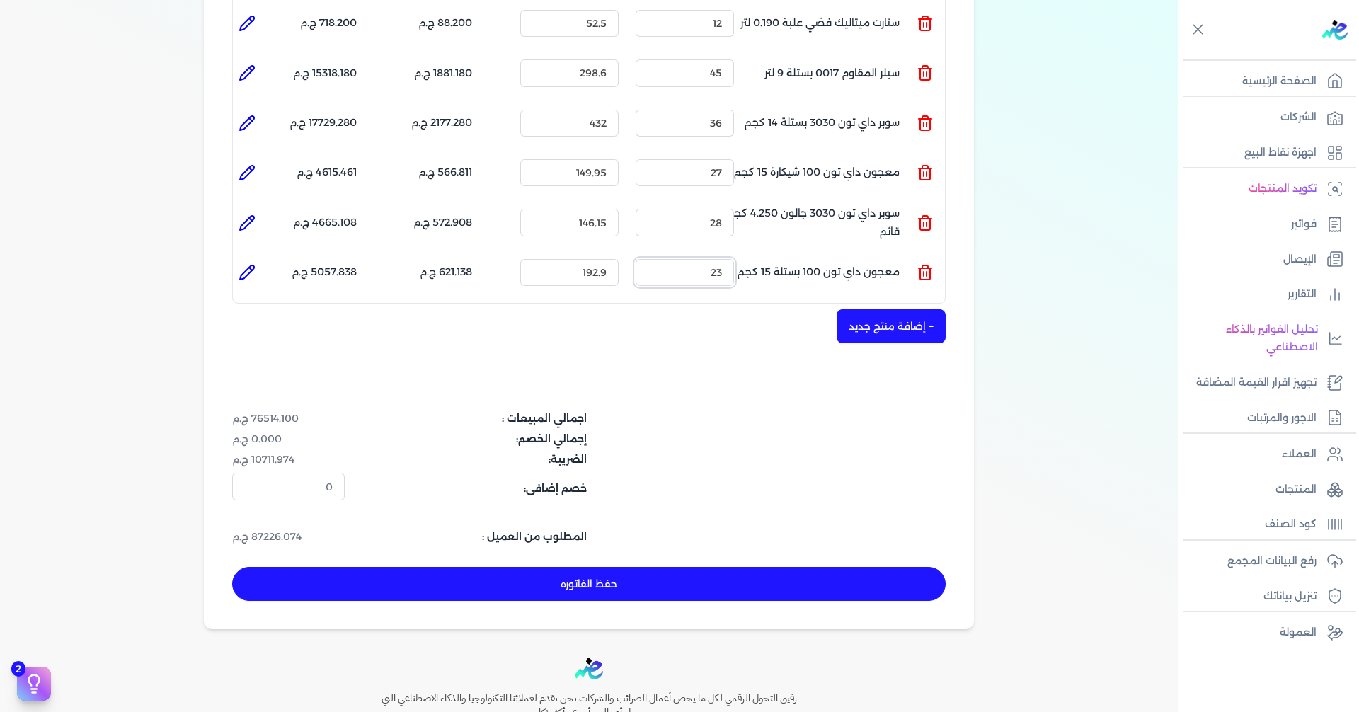
scroll to position [566, 0]
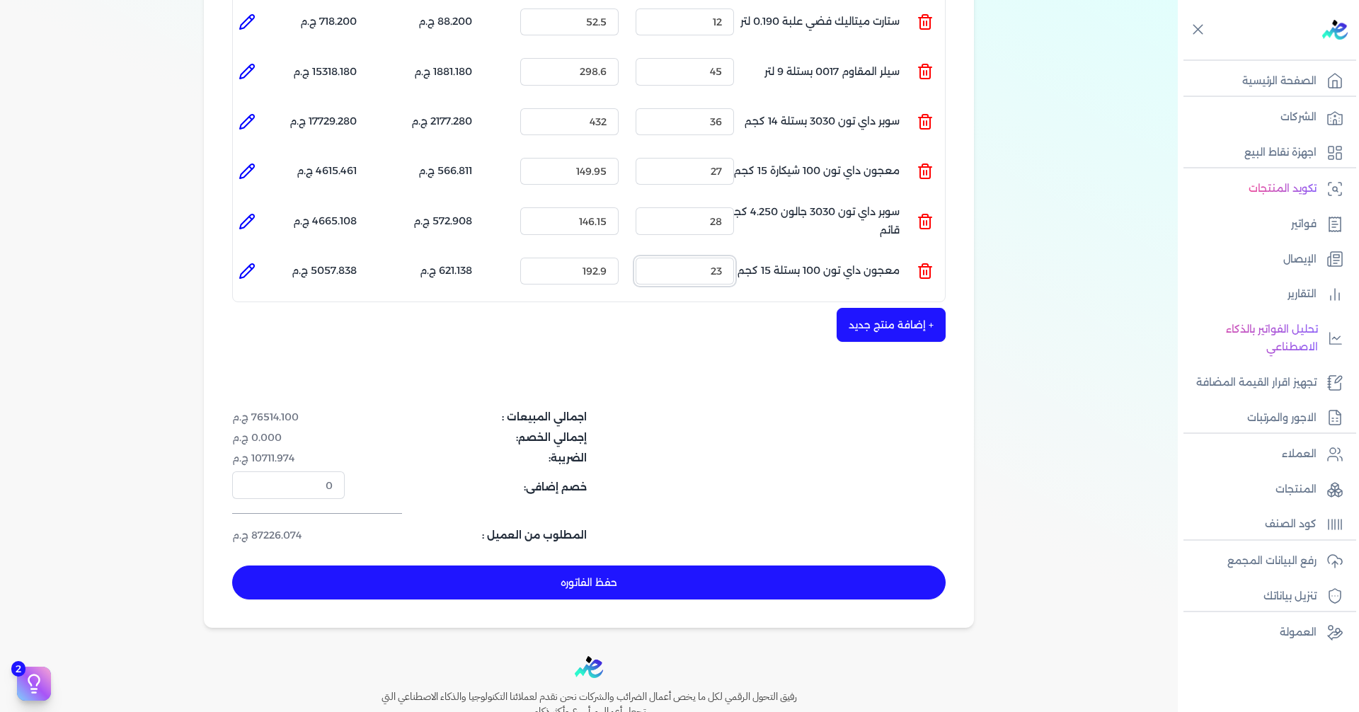
type input "23"
click at [885, 308] on button "+ إضافة منتج جديد" at bounding box center [891, 325] width 109 height 34
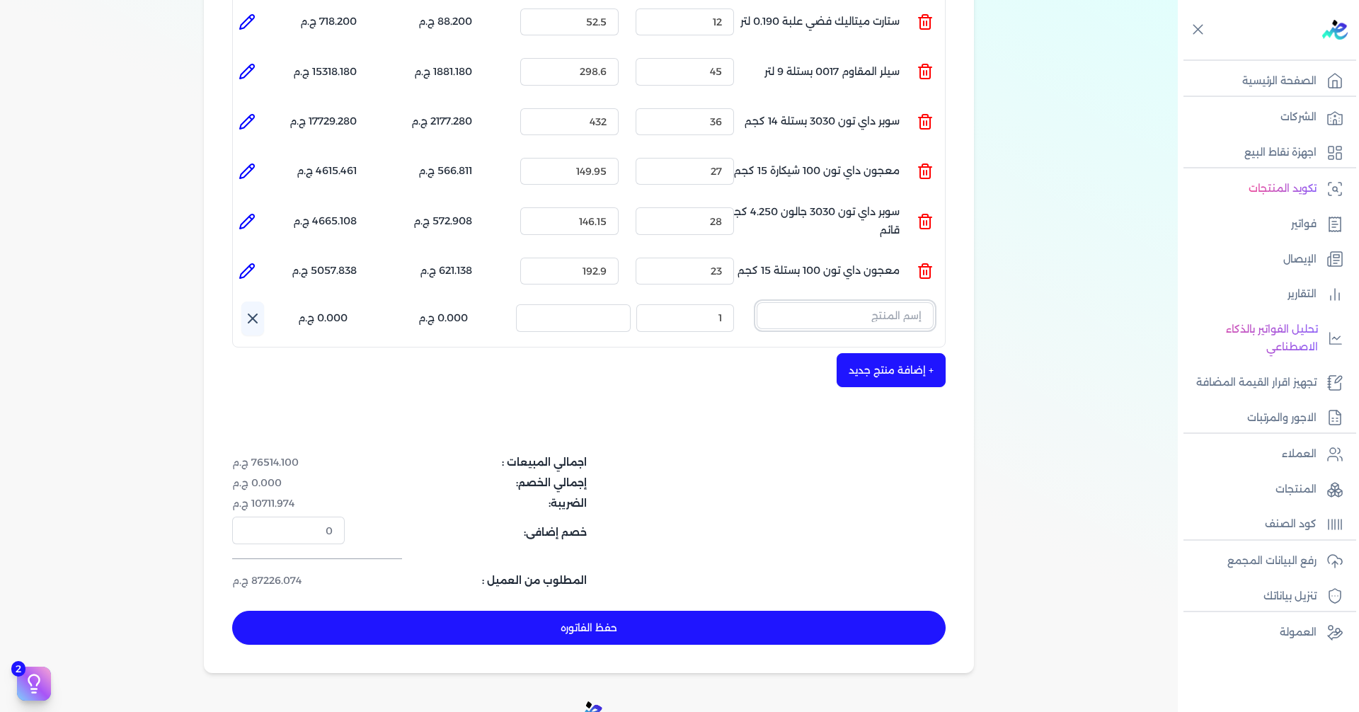
click at [878, 302] on input "text" at bounding box center [845, 315] width 177 height 27
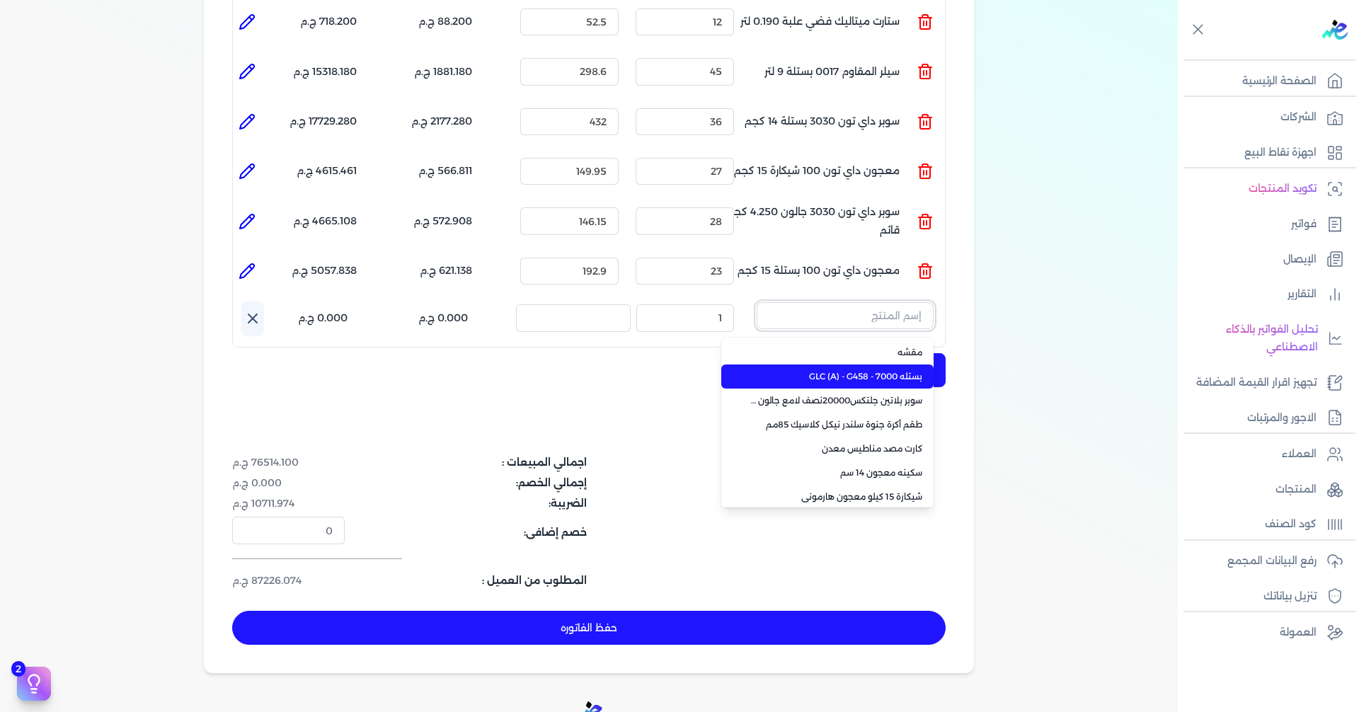
paste input "لؤلؤ جالون 3.750 لتر كومبو"
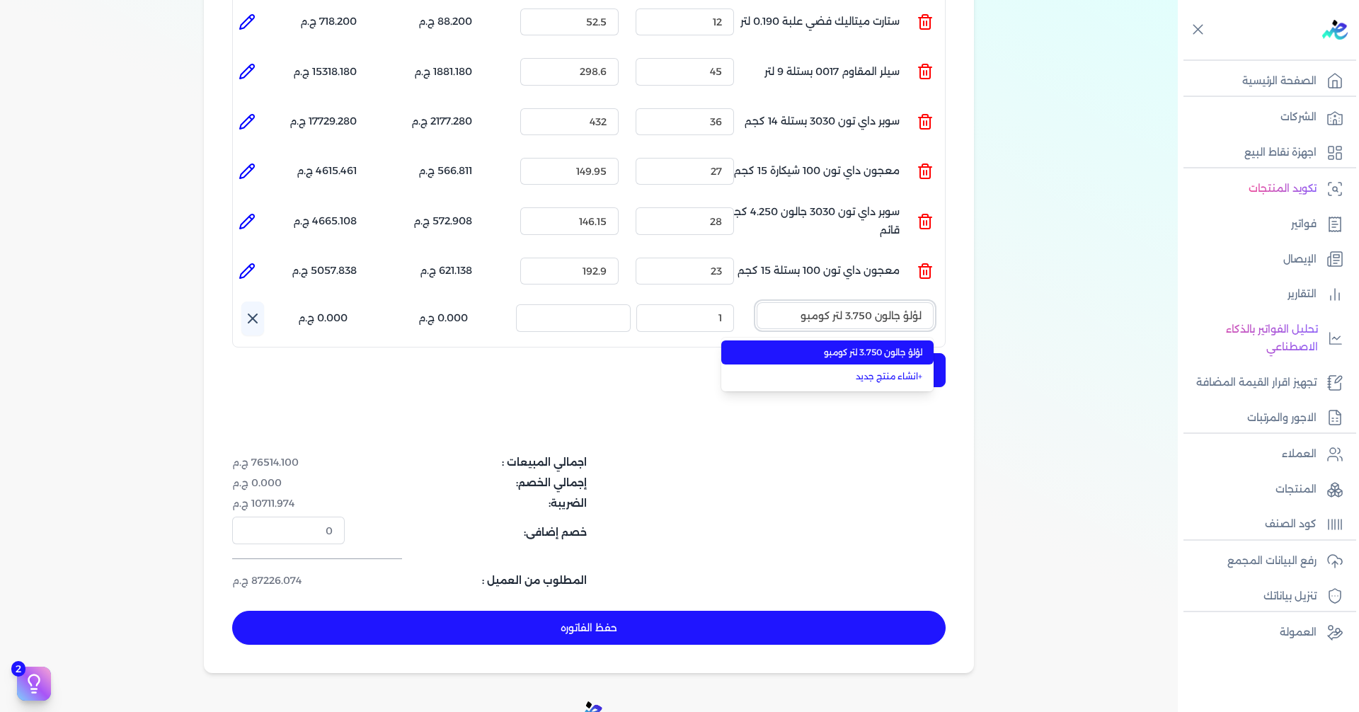
type input "لؤلؤ جالون 3.750 لتر كومبو"
click at [856, 346] on span "لؤلؤ جالون 3.750 لتر كومبو" at bounding box center [836, 352] width 173 height 13
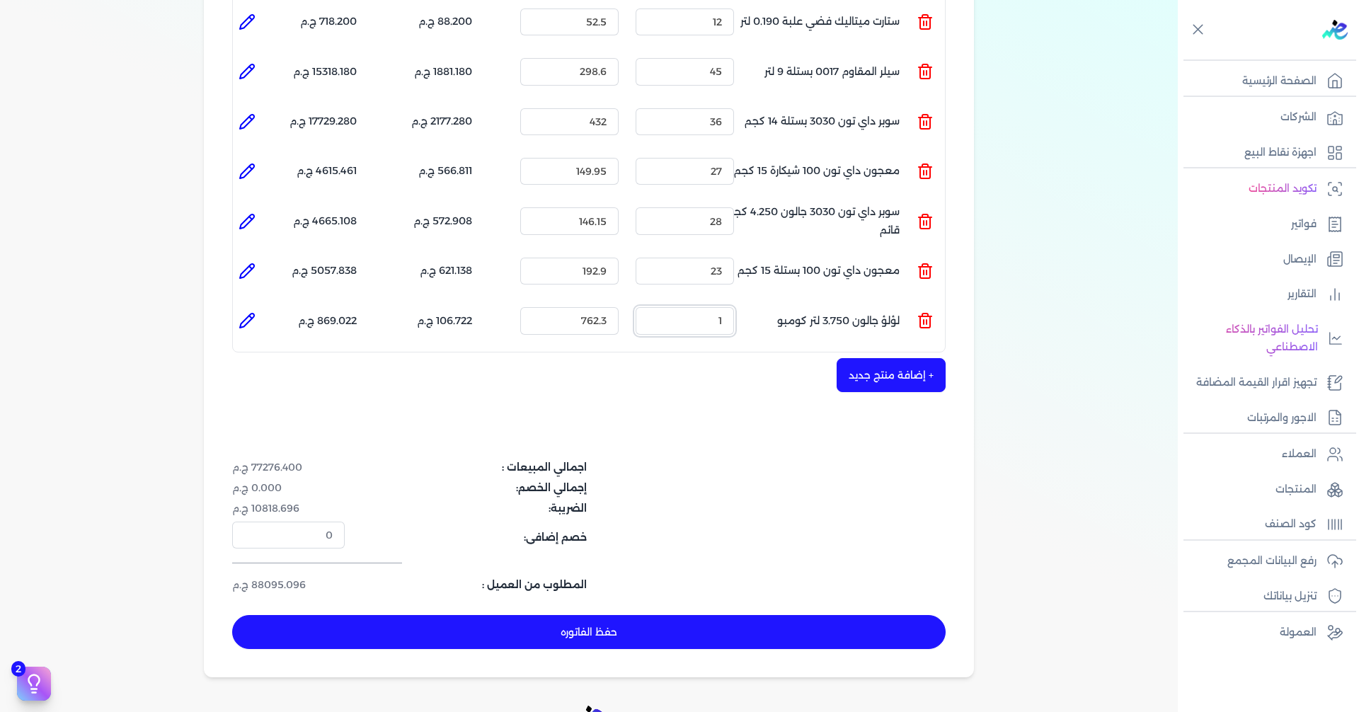
drag, startPoint x: 704, startPoint y: 282, endPoint x: 782, endPoint y: 282, distance: 77.9
click at [766, 302] on ul "المنتج : لؤلؤ جالون 3.750 لتر كومبو الكمية : 1 السعر : 762.3 الضريبه : 106.722 …" at bounding box center [589, 321] width 712 height 38
drag, startPoint x: 717, startPoint y: 292, endPoint x: 726, endPoint y: 292, distance: 9.2
click at [726, 307] on input "26" at bounding box center [685, 320] width 98 height 27
type input "28"
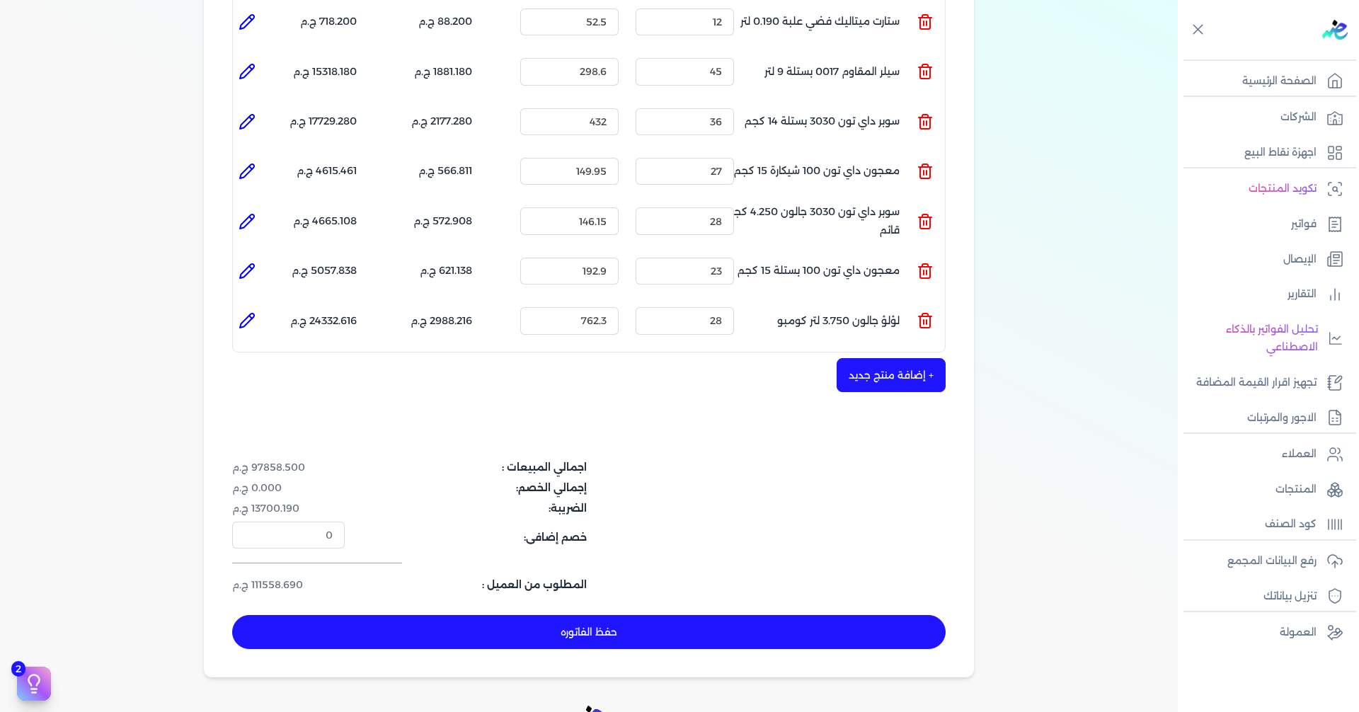
click at [860, 360] on button "+ إضافة منتج جديد" at bounding box center [891, 375] width 109 height 34
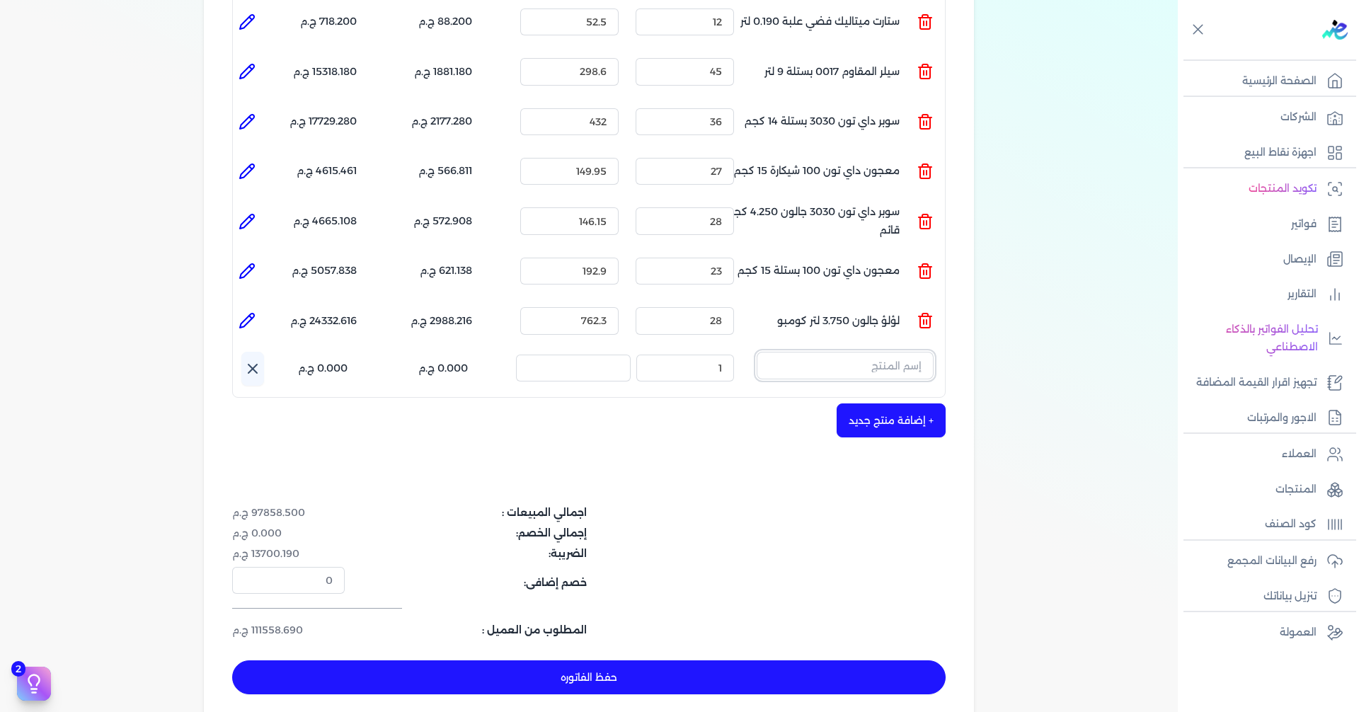
click at [900, 352] on input "text" at bounding box center [845, 365] width 177 height 27
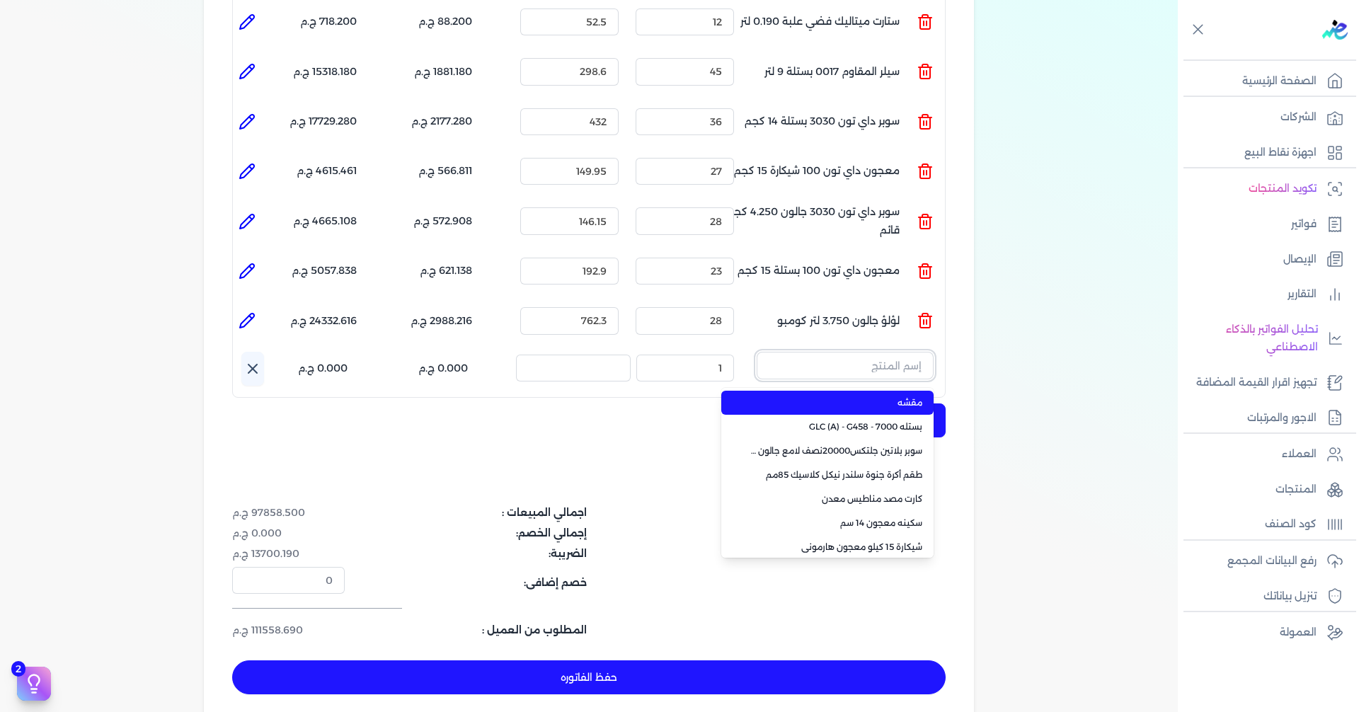
paste input "ستورم شيلد بنيتريتنج سيلر اساس زيتي جالون كومبو 3 لتر"
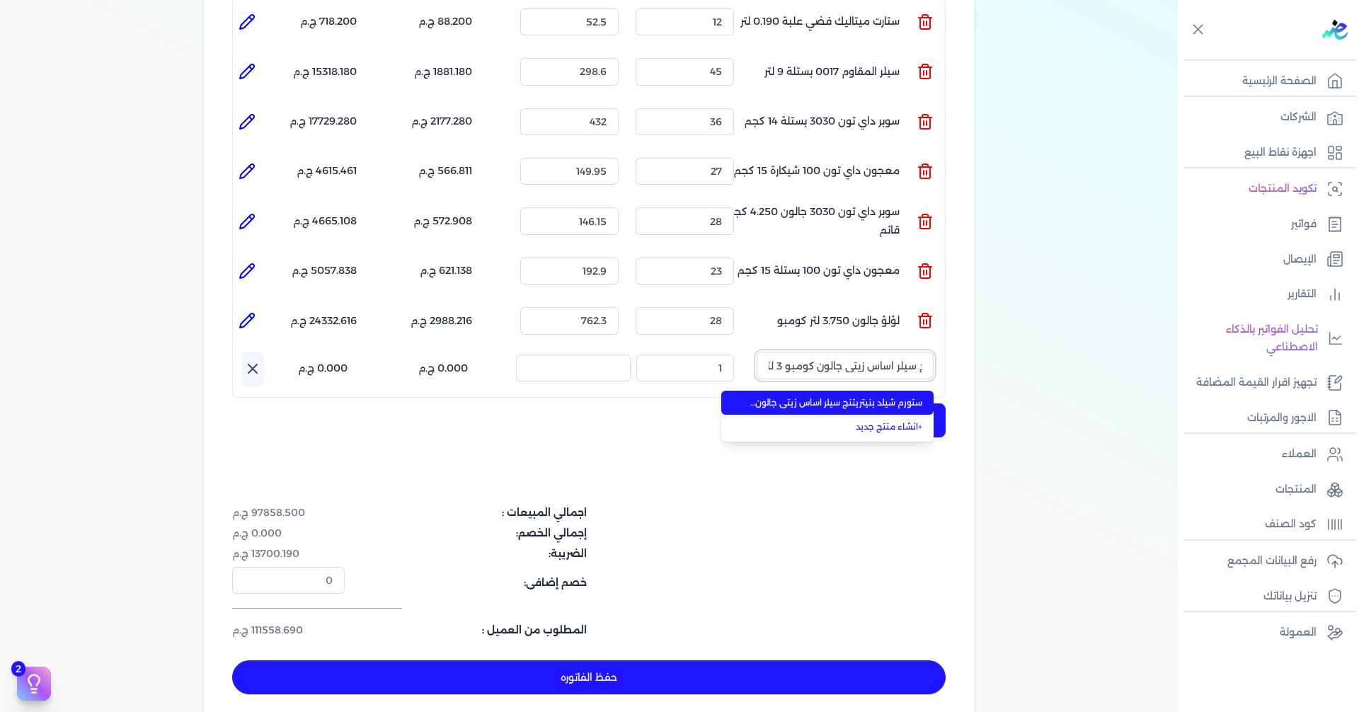
type input "ستورم شيلد بنيتريتنج سيلر اساس زيتي جالون كومبو 3 لتر"
drag, startPoint x: 861, startPoint y: 378, endPoint x: 753, endPoint y: 366, distance: 109.0
click at [861, 396] on span "ستورم شيلد بنيتريتنج سيلر اساس زيتي جالون كومبو 3 لتر" at bounding box center [836, 402] width 173 height 13
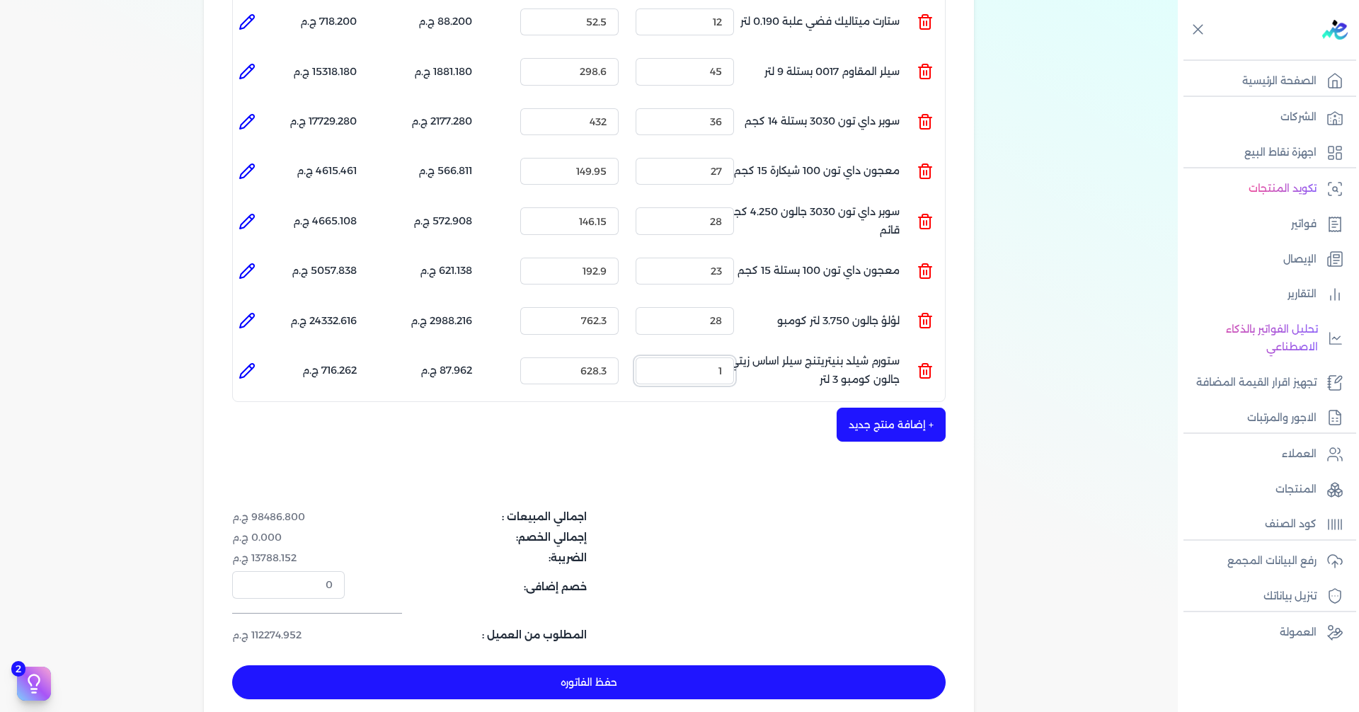
drag, startPoint x: 735, startPoint y: 350, endPoint x: 759, endPoint y: 348, distance: 24.2
click at [759, 352] on ul "المنتج : ستورم شيلد بنيتريتنج سيلر اساس زيتي جالون كومبو 3 لتر الكمية : 1 السعر…" at bounding box center [589, 371] width 712 height 38
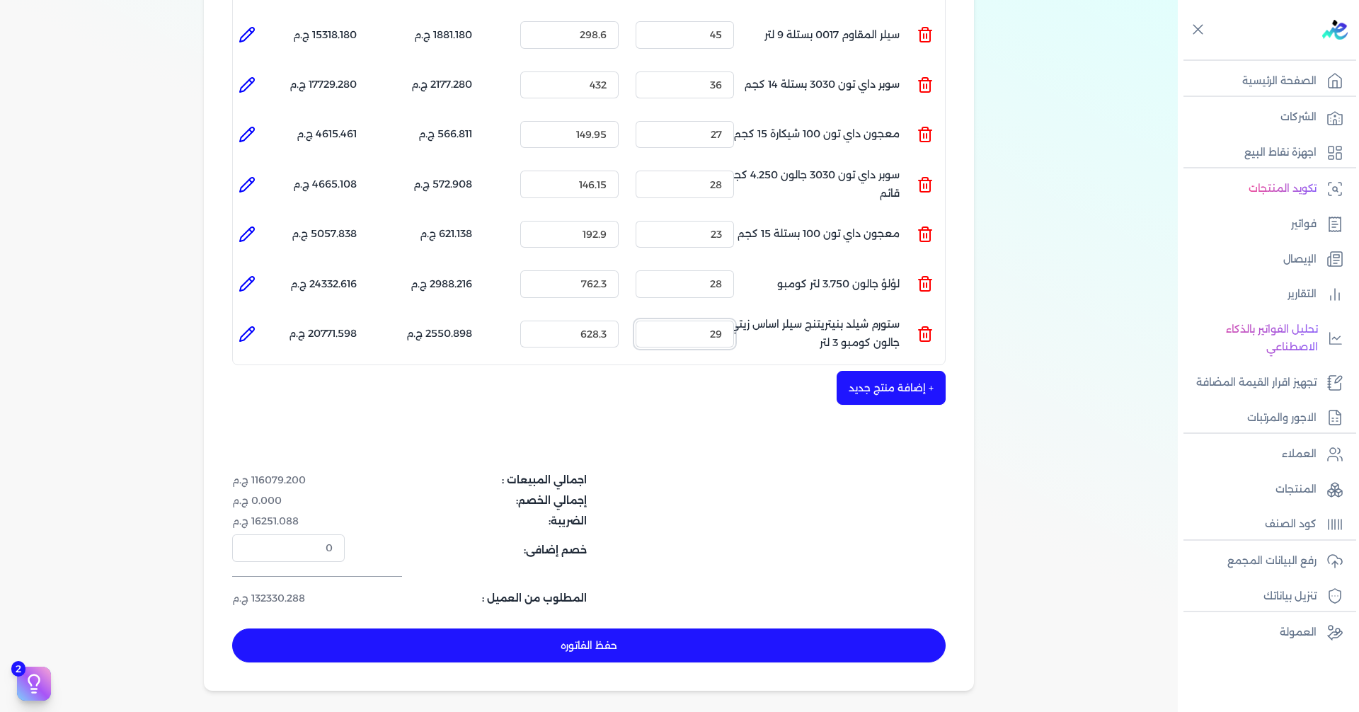
scroll to position [637, 0]
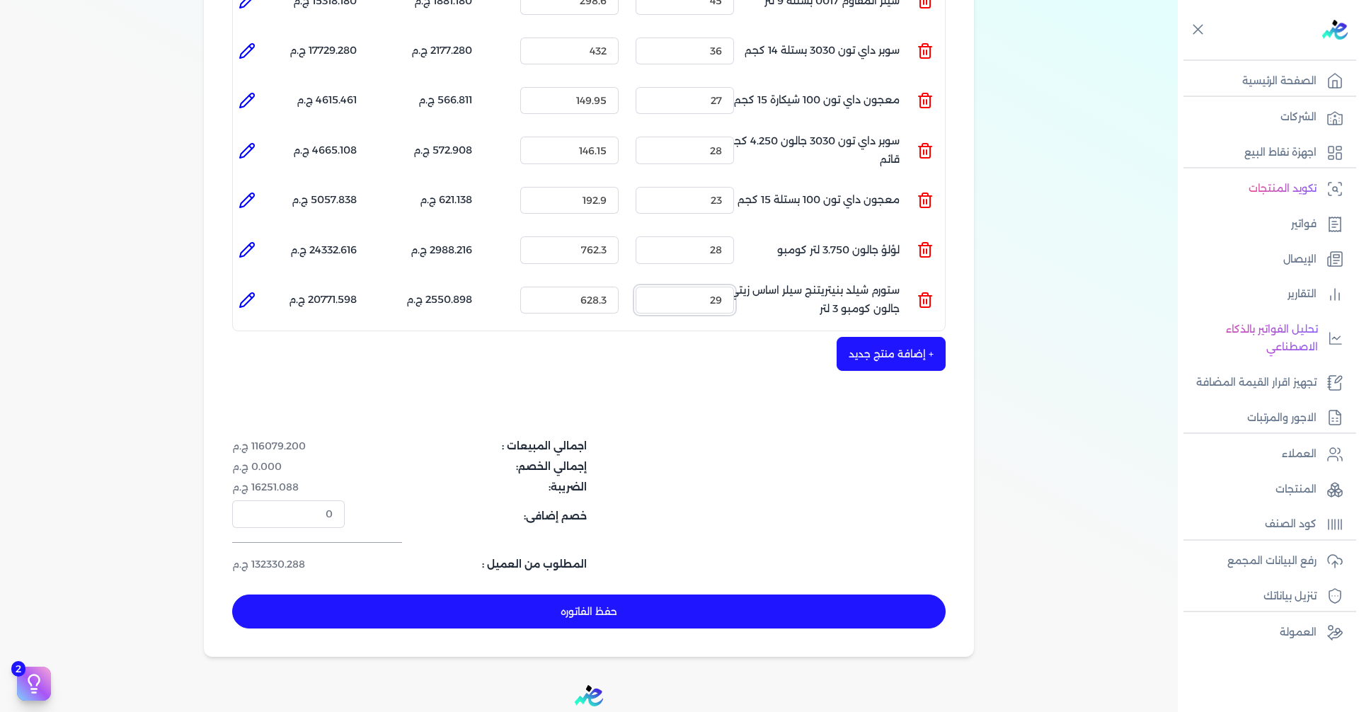
type input "29"
click at [866, 337] on button "+ إضافة منتج جديد" at bounding box center [891, 354] width 109 height 34
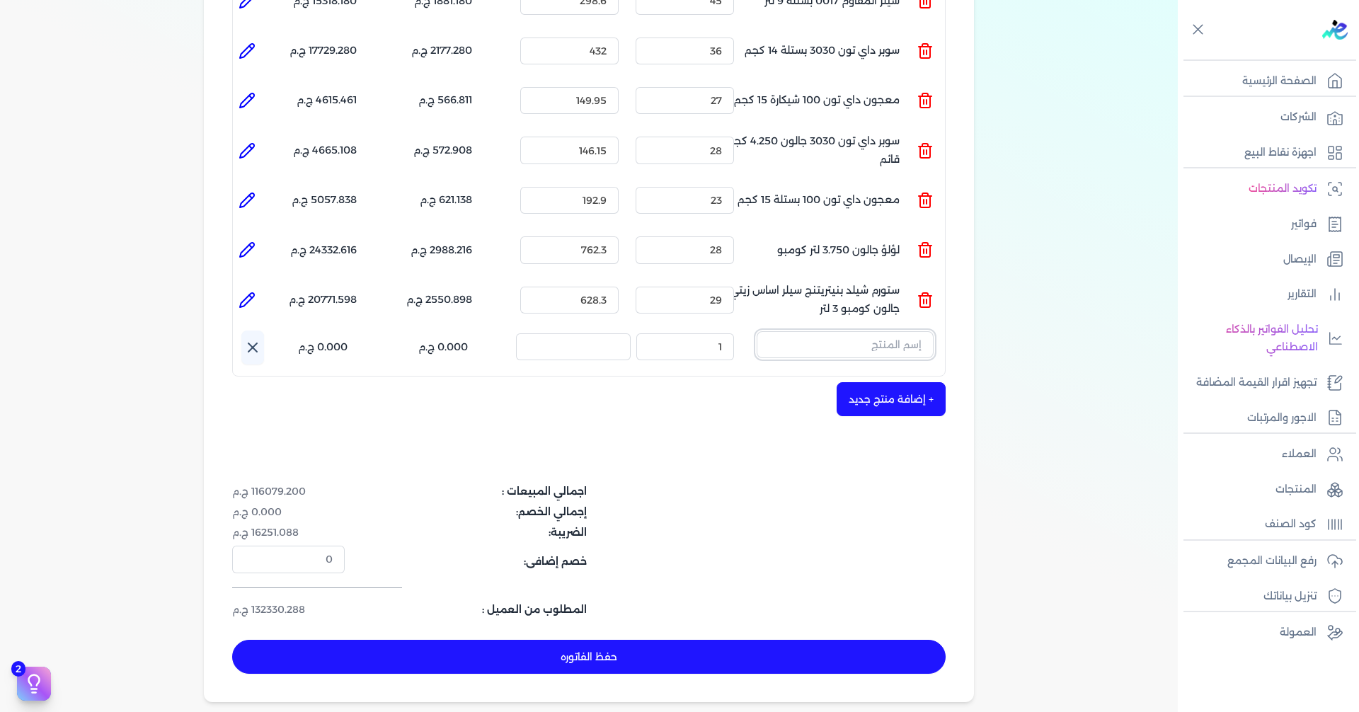
click at [840, 331] on input "text" at bounding box center [845, 344] width 177 height 27
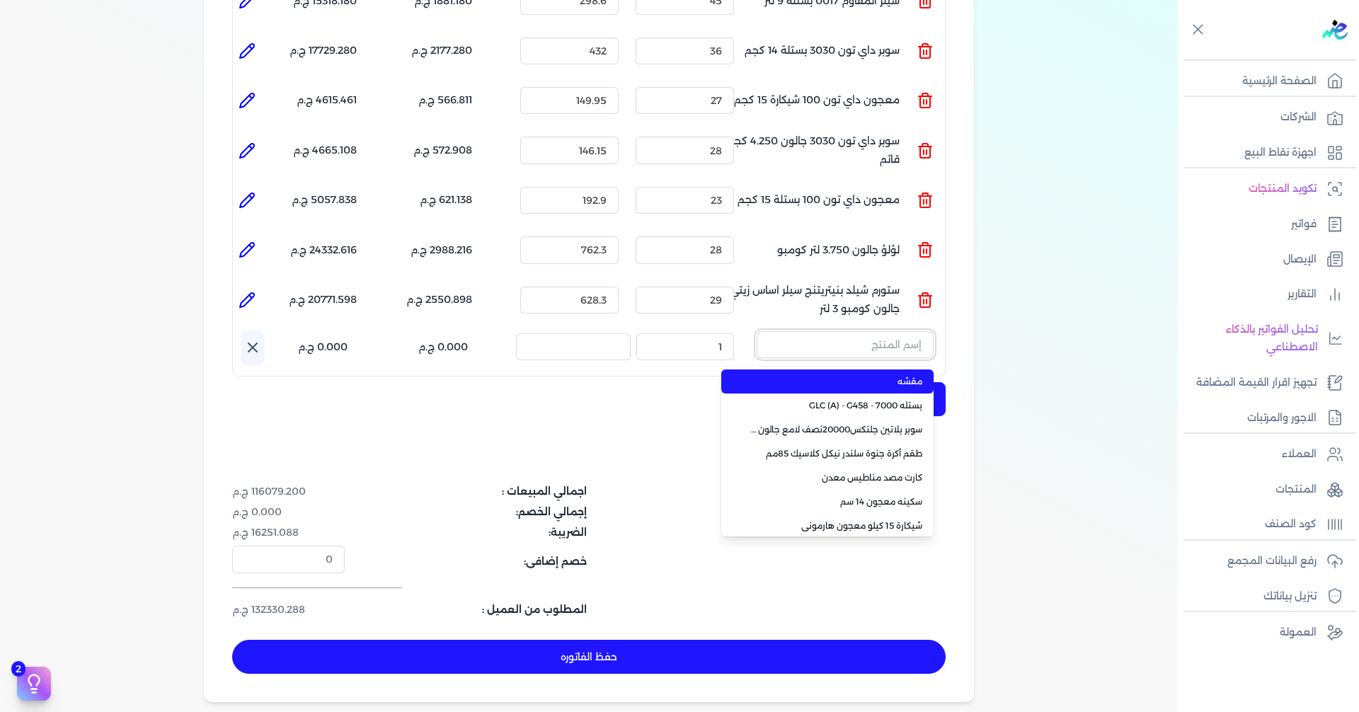
paste input "ستورم شيلد بنيتريتنج سيلر اساس زيتي علبة 0.750 لتر"
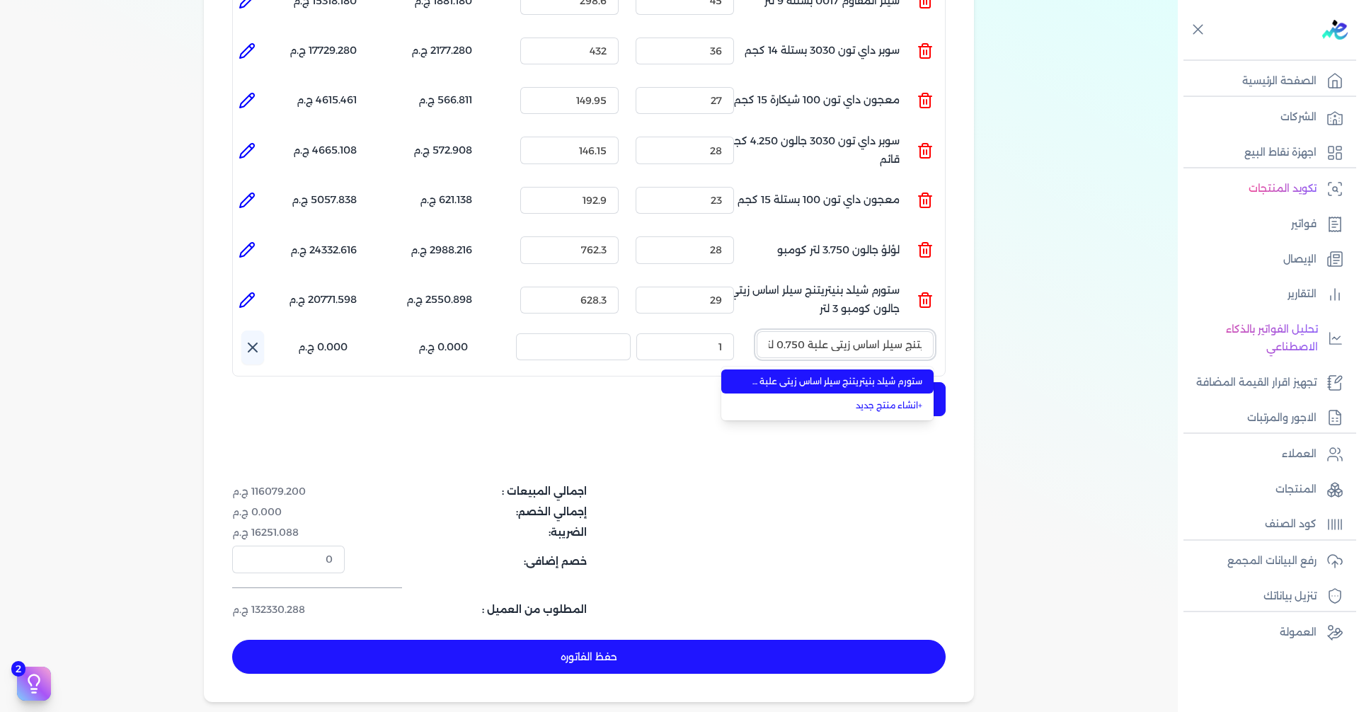
type input "ستورم شيلد بنيتريتنج سيلر اساس زيتي علبة 0.750 لتر"
click at [835, 369] on li "ستورم شيلد بنيتريتنج سيلر اساس زيتي علبة 0.750 لتر" at bounding box center [827, 381] width 212 height 24
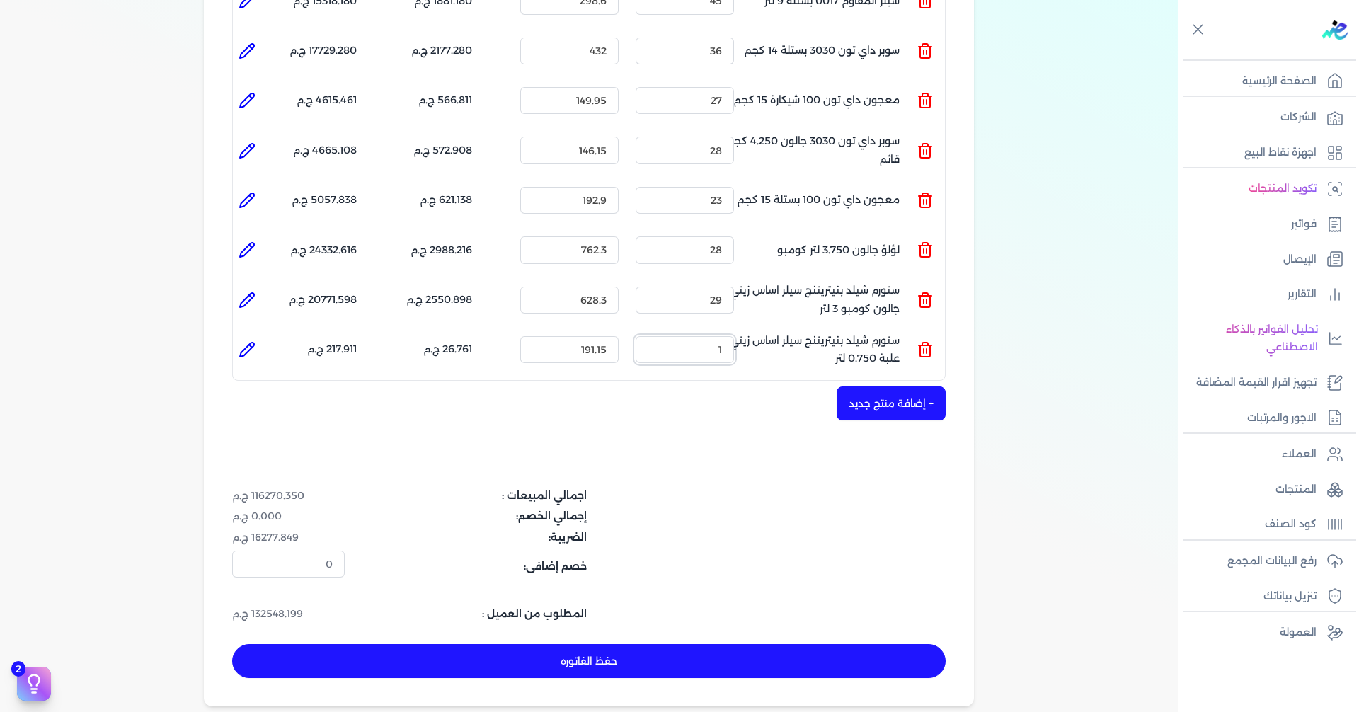
drag, startPoint x: 711, startPoint y: 329, endPoint x: 761, endPoint y: 326, distance: 49.7
click at [761, 331] on ul "المنتج : ستورم شيلد بنيتريتنج سيلر اساس زيتي علبة 0.750 لتر الكمية : 1 السعر : …" at bounding box center [589, 350] width 712 height 38
type input "32"
click at [905, 386] on button "+ إضافة منتج جديد" at bounding box center [891, 403] width 109 height 34
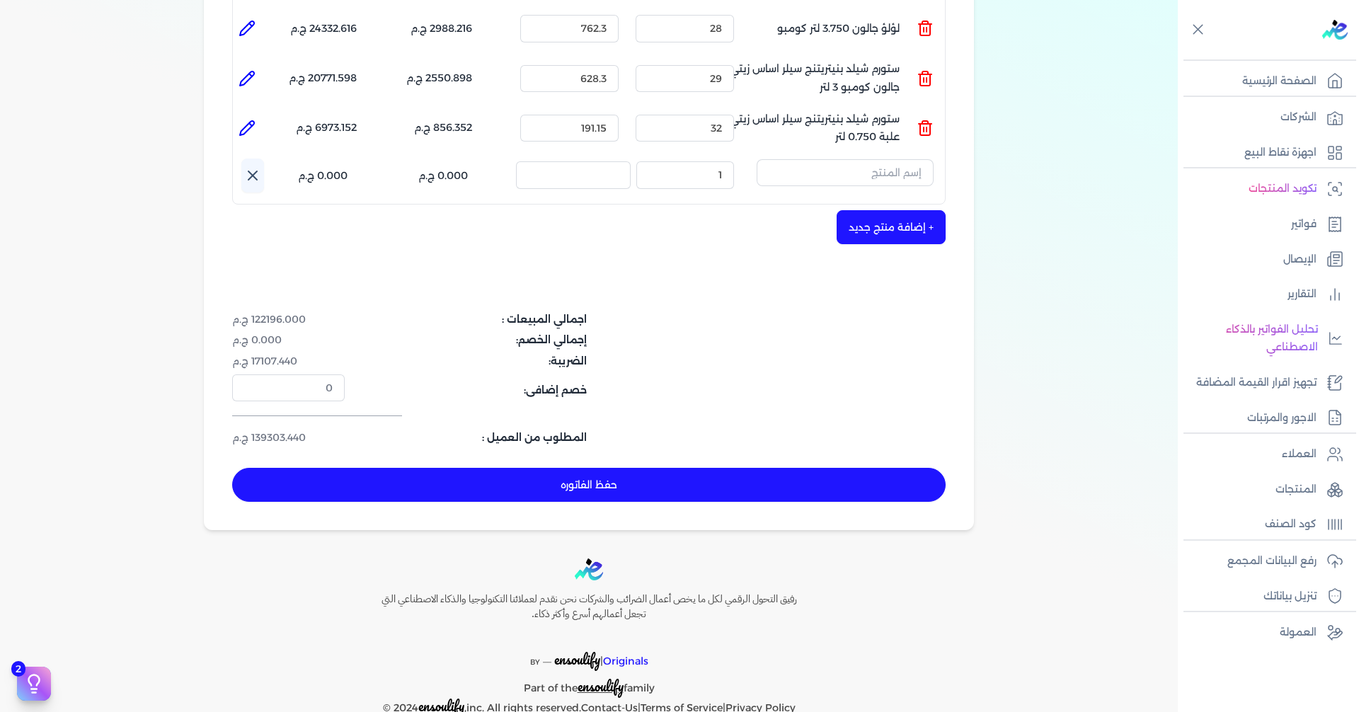
scroll to position [867, 0]
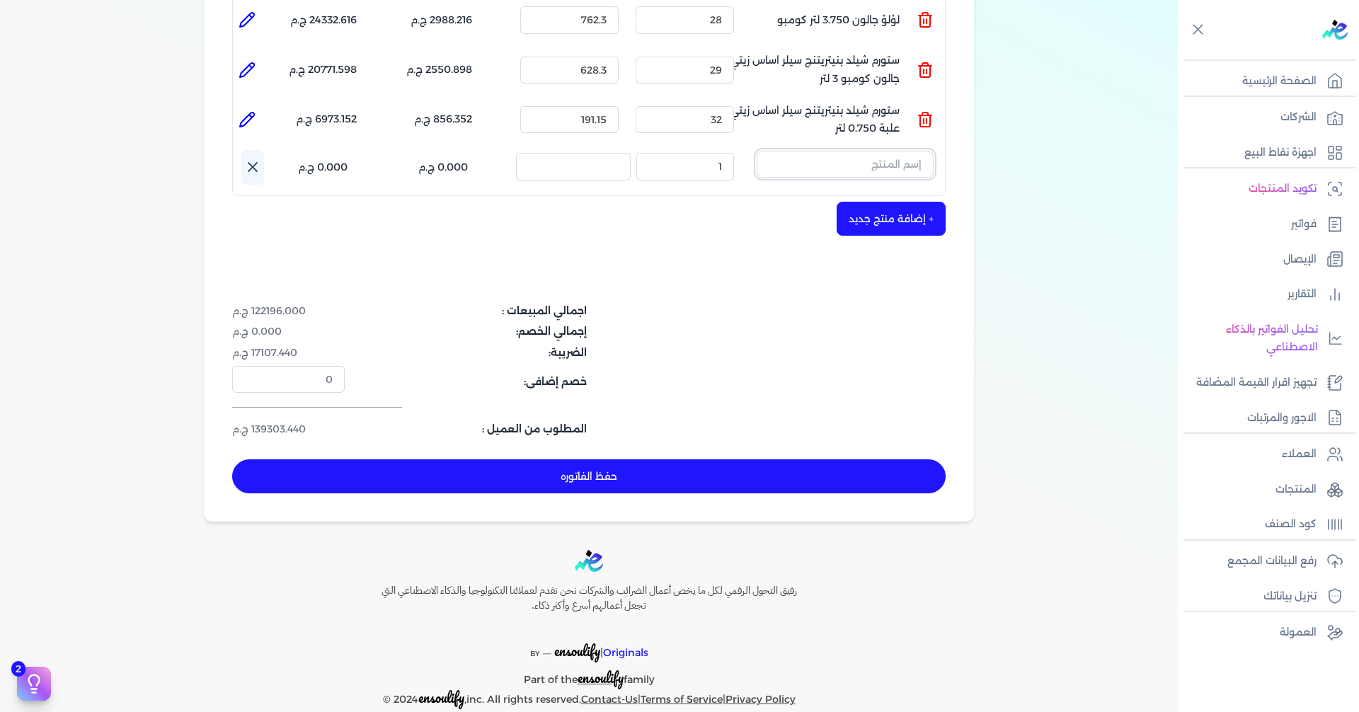
click at [869, 151] on input "text" at bounding box center [845, 164] width 177 height 27
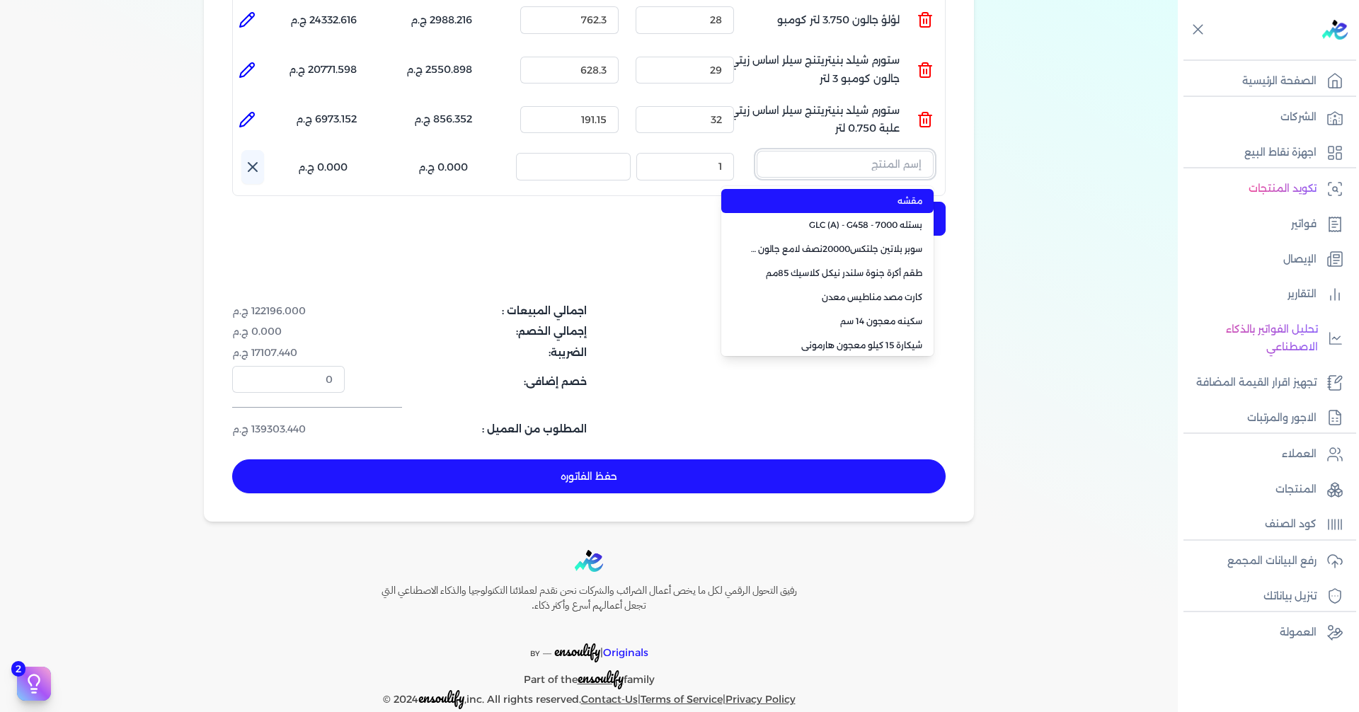
paste input "سوبر بلاتين جلتكس15000حريري بستلة 9 لتر Base A"
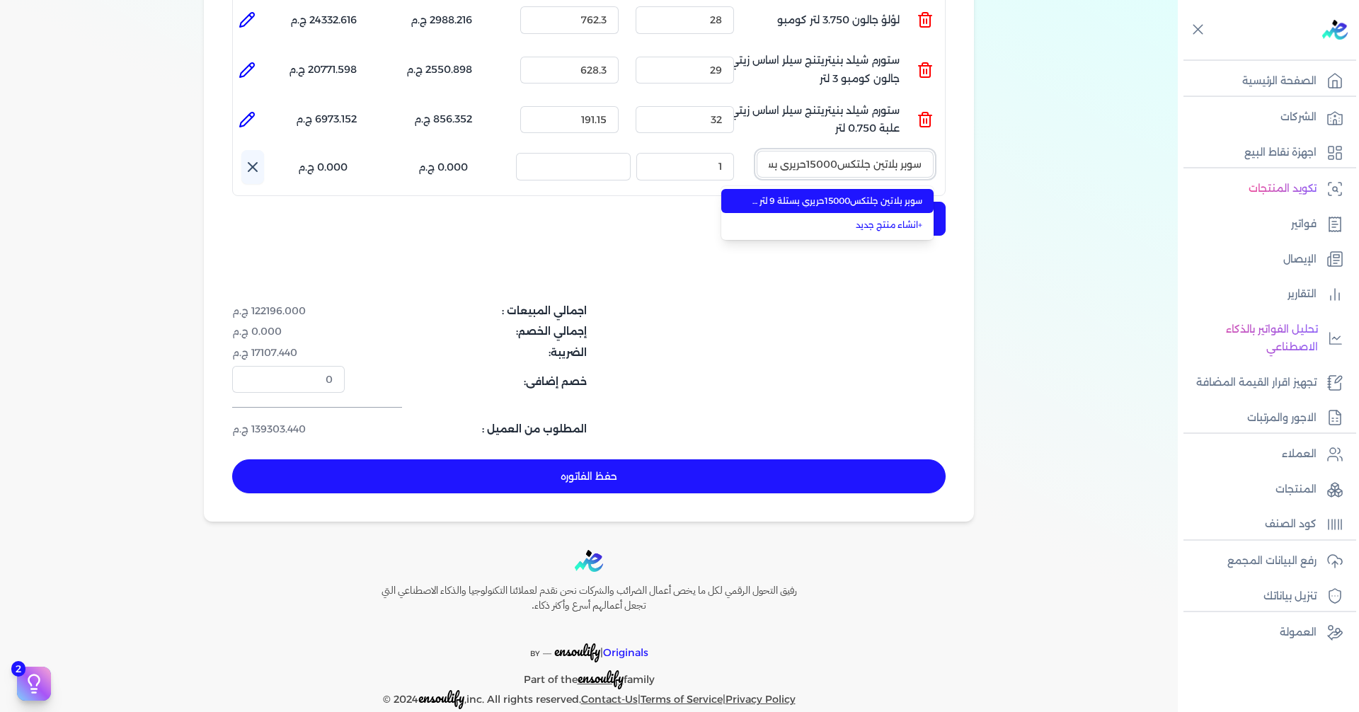
scroll to position [0, -74]
type input "سوبر بلاتين جلتكس15000حريري بستلة 9 لتر Base A"
click at [871, 195] on span "سوبر بلاتين جلتكس15000حريري بستلة 9 لتر Base A" at bounding box center [836, 201] width 173 height 13
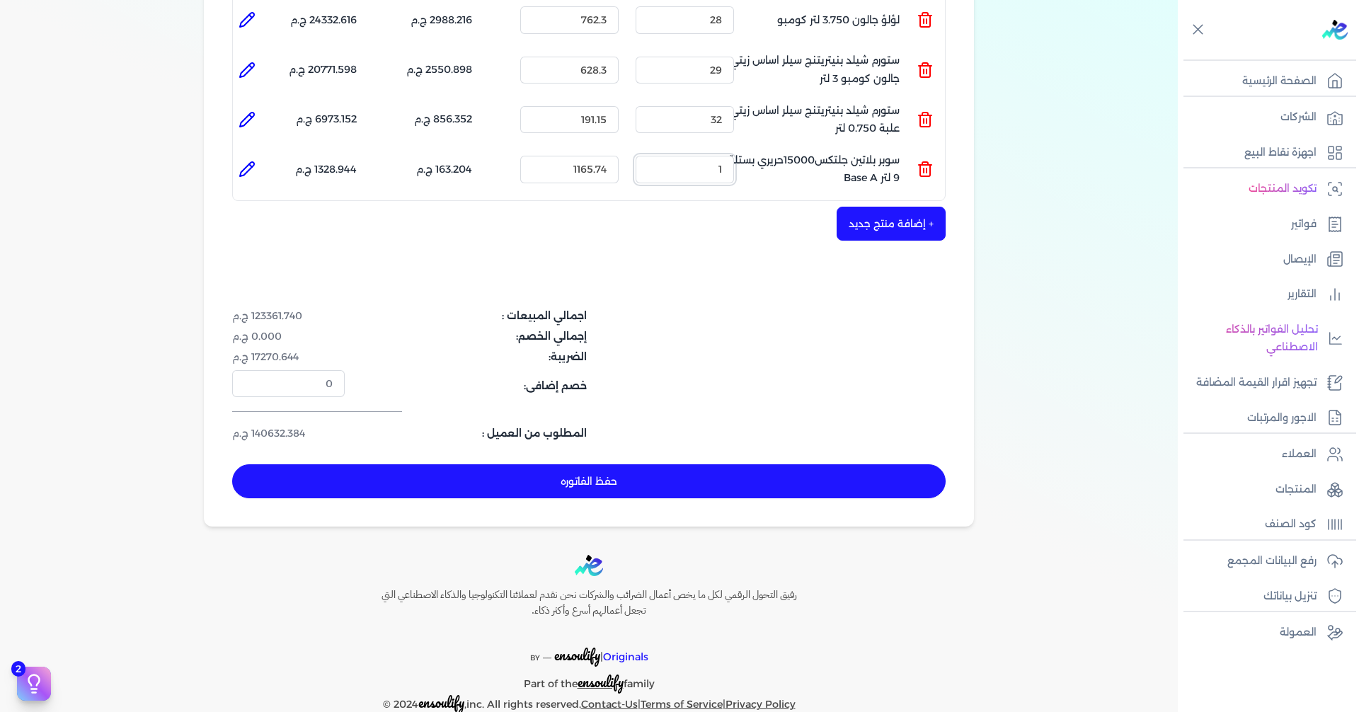
drag, startPoint x: 713, startPoint y: 146, endPoint x: 789, endPoint y: 146, distance: 75.7
click at [789, 150] on ul "المنتج : سوبر بلاتين جلتكس15000حريري بستلة 9 لتر Base A الكمية : 1 السعر : 1165…" at bounding box center [589, 169] width 712 height 38
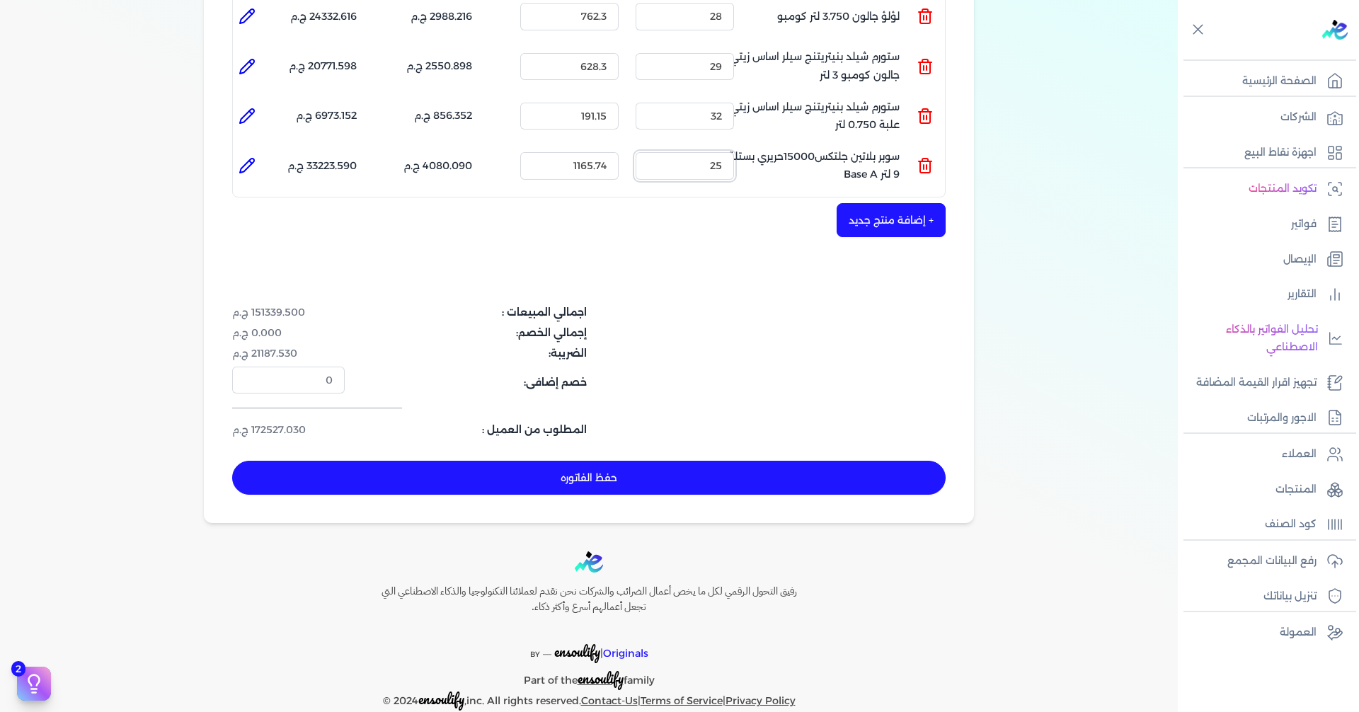
scroll to position [871, 0]
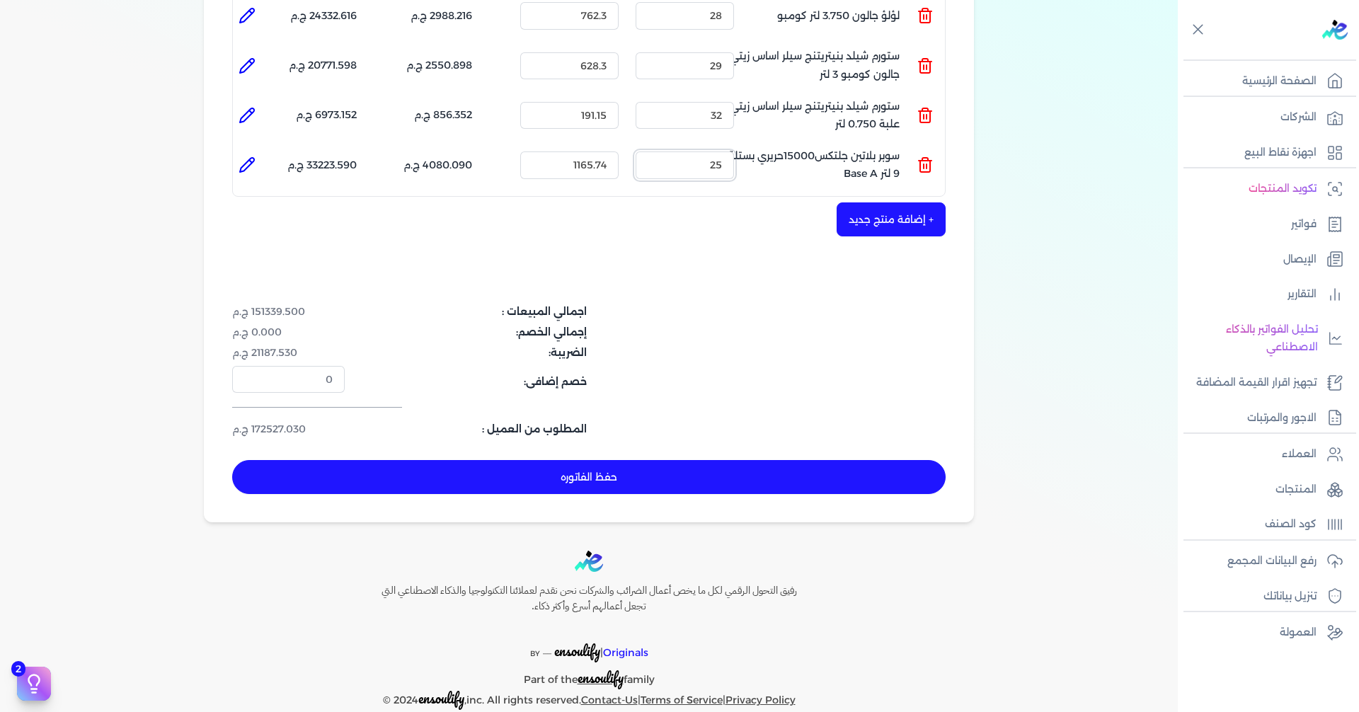
drag, startPoint x: 718, startPoint y: 138, endPoint x: 728, endPoint y: 137, distance: 9.9
click at [728, 151] on input "25" at bounding box center [685, 164] width 98 height 27
drag, startPoint x: 716, startPoint y: 139, endPoint x: 723, endPoint y: 139, distance: 7.1
click at [723, 151] on input "20" at bounding box center [685, 164] width 98 height 27
click at [724, 151] on input "22" at bounding box center [685, 164] width 98 height 27
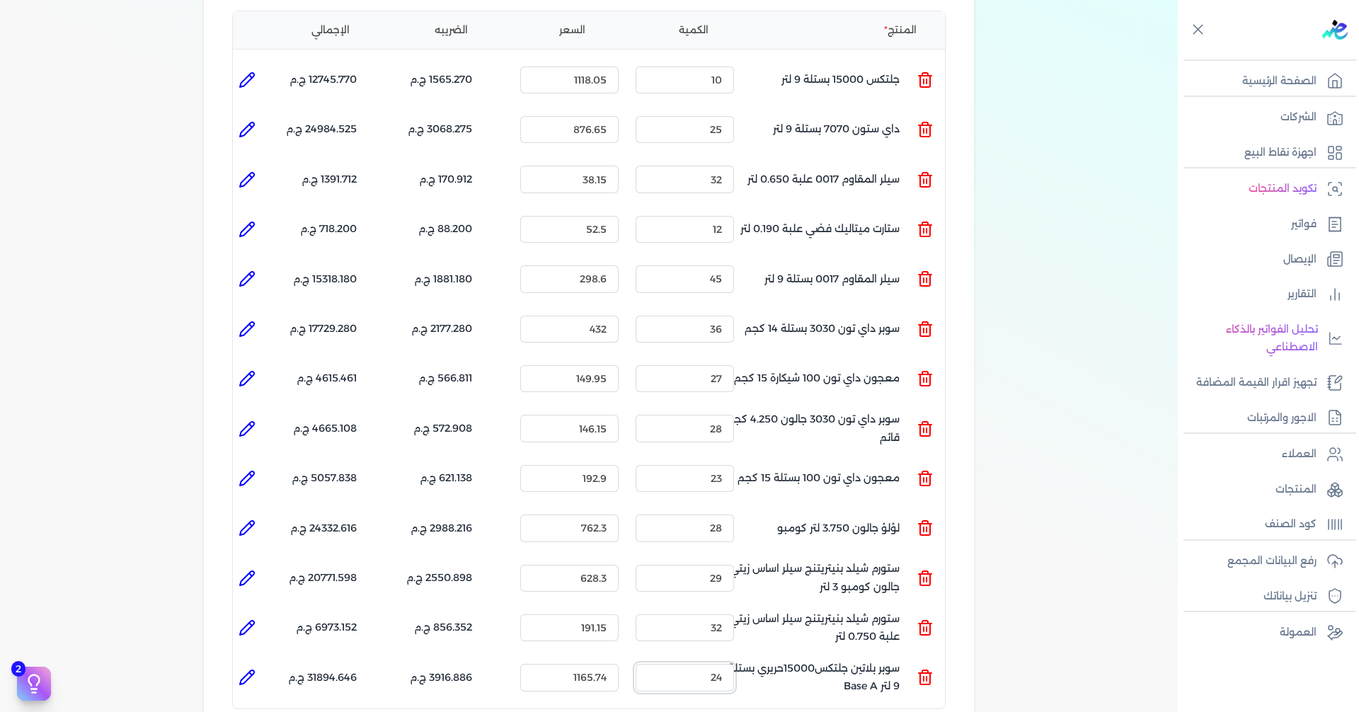
scroll to position [305, 0]
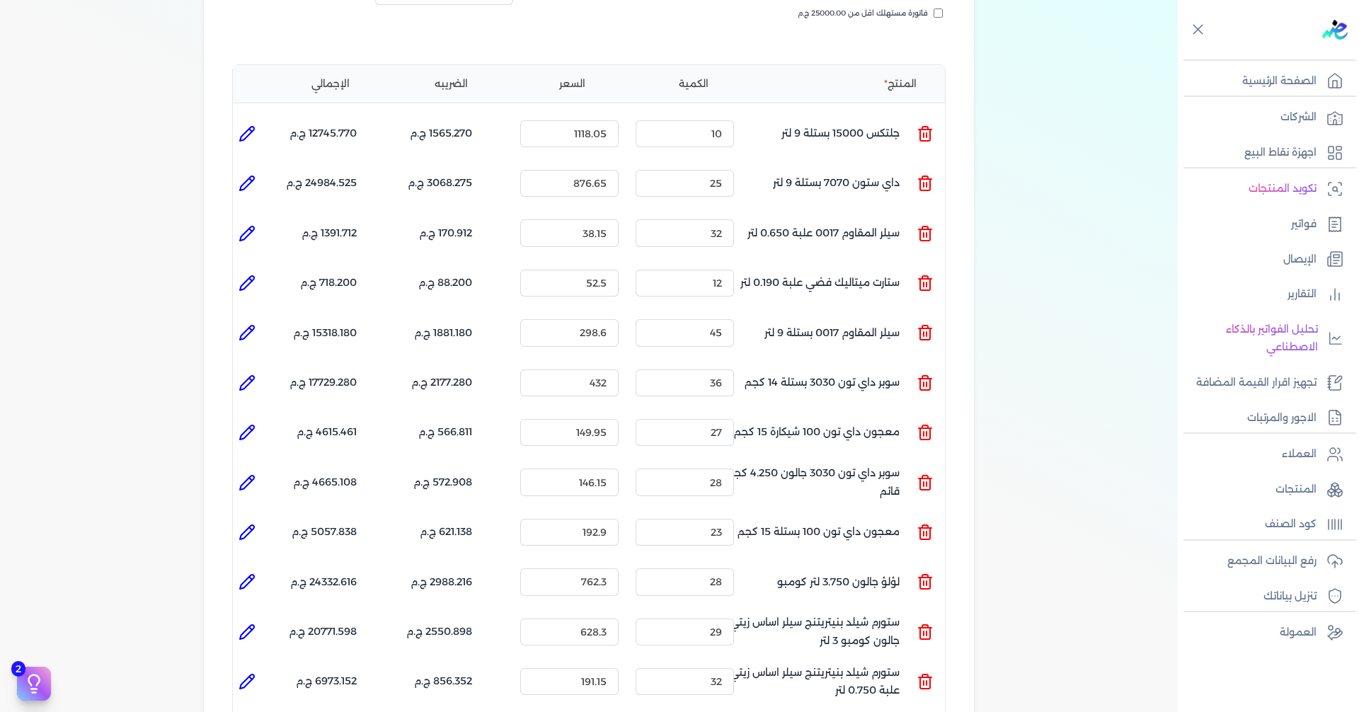
type input "24"
drag, startPoint x: 713, startPoint y: 254, endPoint x: 731, endPoint y: 253, distance: 17.7
click at [731, 270] on input "12" at bounding box center [685, 283] width 98 height 27
drag, startPoint x: 704, startPoint y: 259, endPoint x: 757, endPoint y: 261, distance: 53.1
click at [757, 264] on ul "المنتج : ستارت ميتاليك فضي علبة 0.190 لتر الكمية : 10 السعر : 52.5 الضريبه : 73…" at bounding box center [589, 283] width 712 height 38
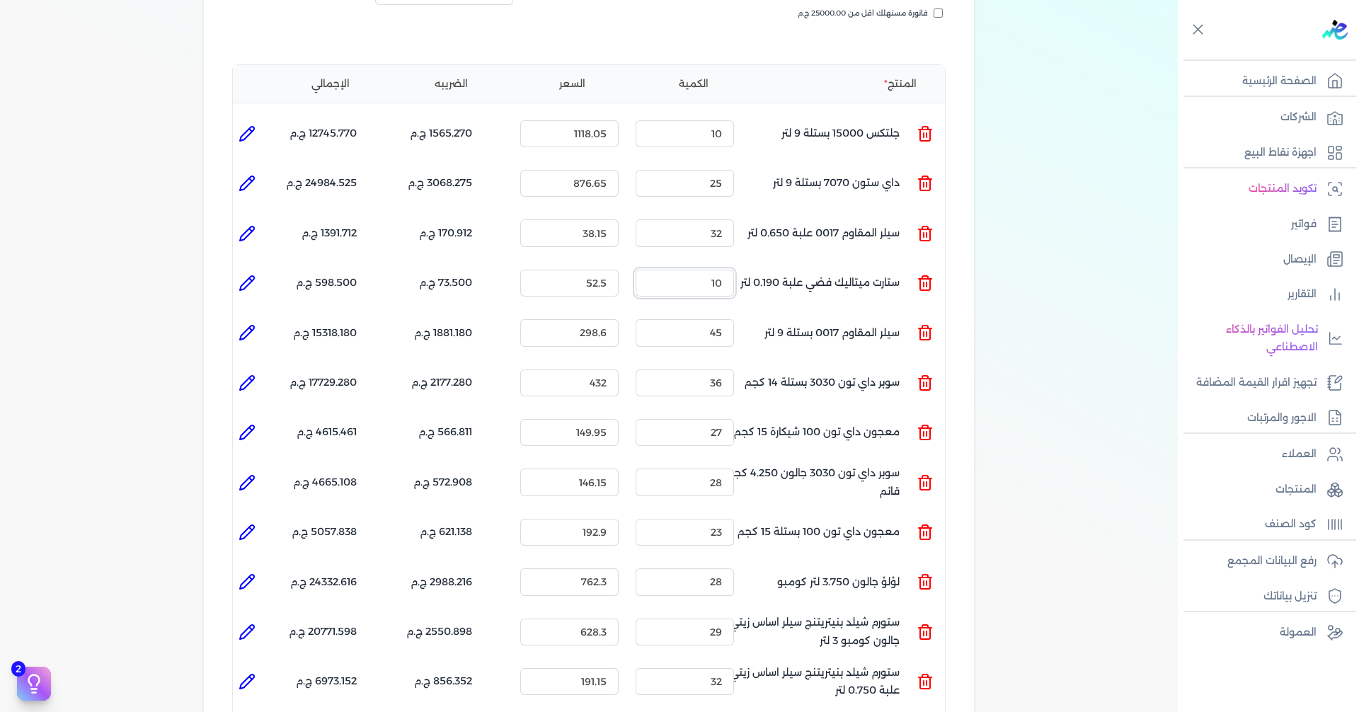
type input "10"
drag, startPoint x: 703, startPoint y: 210, endPoint x: 739, endPoint y: 209, distance: 36.1
click at [739, 214] on div "الكمية : 32" at bounding box center [685, 233] width 110 height 38
drag, startPoint x: 703, startPoint y: 202, endPoint x: 737, endPoint y: 209, distance: 34.6
click at [737, 214] on div "الكمية : 30" at bounding box center [685, 233] width 110 height 38
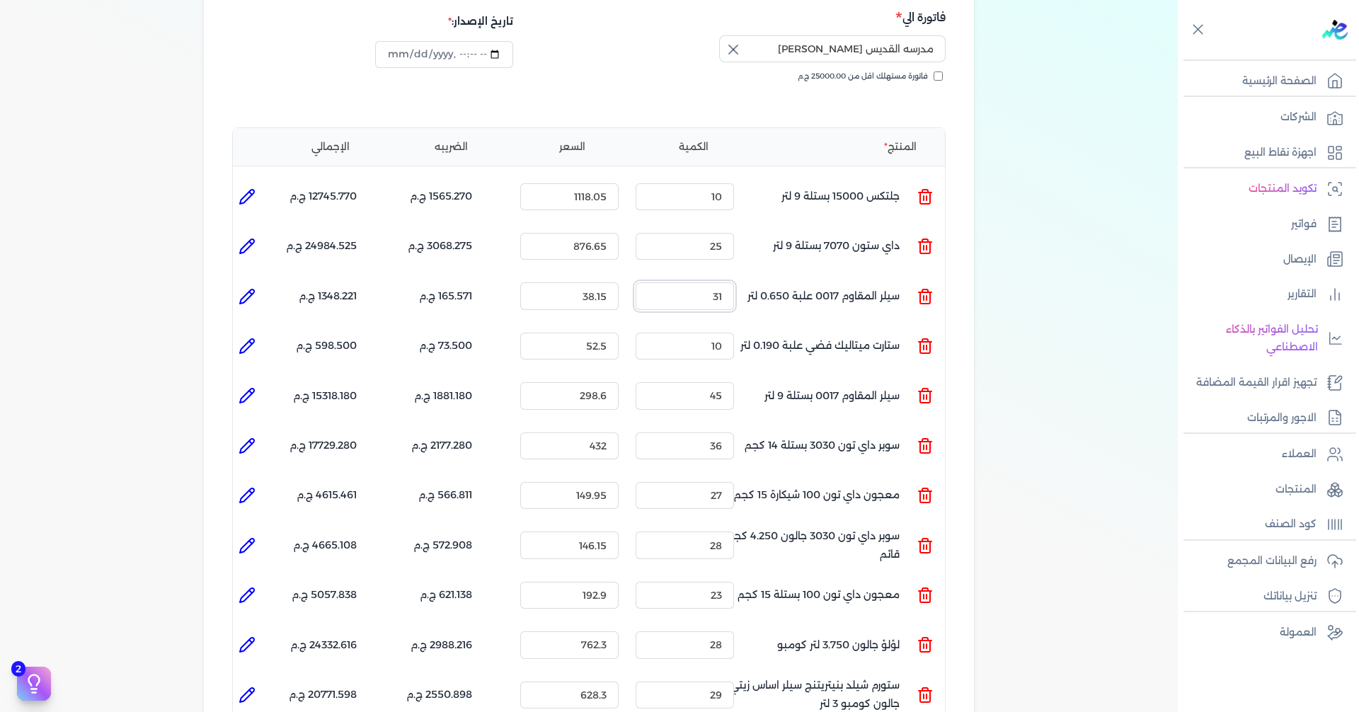
scroll to position [234, 0]
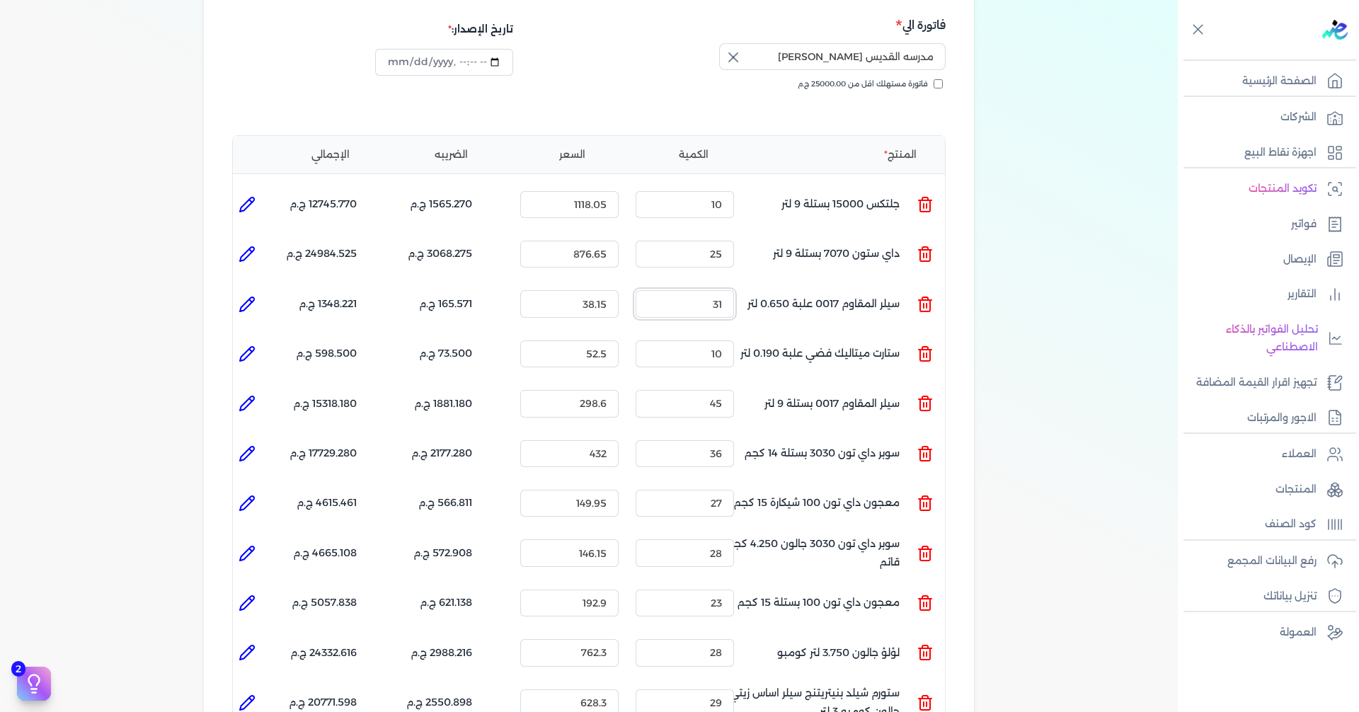
drag, startPoint x: 708, startPoint y: 280, endPoint x: 728, endPoint y: 278, distance: 20.6
click at [728, 290] on input "31" at bounding box center [685, 303] width 98 height 27
click at [711, 290] on input "31" at bounding box center [685, 303] width 98 height 27
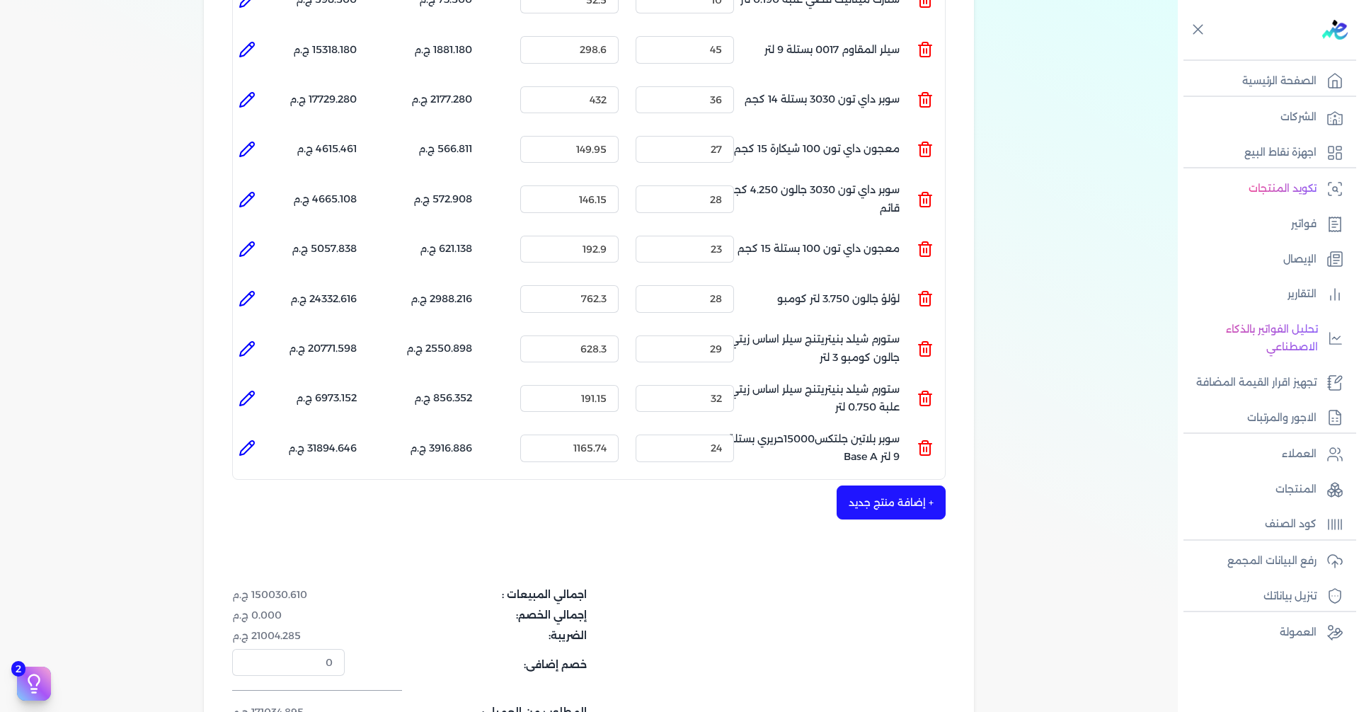
scroll to position [659, 0]
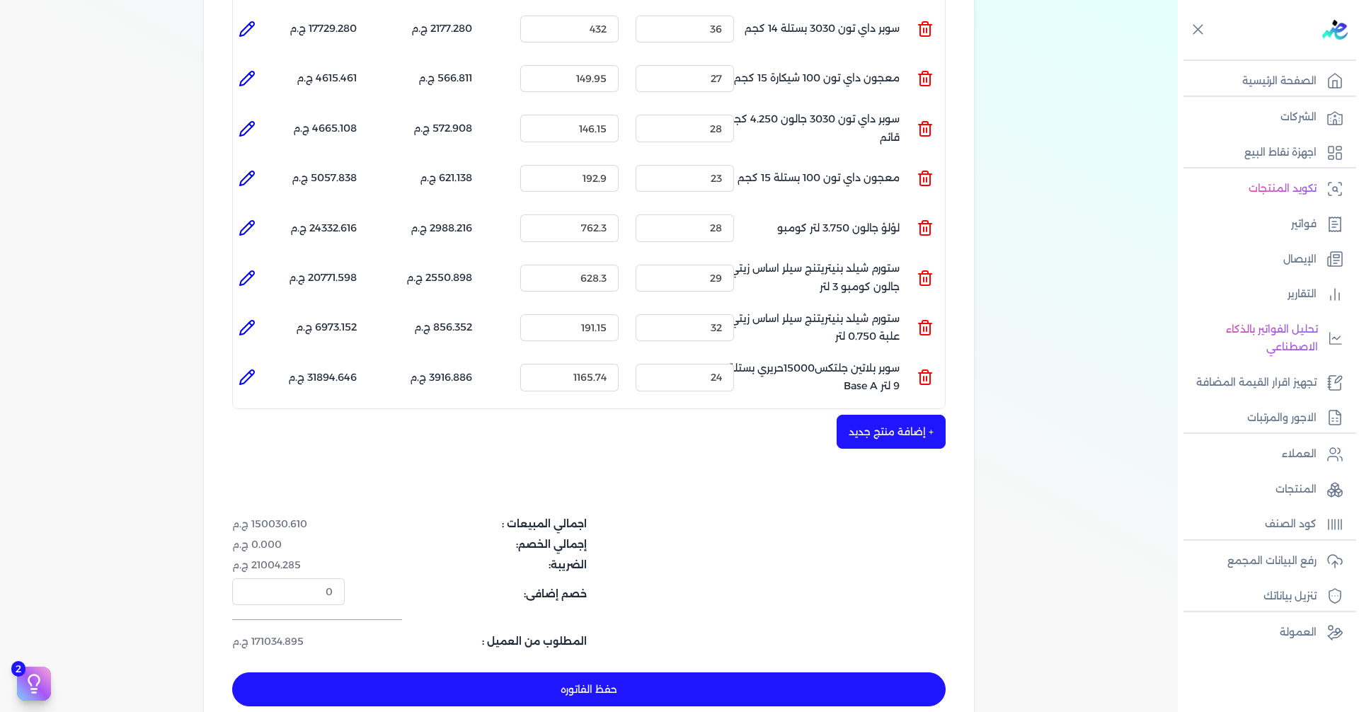
type input "31"
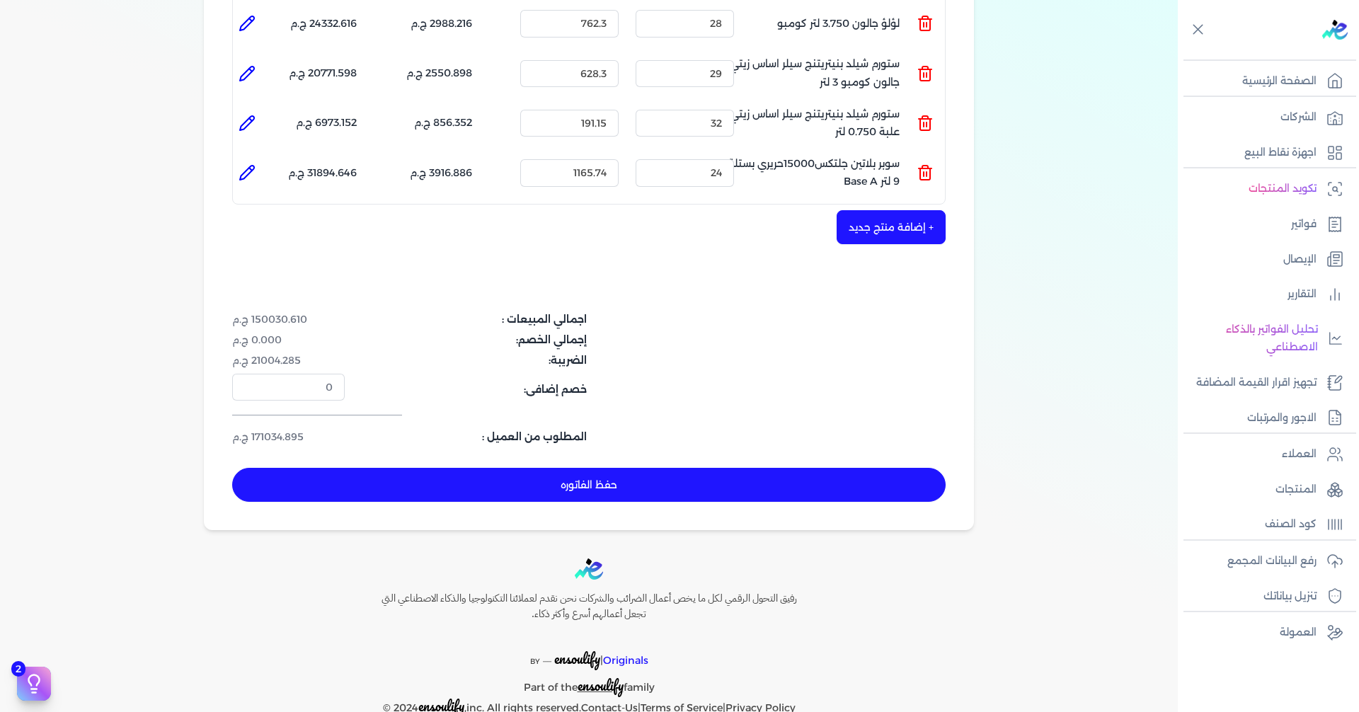
scroll to position [871, 0]
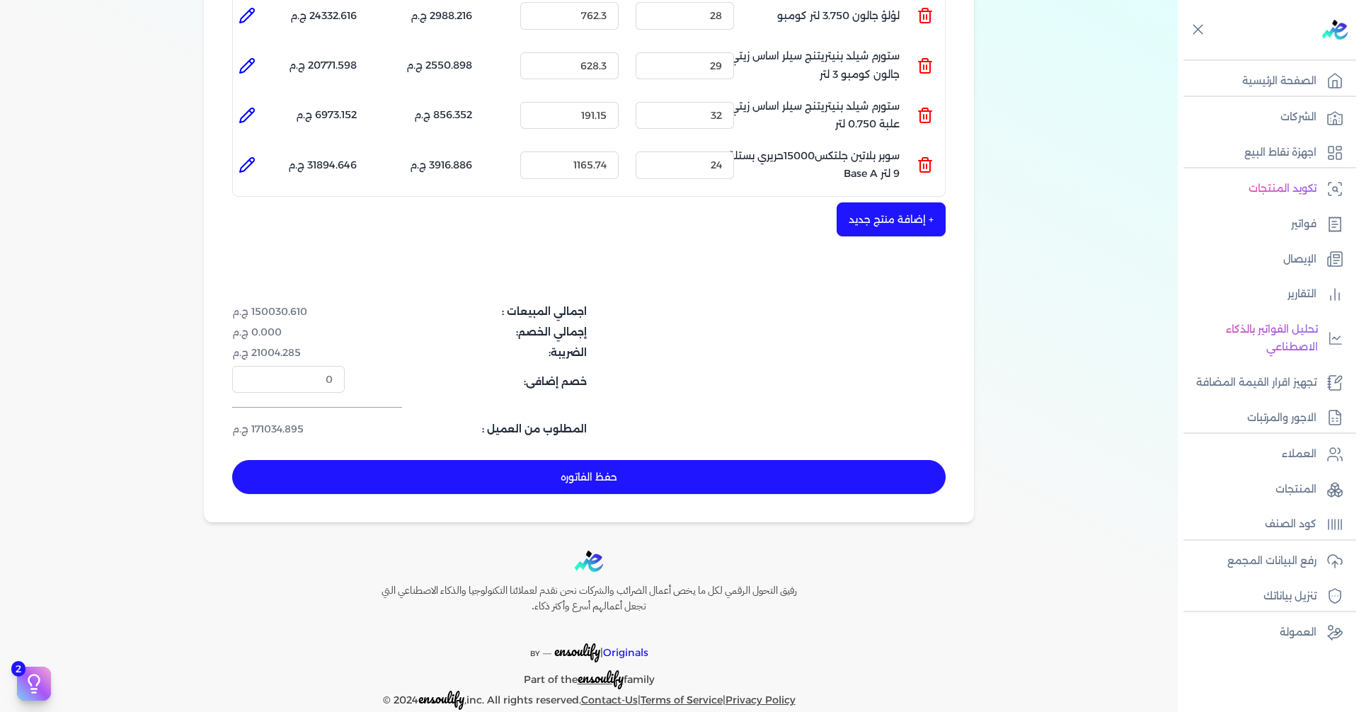
click at [687, 460] on button "حفظ الفاتوره" at bounding box center [588, 477] width 713 height 34
type input "[DATE]"
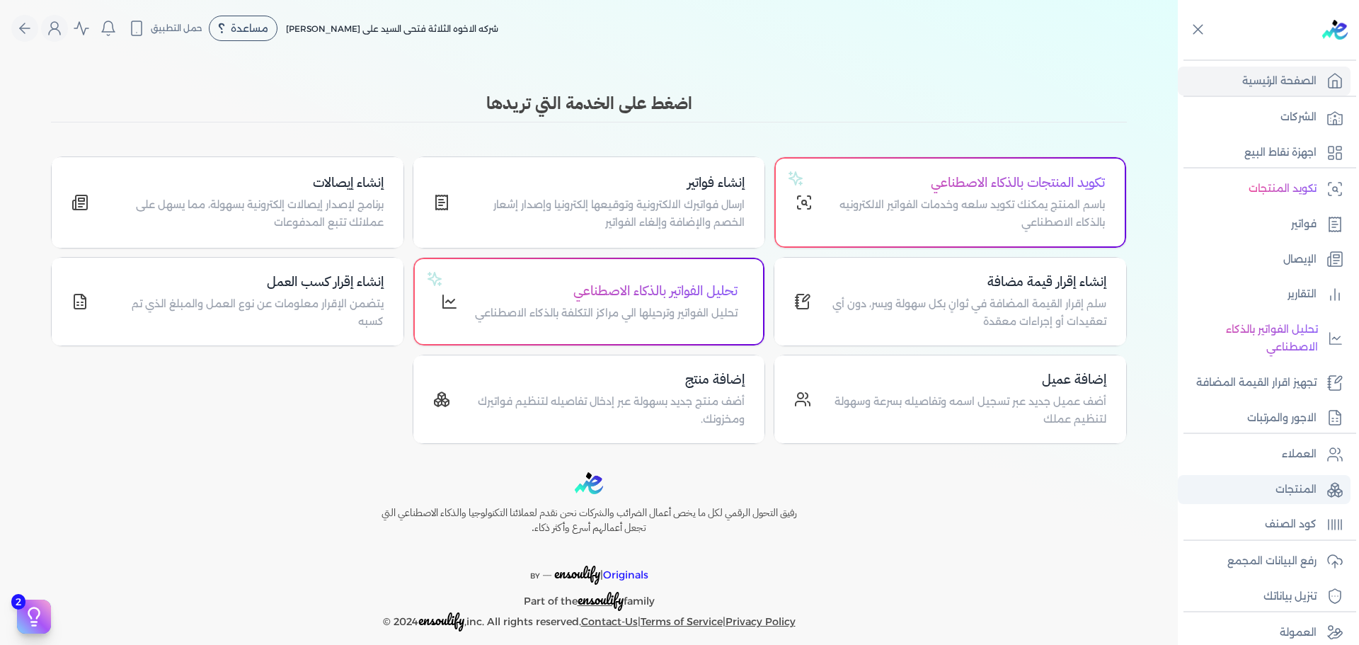
click at [1299, 485] on p "المنتجات" at bounding box center [1296, 490] width 41 height 18
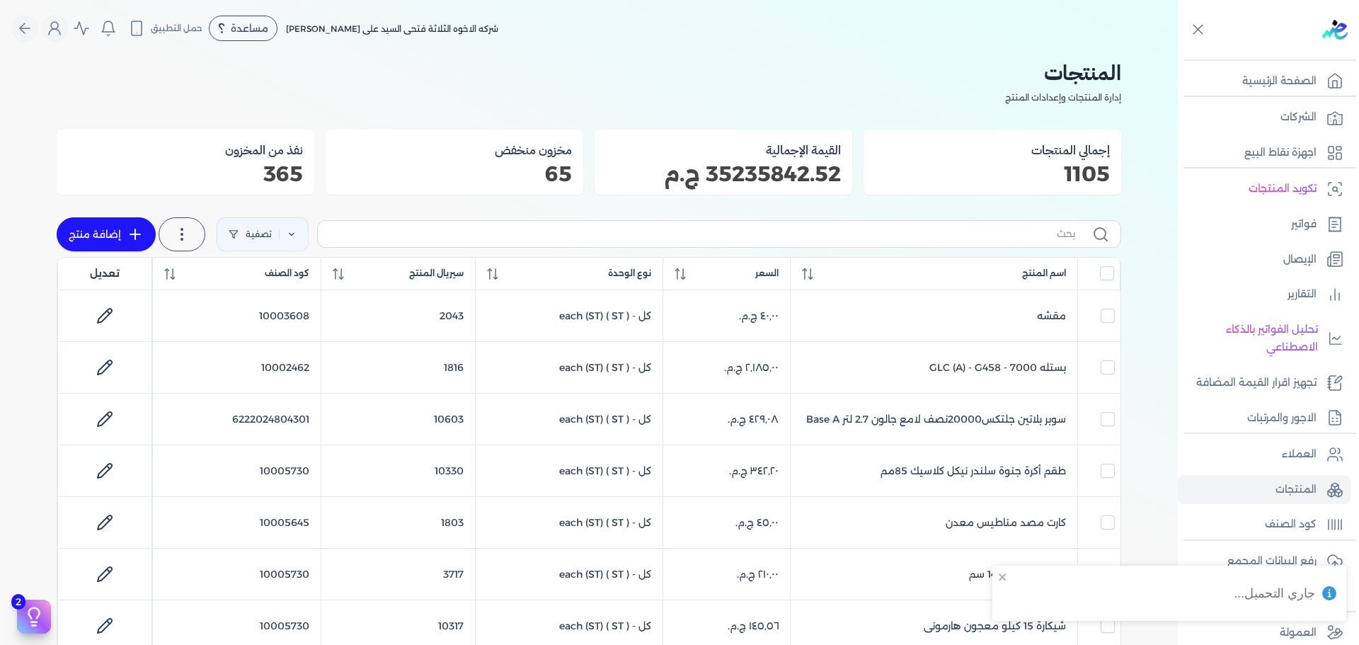
click at [983, 243] on label at bounding box center [719, 233] width 804 height 27
click at [983, 241] on input "text" at bounding box center [702, 234] width 746 height 15
click at [985, 238] on input "text" at bounding box center [702, 234] width 746 height 15
type input "خلاث"
checkbox input "false"
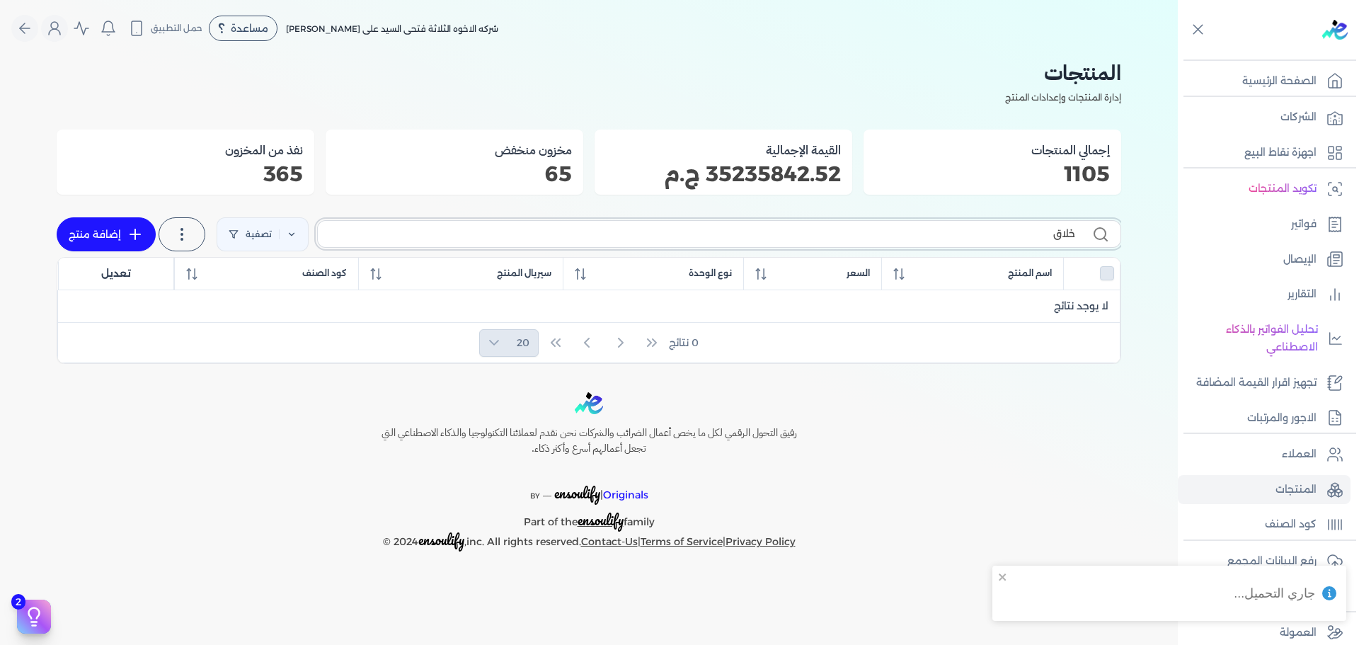
type input "خلا"
checkbox input "false"
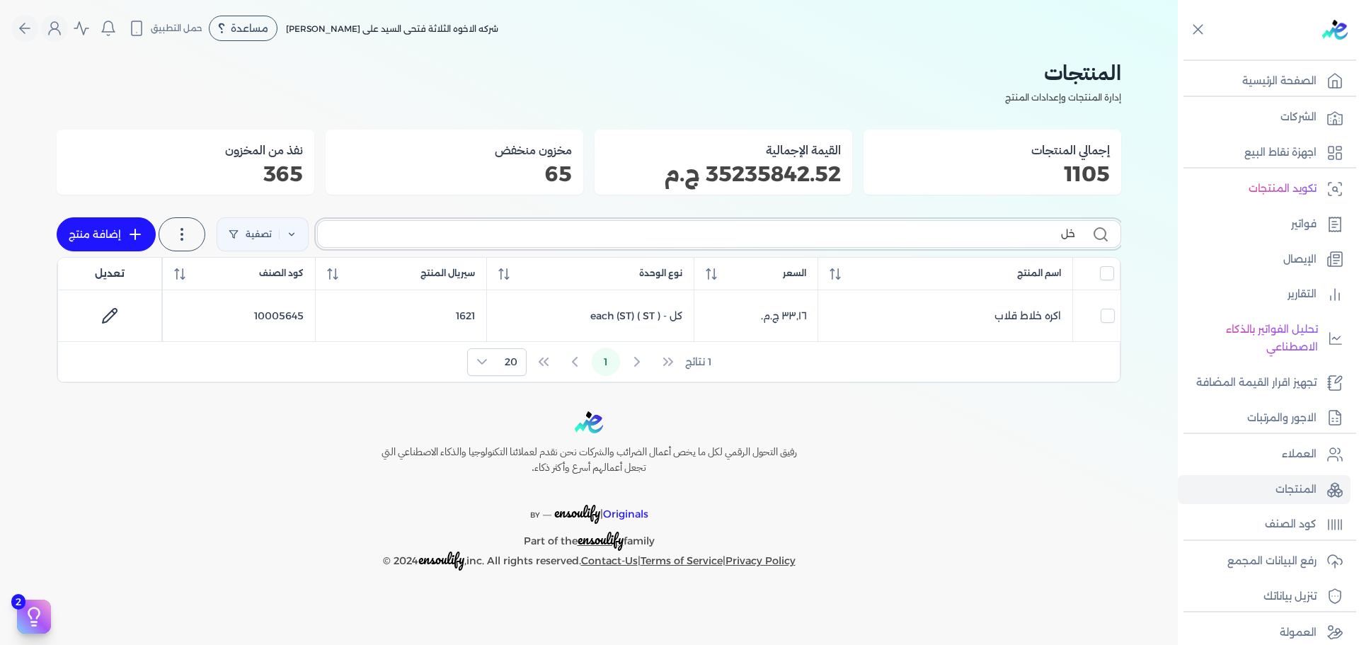
type input "خ"
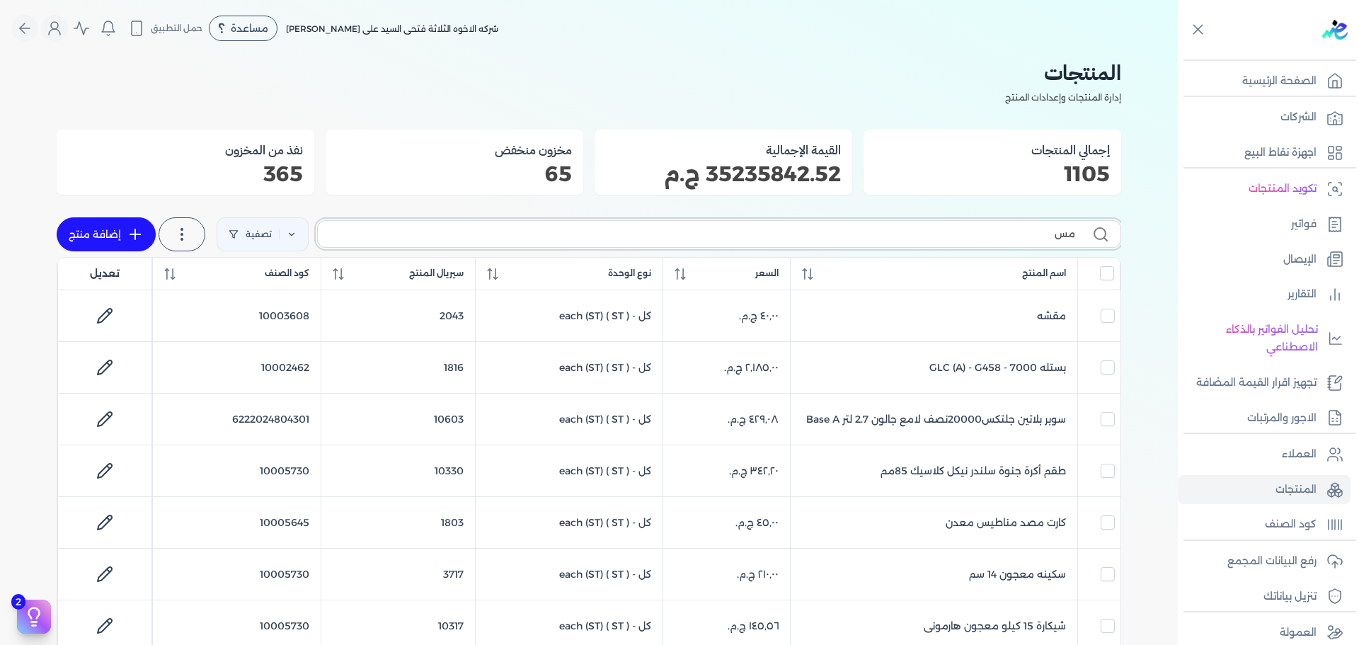
type input "مسا"
checkbox input "false"
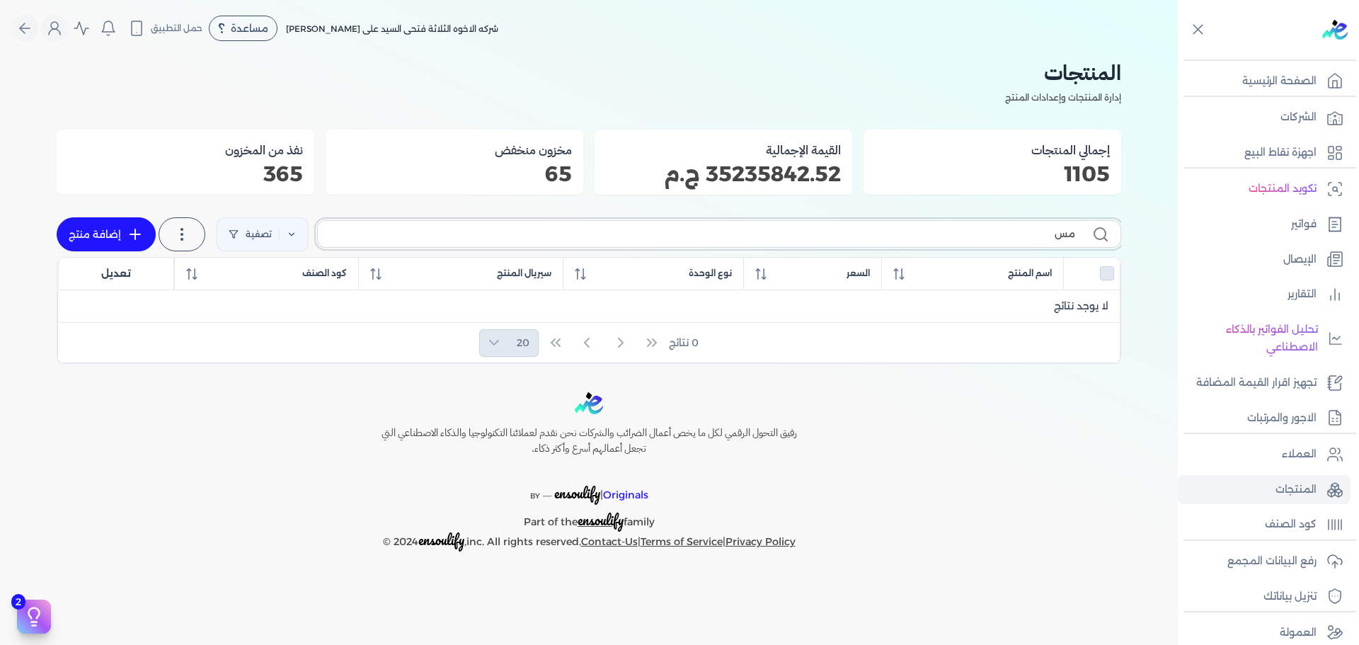
type input "م"
checkbox input "false"
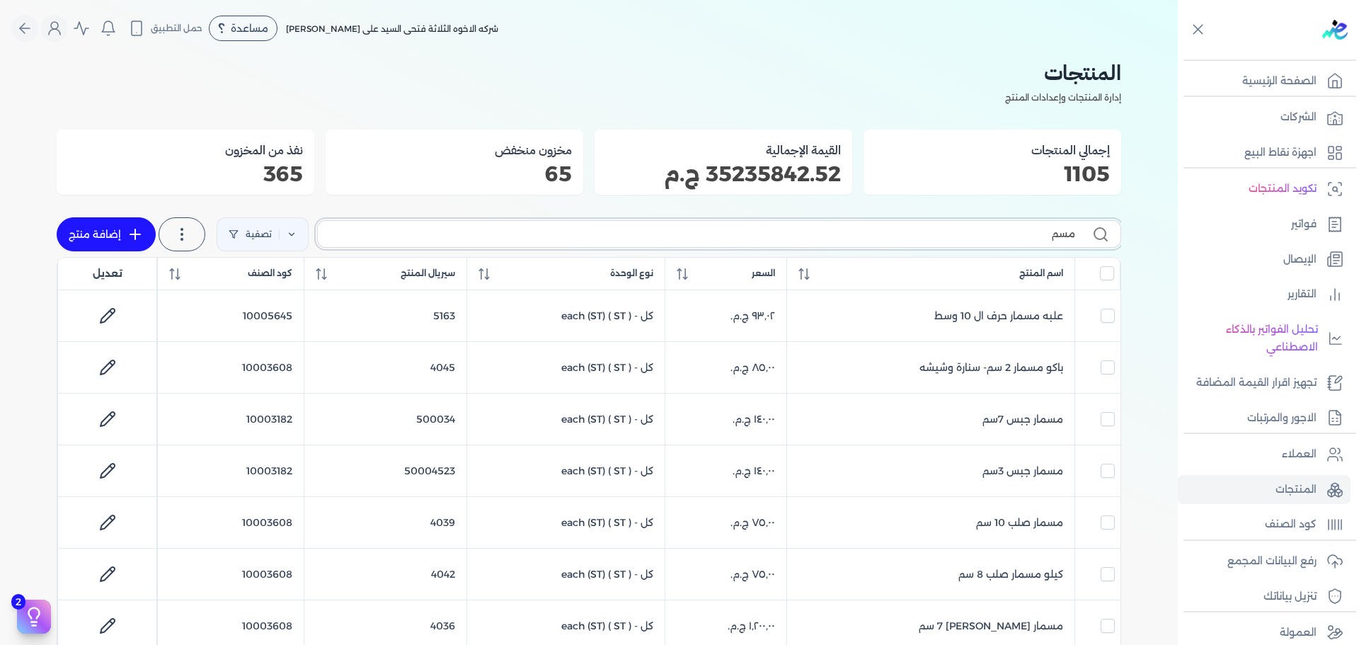
type input "مسما"
checkbox input "false"
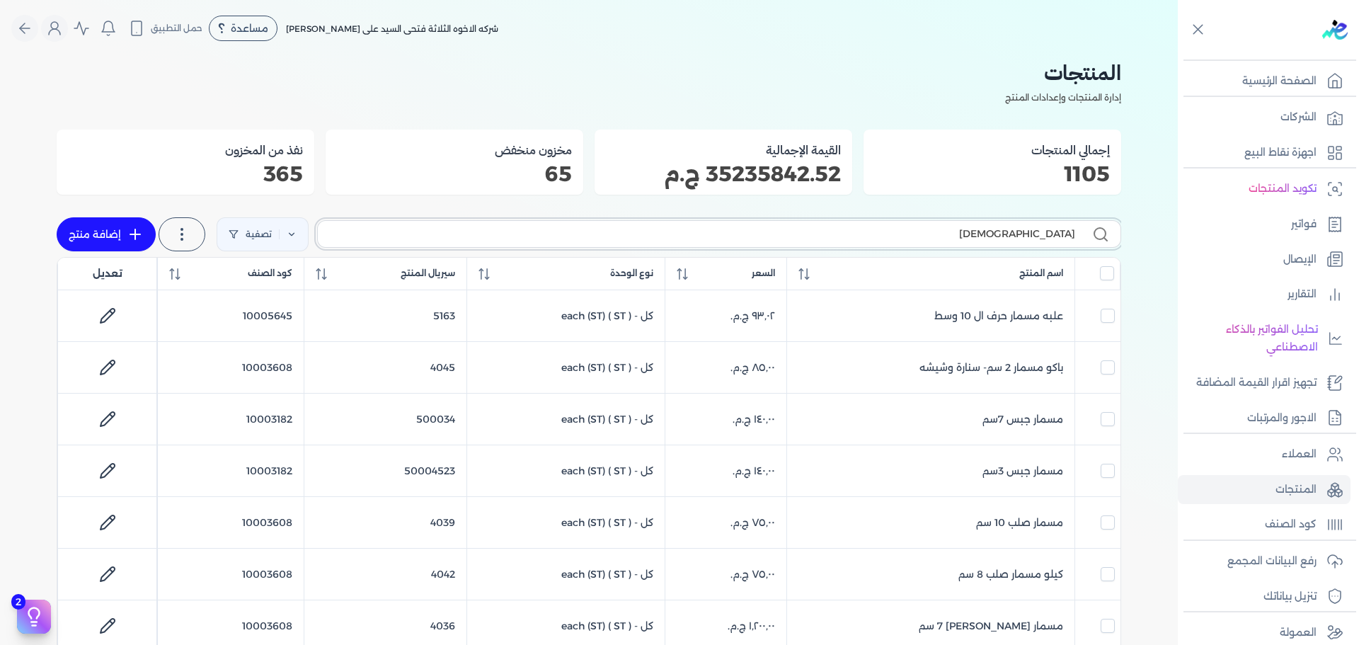
checkbox input "false"
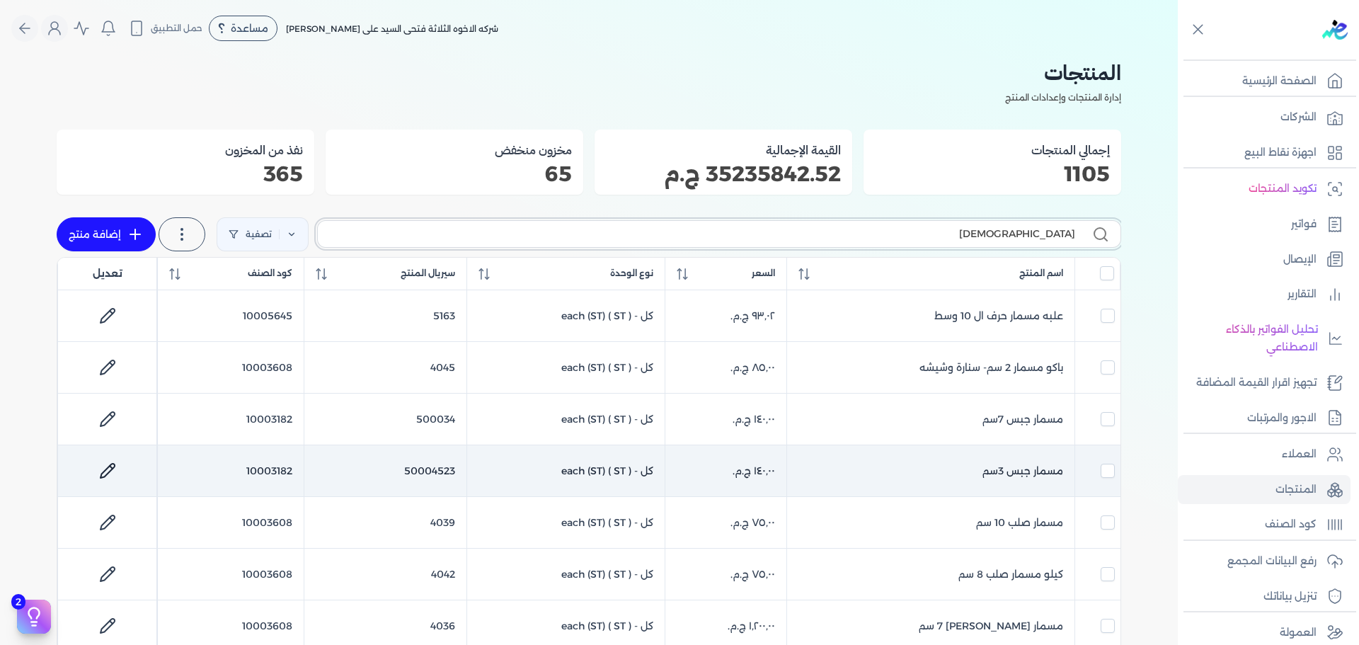
scroll to position [71, 0]
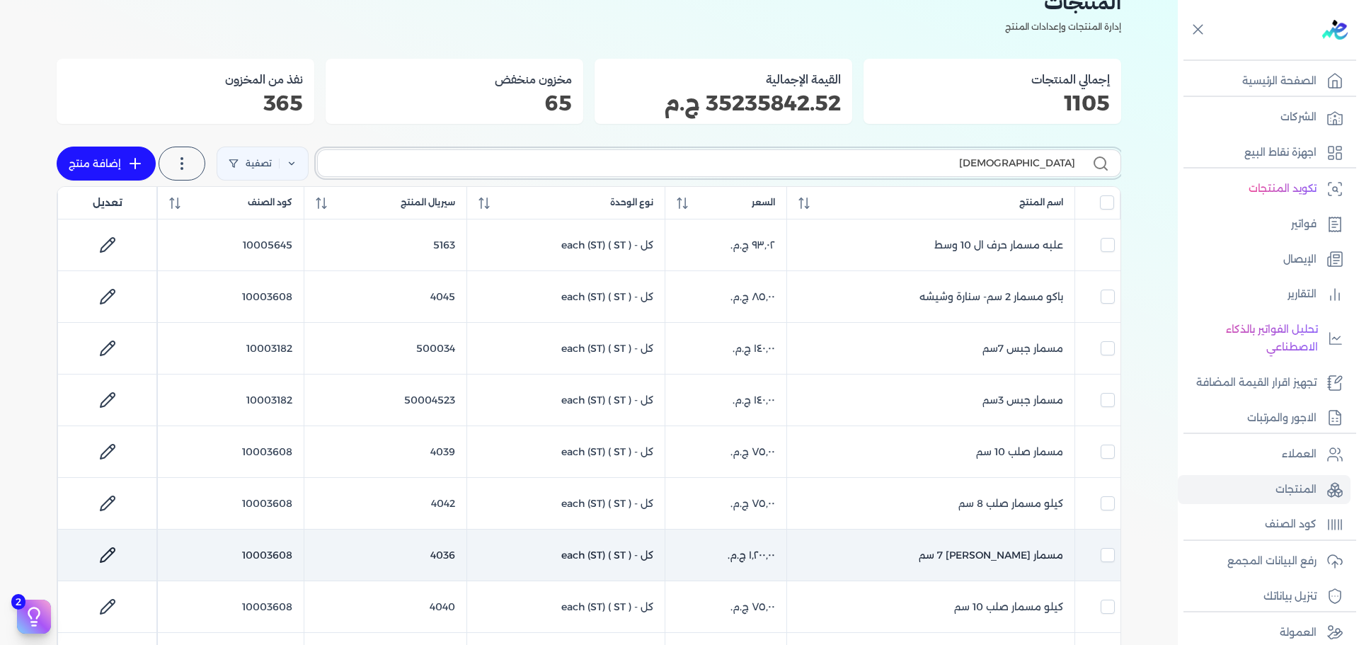
type input "مسما"
click at [116, 558] on icon at bounding box center [107, 554] width 17 height 17
select select "GS1"
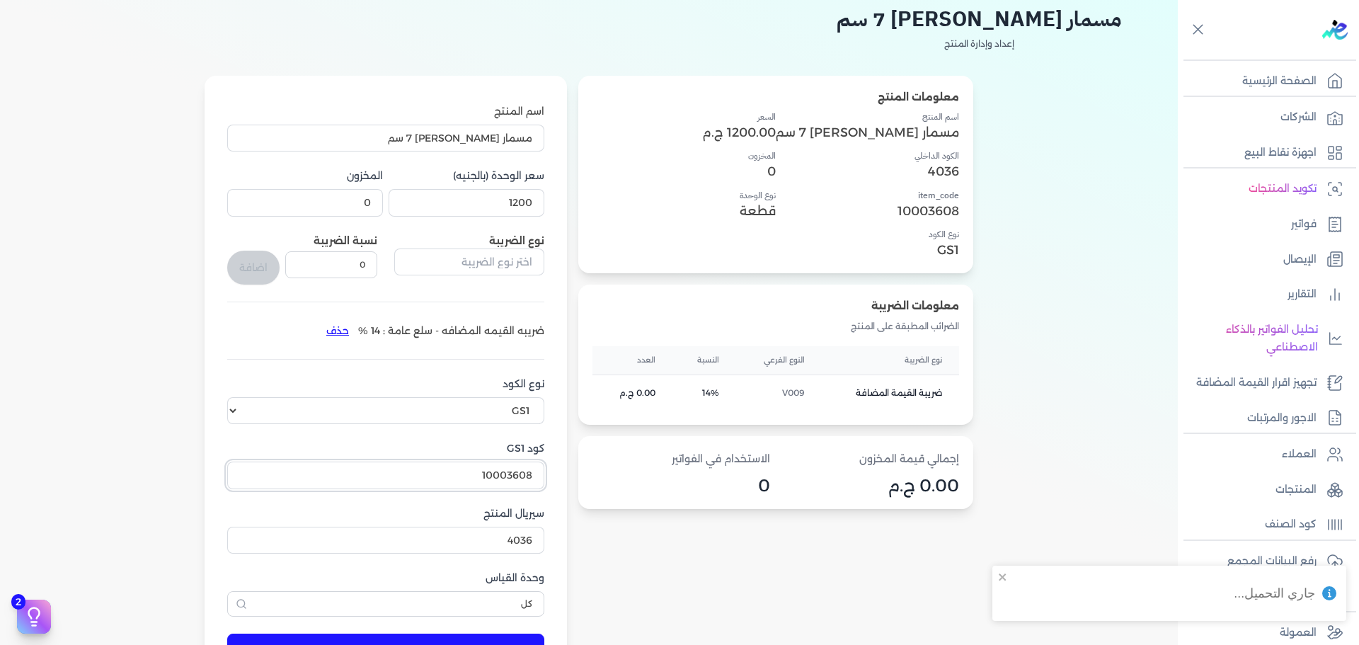
click at [505, 483] on input "10003608" at bounding box center [385, 475] width 317 height 27
